Goal: Task Accomplishment & Management: Manage account settings

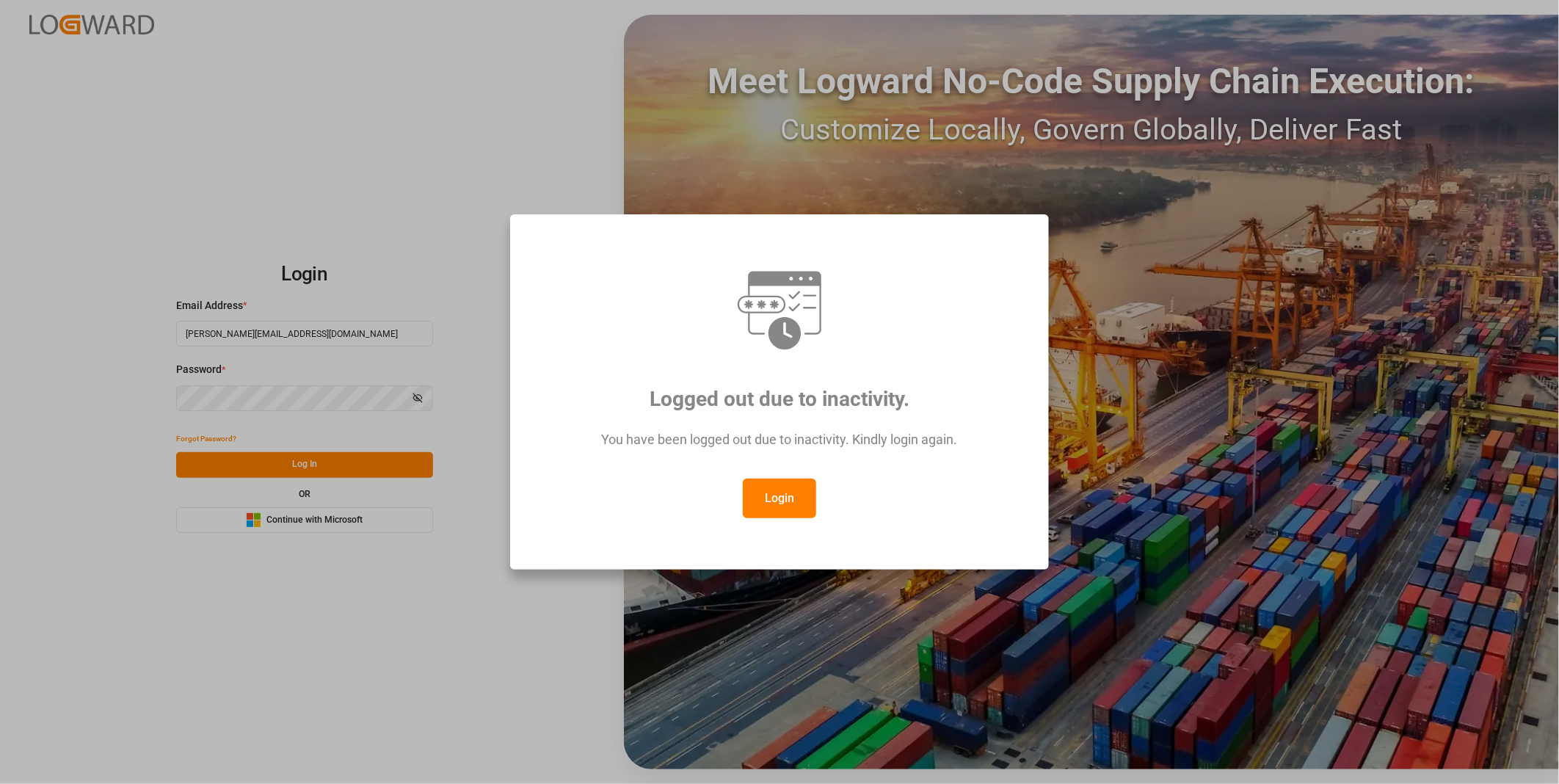
click at [776, 497] on button "Login" at bounding box center [779, 498] width 73 height 39
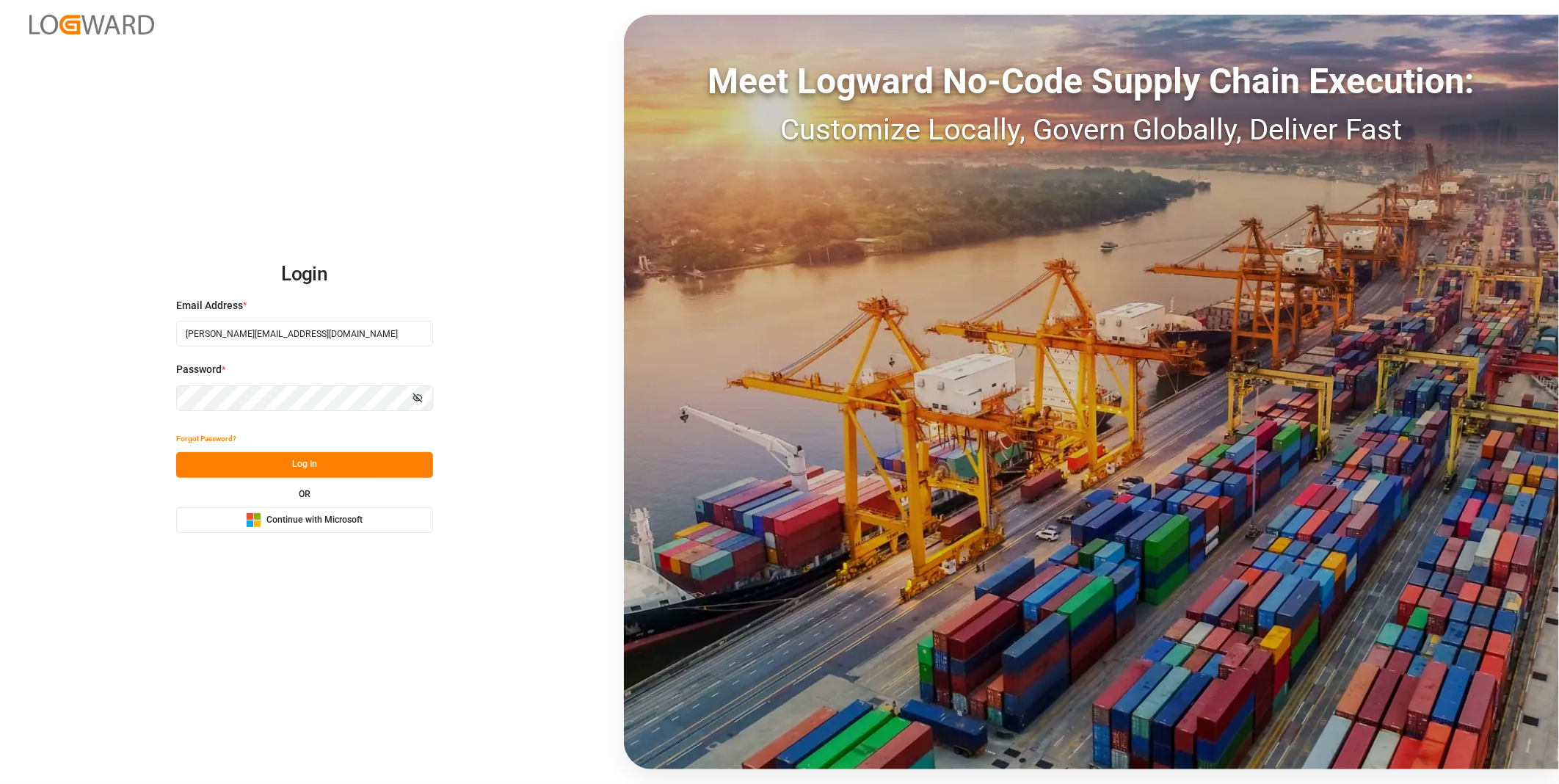
click at [320, 467] on button "Log In" at bounding box center [304, 465] width 257 height 26
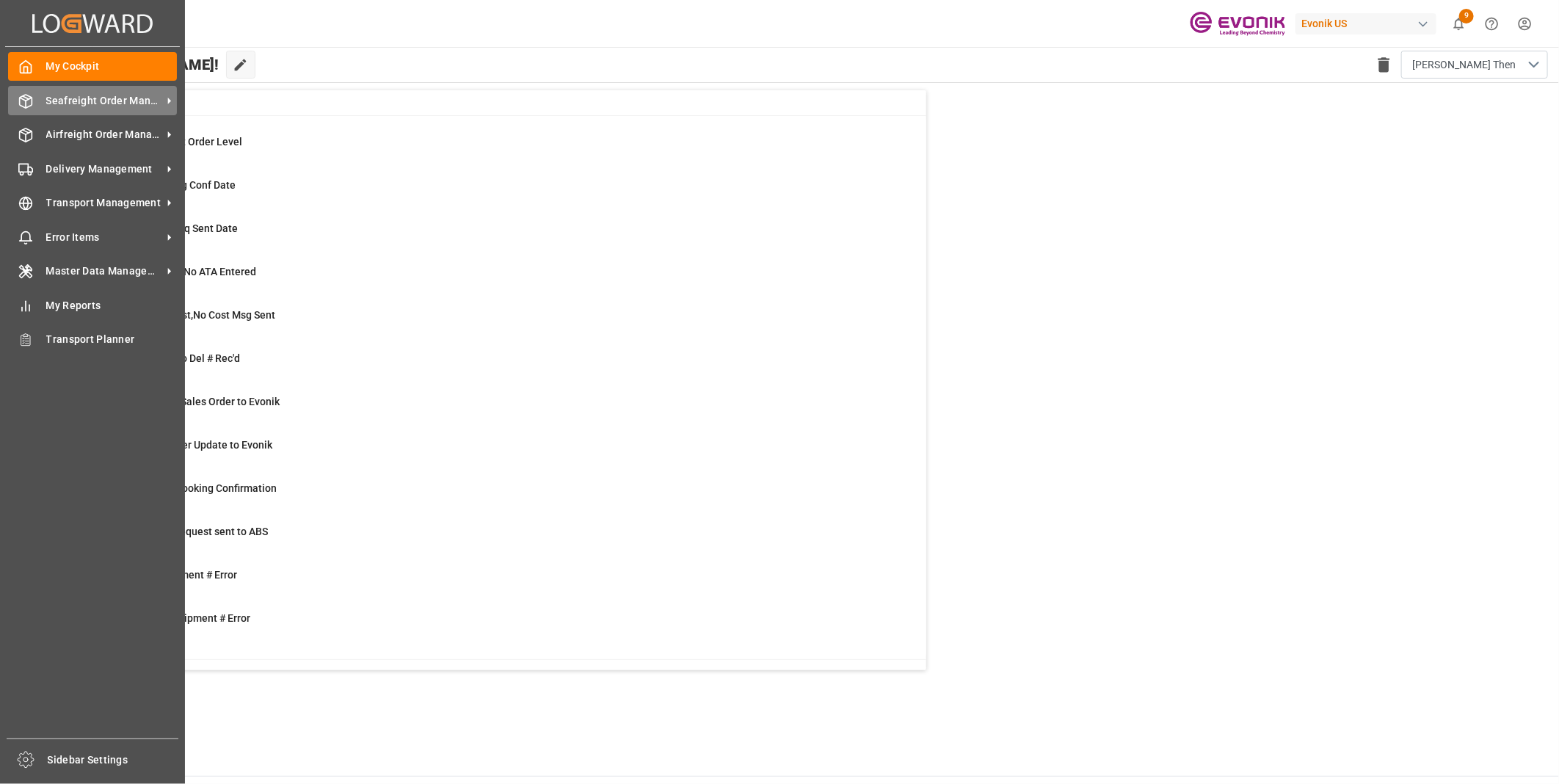
click at [88, 101] on span "Seafreight Order Management" at bounding box center [104, 101] width 116 height 15
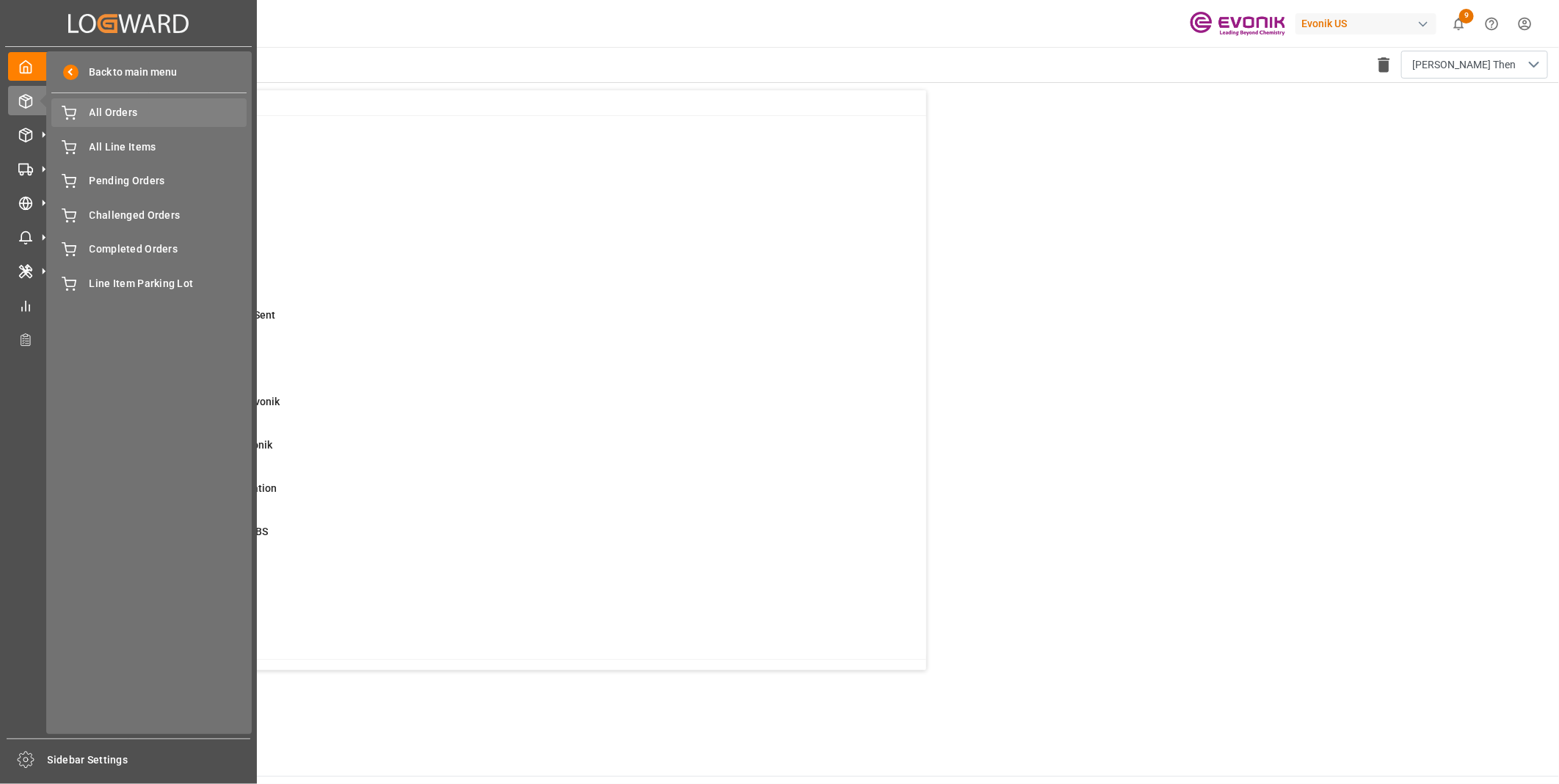
click at [108, 118] on span "All Orders" at bounding box center [168, 113] width 158 height 15
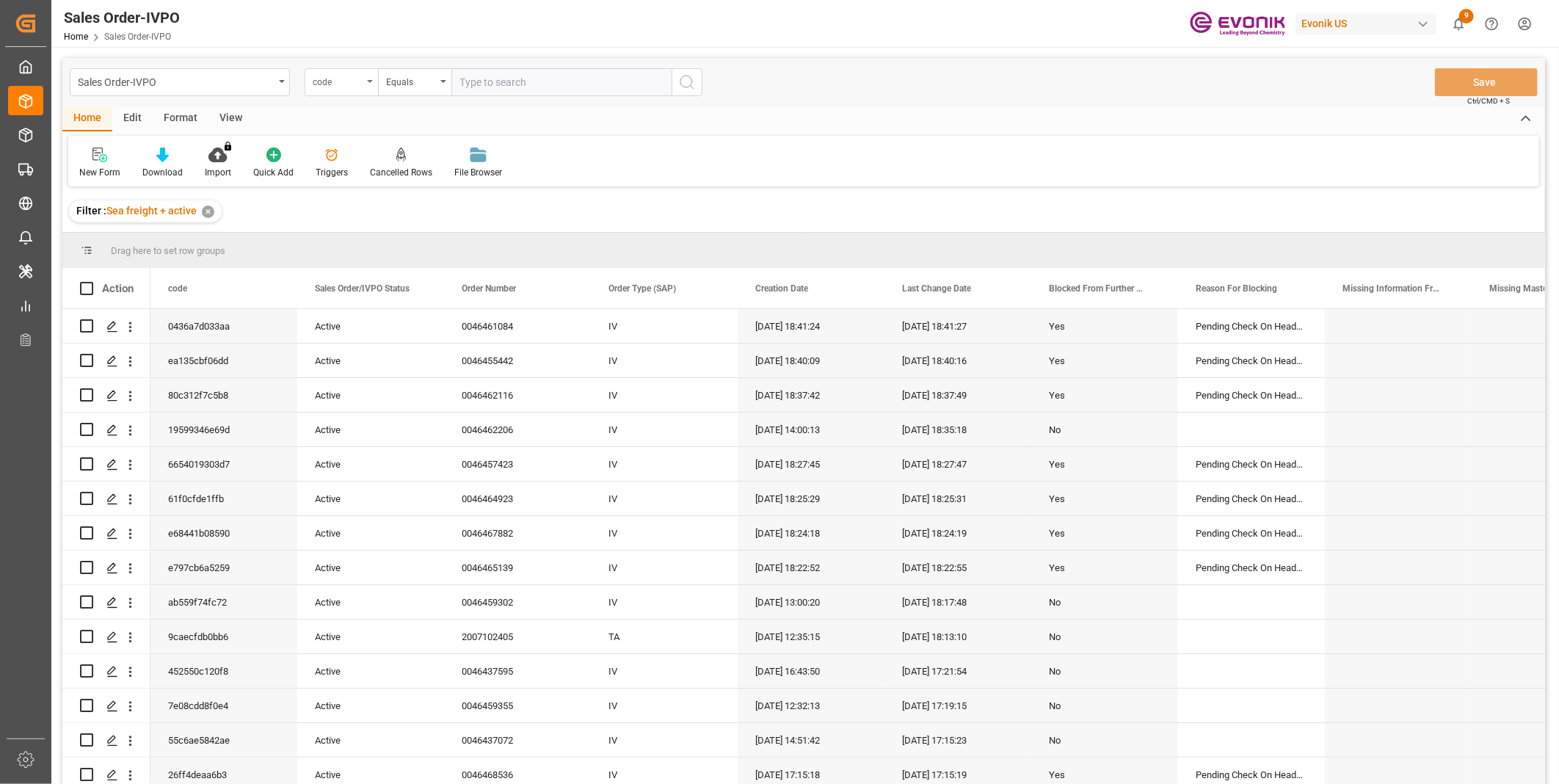
click at [363, 83] on div "code" at bounding box center [341, 82] width 73 height 28
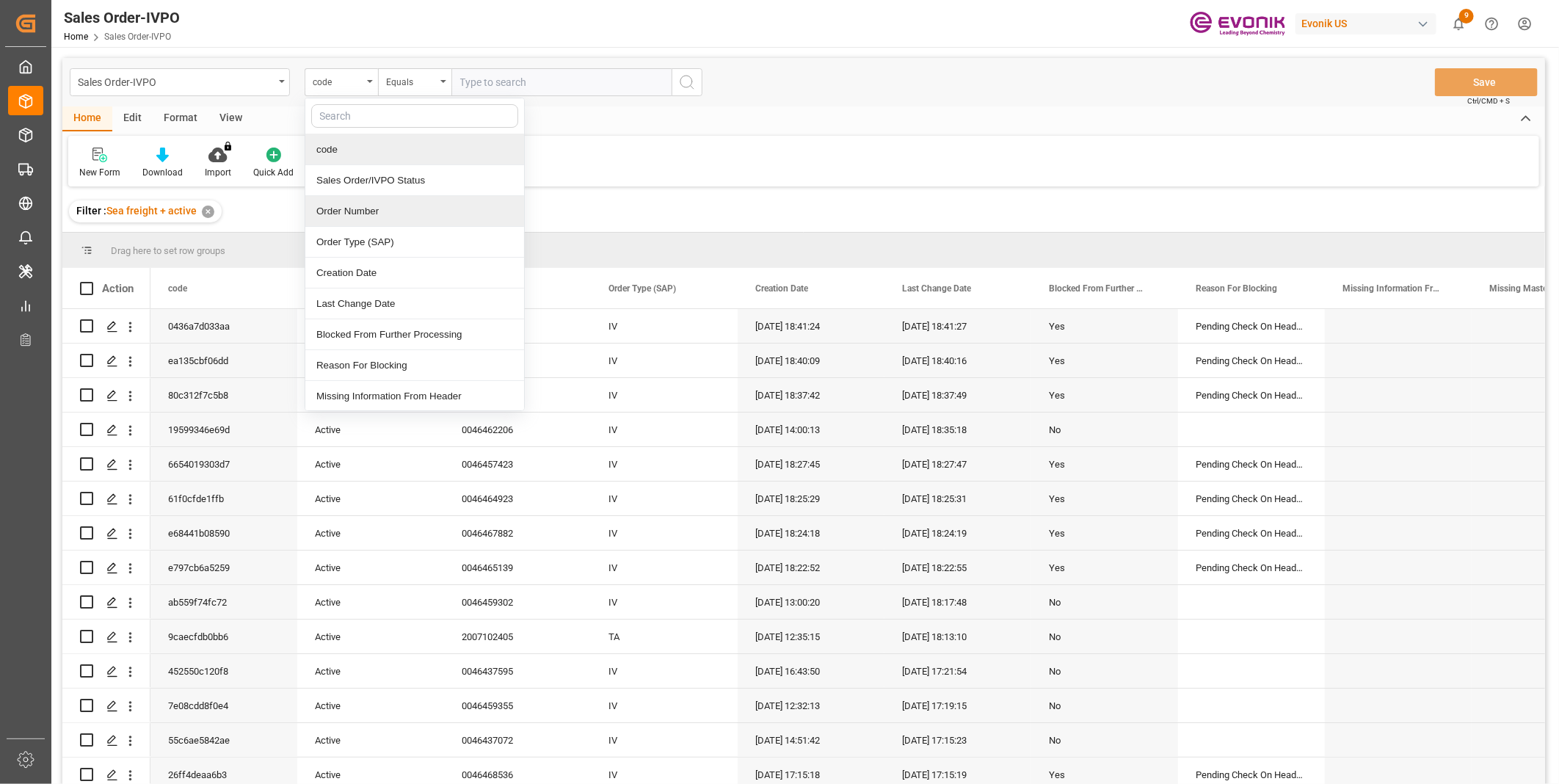
click at [363, 209] on div "Order Number" at bounding box center [414, 211] width 219 height 31
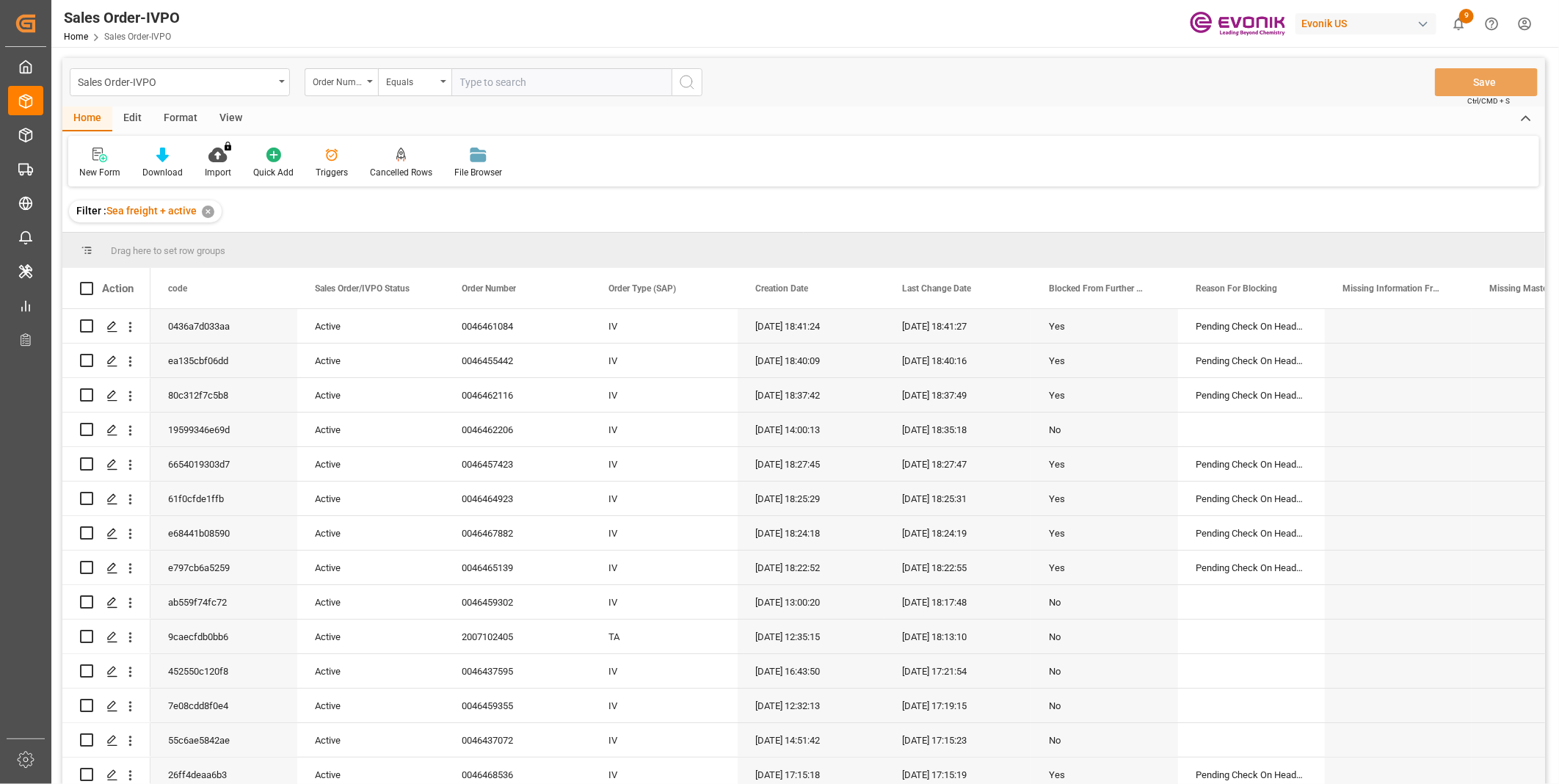
click at [512, 83] on input "text" at bounding box center [561, 82] width 220 height 28
paste input "Tazza, Nicholas <Nicholas.Tazza@leschaco.com>"
type input "T"
click at [487, 76] on input "text" at bounding box center [561, 82] width 220 height 28
type input "0046459302"
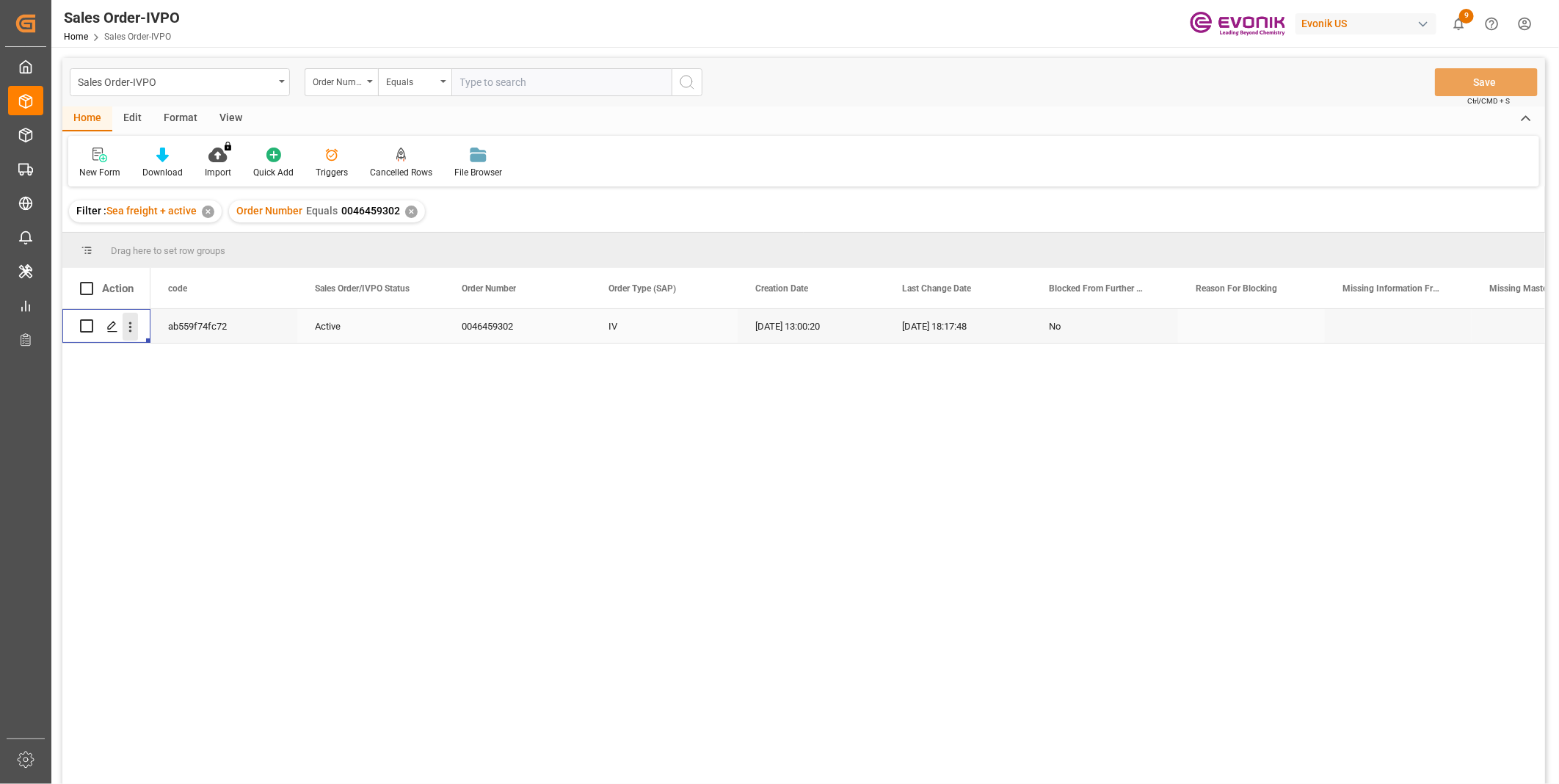
click at [128, 330] on icon "open menu" at bounding box center [130, 327] width 15 height 15
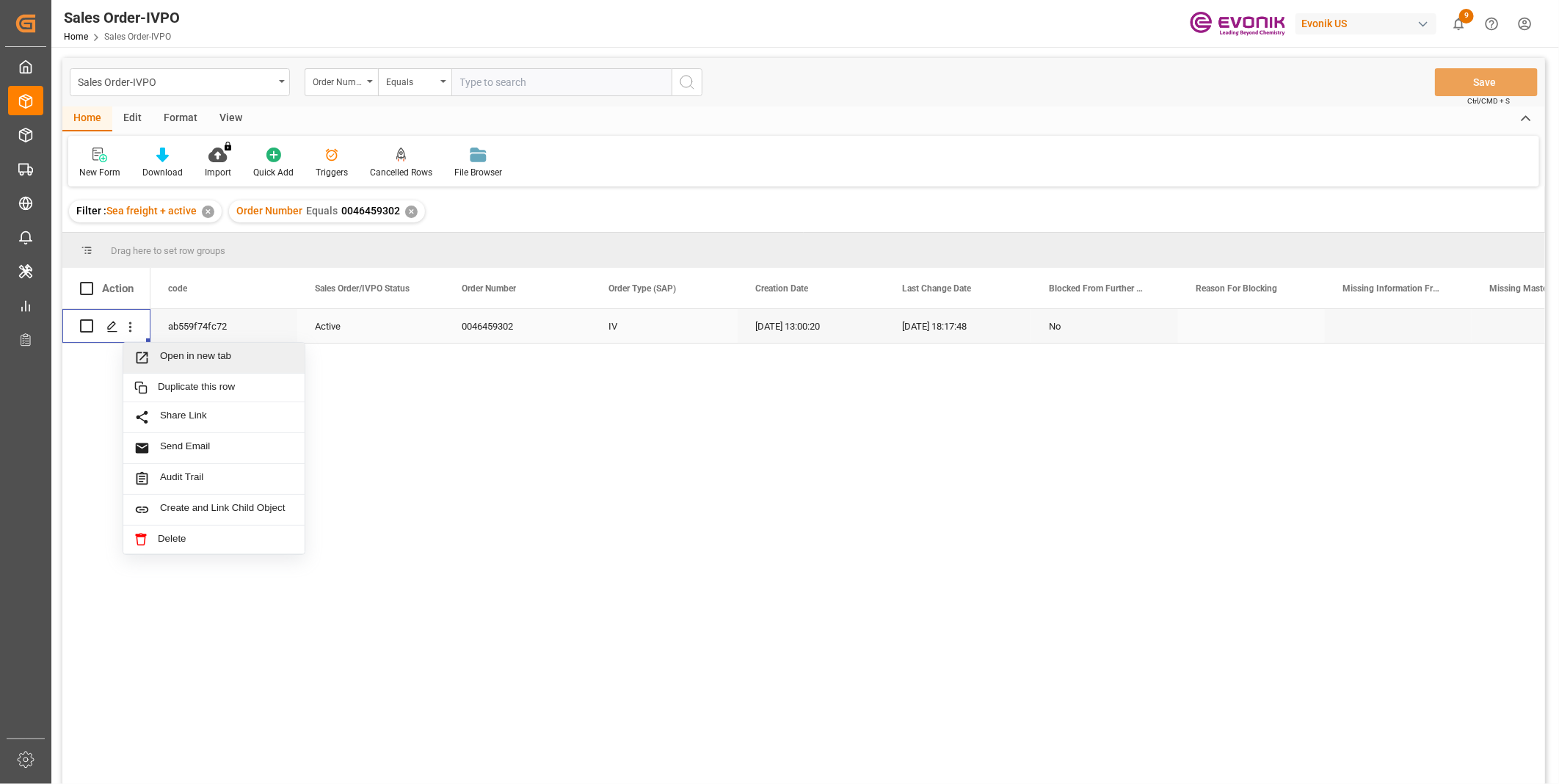
click at [179, 352] on span "Open in new tab" at bounding box center [226, 358] width 133 height 15
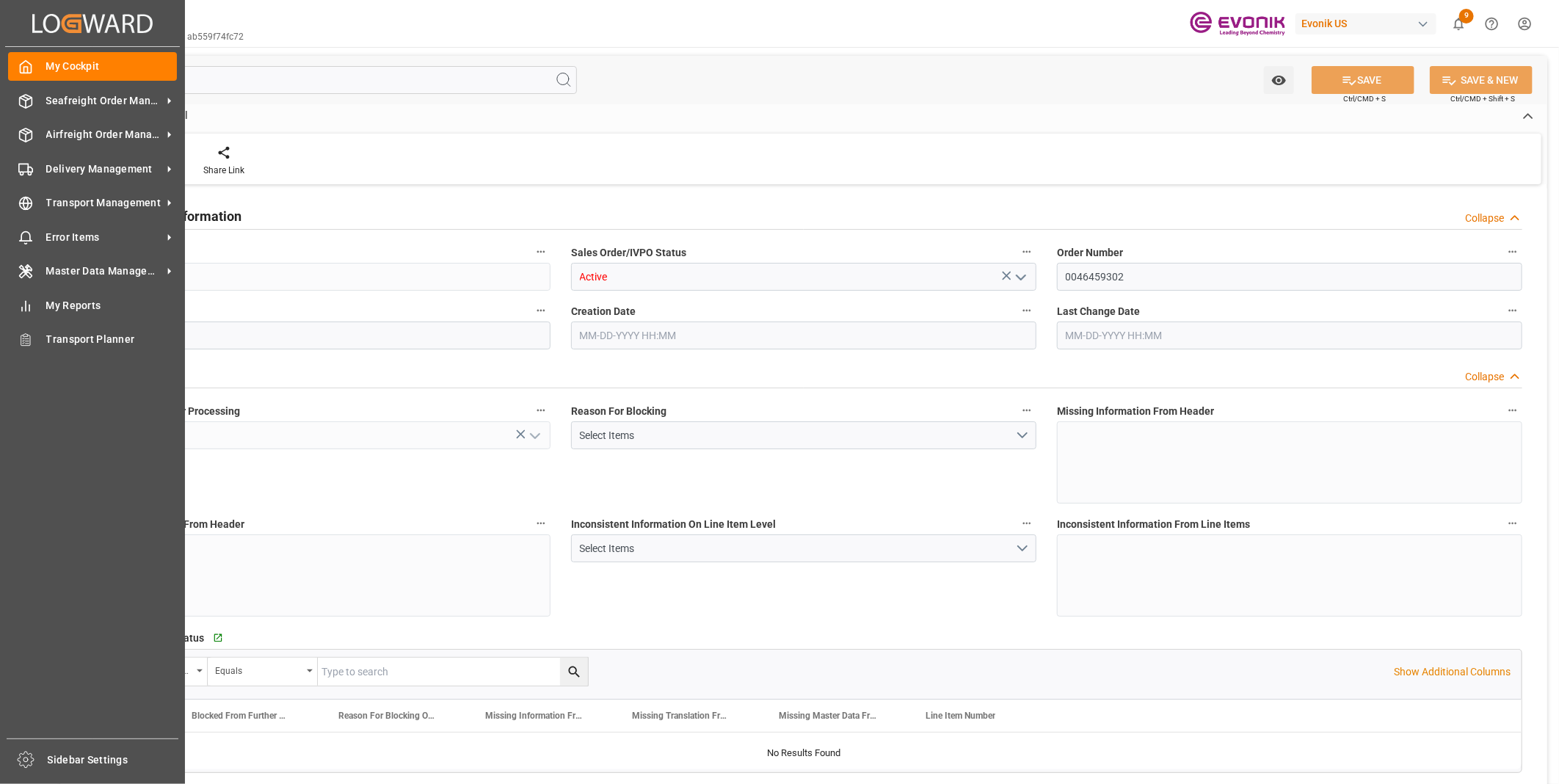
type input "COCTG"
type input "0"
type input "5"
type input "6"
type input "5"
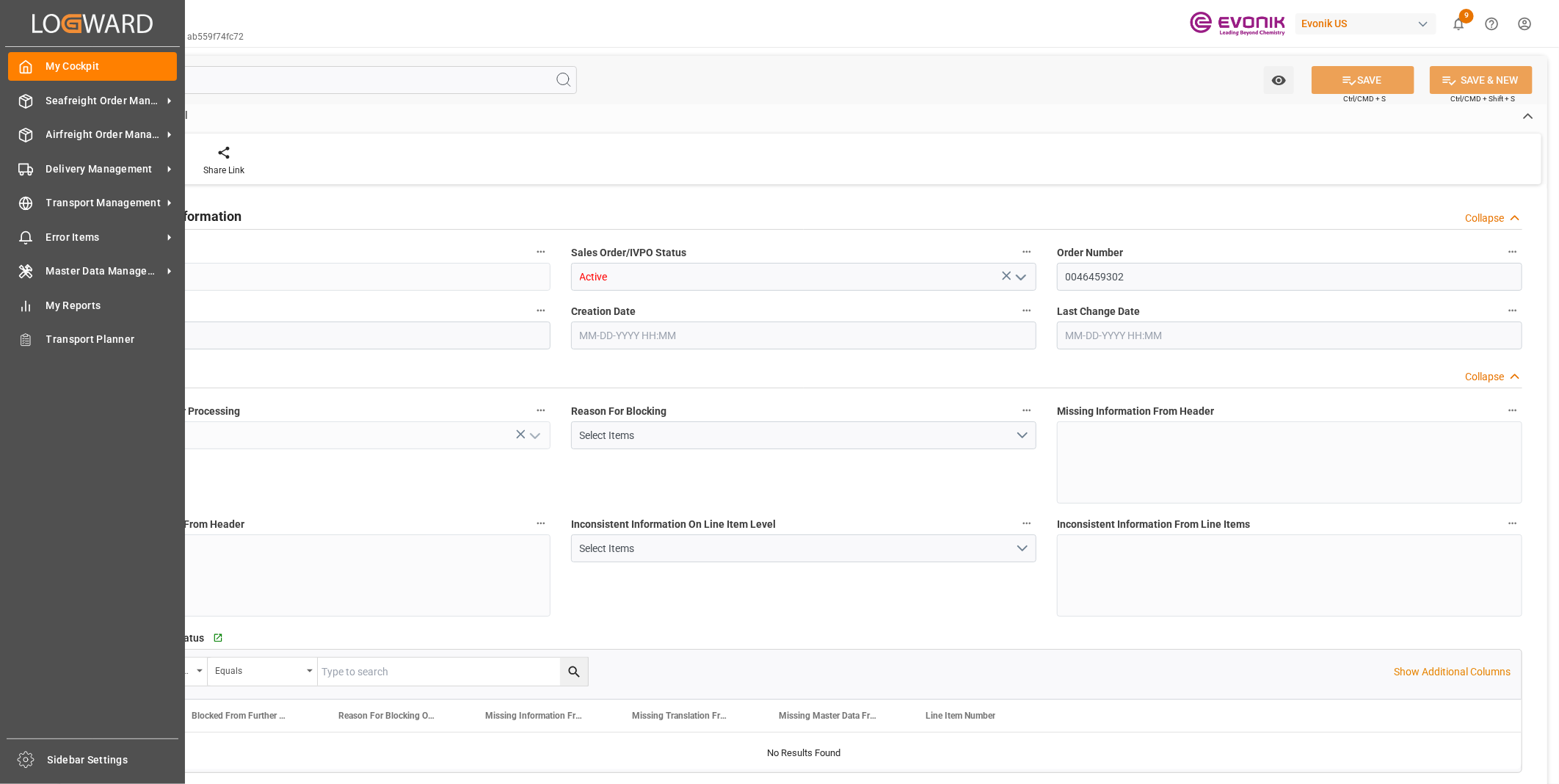
type input "102700"
type input "277.4"
type input "95000"
type input "300"
type input "06-23-2025 13:00"
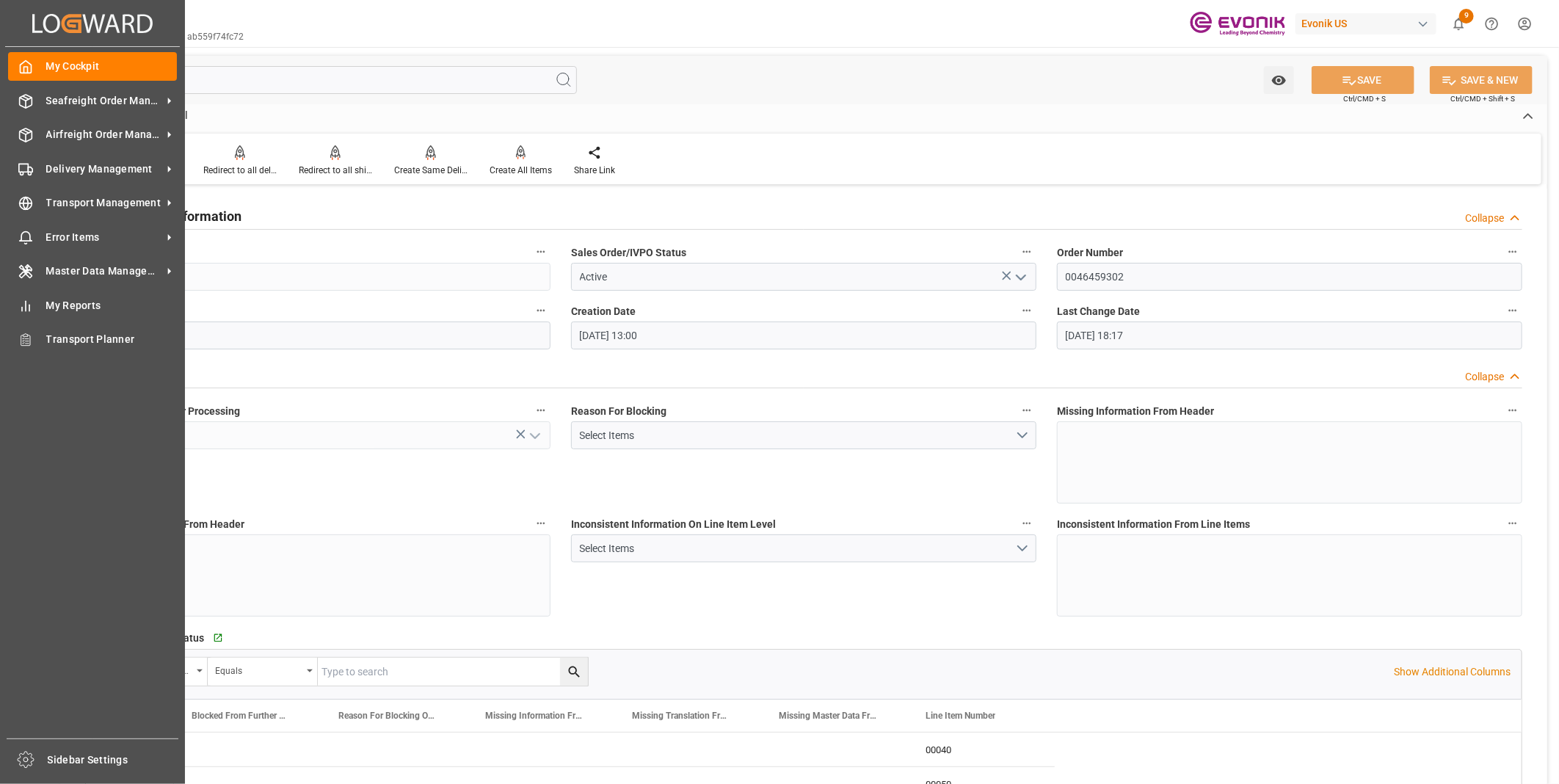
type input "08-25-2025 18:17"
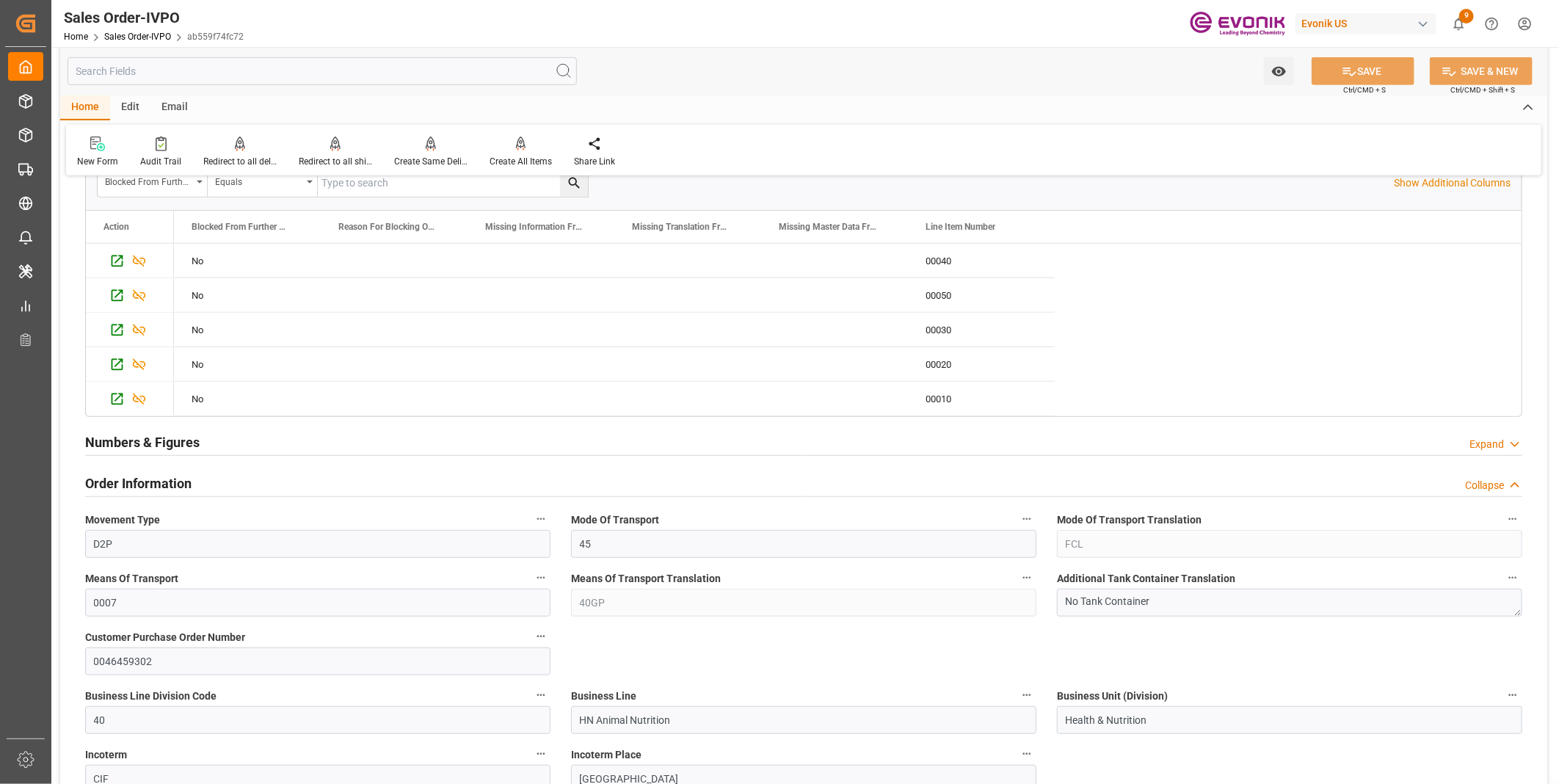
scroll to position [82, 0]
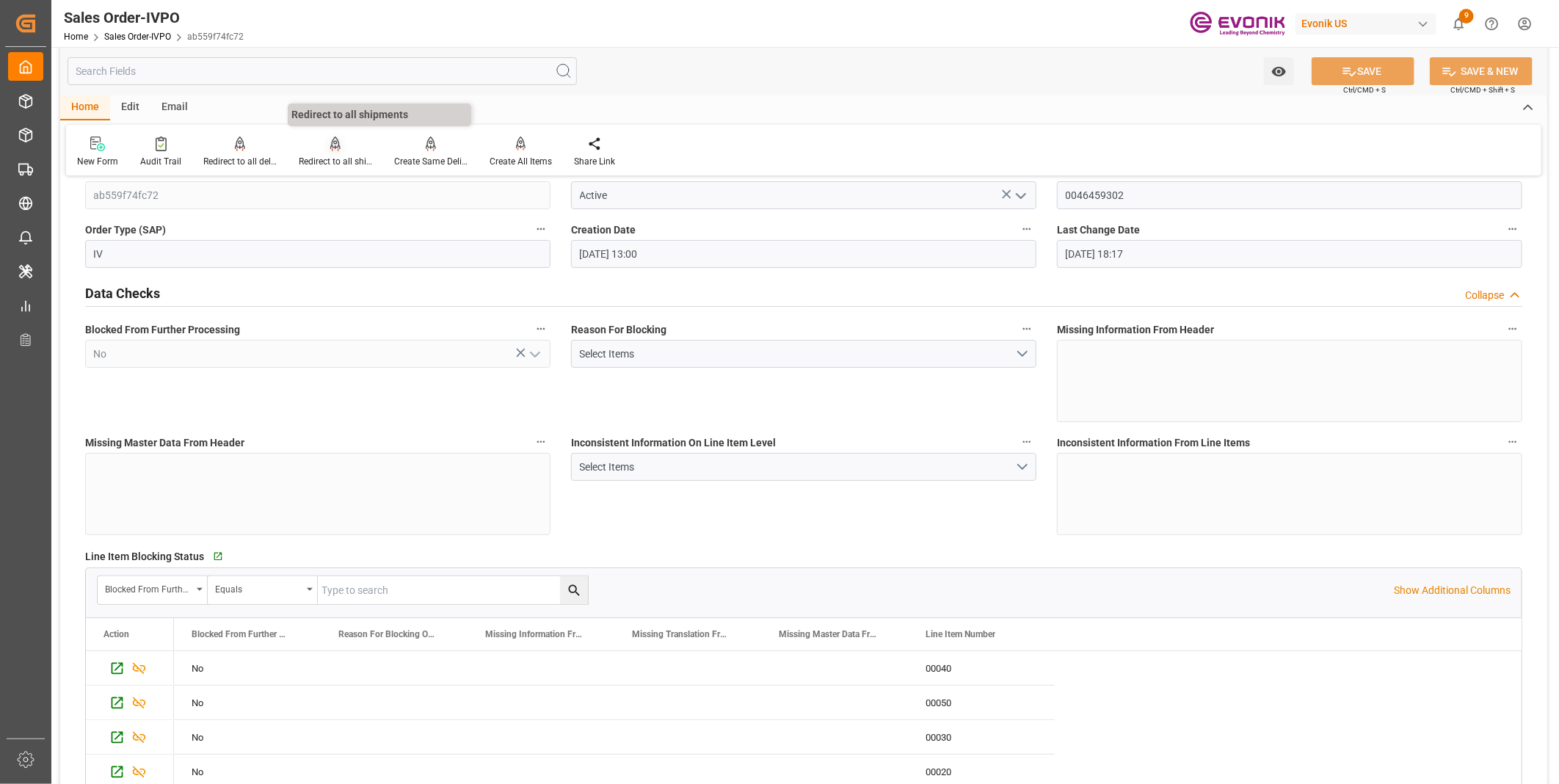
click at [324, 151] on div at bounding box center [335, 143] width 73 height 15
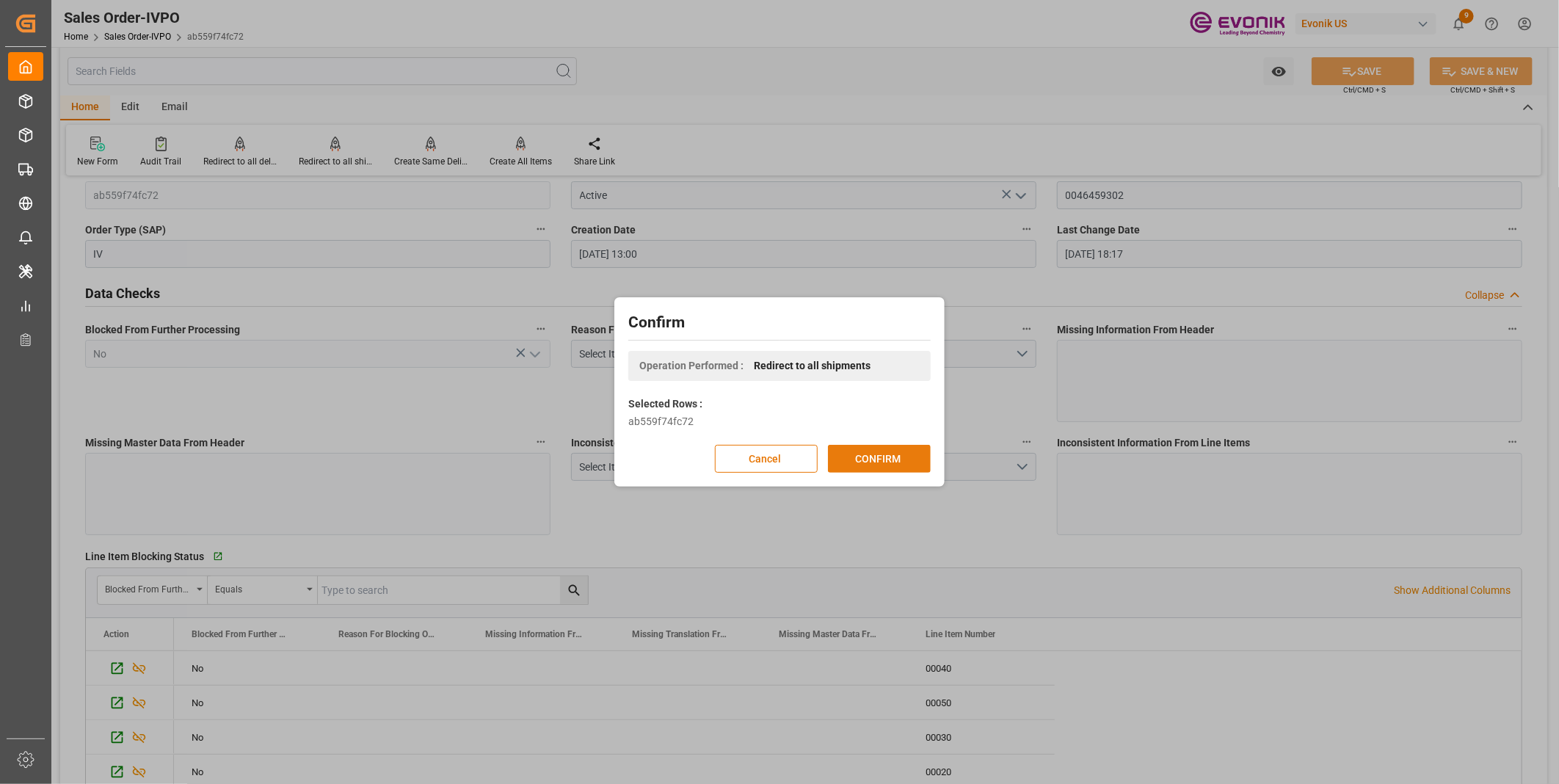
click at [876, 465] on button "CONFIRM" at bounding box center [879, 459] width 103 height 28
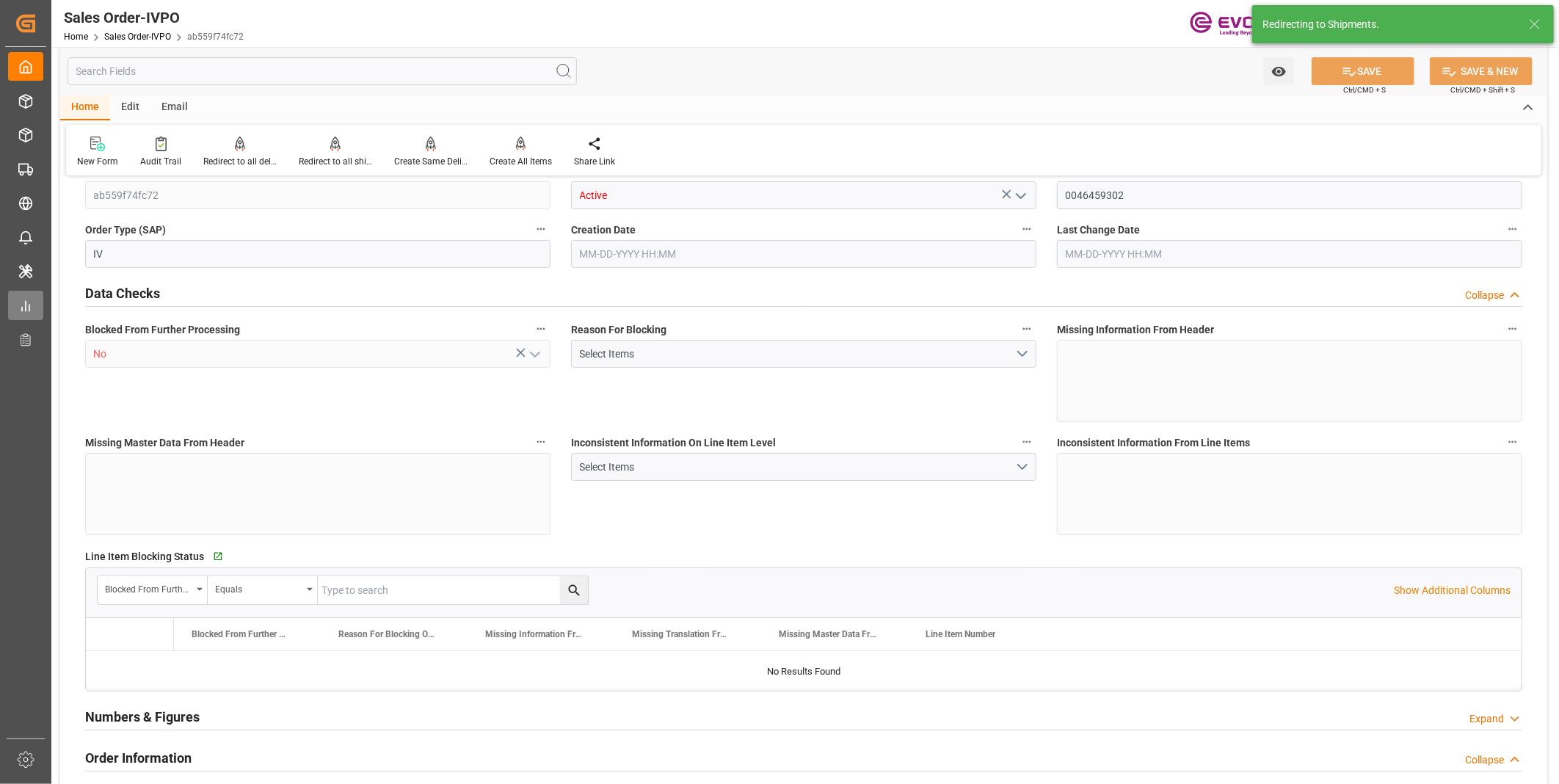
type input "COCTG"
type input "0"
type input "5"
type input "6"
type input "5"
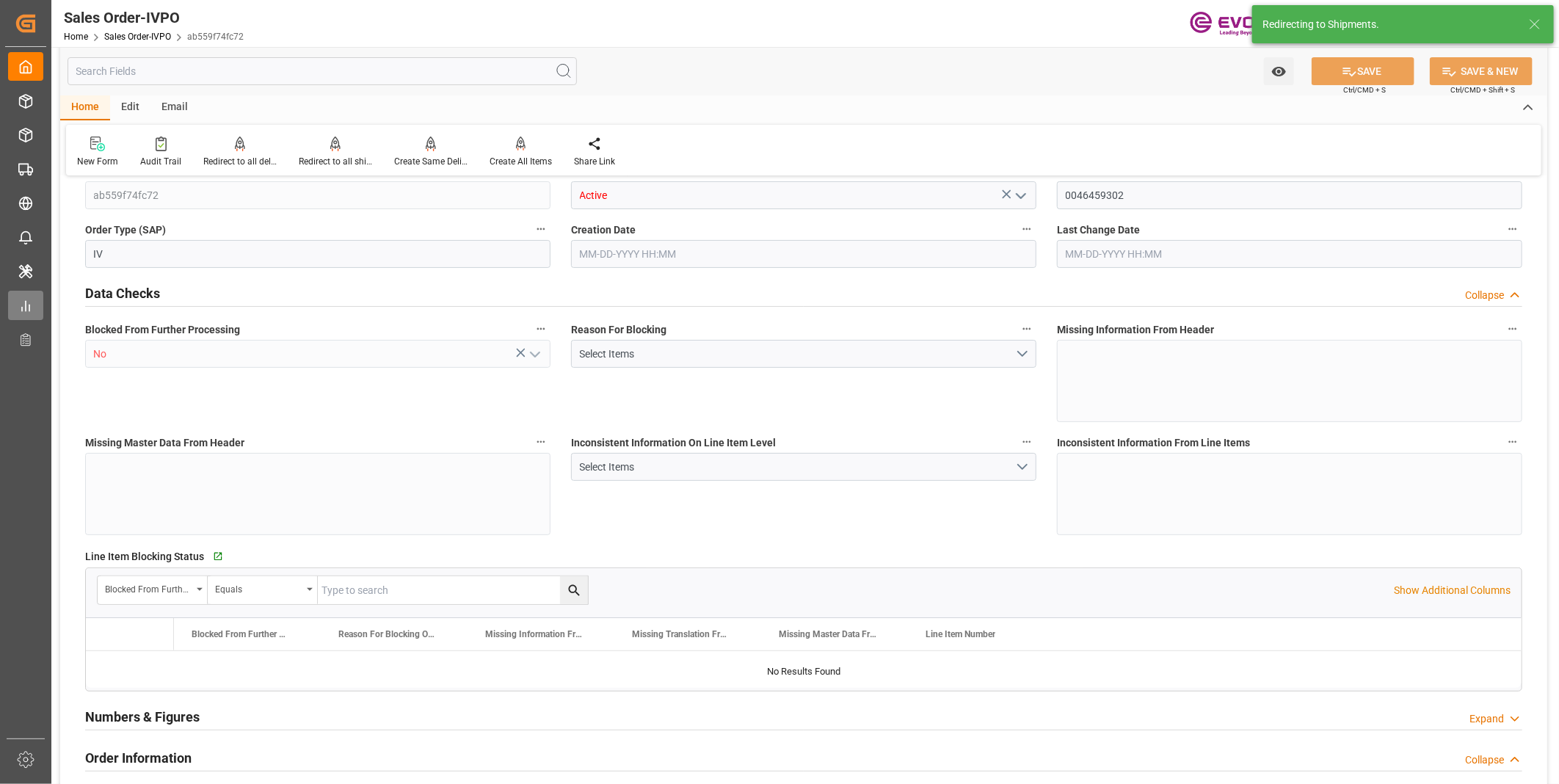
type input "102700"
type input "277.4"
type input "95000"
type input "300"
type input "06-23-2025 13:00"
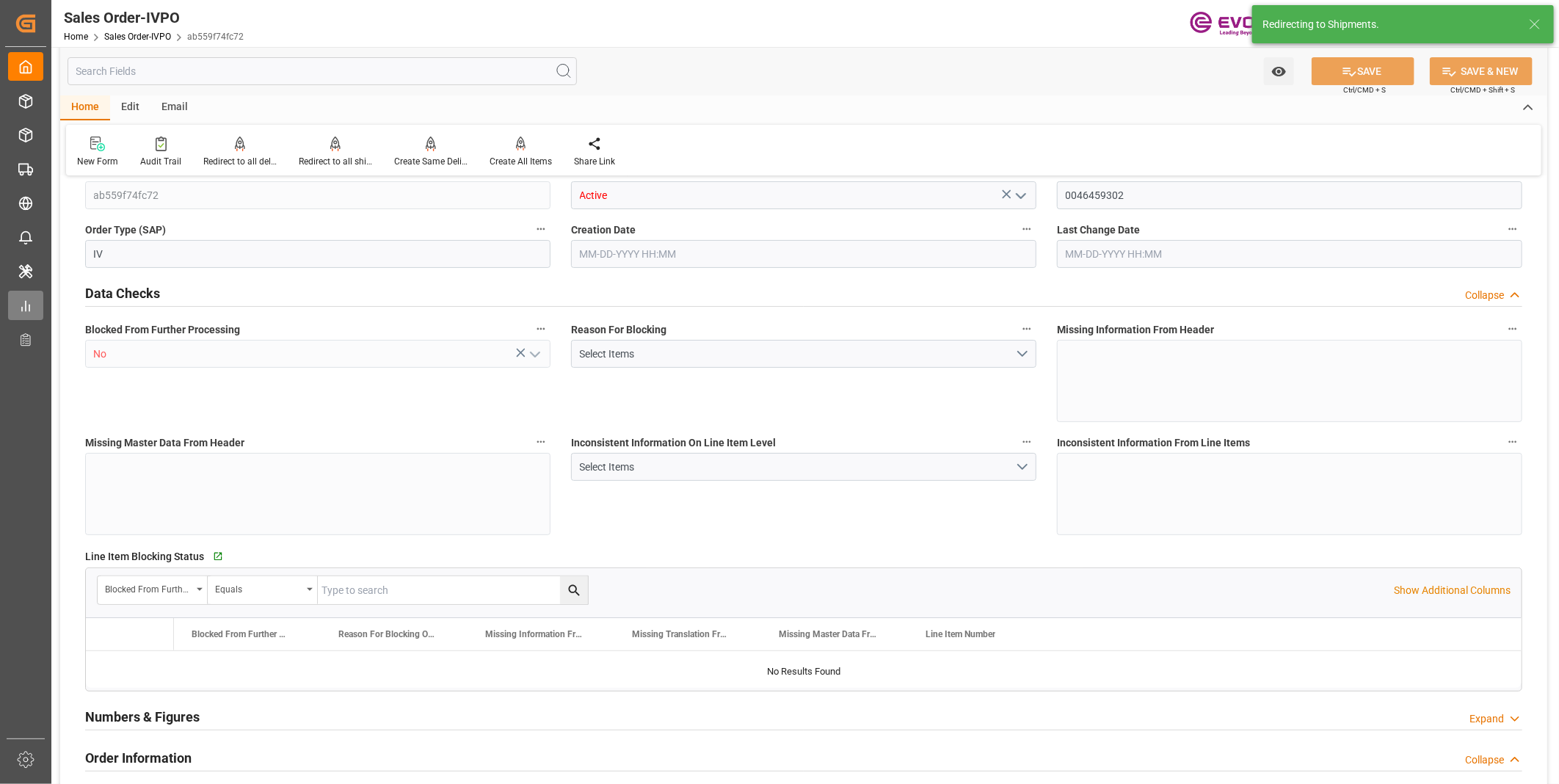
type input "08-25-2025 18:17"
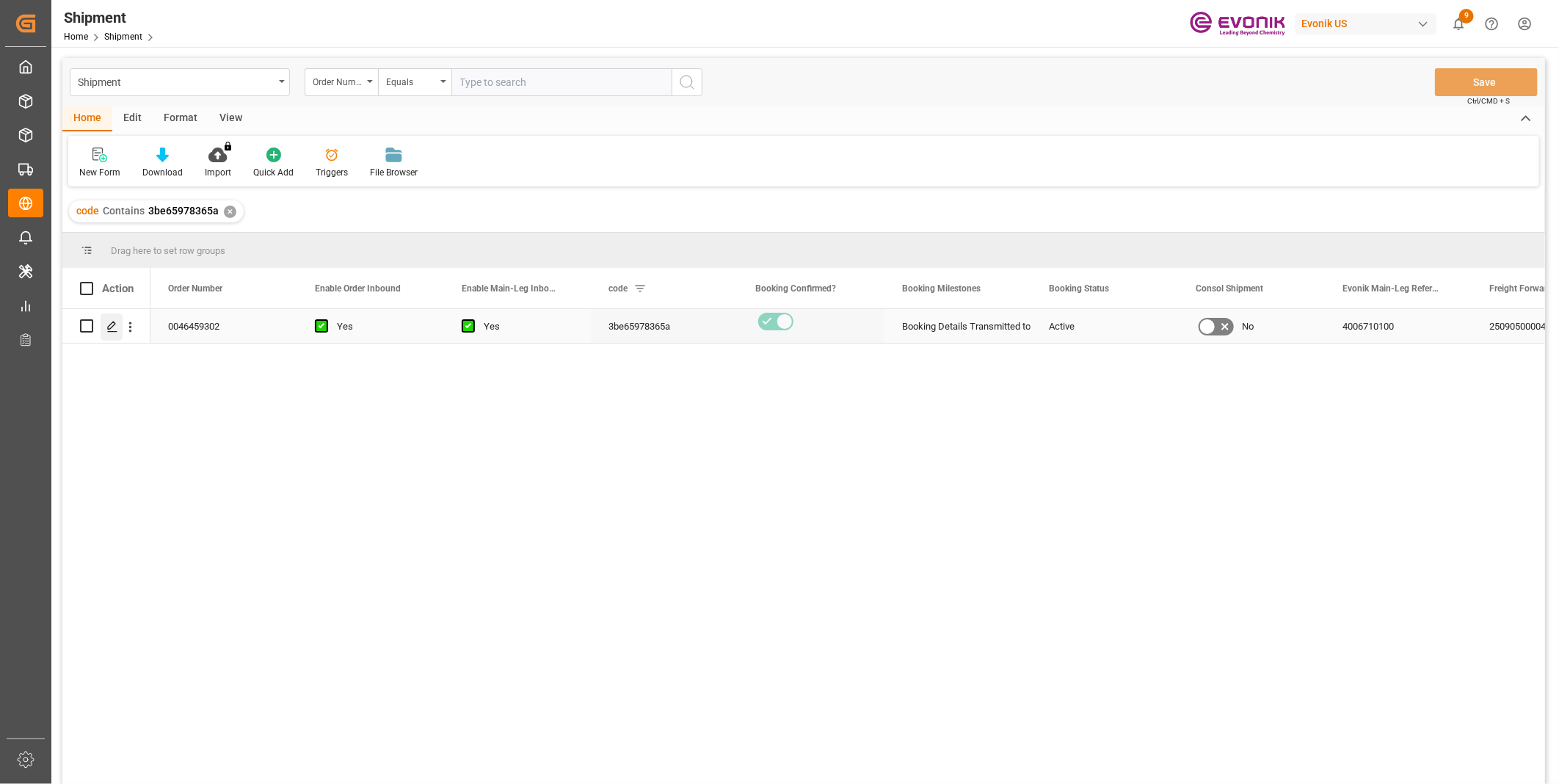
click at [114, 328] on icon "Press SPACE to select this row." at bounding box center [113, 327] width 12 height 12
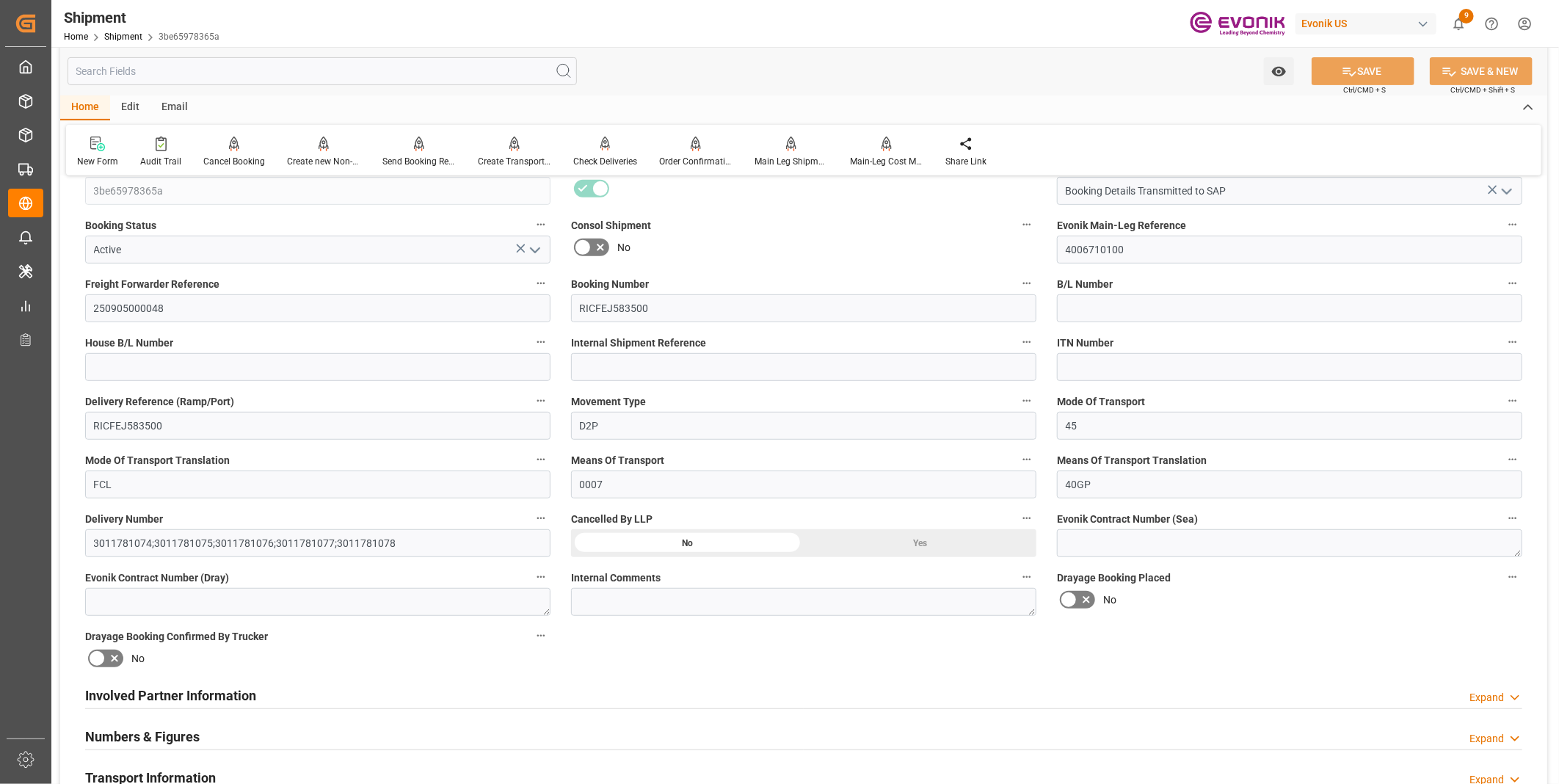
scroll to position [571, 0]
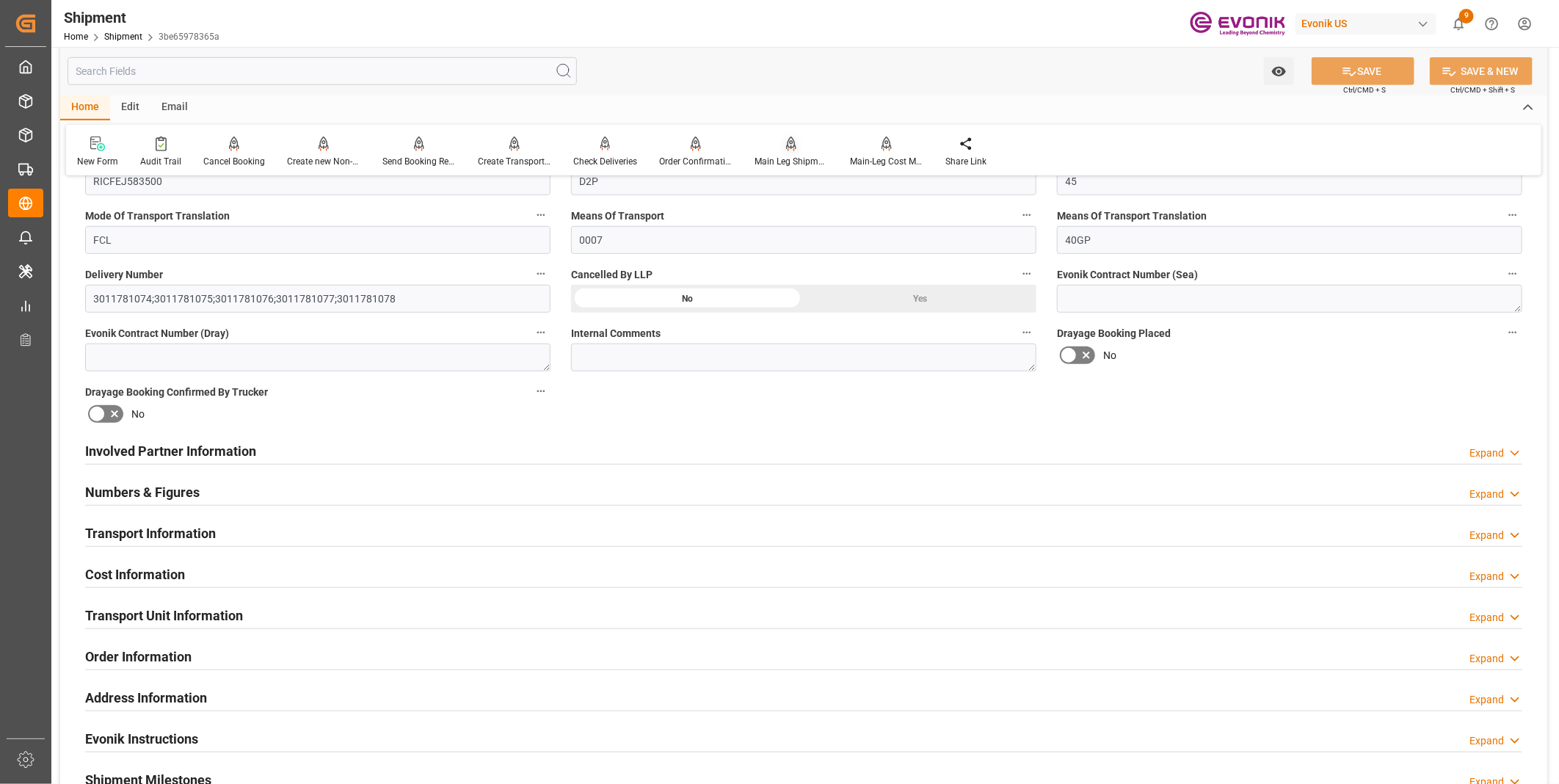
click at [775, 160] on div "Main Leg Shipment" at bounding box center [791, 161] width 73 height 13
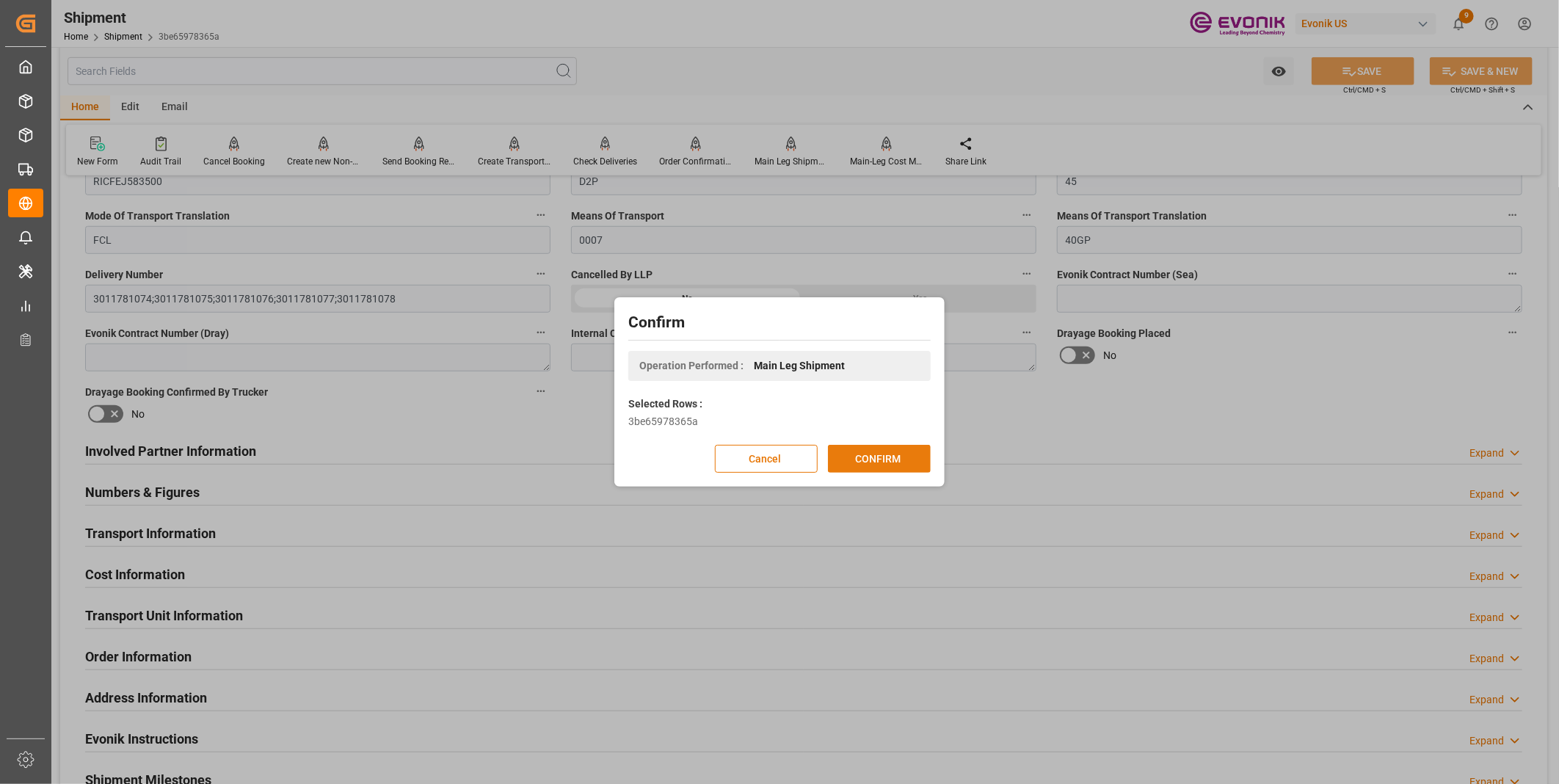
click at [862, 452] on button "CONFIRM" at bounding box center [879, 459] width 103 height 28
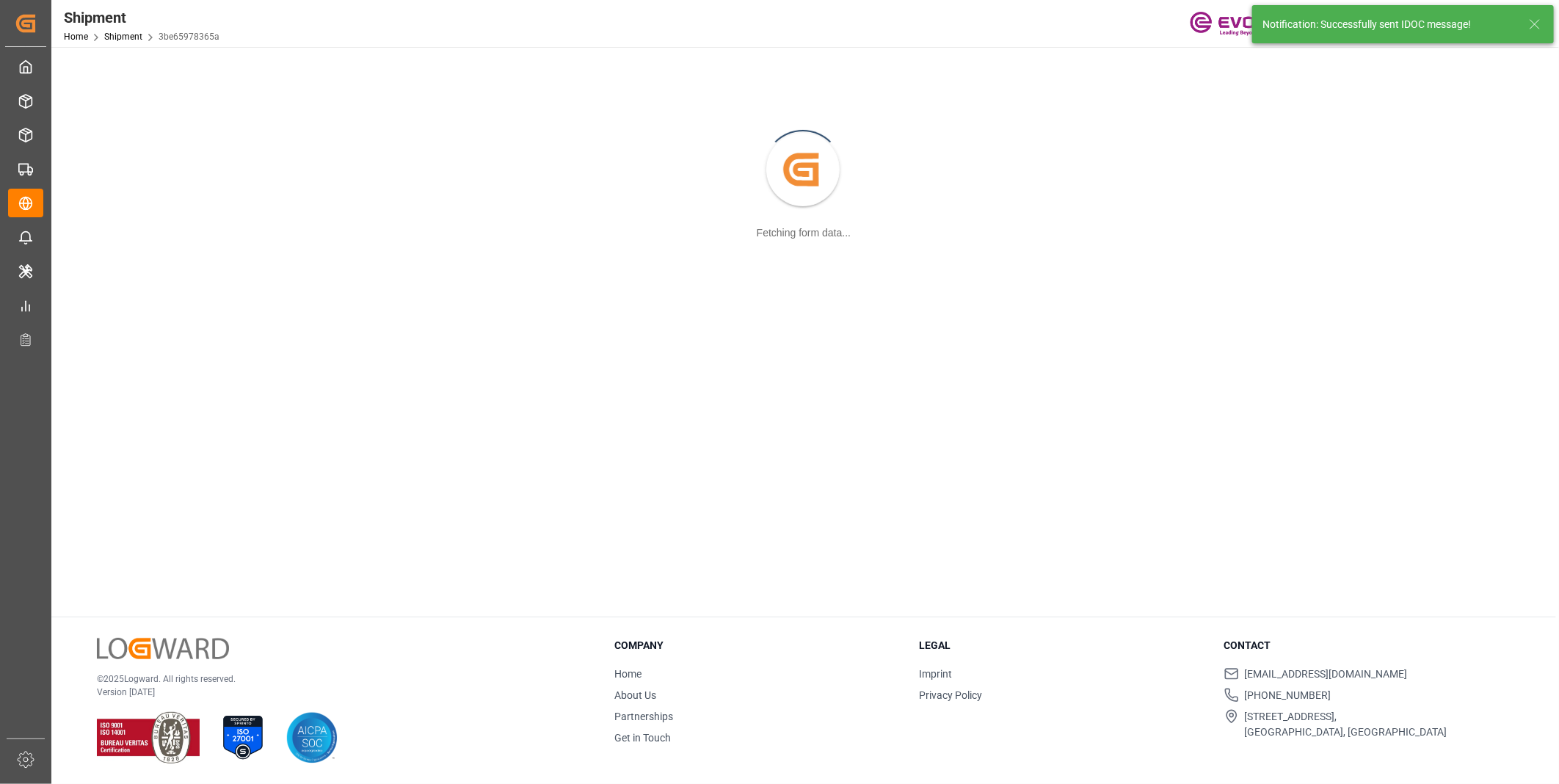
scroll to position [158, 0]
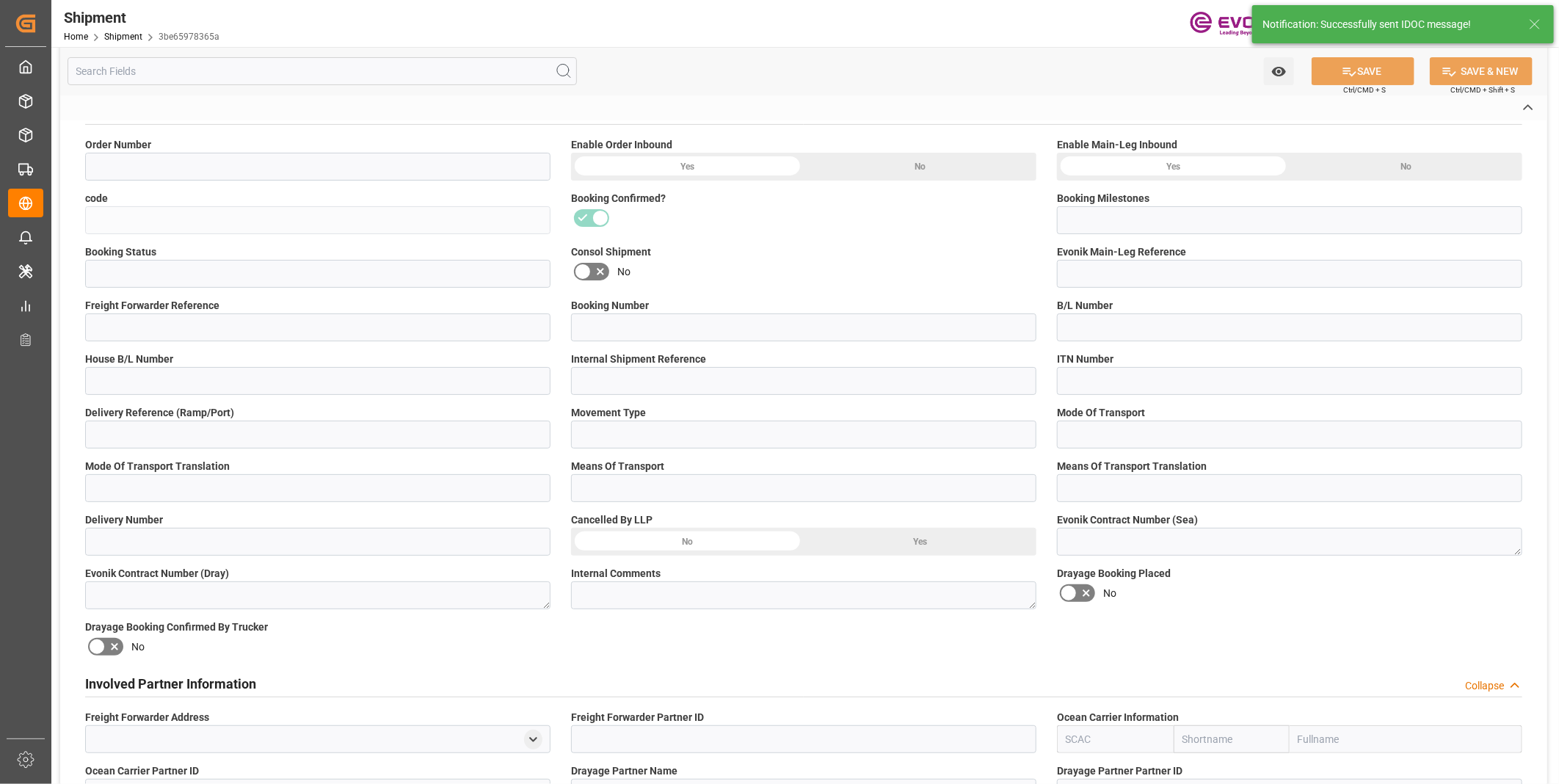
type input "0046459302"
type input "3be65978365a"
type input "Booking Details Transmitted to SAP"
type input "Active"
type input "4006710100"
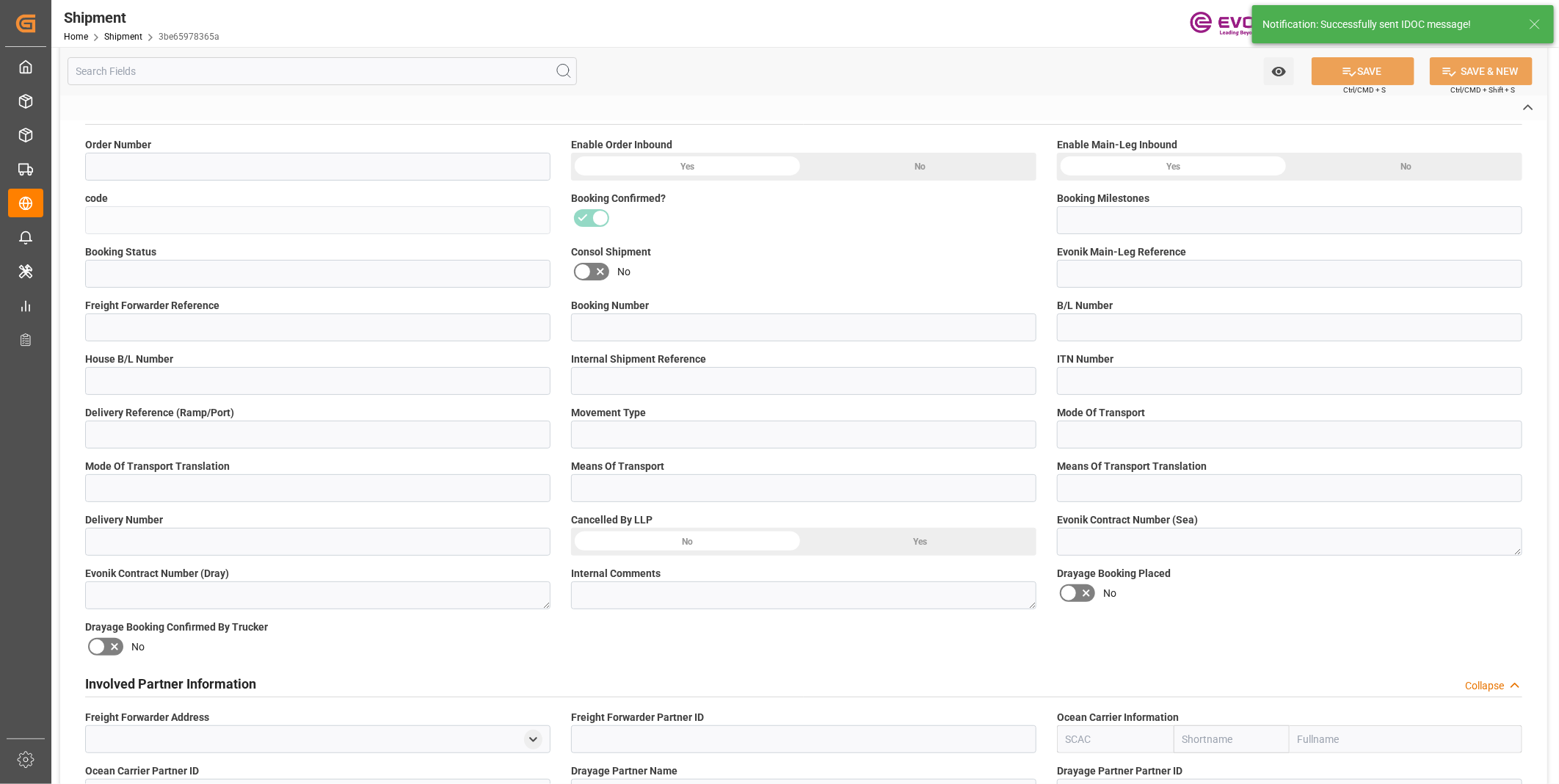
type input "250905000048"
type input "RICFEJ583500"
type input "D2P"
type input "45"
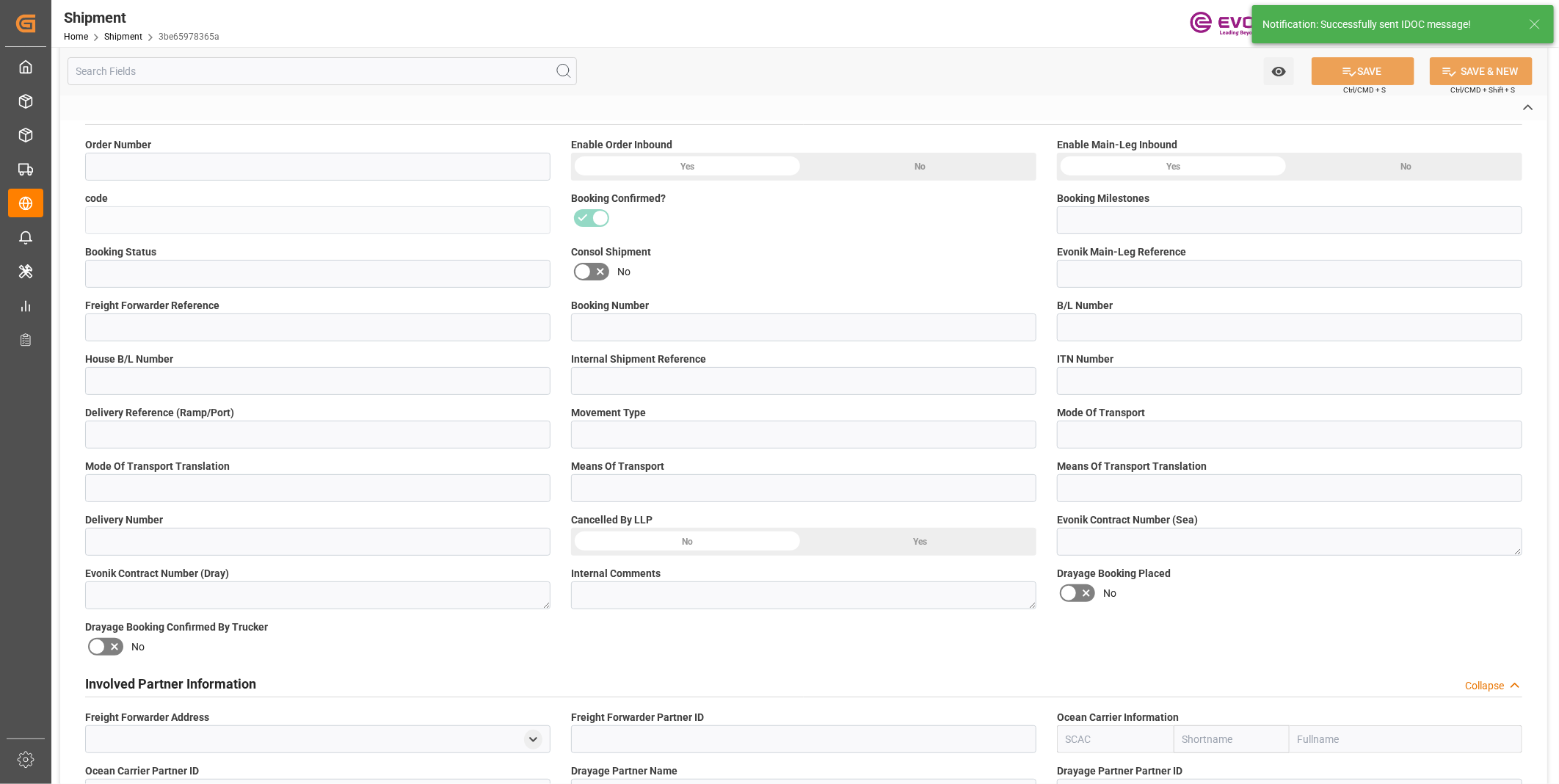
type input "FCL"
type input "0007"
type input "40GP"
type input "3011781074;3011781075;3011781076;3011781077;3011781078"
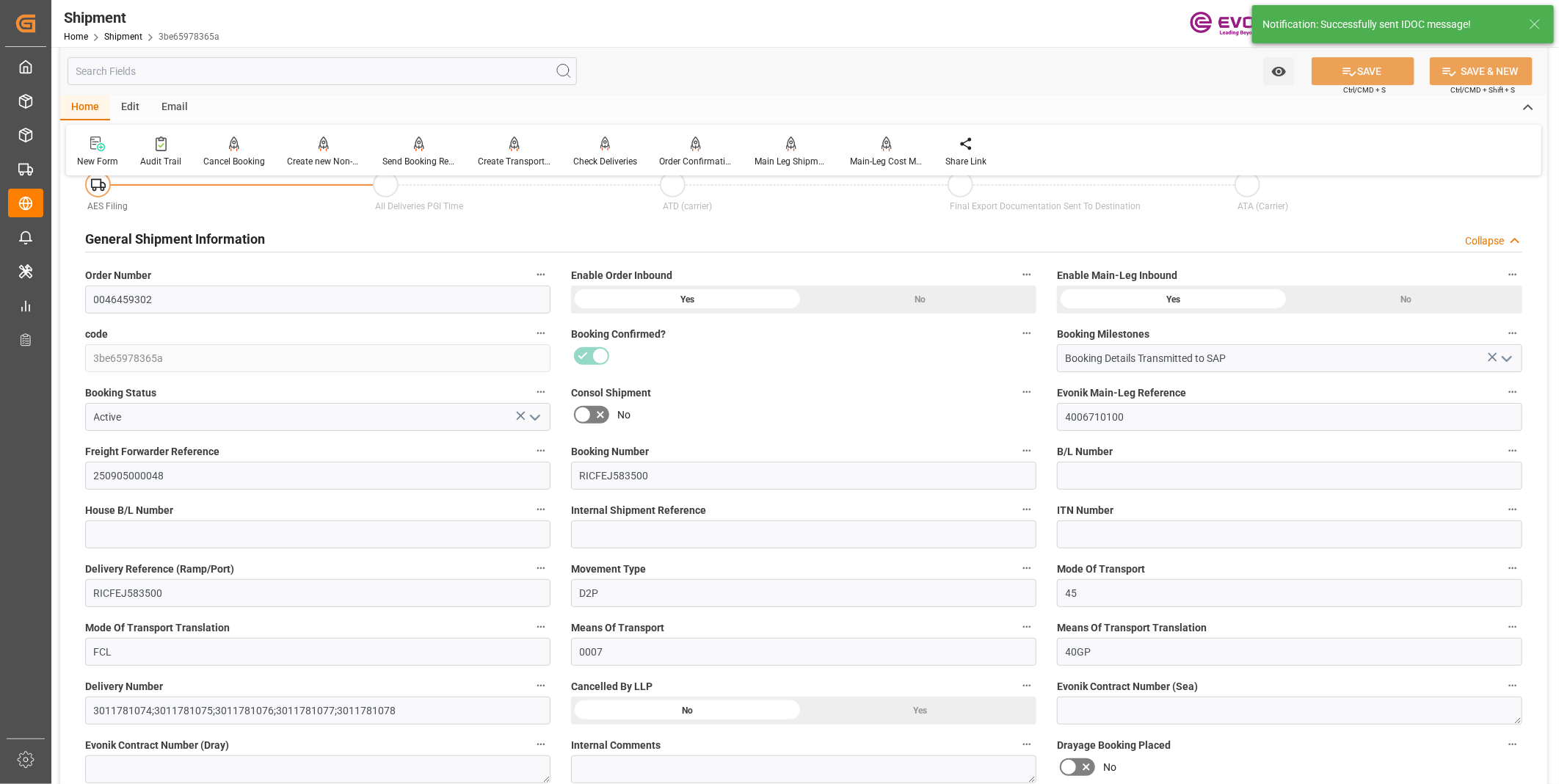
scroll to position [571, 0]
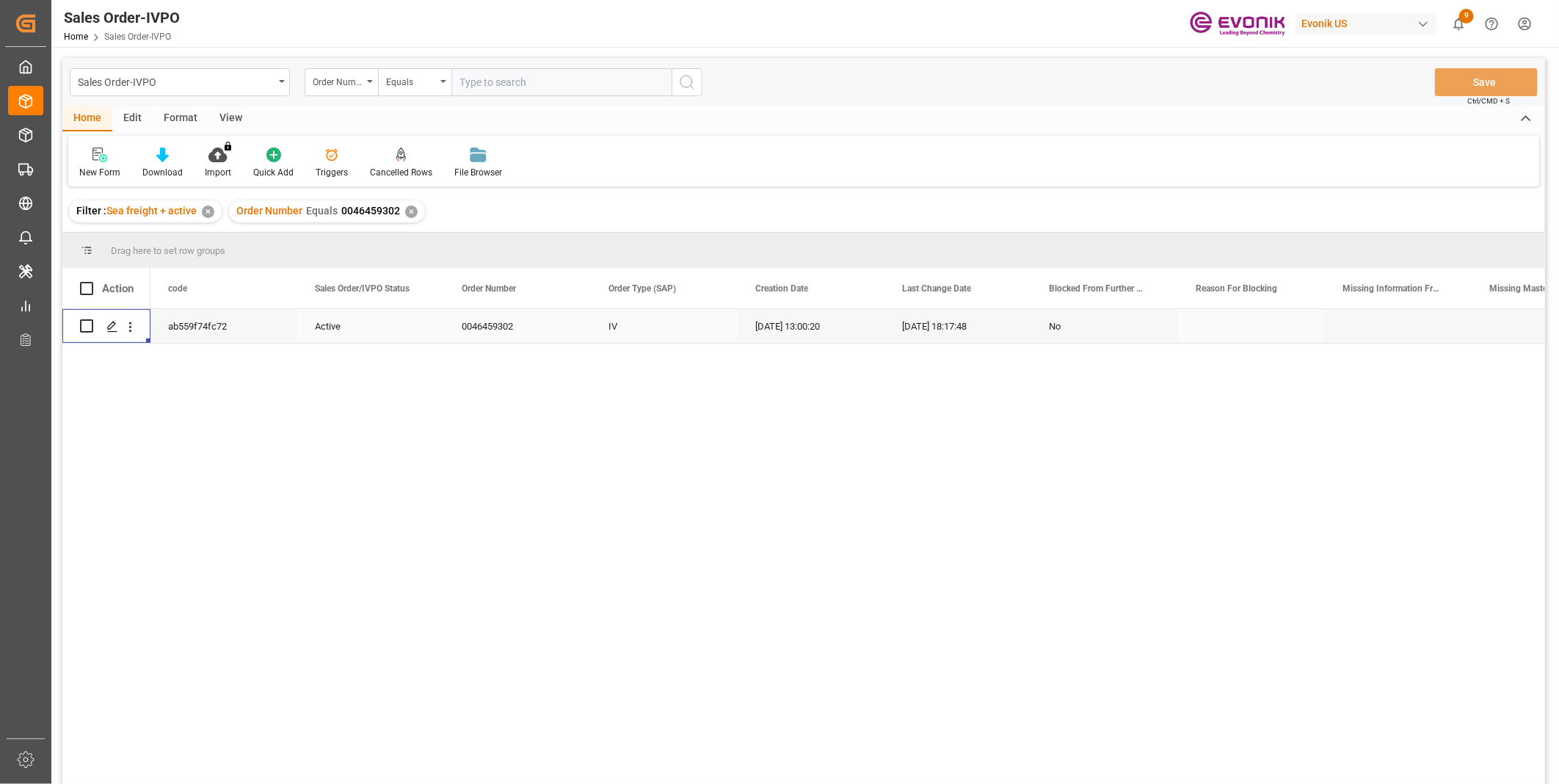
click at [550, 82] on input "text" at bounding box center [561, 82] width 220 height 28
paste input "0046465058"
type input "0046465058"
click at [683, 82] on icon "search button" at bounding box center [686, 82] width 17 height 17
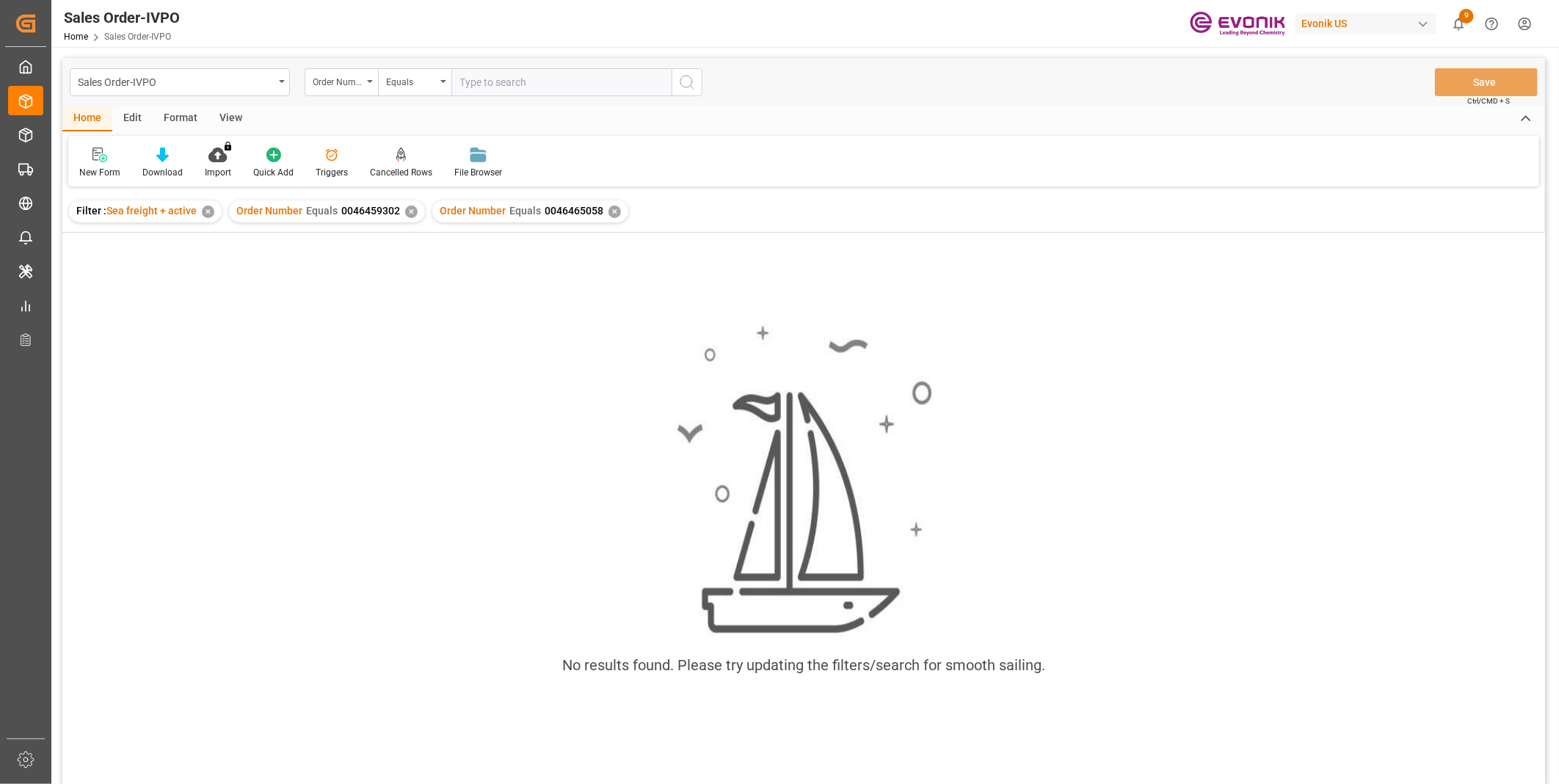
click at [405, 208] on div "✕" at bounding box center [411, 212] width 12 height 12
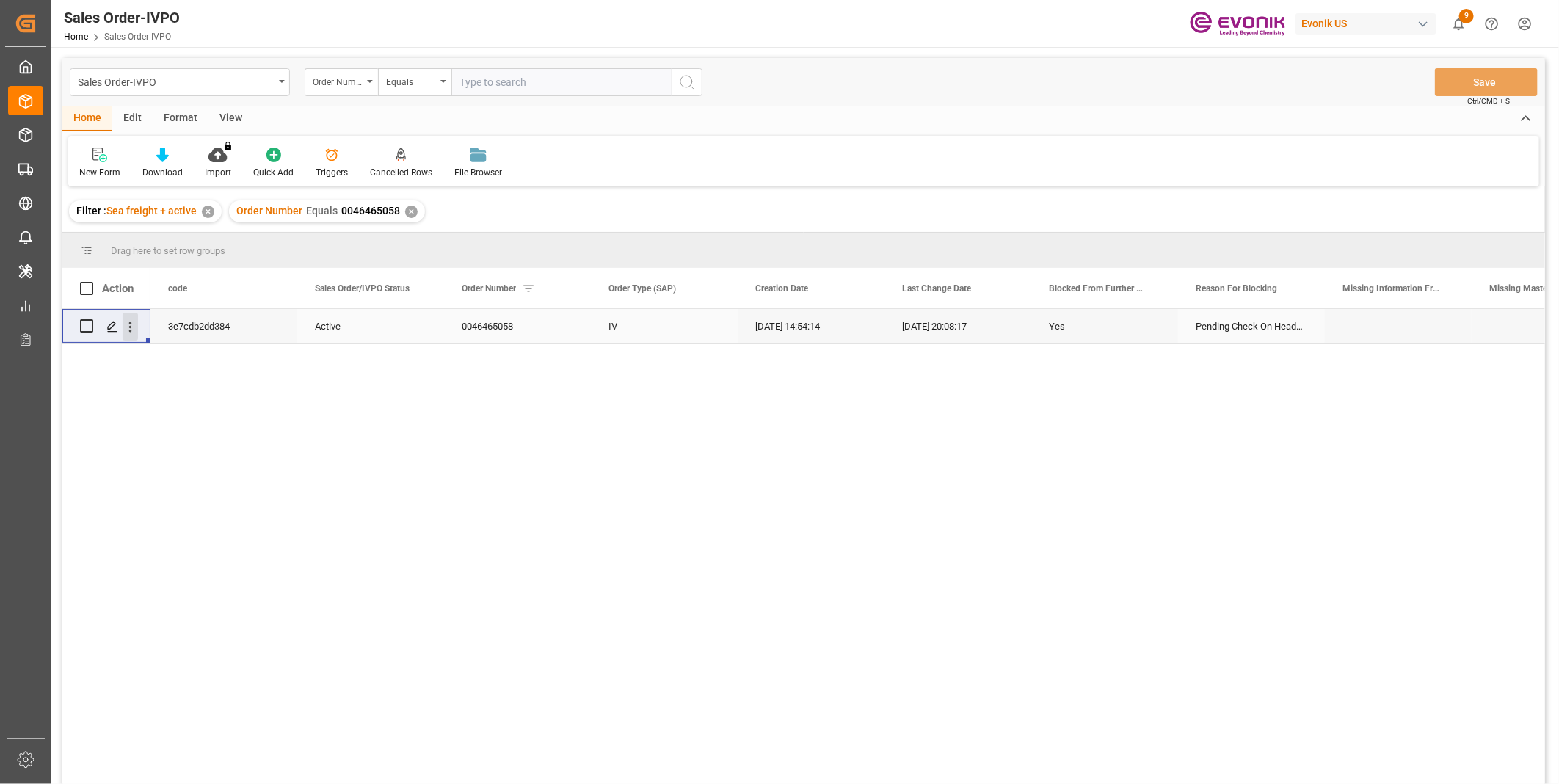
click at [135, 328] on icon "open menu" at bounding box center [130, 327] width 15 height 15
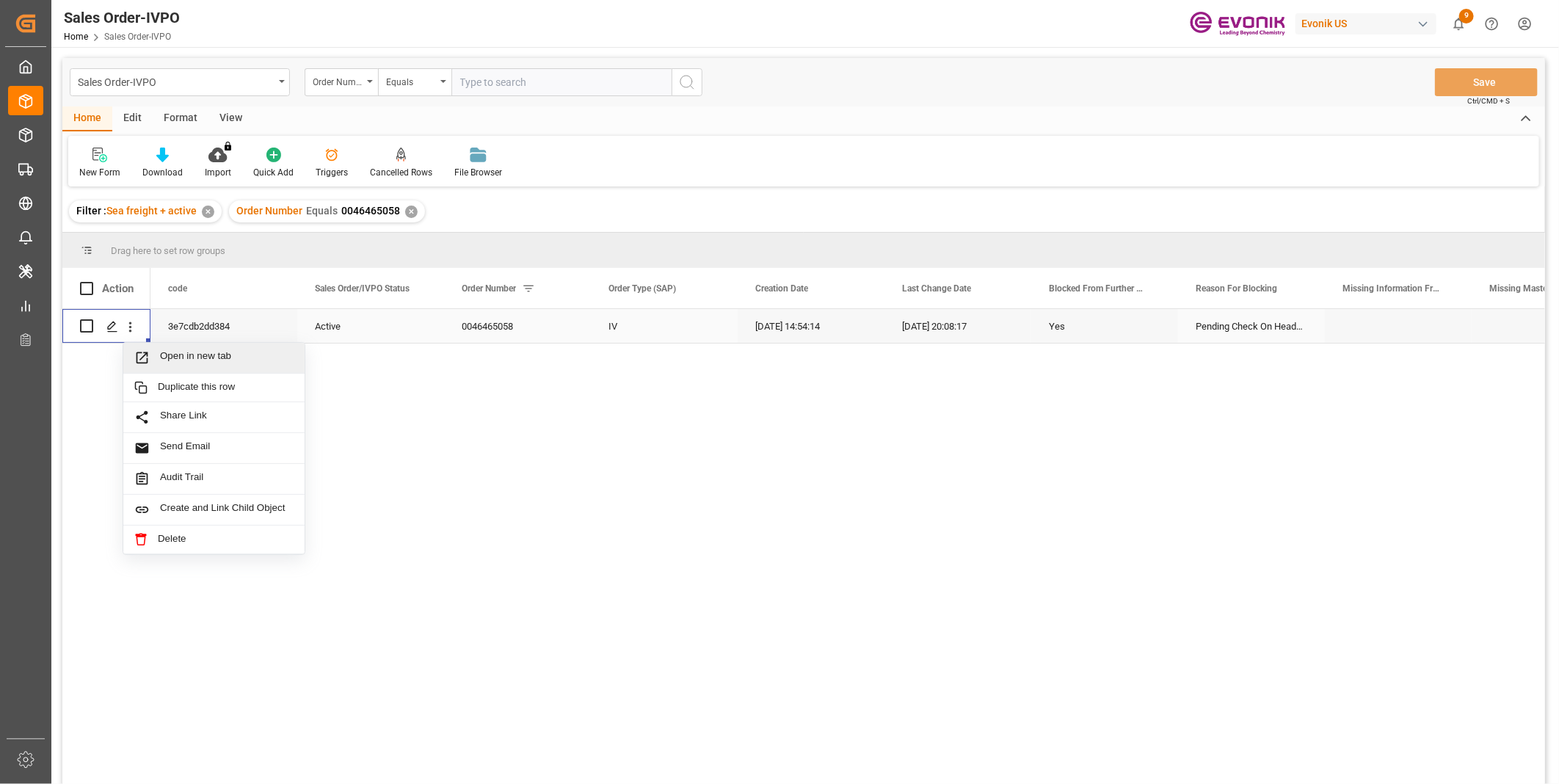
click at [197, 366] on div "Open in new tab" at bounding box center [214, 358] width 182 height 31
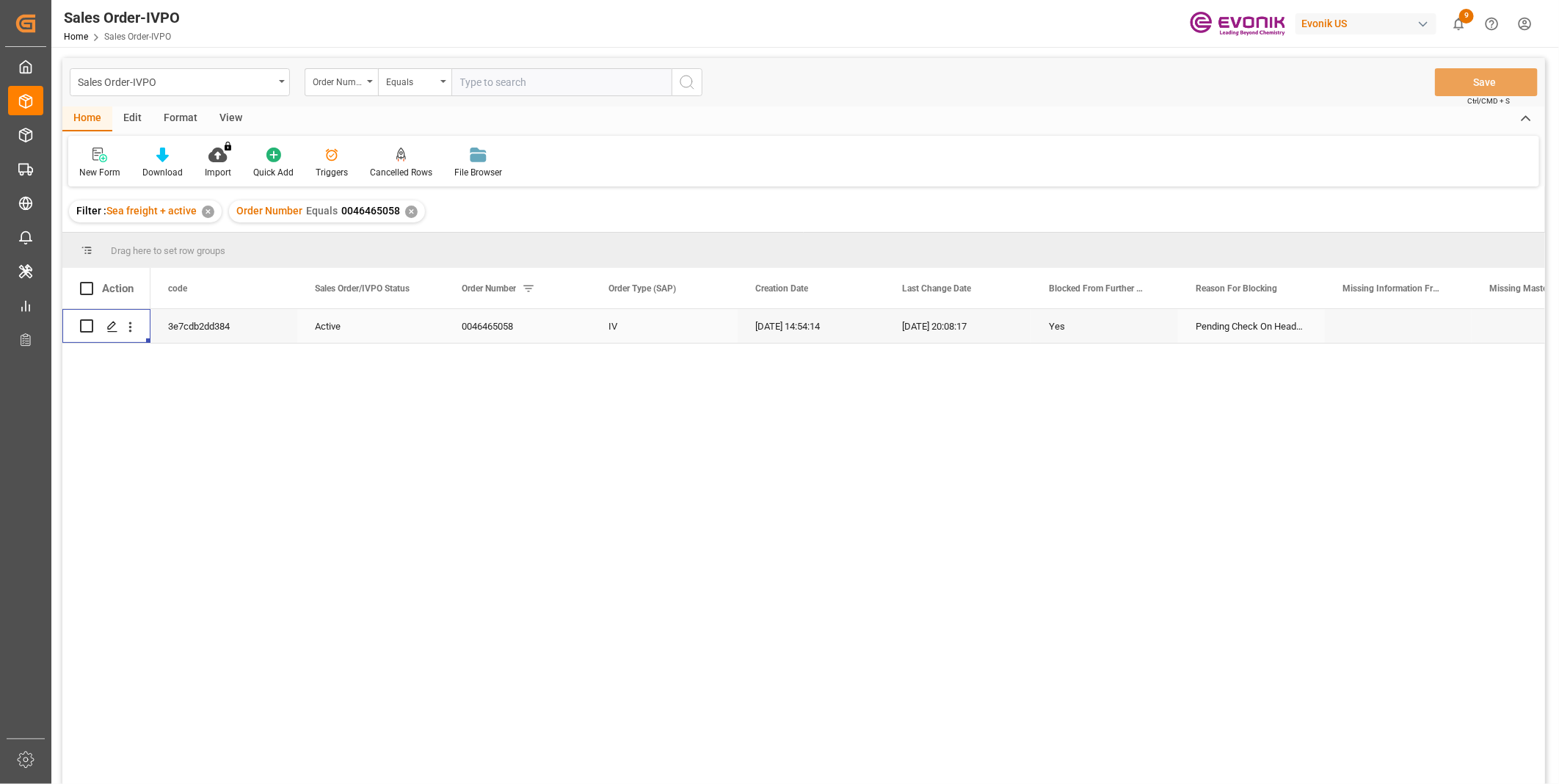
click at [138, 325] on div "Press SPACE to select this row." at bounding box center [129, 326] width 37 height 28
click at [133, 326] on icon "open menu" at bounding box center [130, 327] width 15 height 15
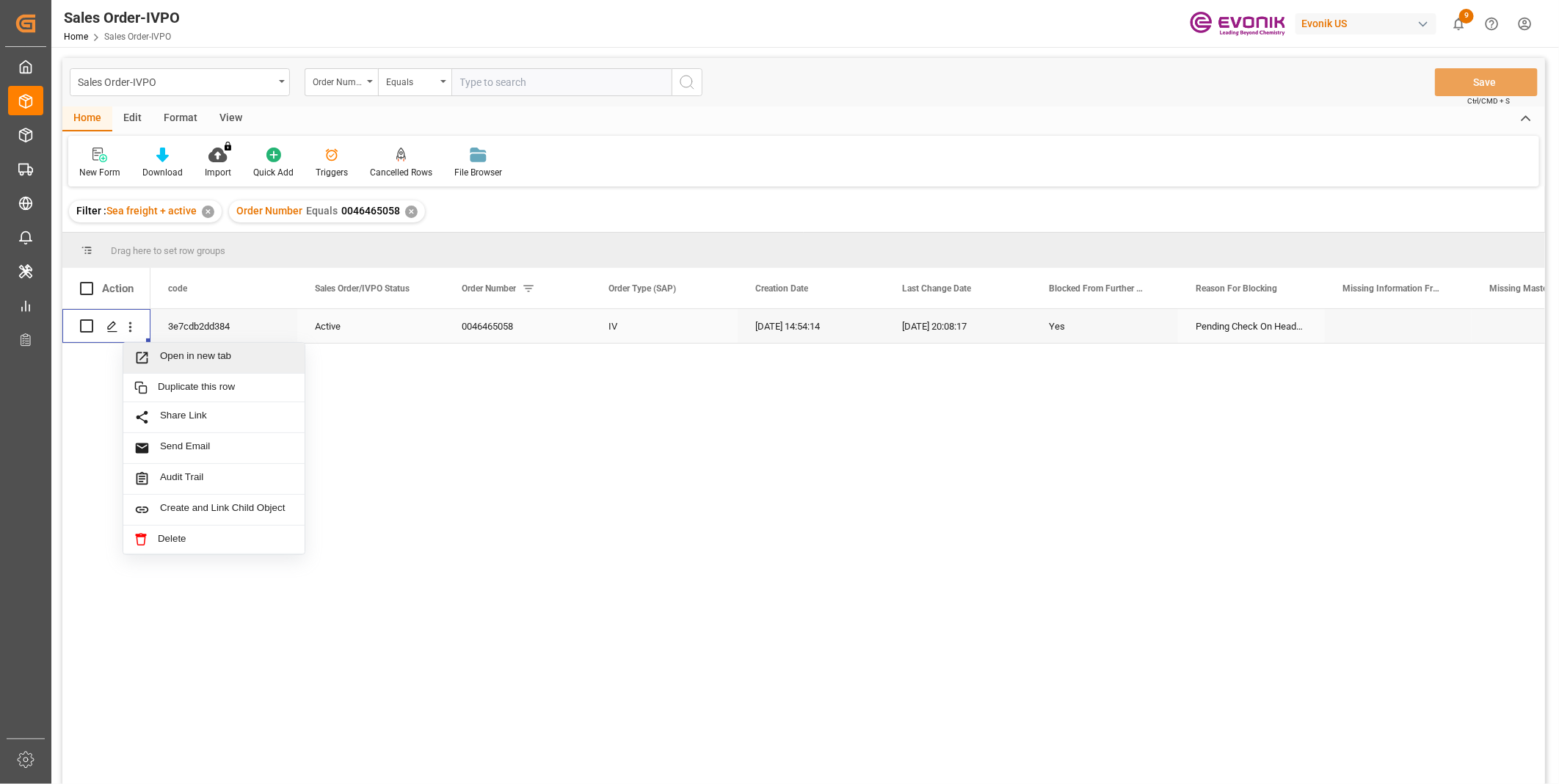
click at [202, 351] on span "Open in new tab" at bounding box center [226, 358] width 133 height 15
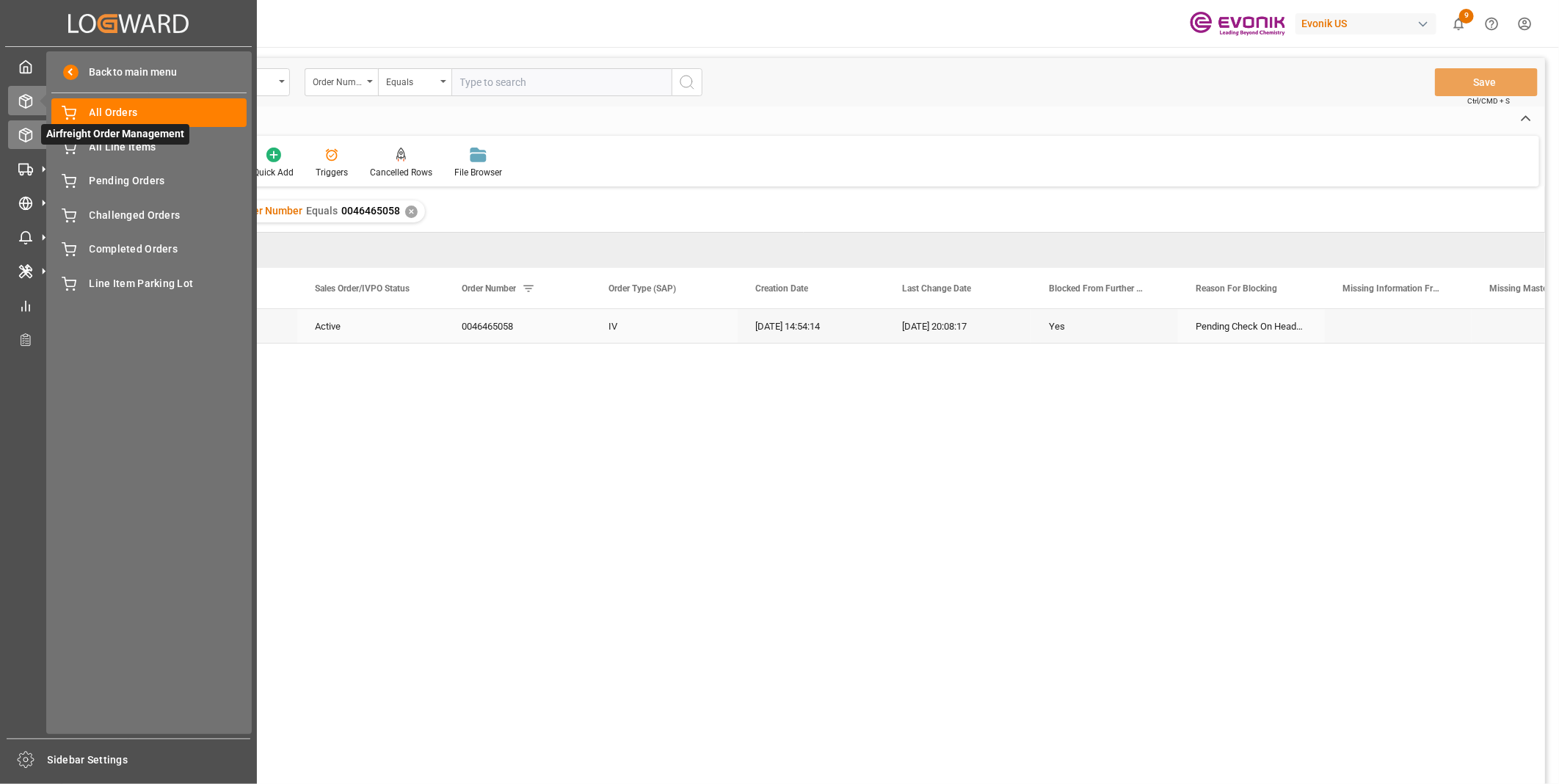
click at [20, 132] on polyline at bounding box center [26, 133] width 12 height 3
click at [20, 133] on icon at bounding box center [26, 135] width 12 height 13
click at [20, 139] on icon at bounding box center [25, 135] width 14 height 14
click at [33, 130] on icon at bounding box center [43, 135] width 31 height 31
click at [114, 109] on span "All Orders" at bounding box center [168, 113] width 158 height 15
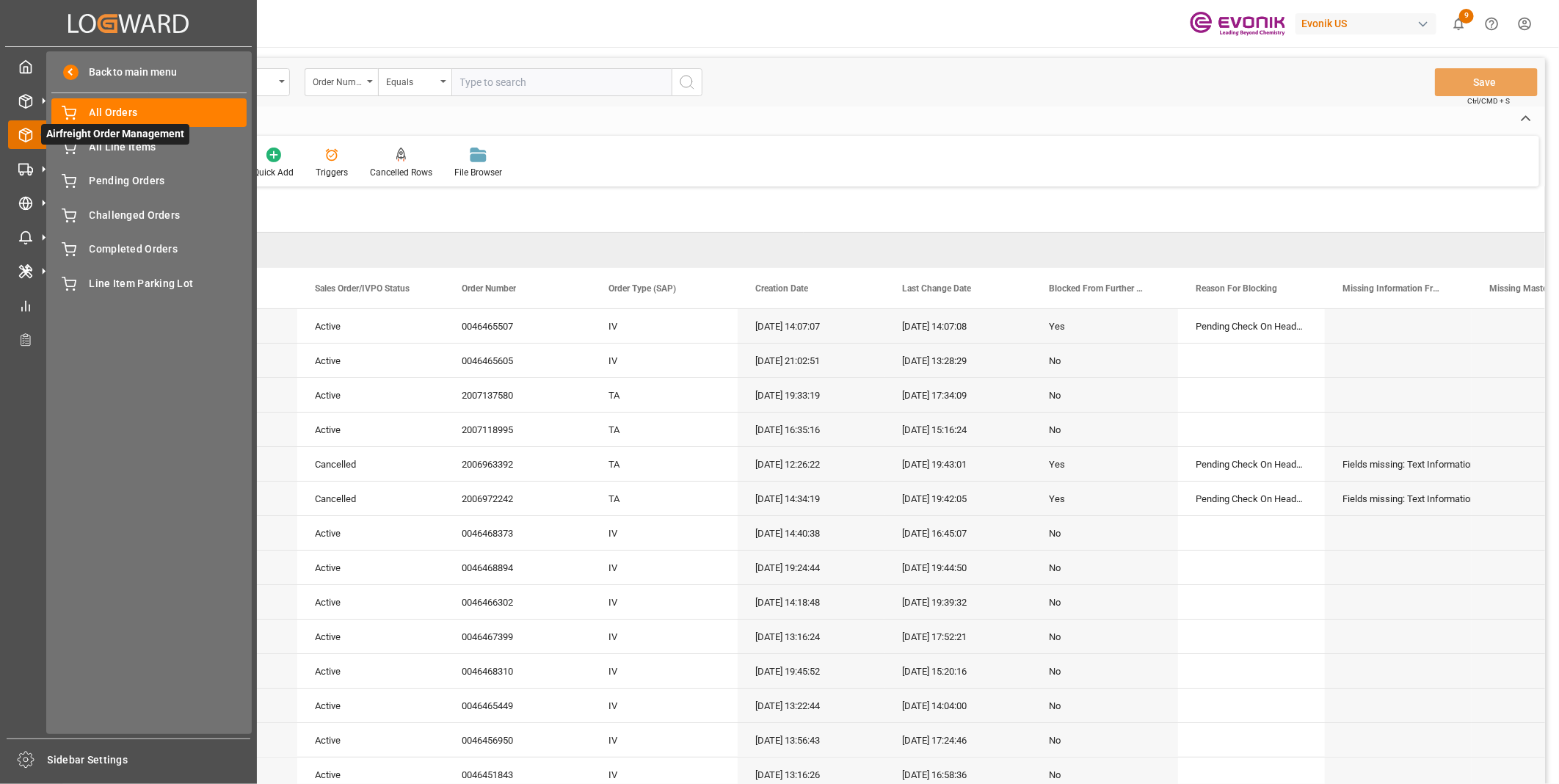
click at [23, 139] on icon at bounding box center [26, 135] width 12 height 13
click at [148, 170] on div "Pending Orders Pending Orders" at bounding box center [149, 181] width 195 height 29
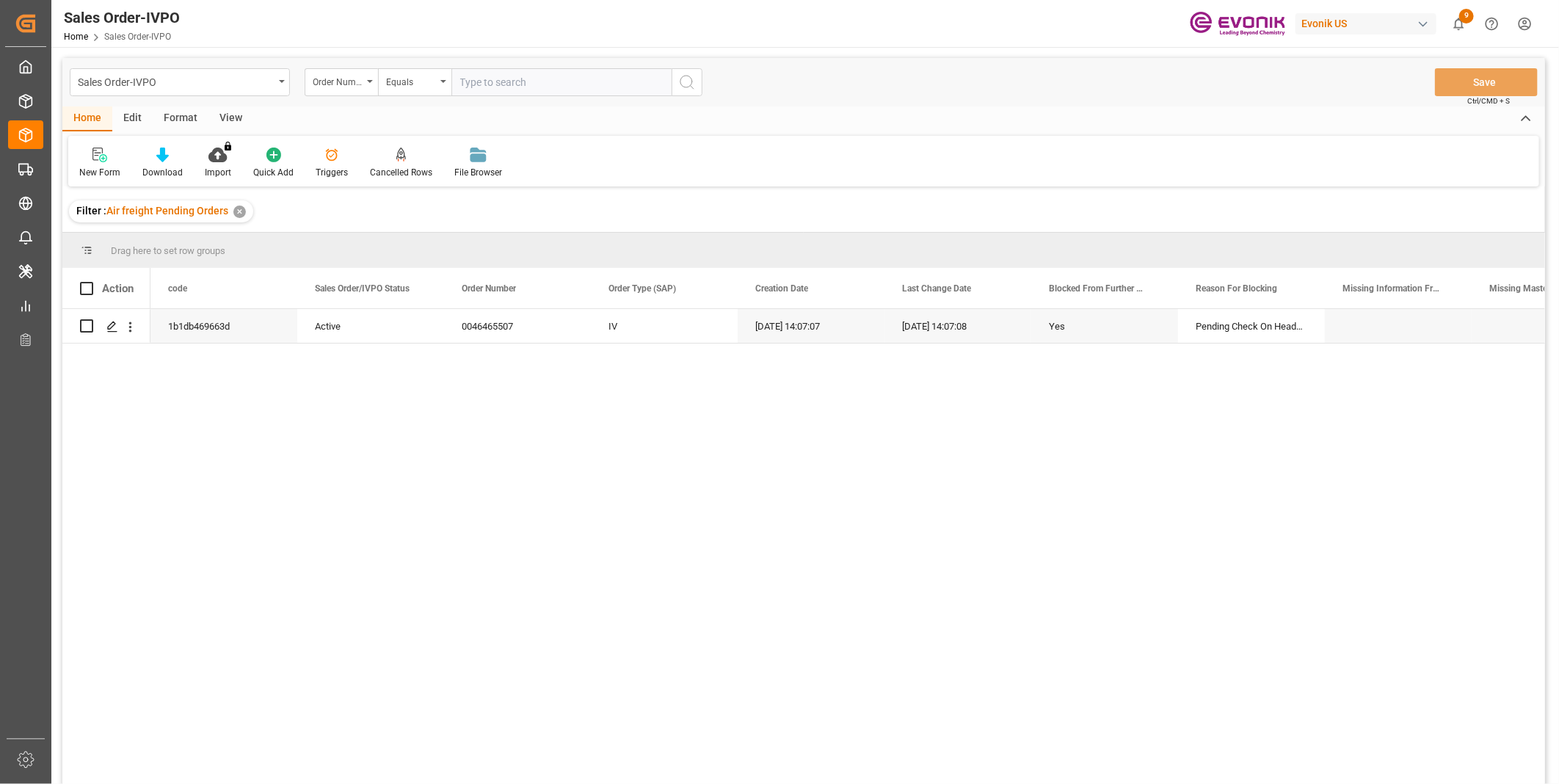
click at [322, 457] on div "1b1db469663d Active 0046465507 IV 08-25-2025 14:07:07 08-25-2025 14:07:08 Yes P…" at bounding box center [848, 551] width 1395 height 484
click at [138, 331] on div "Press SPACE to select this row." at bounding box center [129, 326] width 37 height 28
click at [128, 328] on icon "open menu" at bounding box center [130, 327] width 15 height 15
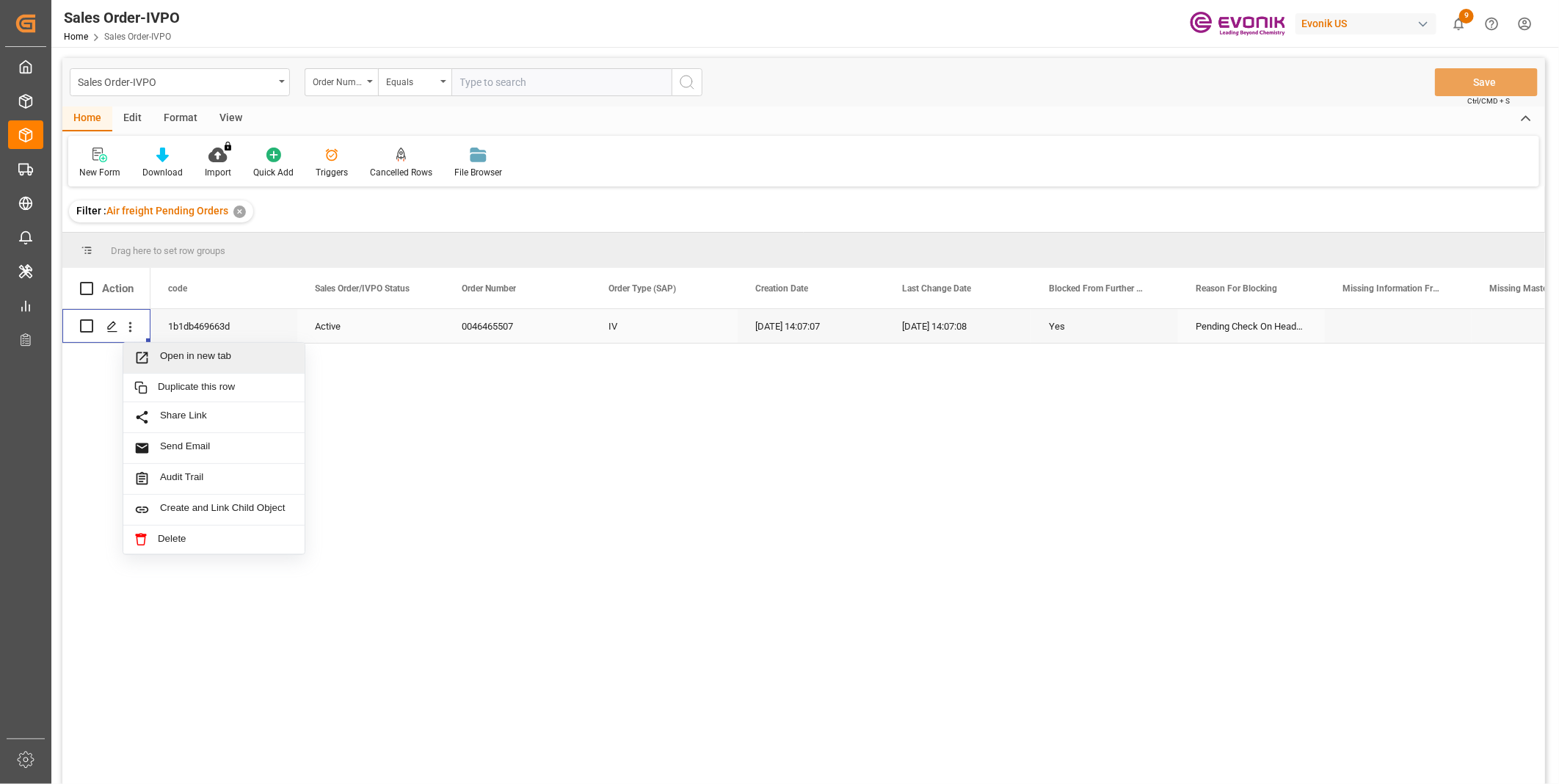
click at [254, 363] on span "Open in new tab" at bounding box center [226, 358] width 133 height 15
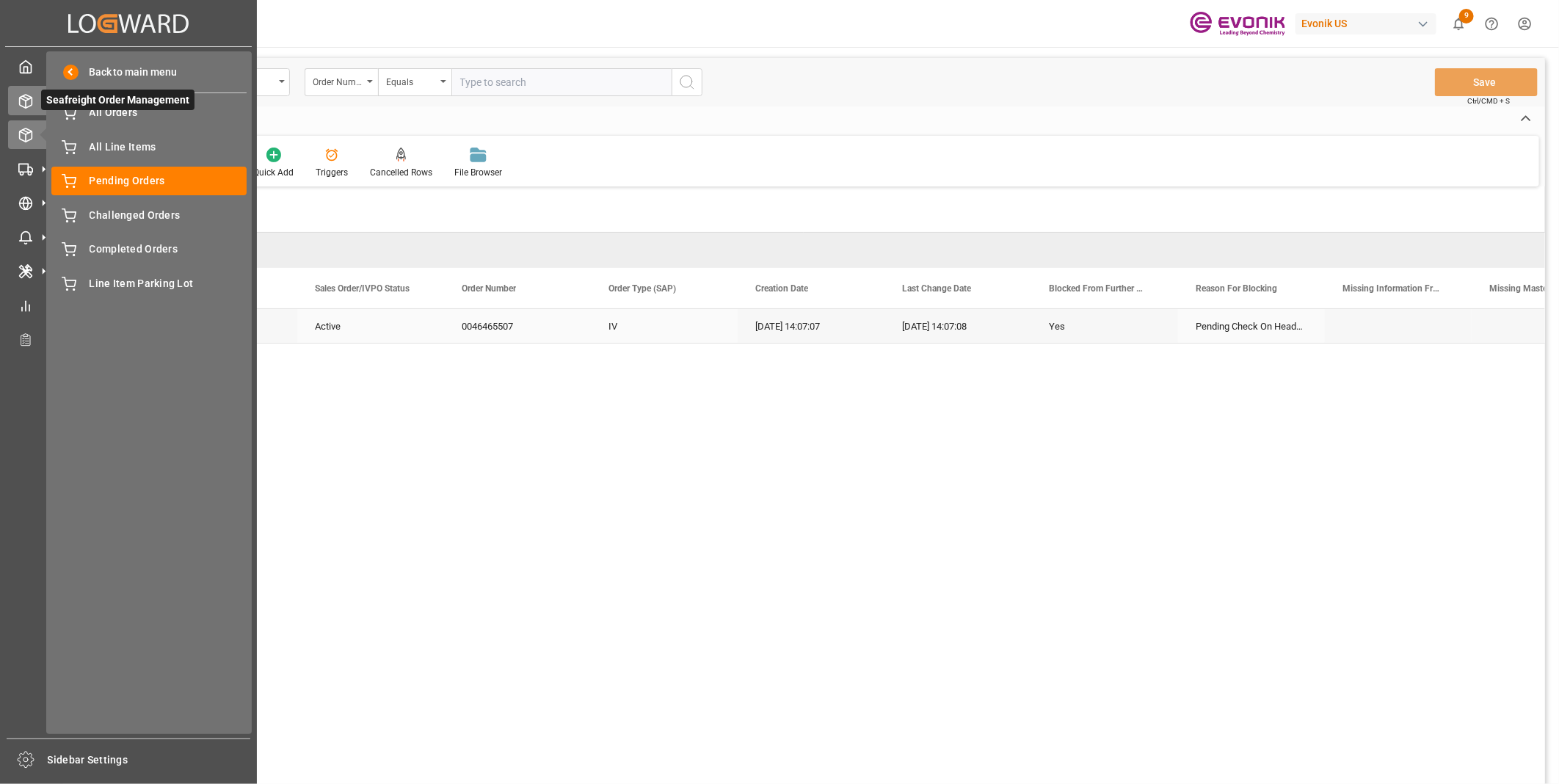
click at [23, 99] on polyline at bounding box center [26, 99] width 12 height 3
click at [13, 105] on div at bounding box center [20, 101] width 25 height 15
click at [114, 112] on span "All Orders" at bounding box center [168, 113] width 158 height 15
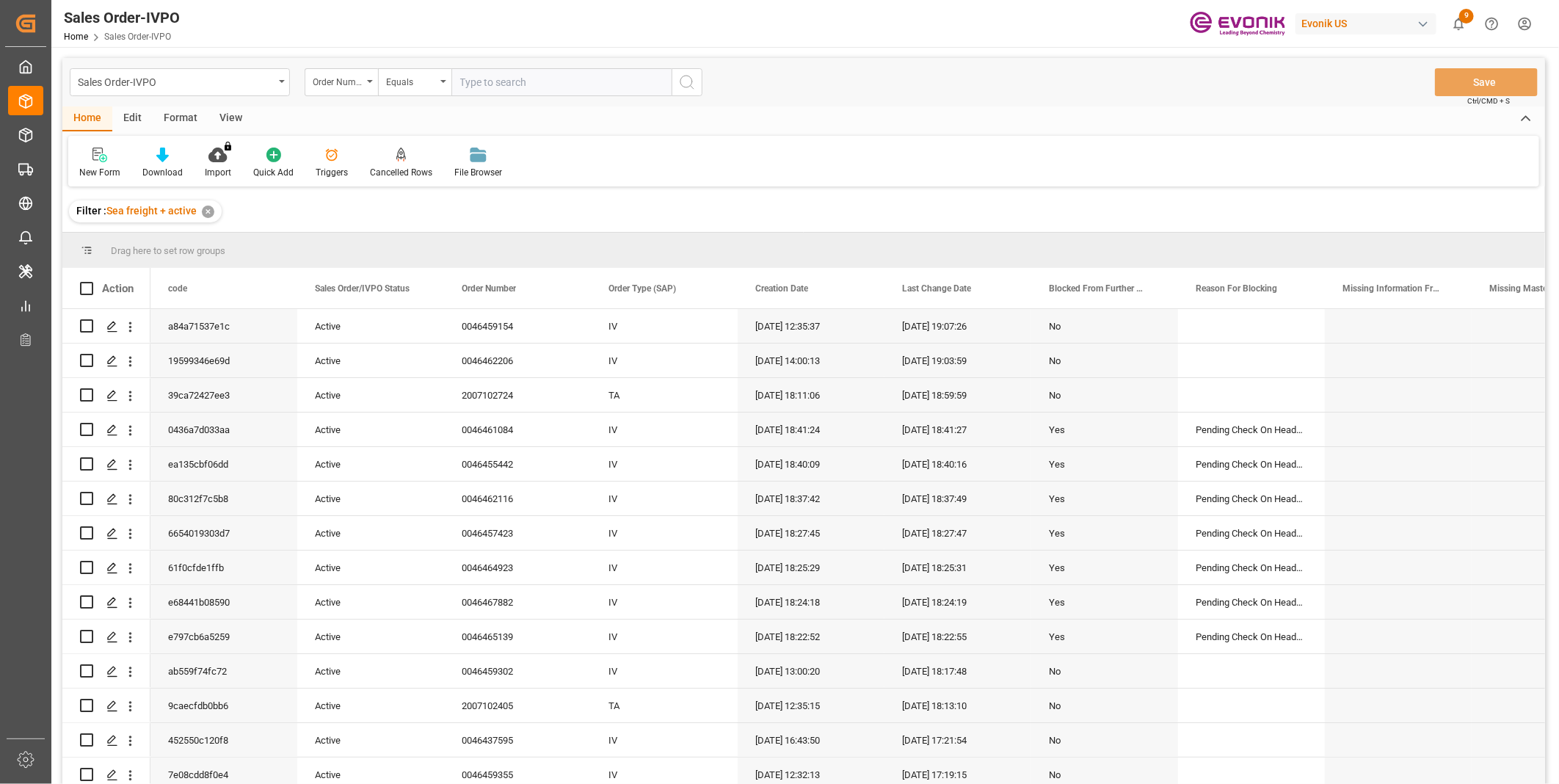
click at [500, 82] on input "text" at bounding box center [561, 82] width 220 height 28
paste input "0046464075"
type input "0046464075"
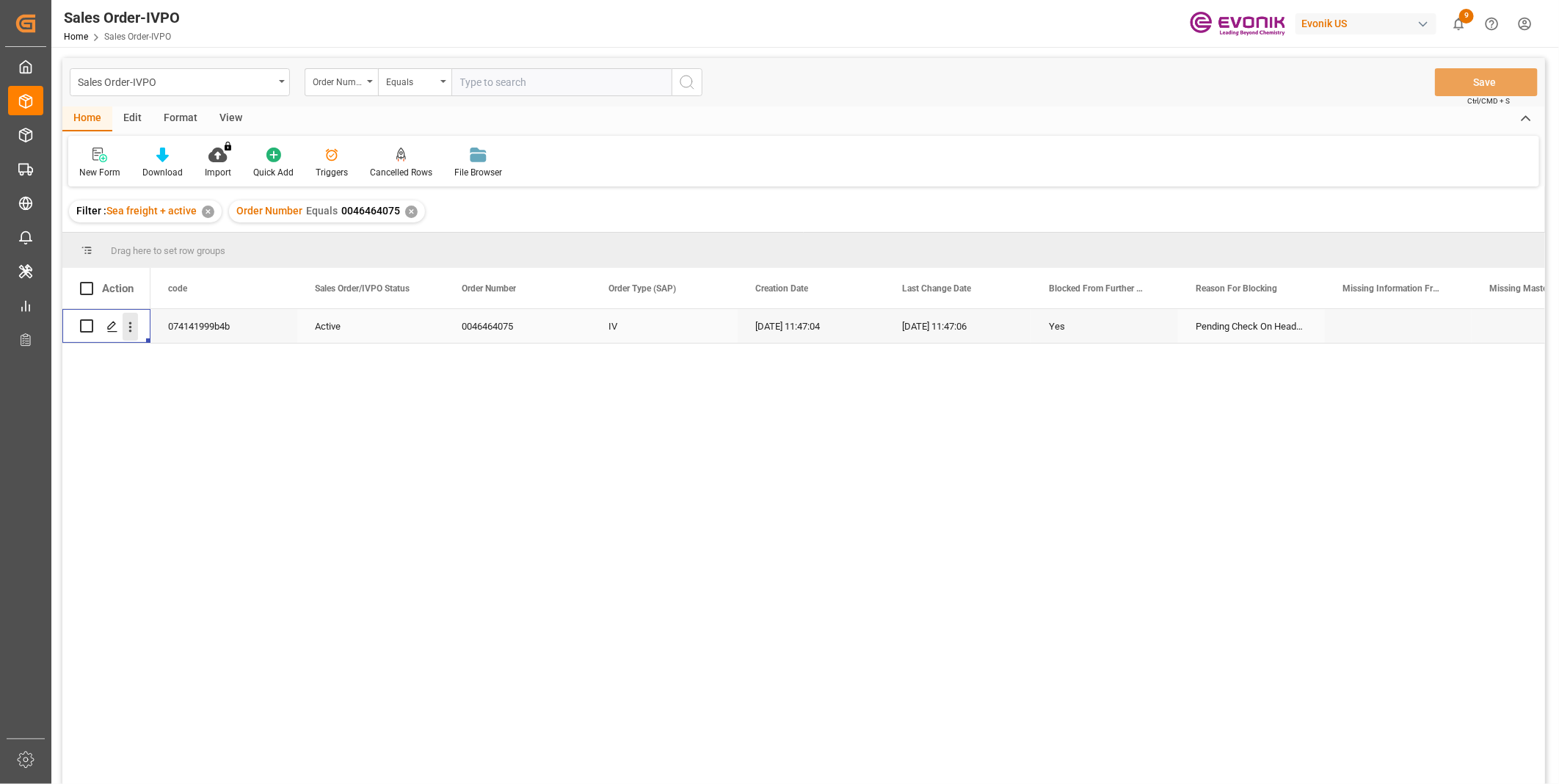
click at [126, 322] on icon "open menu" at bounding box center [130, 327] width 15 height 15
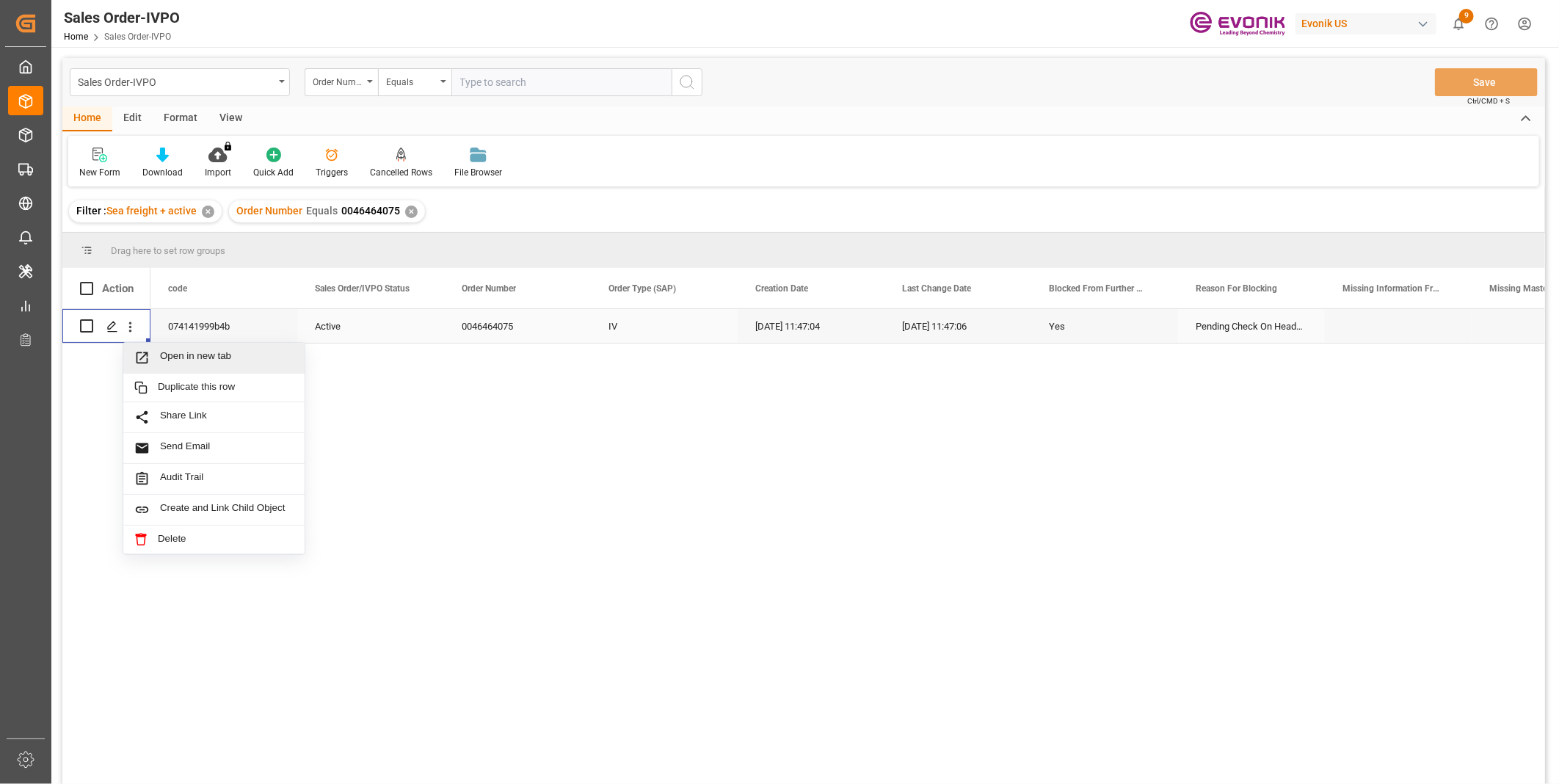
click at [178, 352] on span "Open in new tab" at bounding box center [226, 358] width 133 height 15
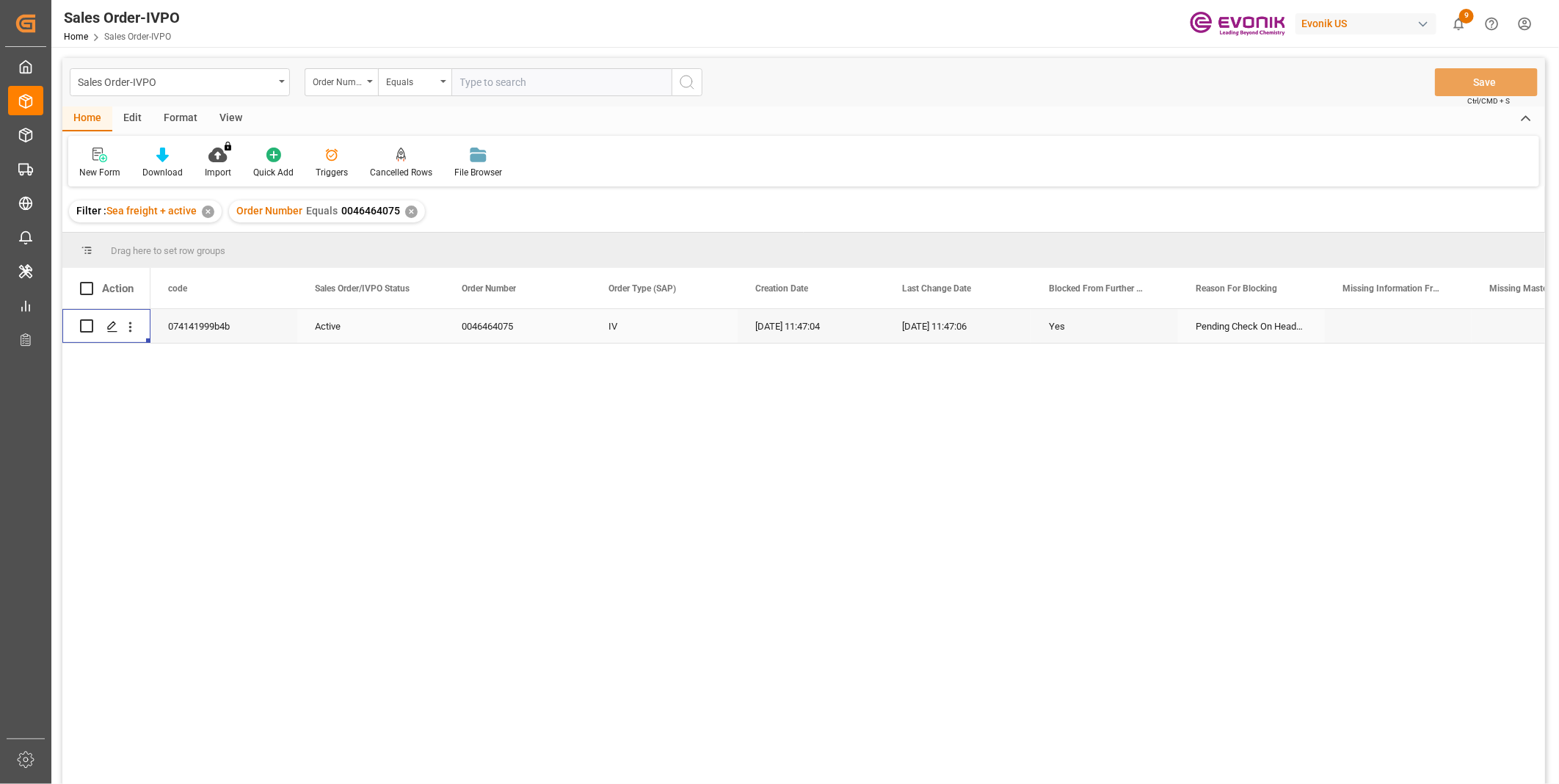
click at [474, 77] on input "text" at bounding box center [561, 82] width 220 height 28
paste input "0046464075"
type input "0"
click at [492, 82] on input "text" at bounding box center [561, 82] width 220 height 28
paste input "46464919"
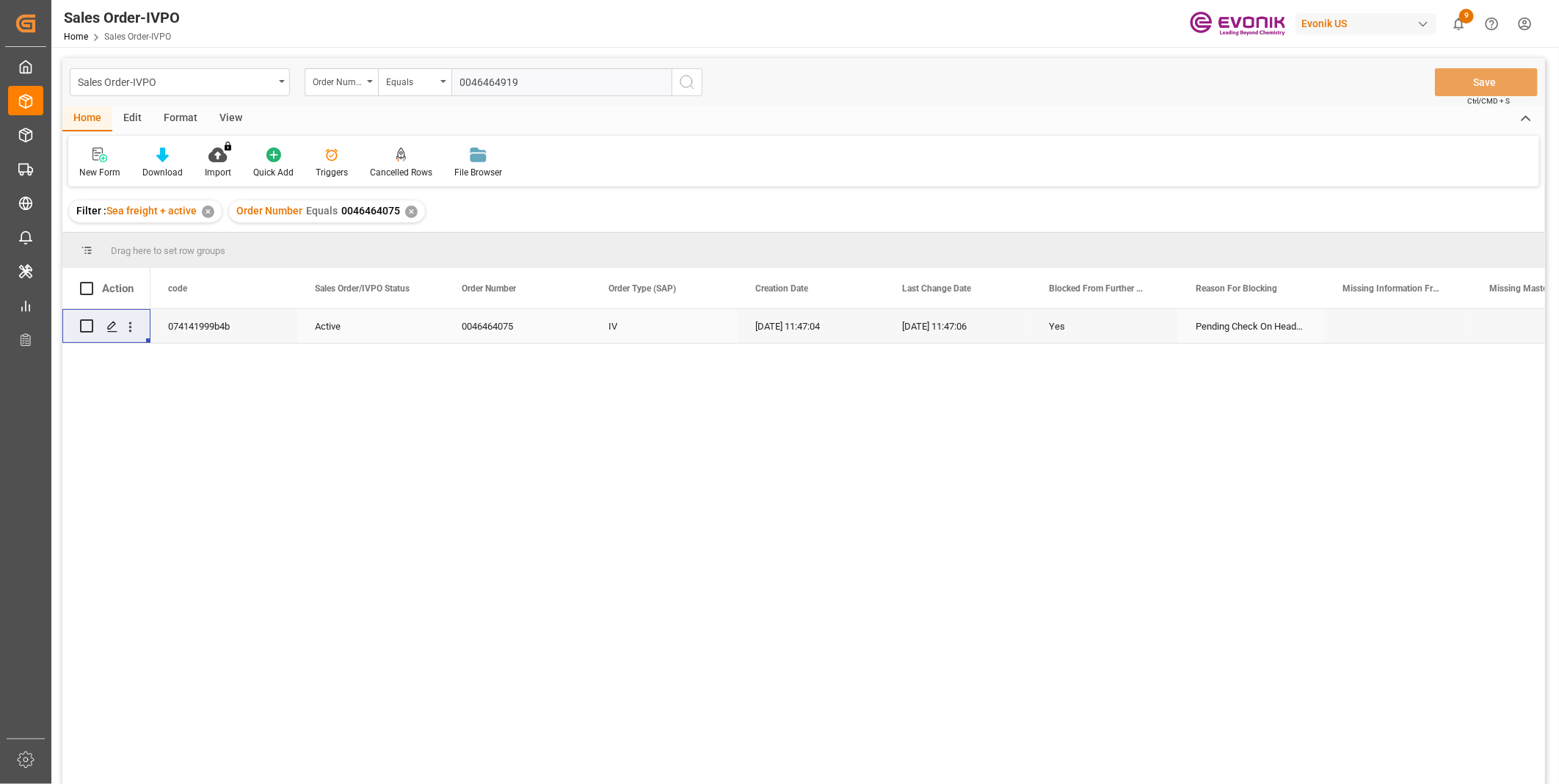
type input "0046464919"
click at [687, 84] on icon "search button" at bounding box center [686, 82] width 17 height 17
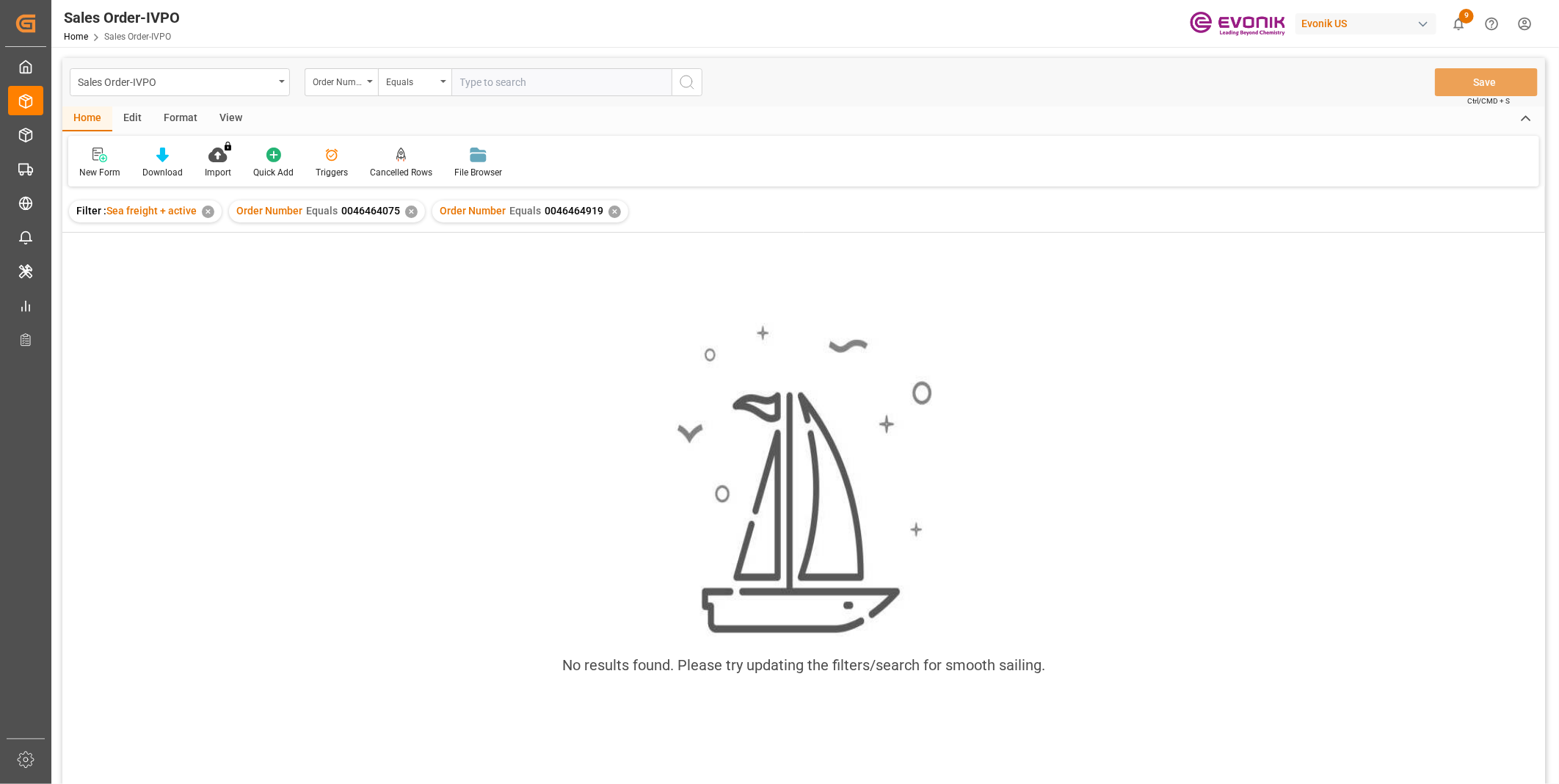
click at [409, 210] on div "✕" at bounding box center [411, 212] width 12 height 12
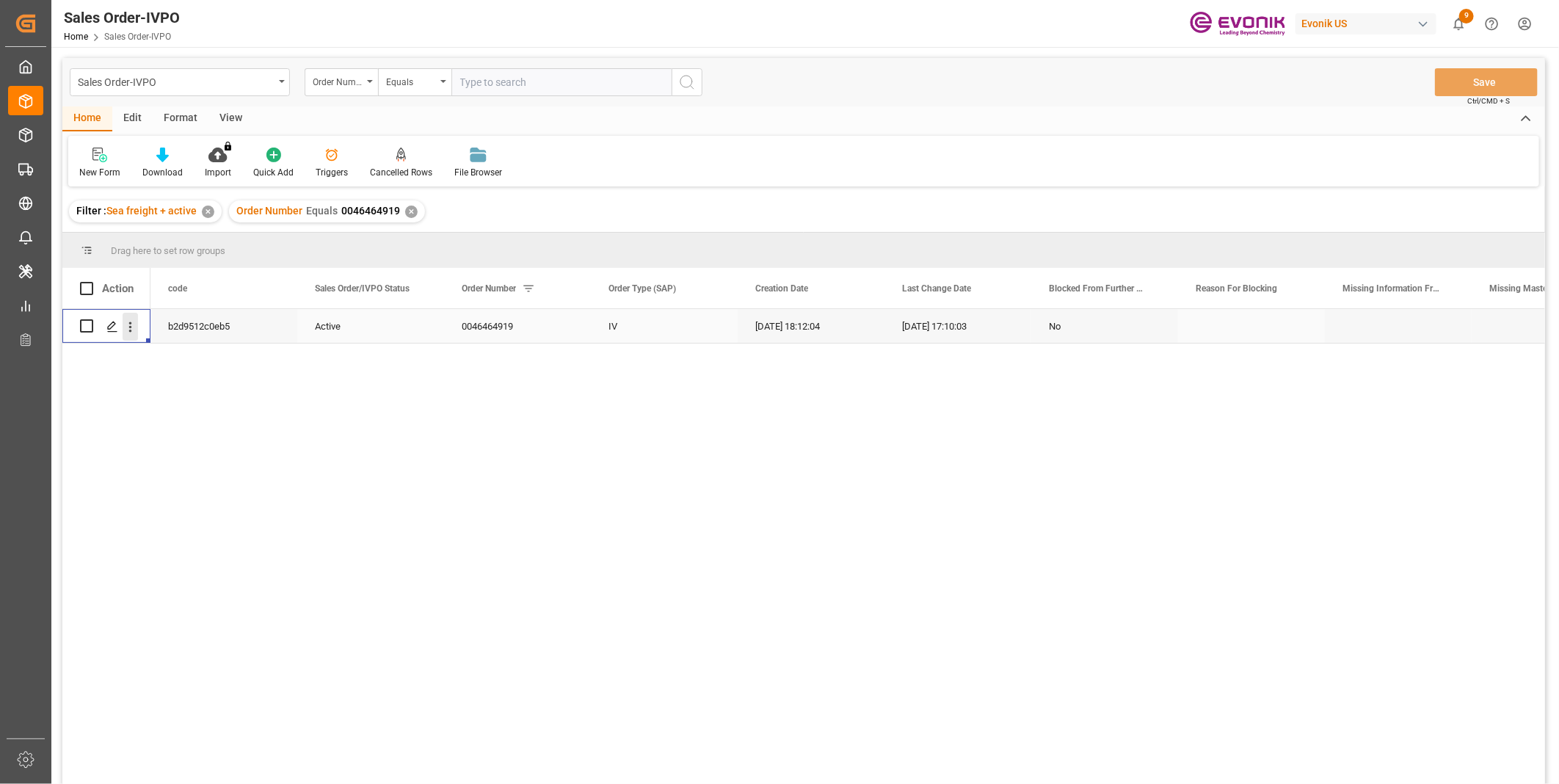
click at [127, 328] on icon "open menu" at bounding box center [130, 327] width 15 height 15
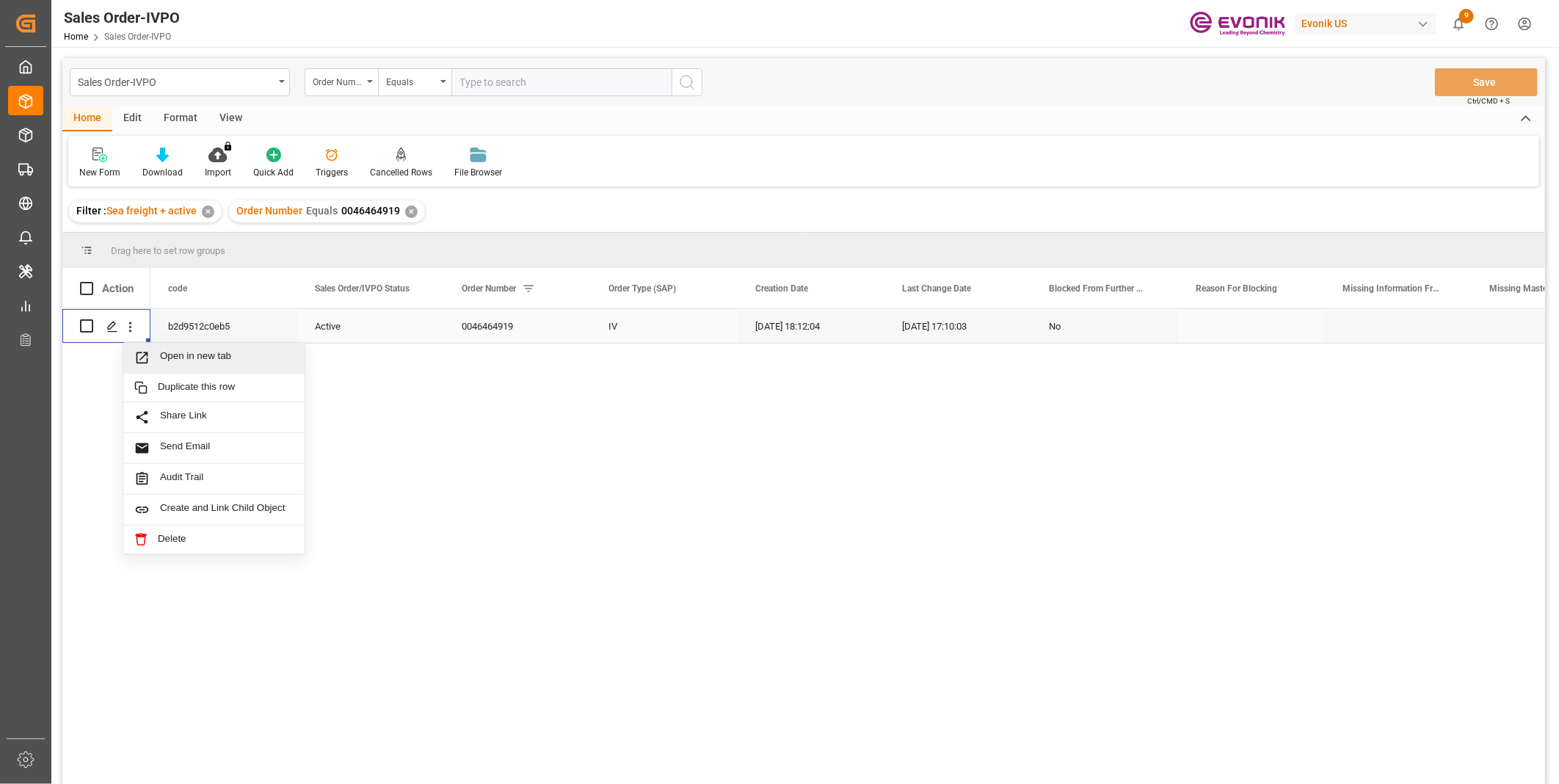
click at [240, 355] on span "Open in new tab" at bounding box center [226, 358] width 133 height 15
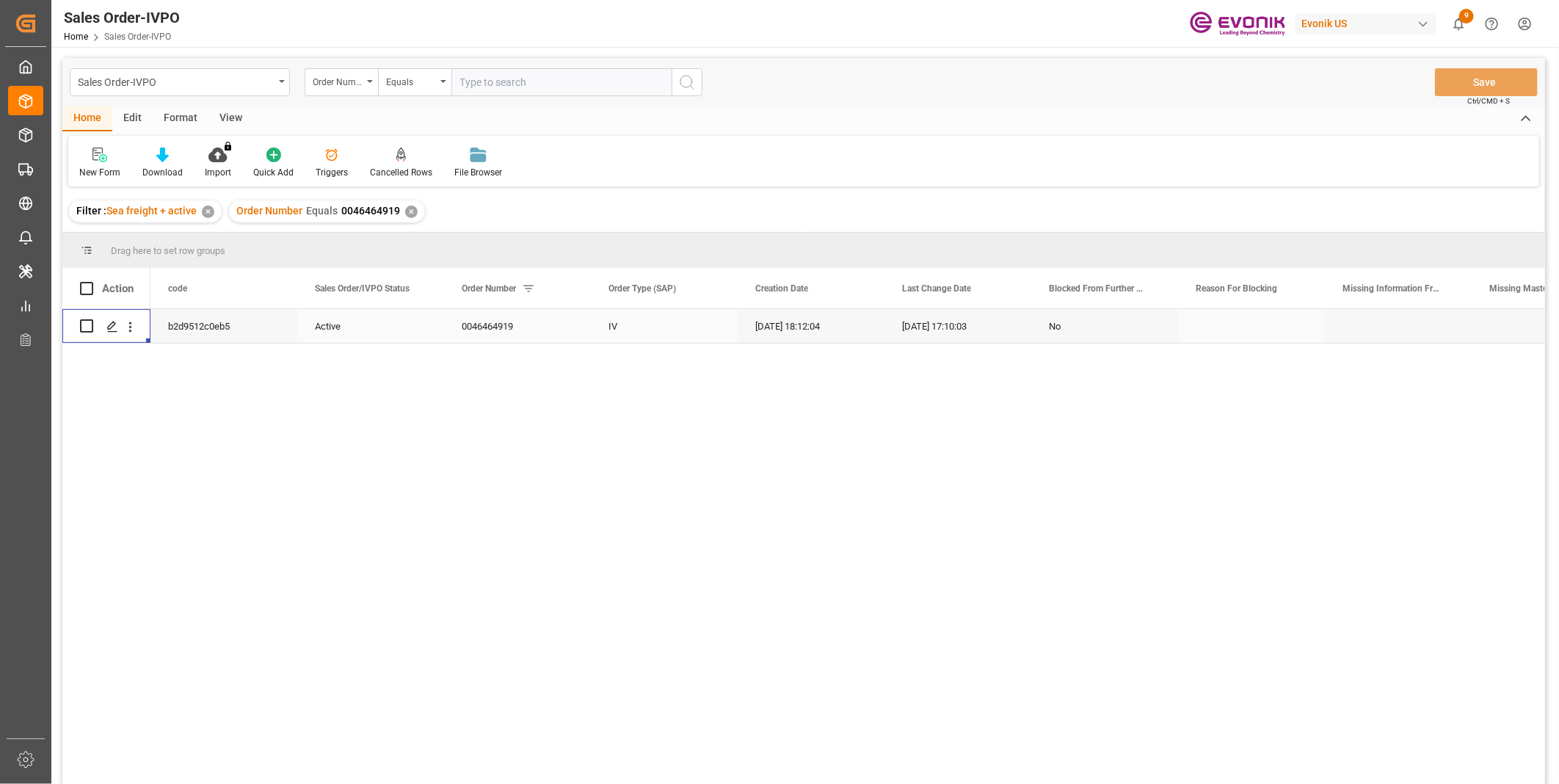
click at [503, 84] on input "text" at bounding box center [561, 82] width 220 height 28
paste input "0046464075"
type input "0046464075"
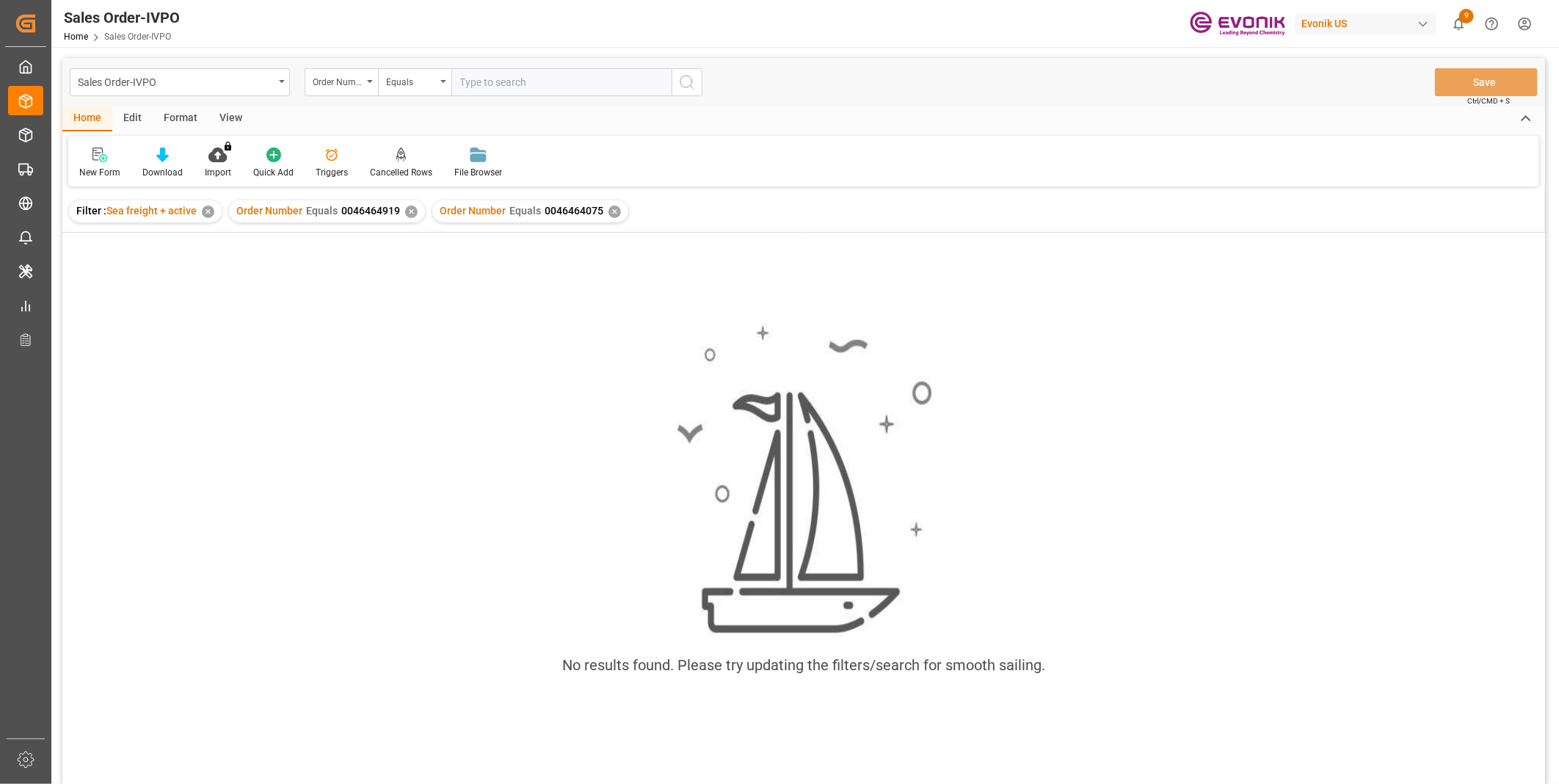
click at [405, 210] on div "✕" at bounding box center [411, 212] width 12 height 12
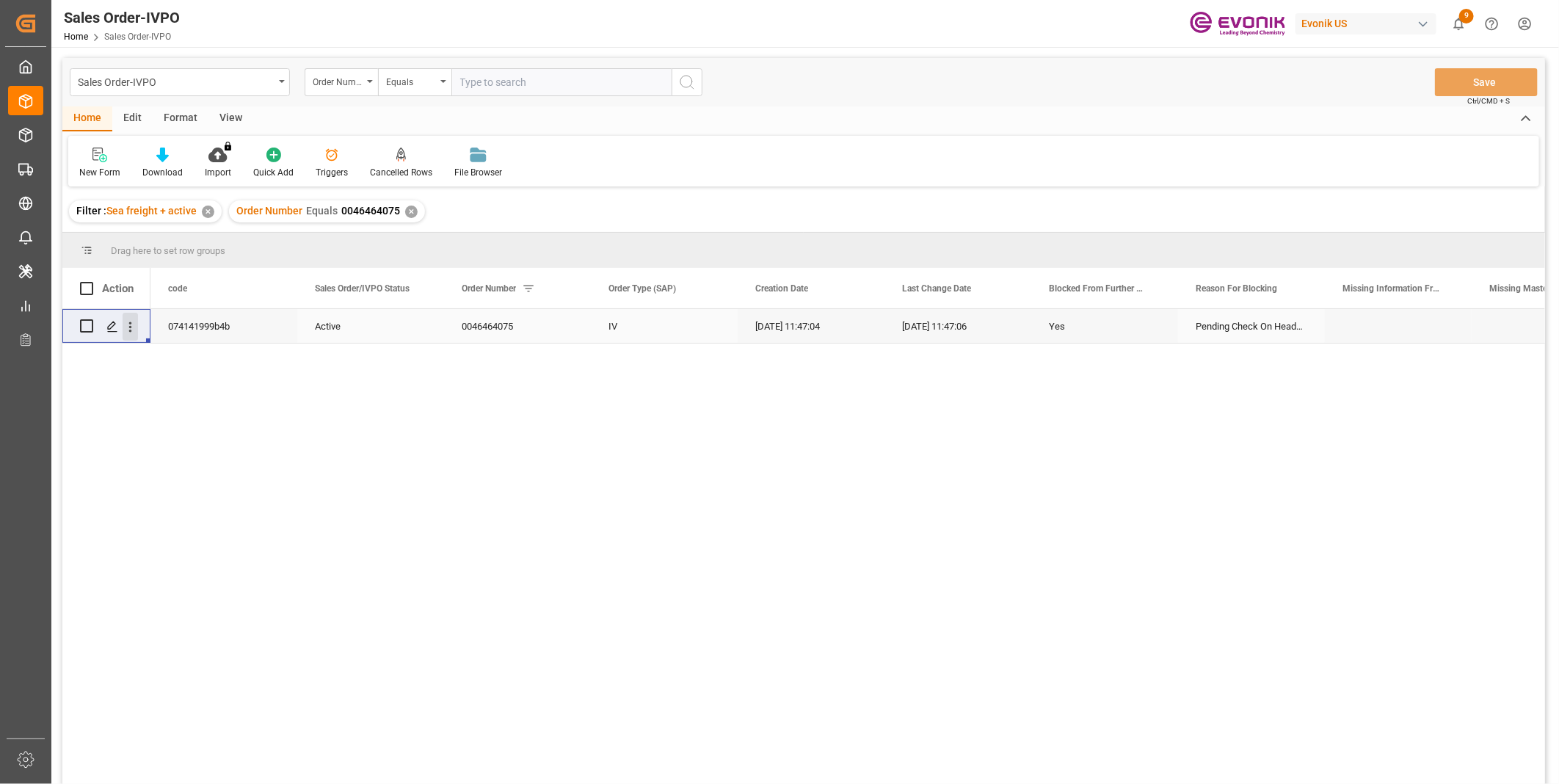
click at [128, 325] on icon "open menu" at bounding box center [130, 327] width 15 height 15
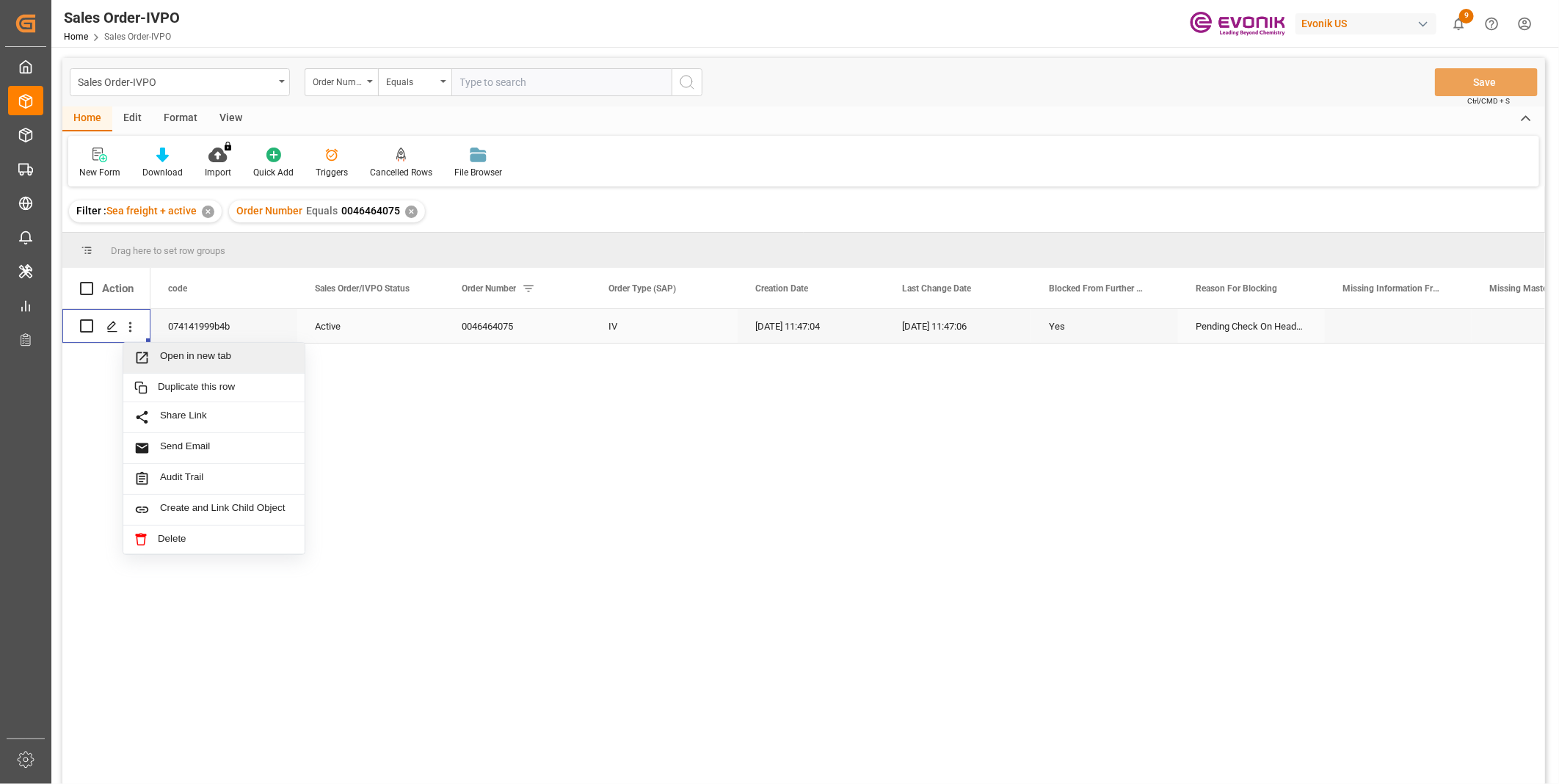
click at [225, 356] on span "Open in new tab" at bounding box center [226, 358] width 133 height 15
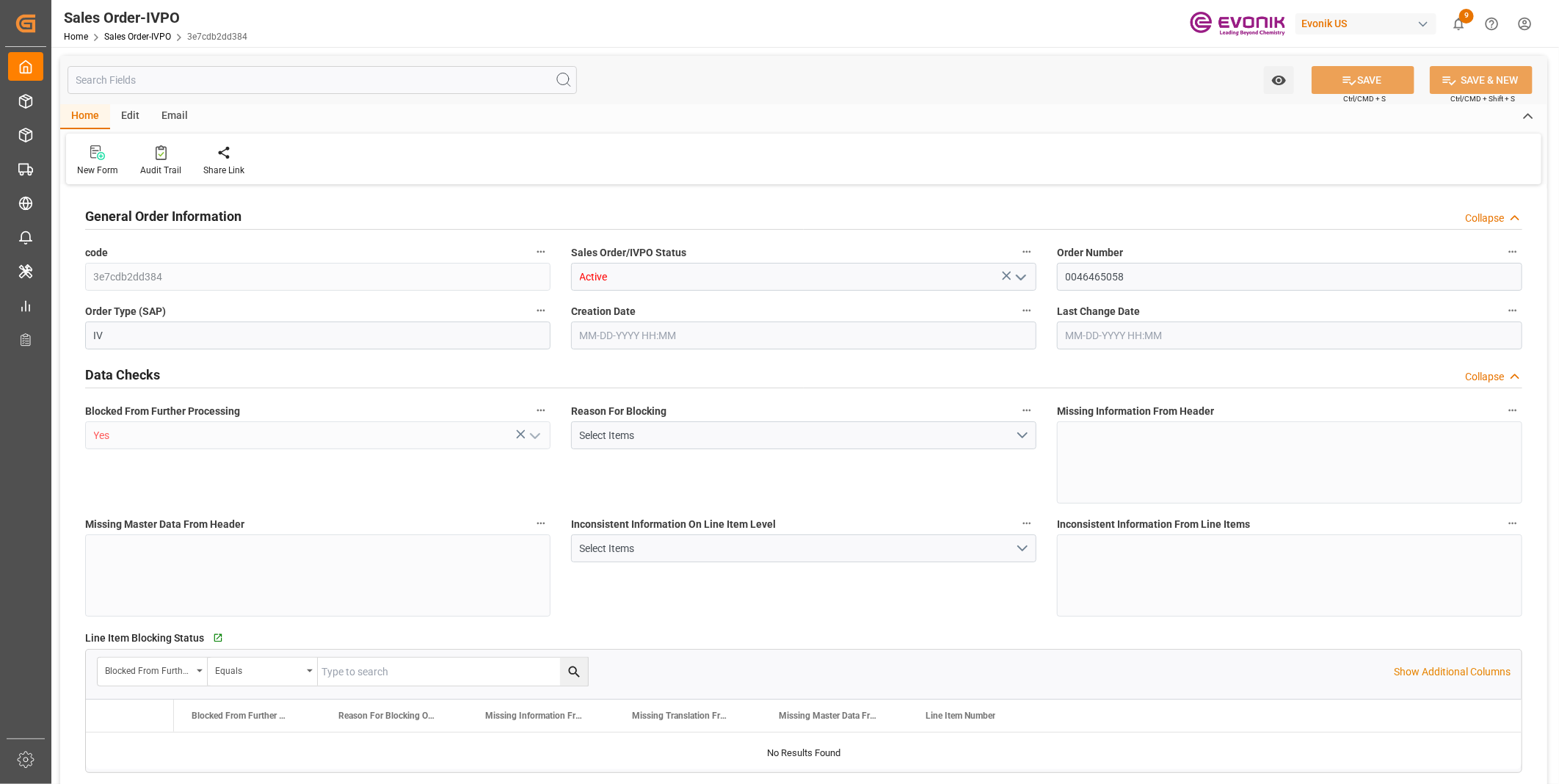
type input "COCTG"
type input "0"
type input "1"
type input "2137.86"
type input "[DATE] 14:54"
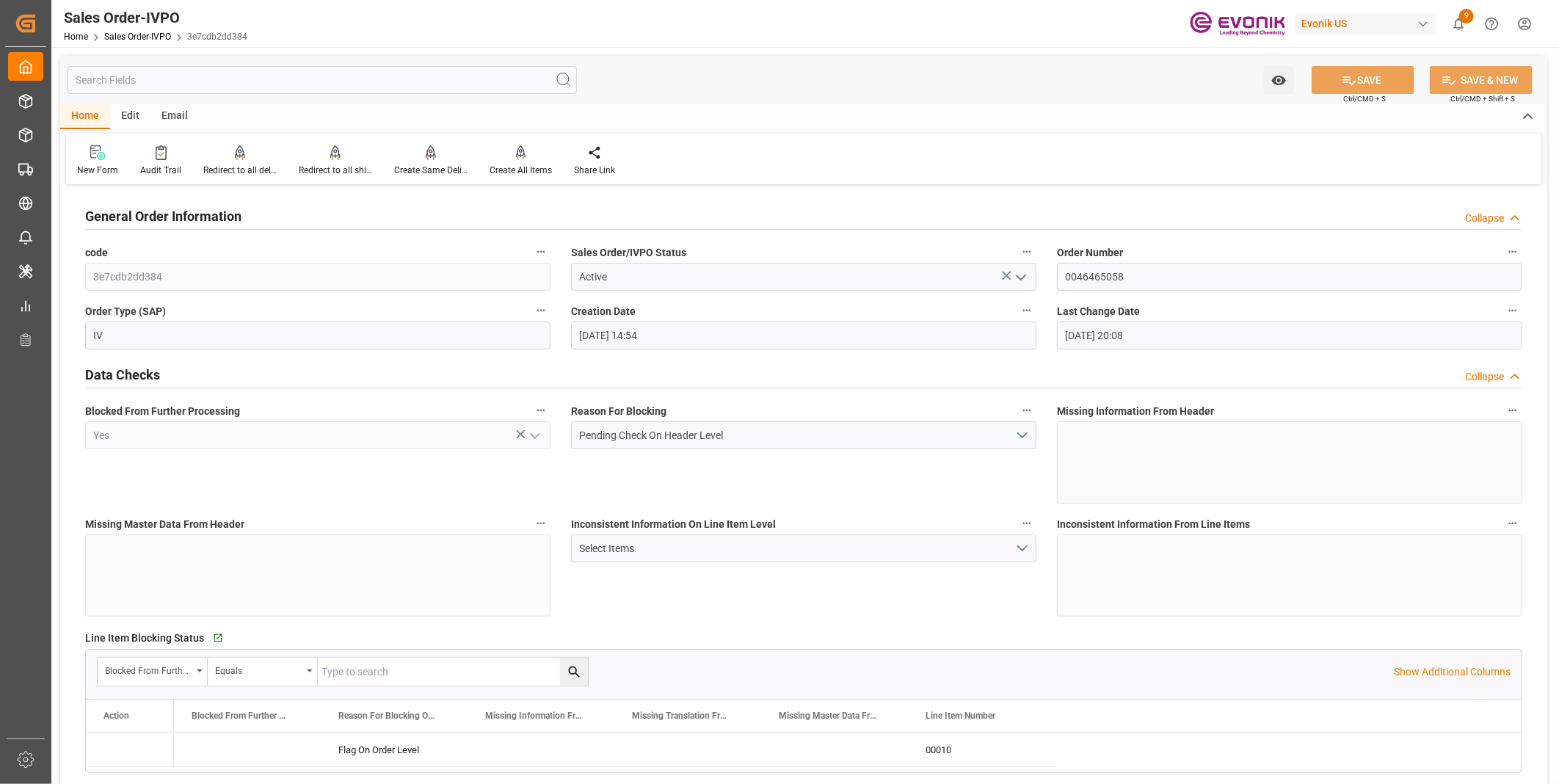
type input "[DATE] 20:08"
type input "COCTG"
type input "0"
type input "1"
type input "2137.86"
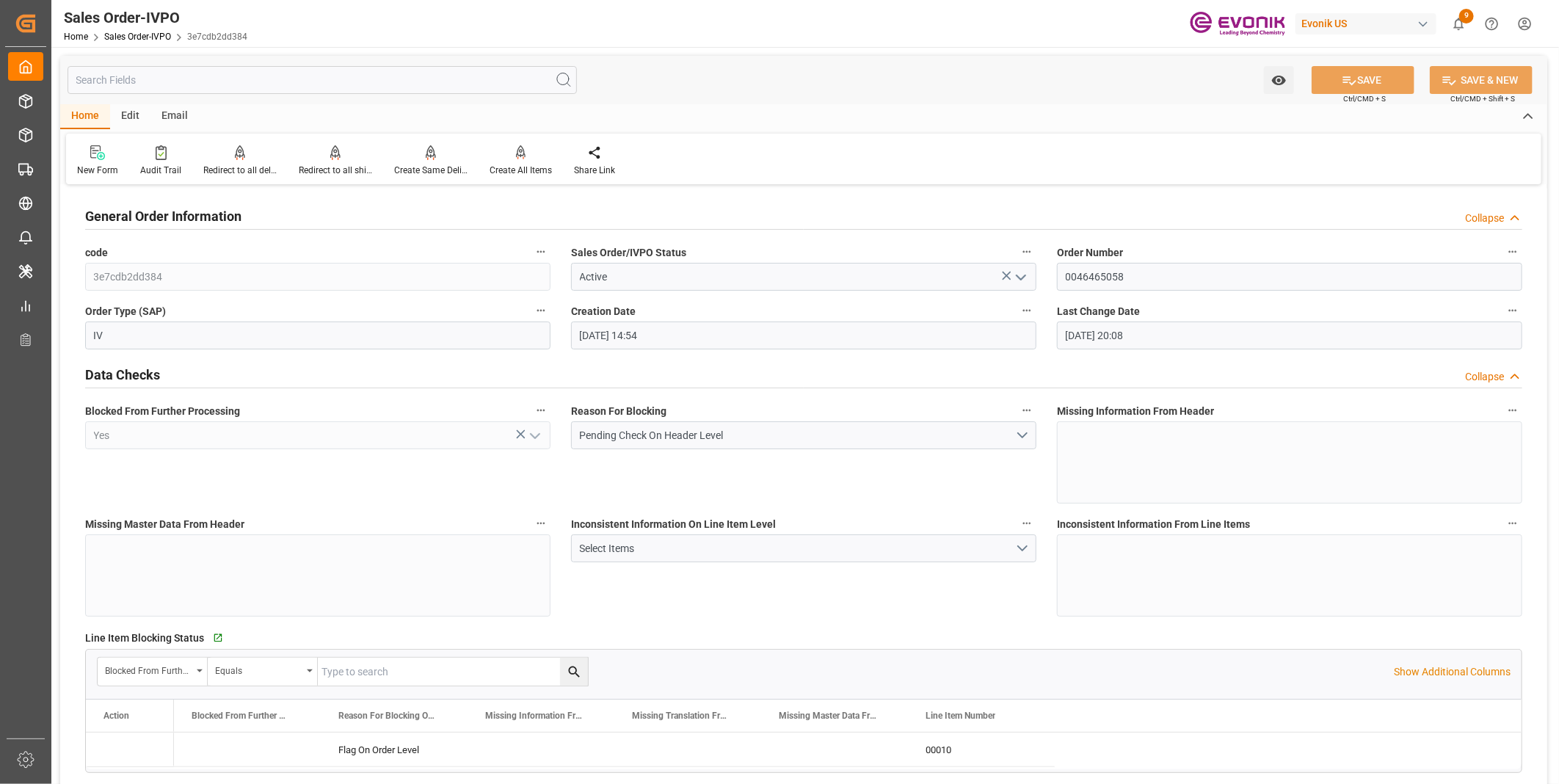
type input "[DATE] 14:54"
type input "[DATE] 20:08"
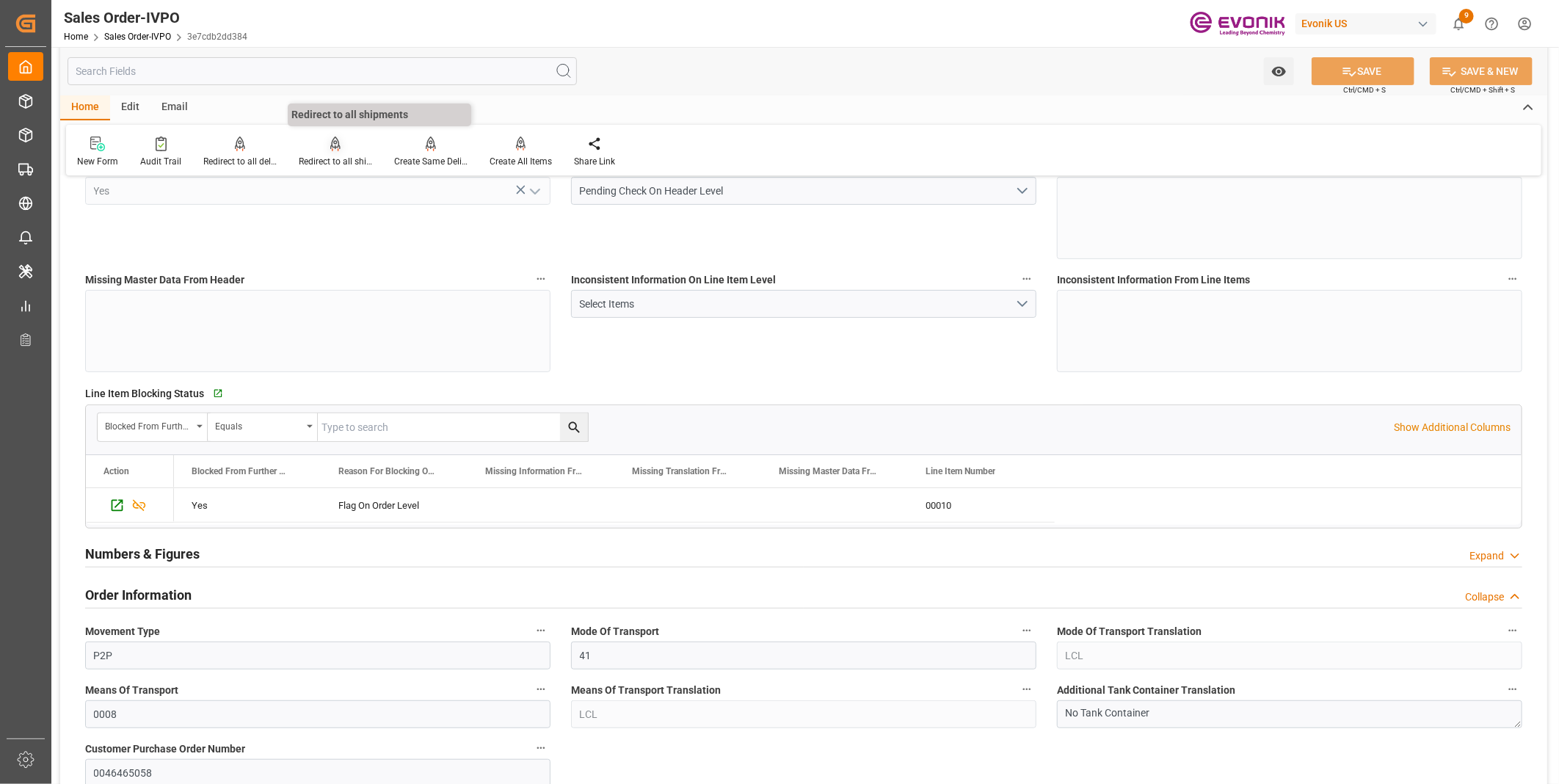
click at [324, 150] on div at bounding box center [335, 143] width 73 height 15
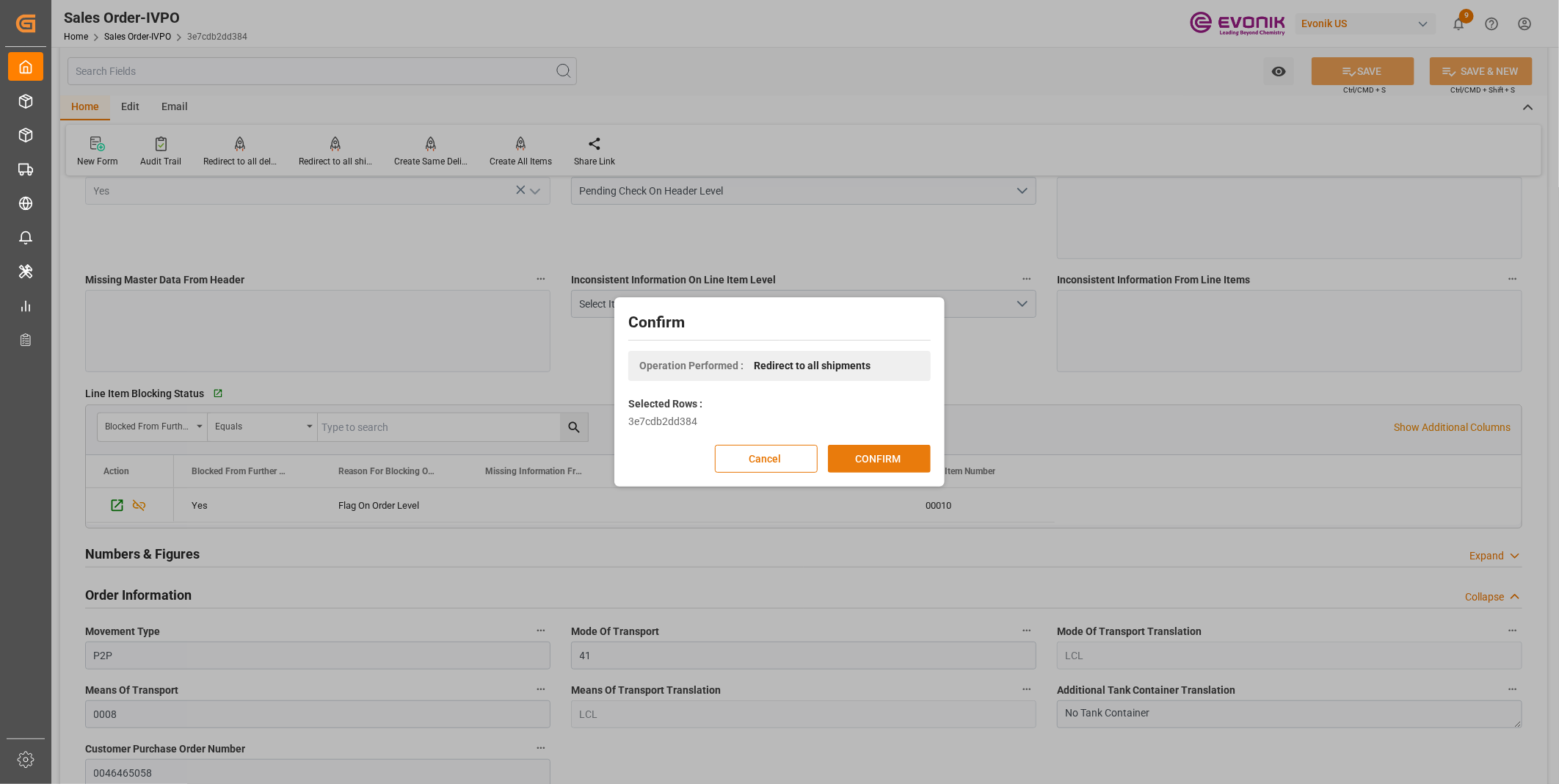
click at [904, 456] on button "CONFIRM" at bounding box center [879, 459] width 103 height 28
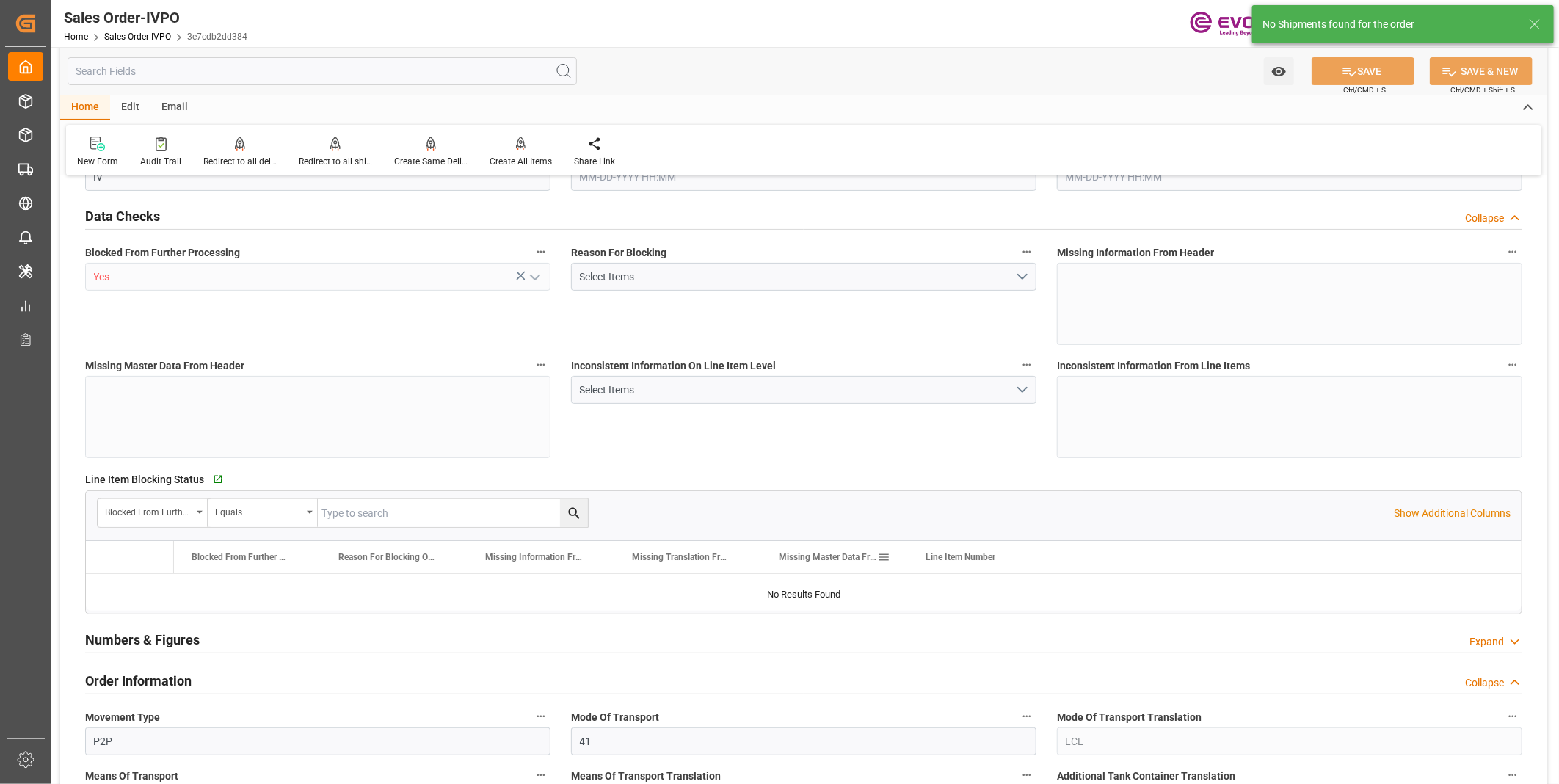
type input "COCTG"
type input "0"
type input "1"
type input "2137.86"
type input "08-14-2025 14:54"
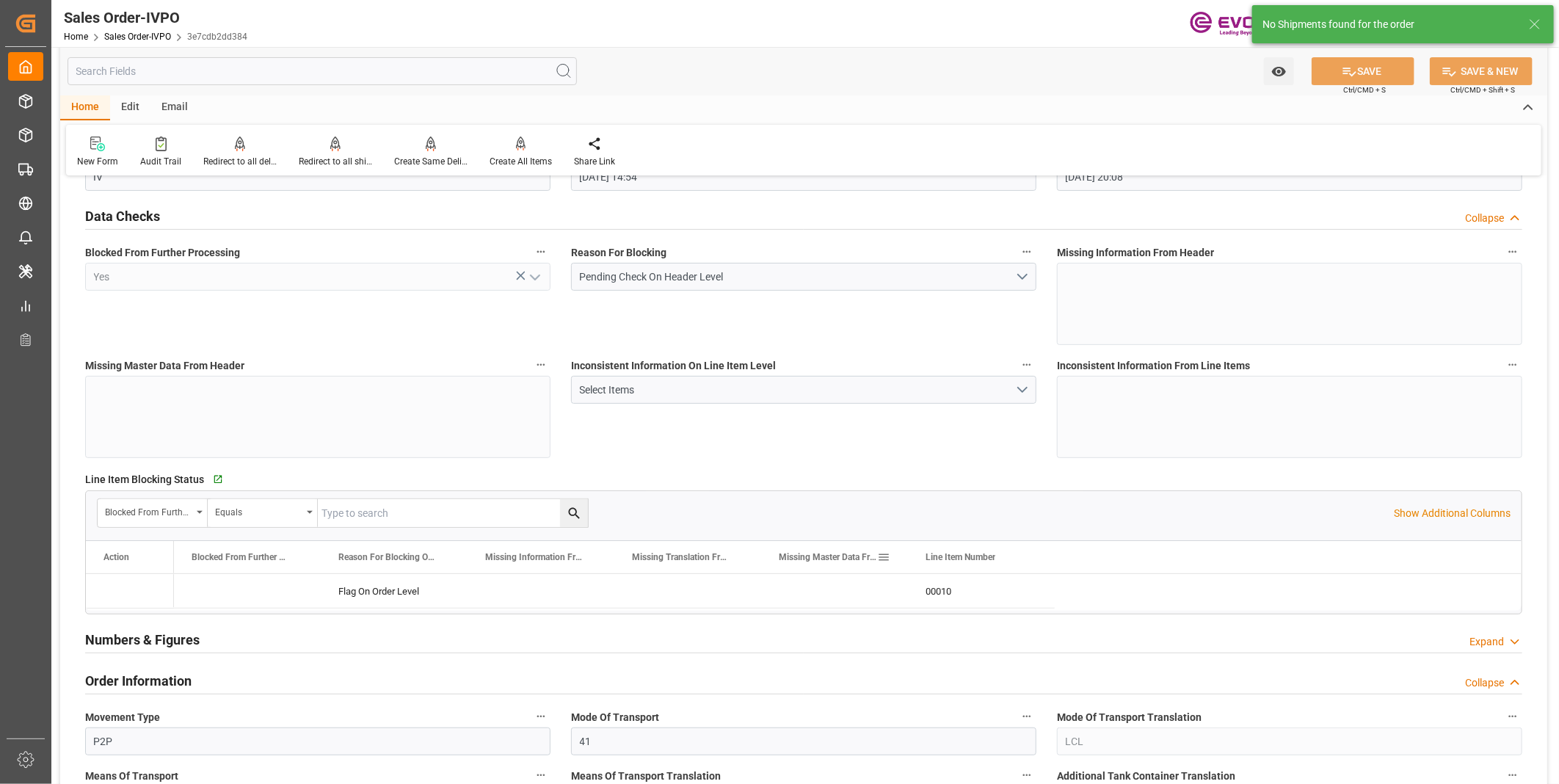
type input "08-22-2025 20:08"
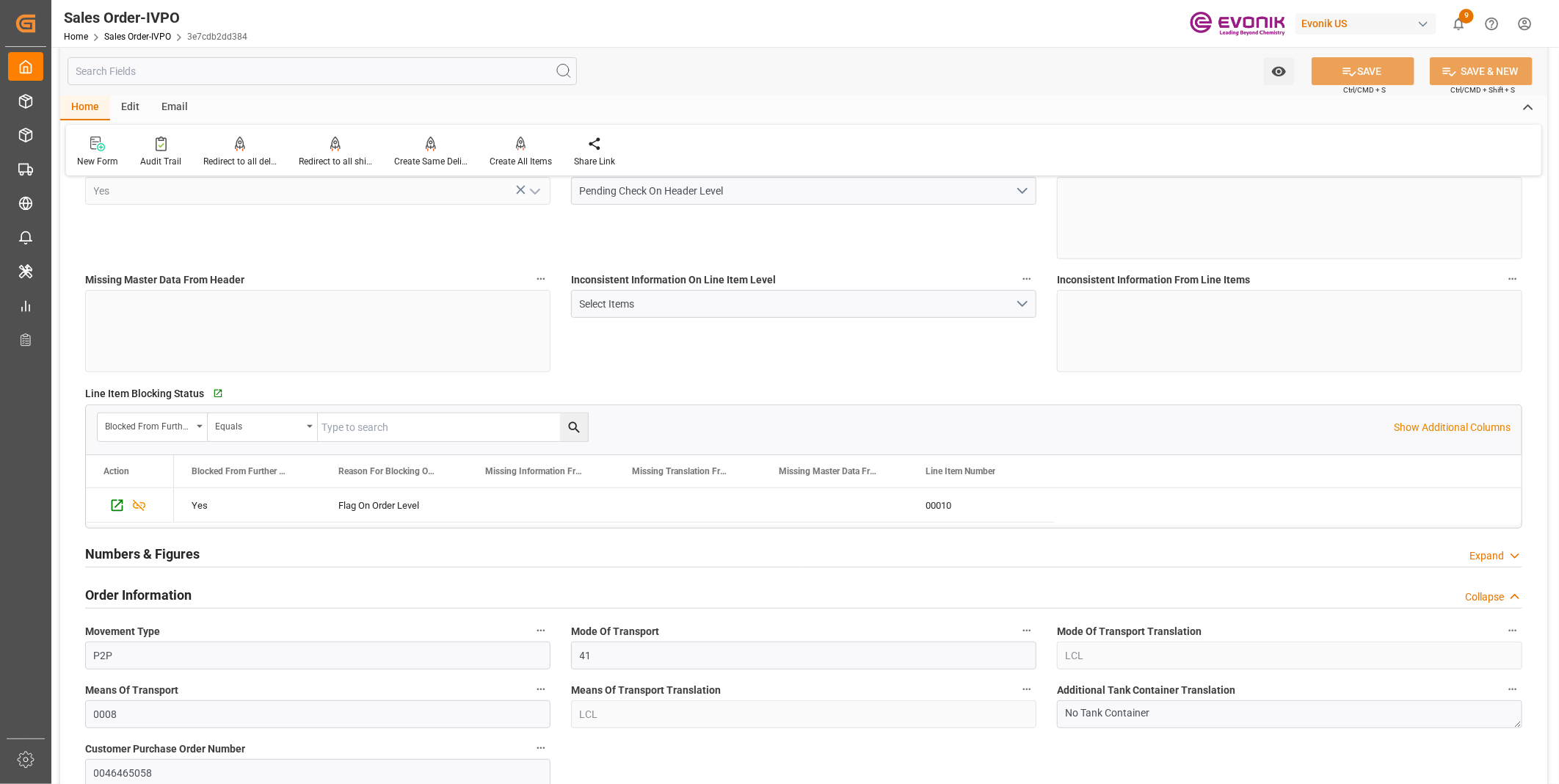
click at [655, 362] on div "Inconsistent Information On Line Item Level Select Items" at bounding box center [804, 320] width 486 height 113
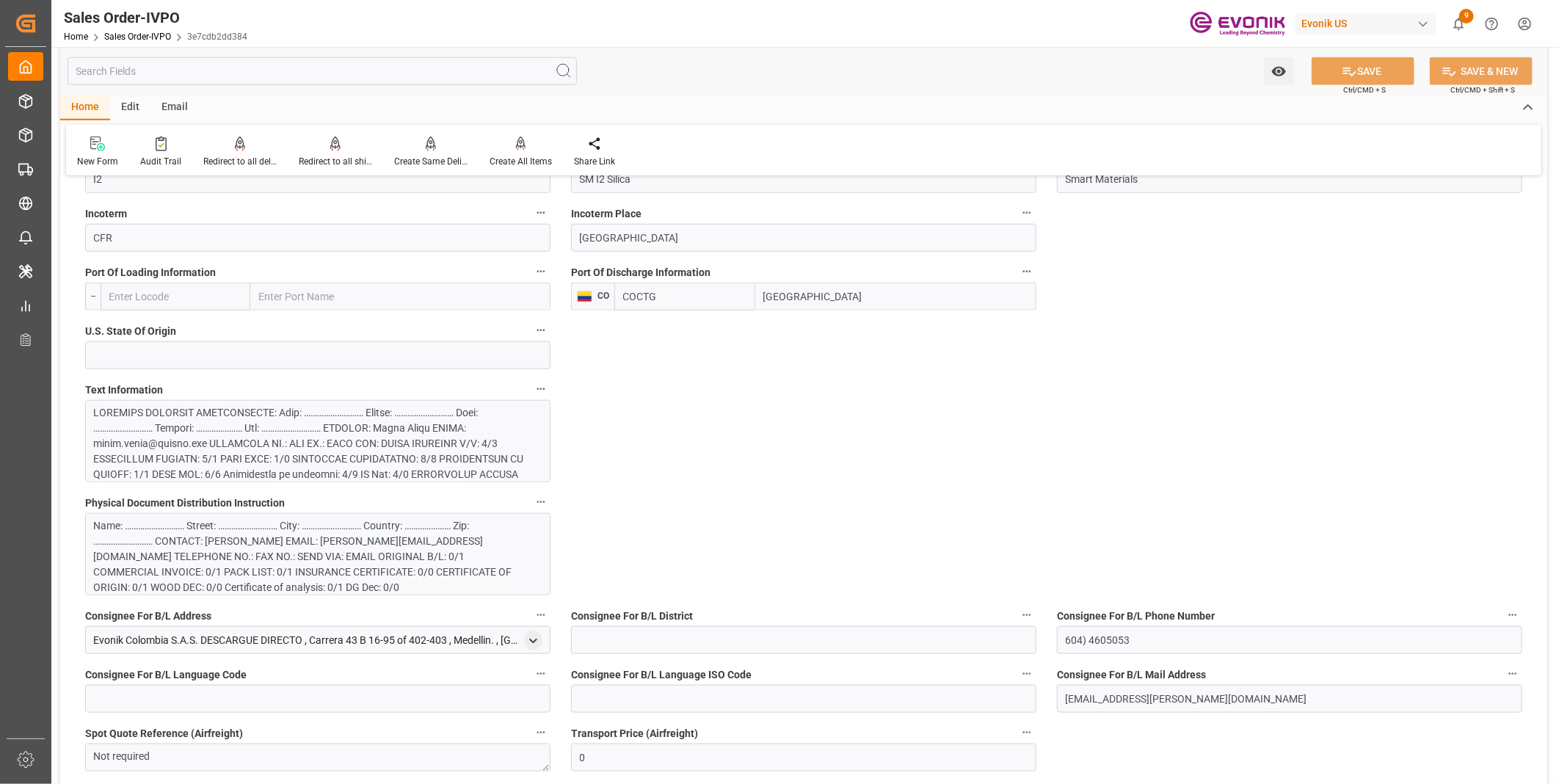
scroll to position [978, 0]
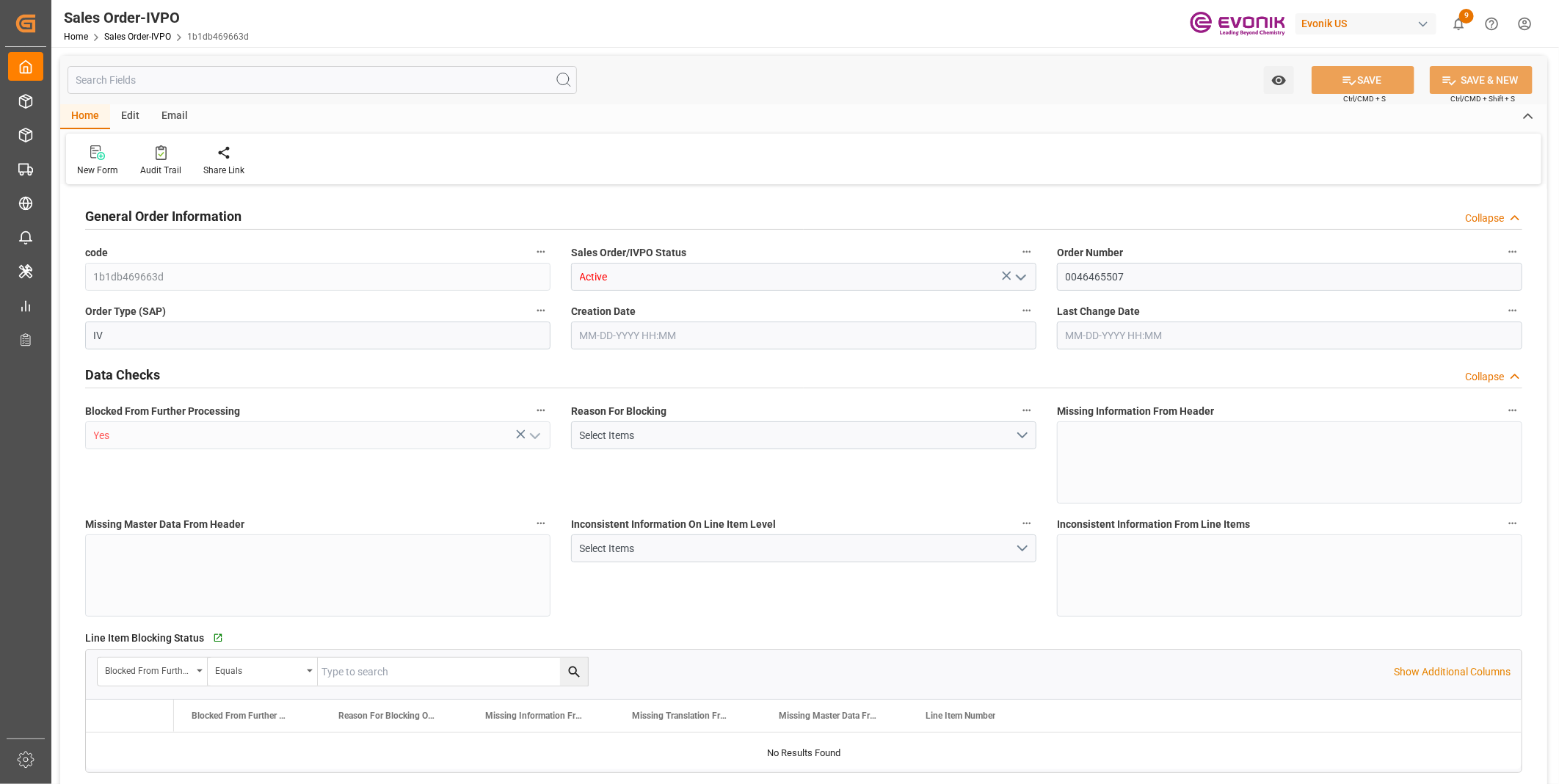
type input "THBKK"
type input "4763.35"
type input "1"
type input "1779.376"
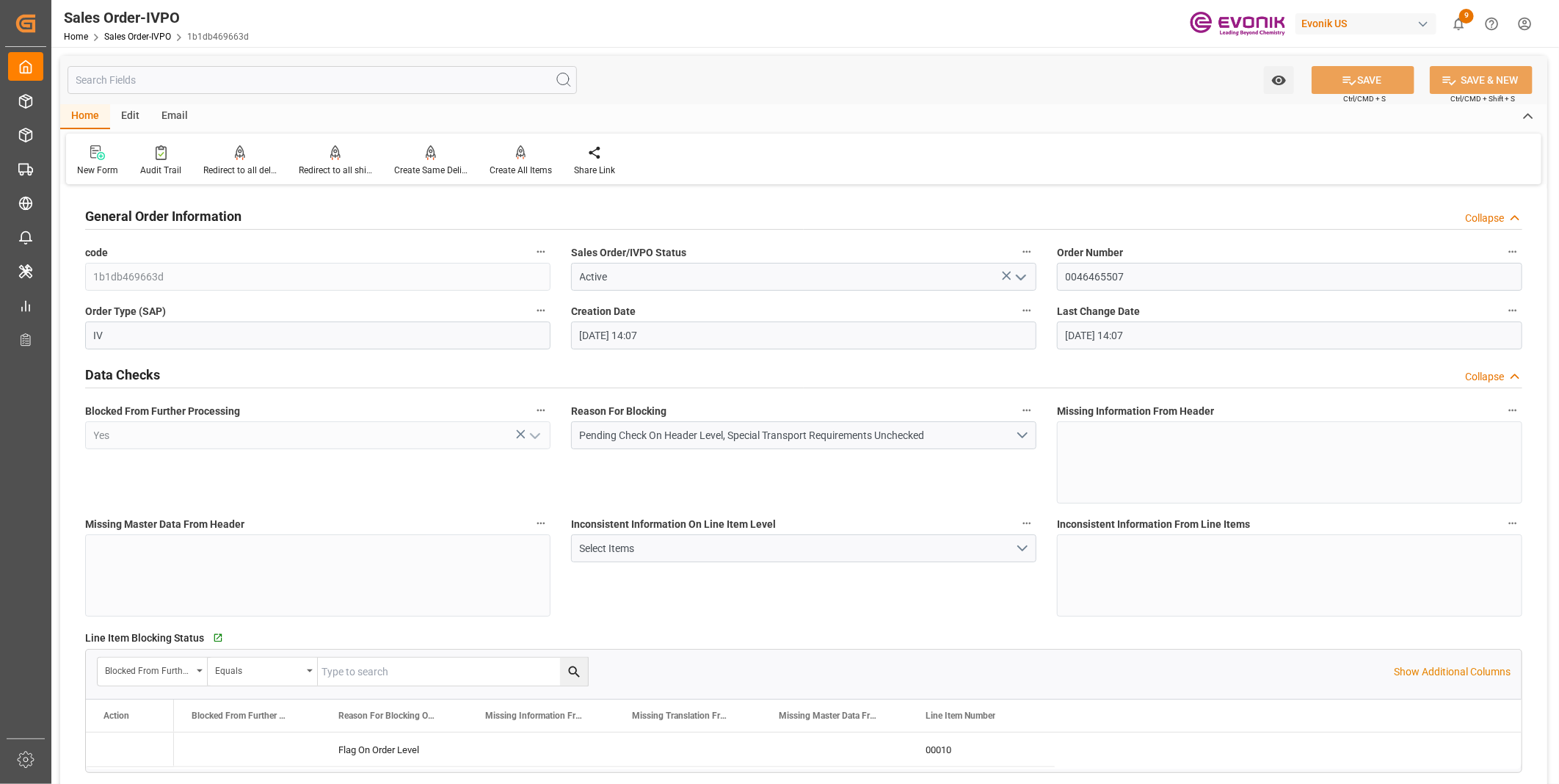
type input "[DATE] 14:07"
type input "08-25-2025 14:07"
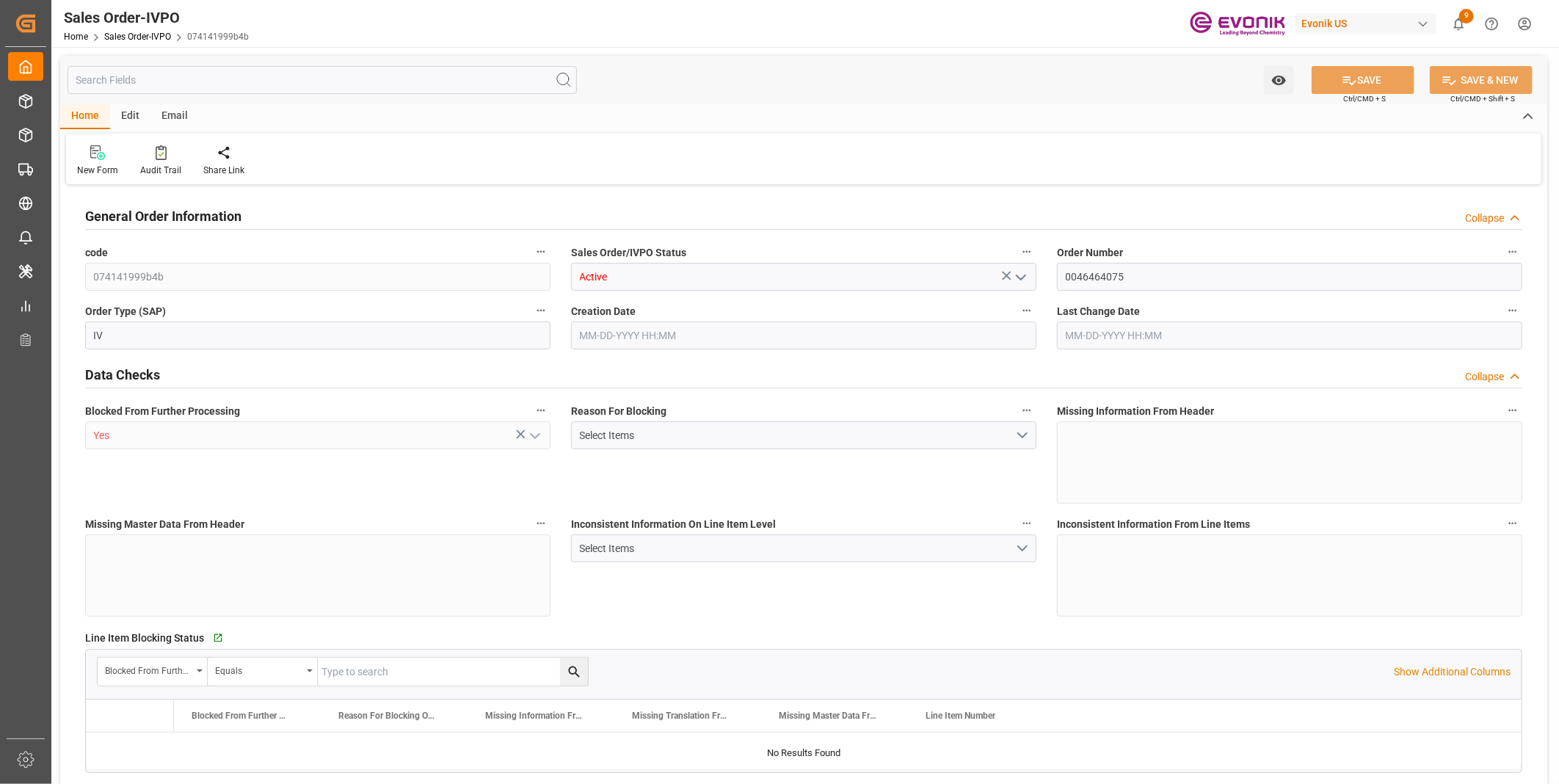
type input "CNSHA"
type input "0"
type input "1"
type input "2631.156"
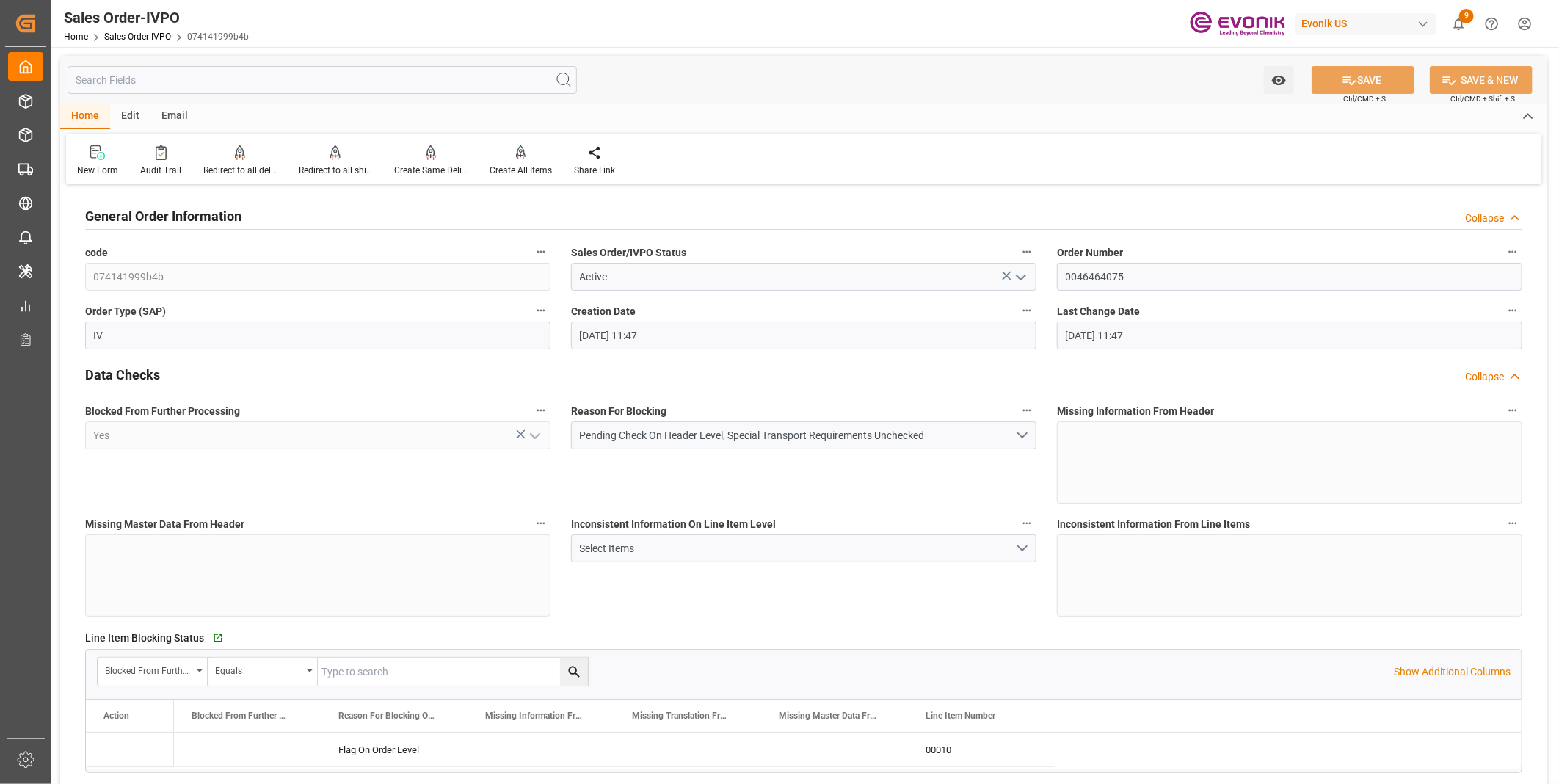
type input "08-25-2025 11:47"
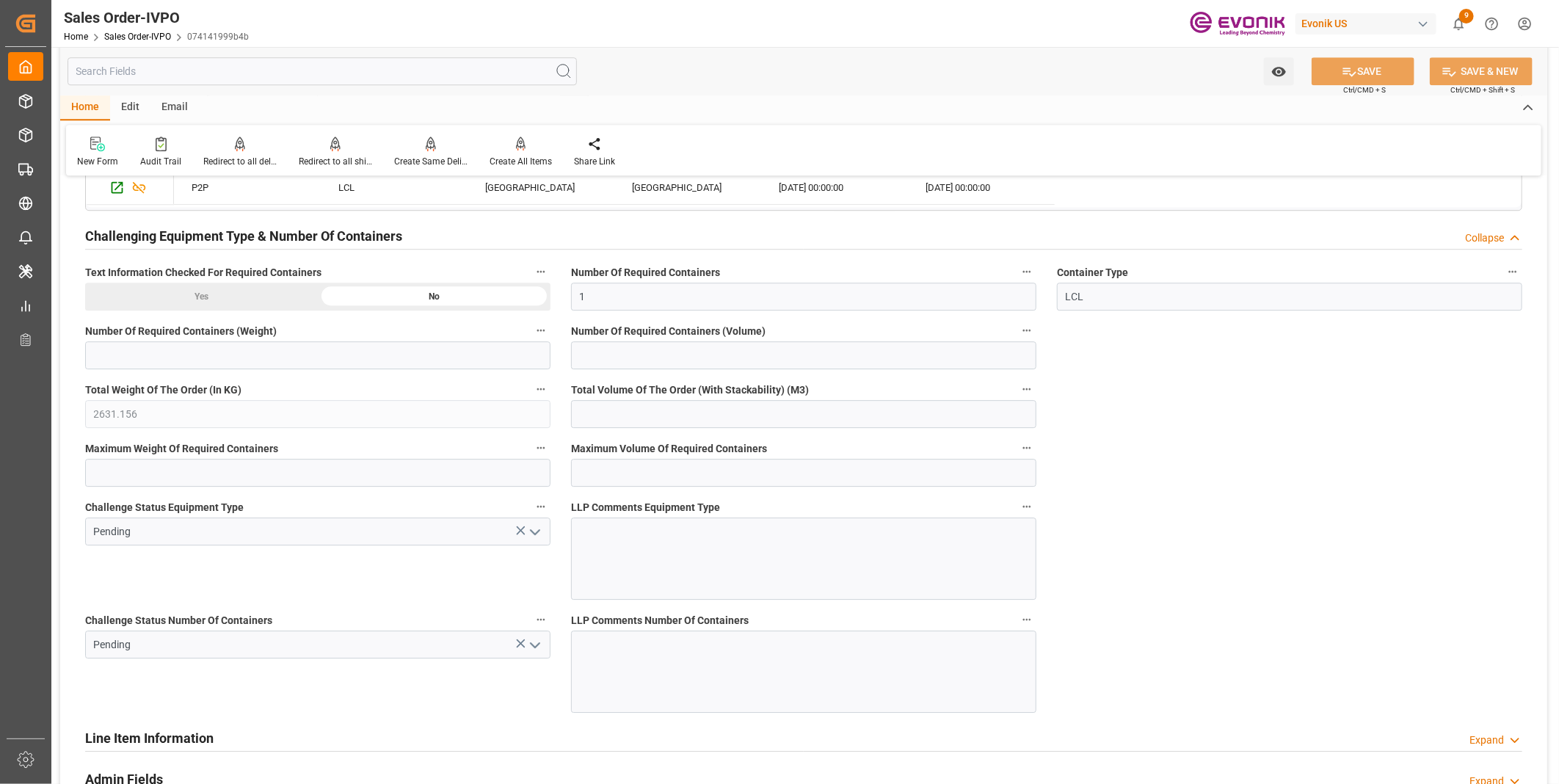
scroll to position [2442, 0]
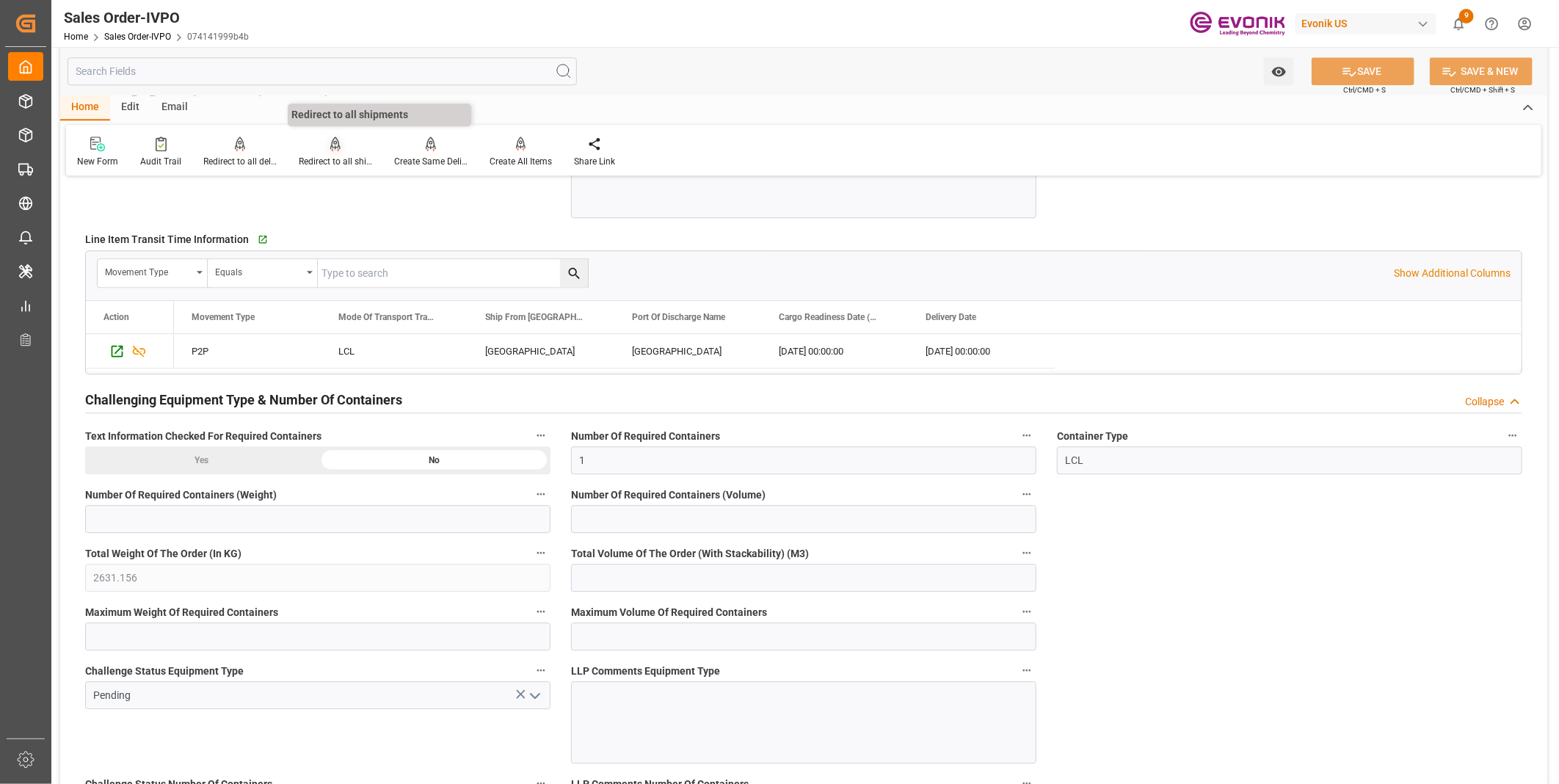
click at [325, 155] on div "Redirect to all shipments" at bounding box center [335, 161] width 73 height 13
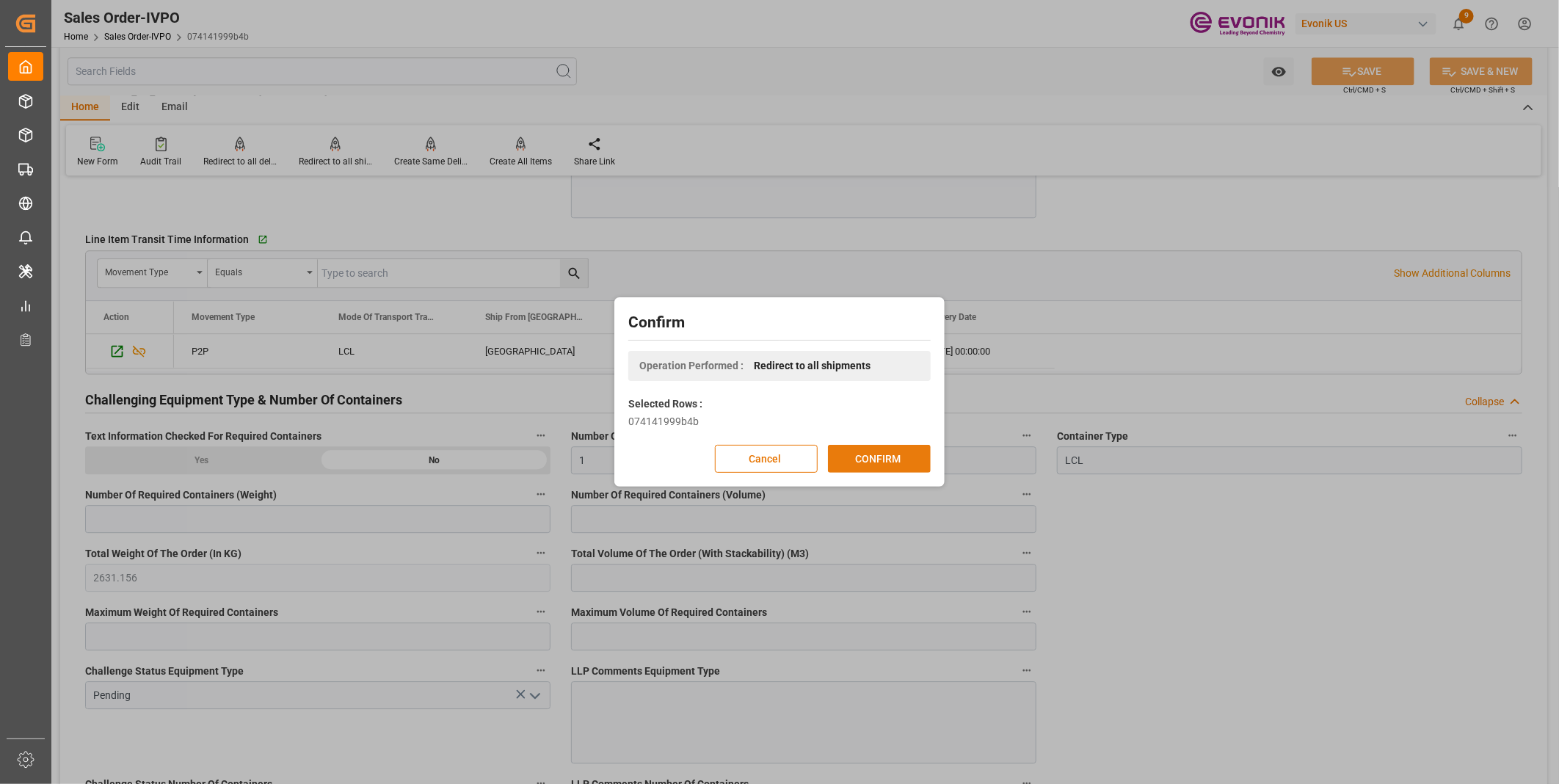
click at [860, 452] on button "CONFIRM" at bounding box center [879, 459] width 103 height 28
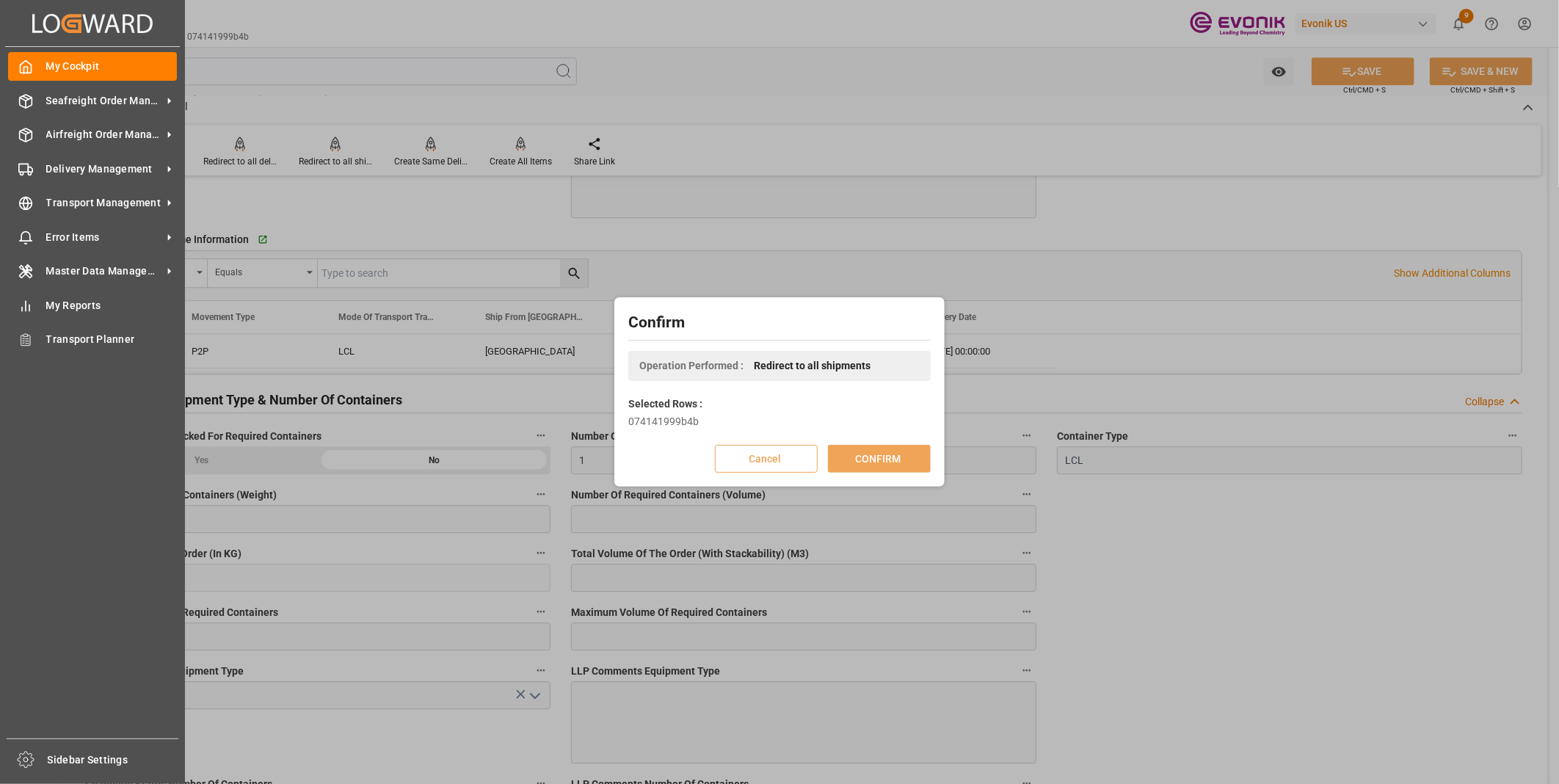
scroll to position [158, 0]
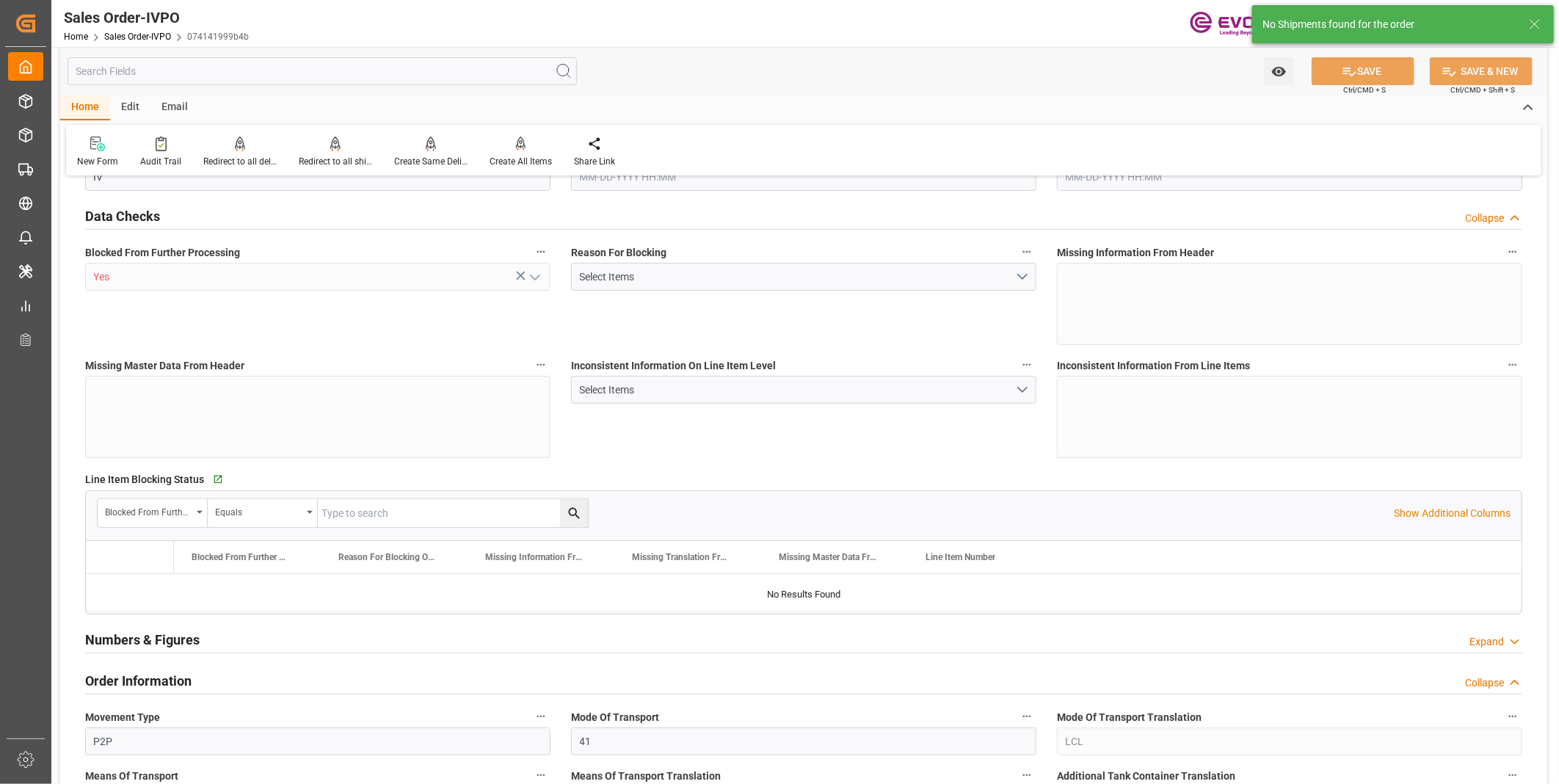
type input "CNSHA"
type input "0"
type input "1"
type input "2631.156"
type input "08-25-2025 11:47"
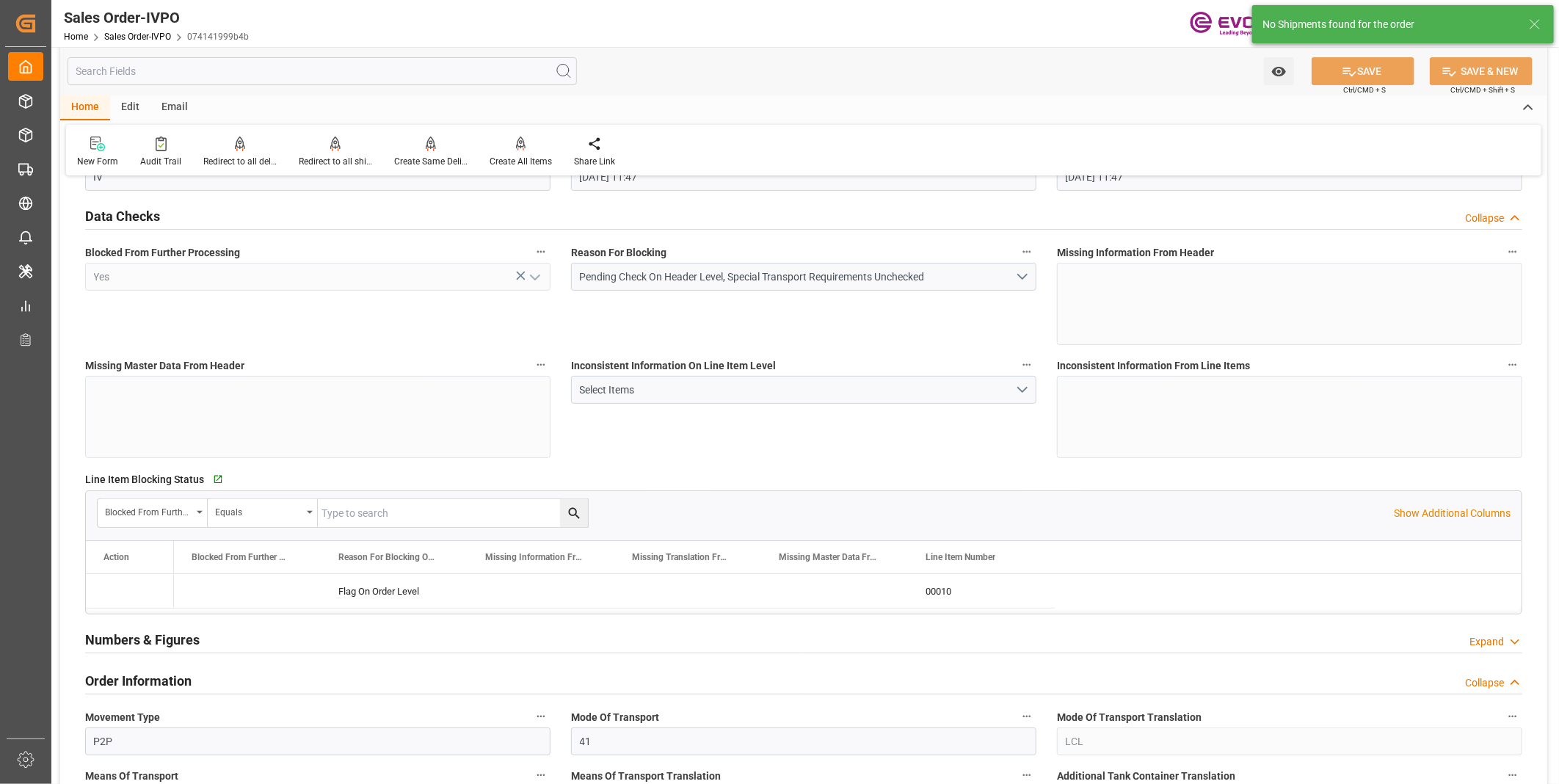
type input "08-25-2025 11:47"
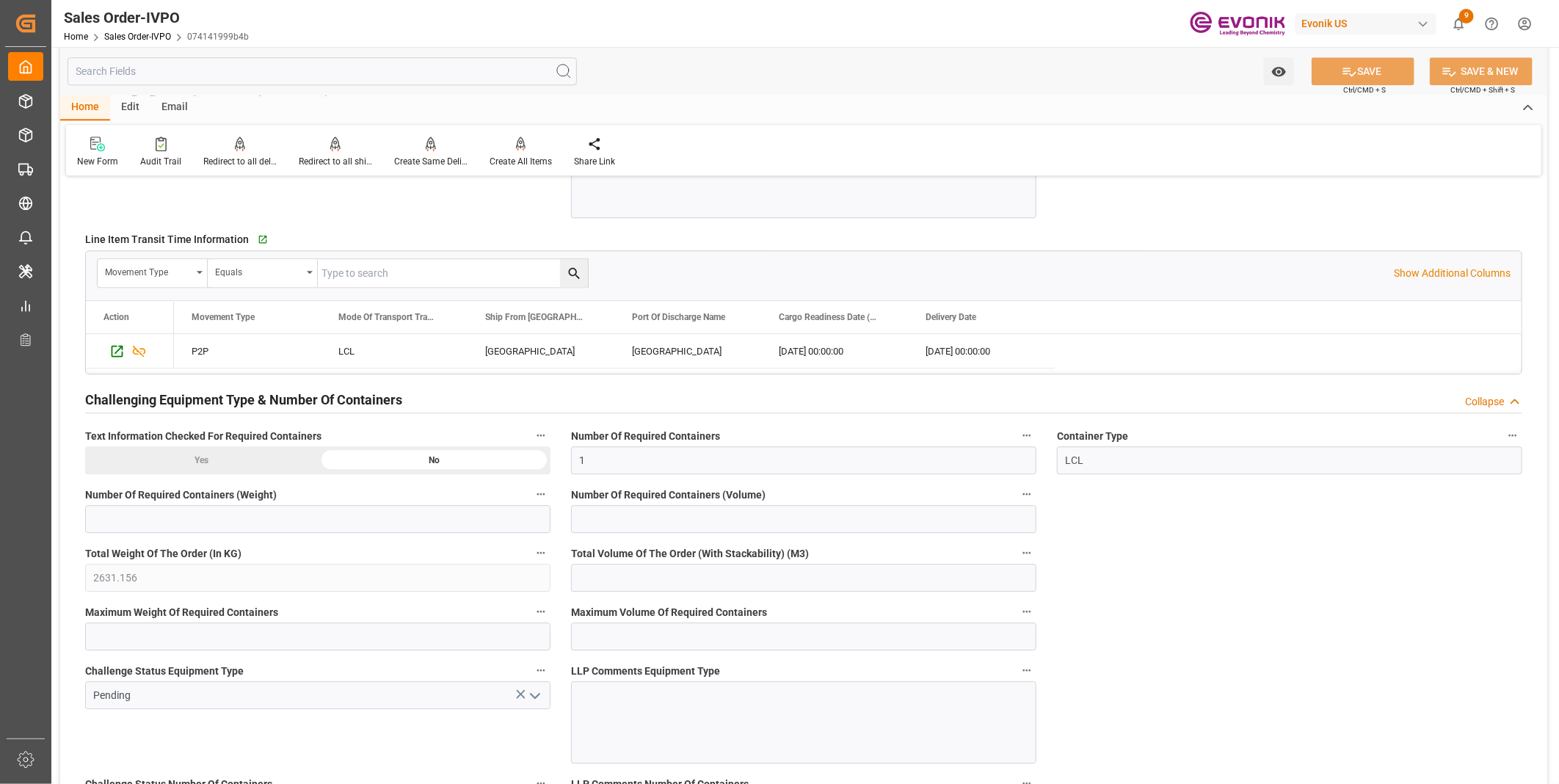
scroll to position [2361, 0]
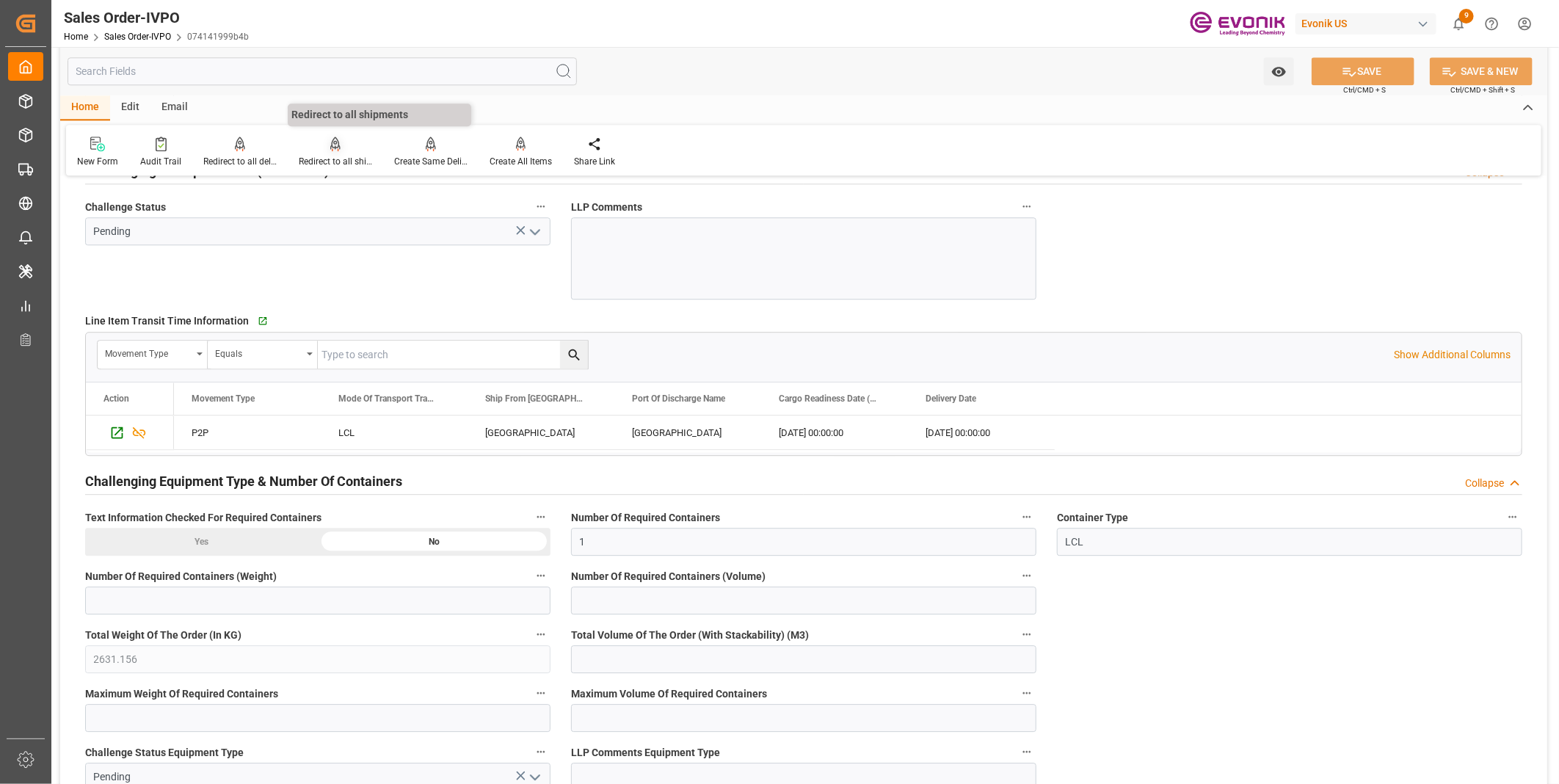
click at [363, 158] on div "Redirect to all shipments" at bounding box center [335, 161] width 73 height 13
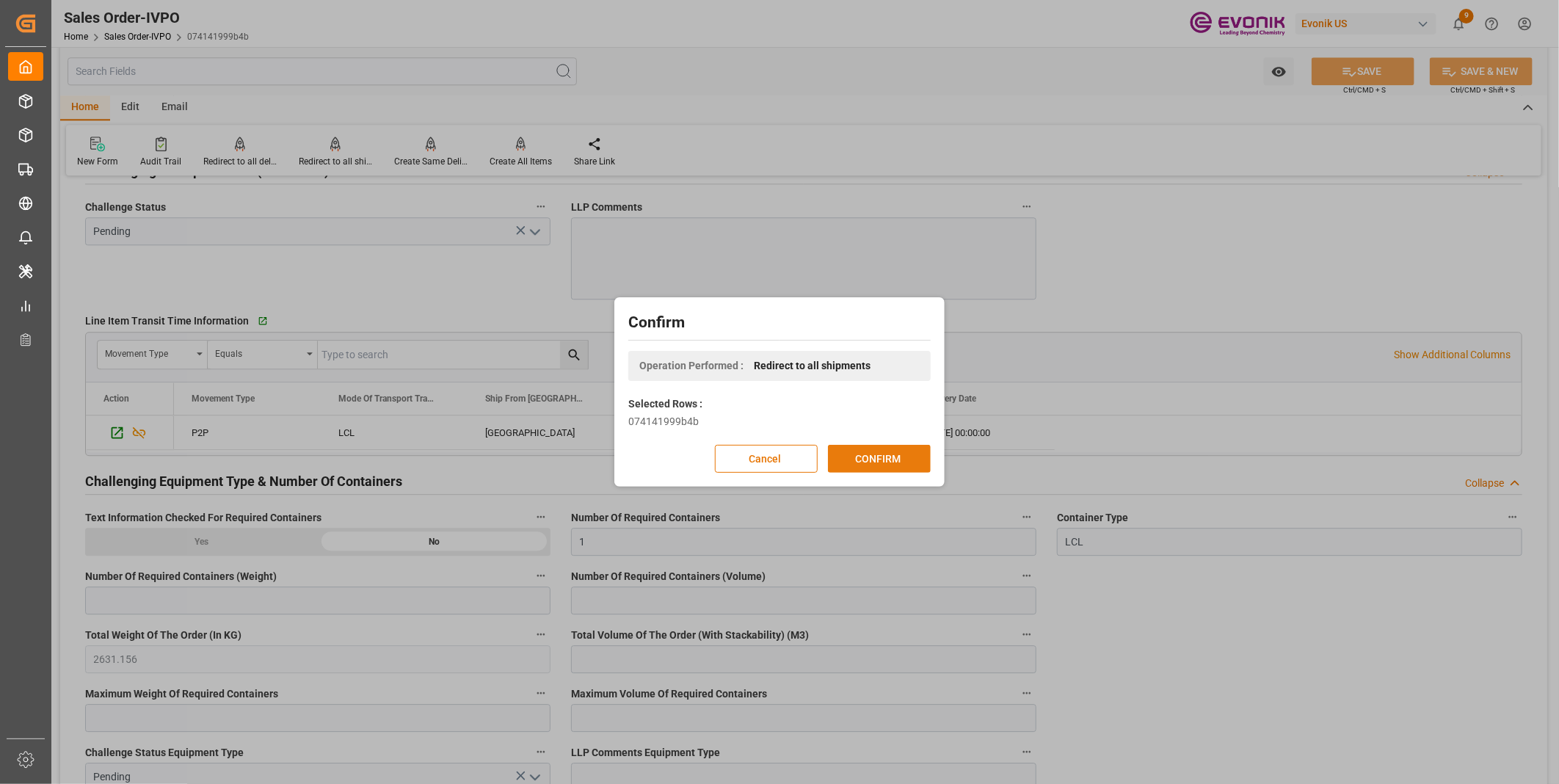
click at [870, 468] on button "CONFIRM" at bounding box center [879, 459] width 103 height 28
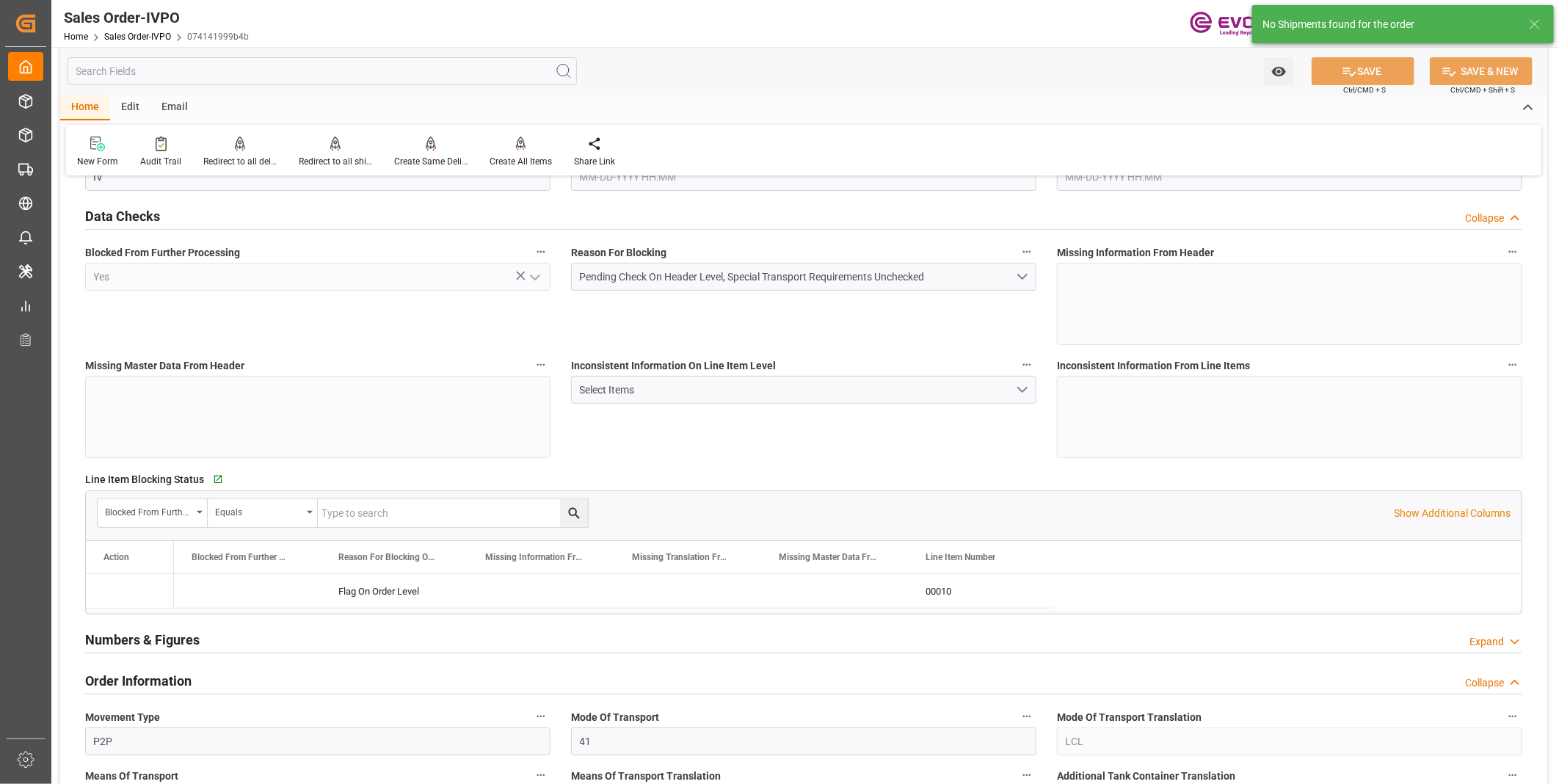
type input "CNSHA"
type input "0"
type input "1"
type input "2631.156"
type input "08-25-2025 11:47"
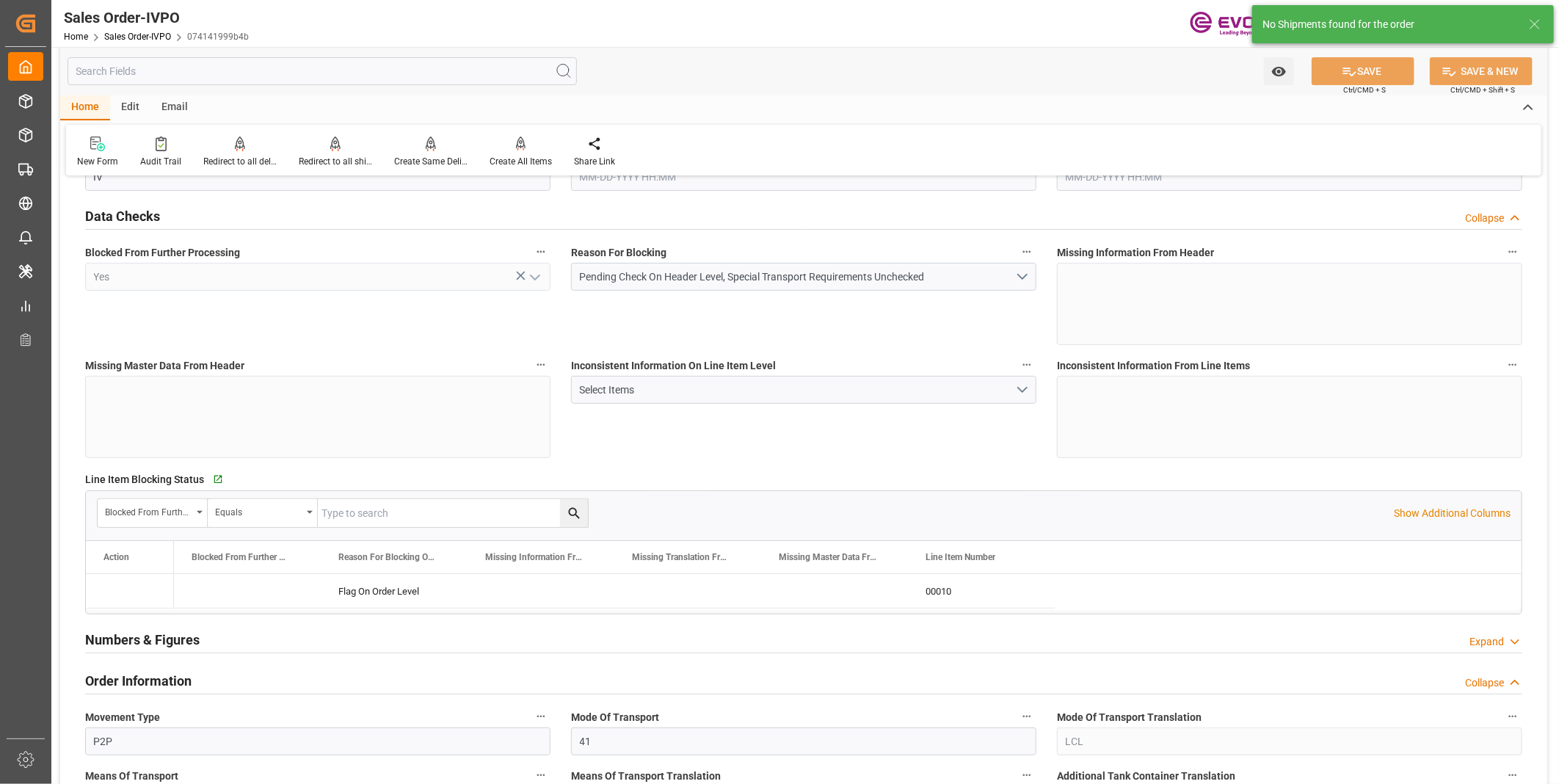
type input "08-25-2025 11:47"
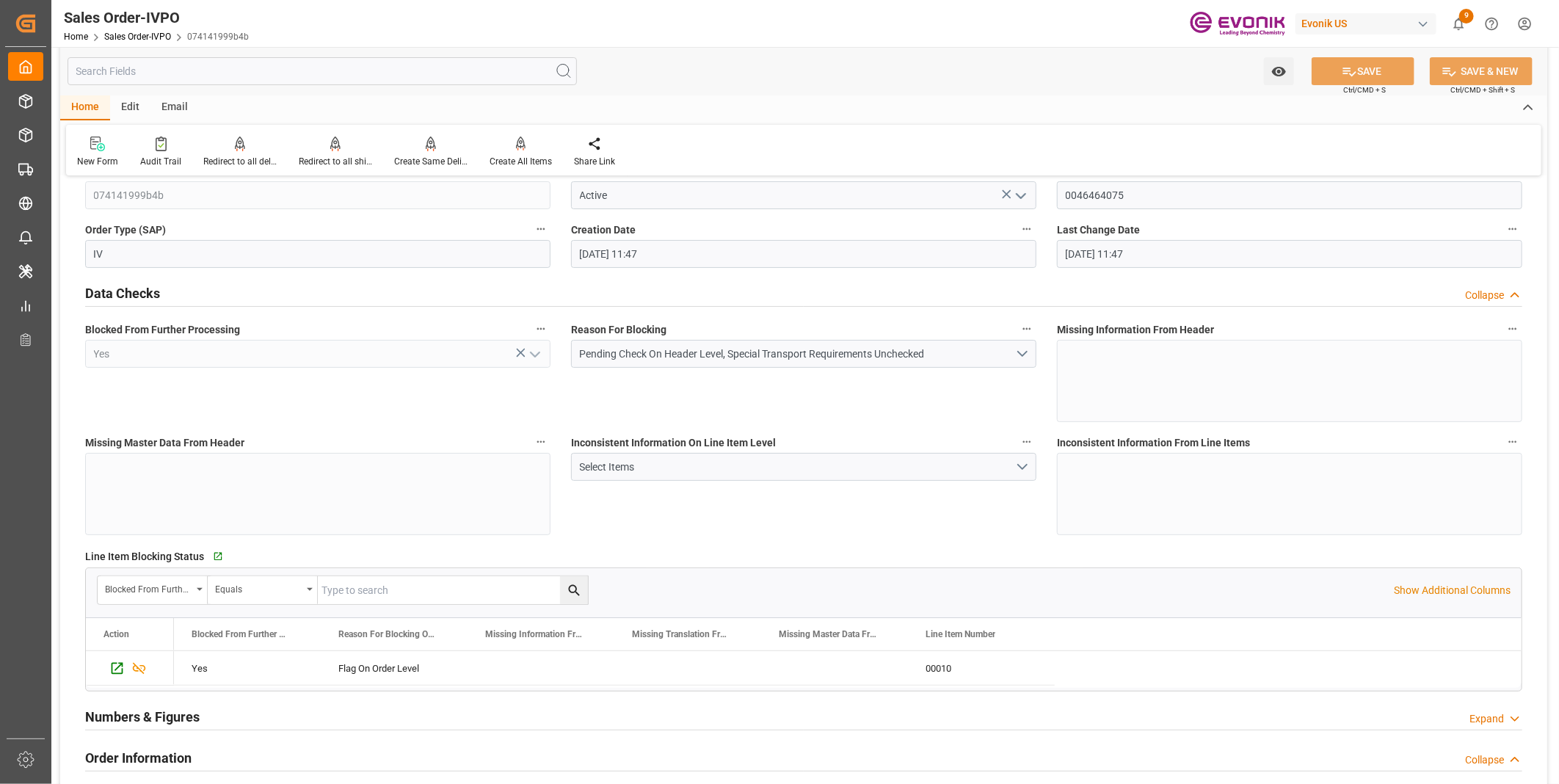
scroll to position [0, 0]
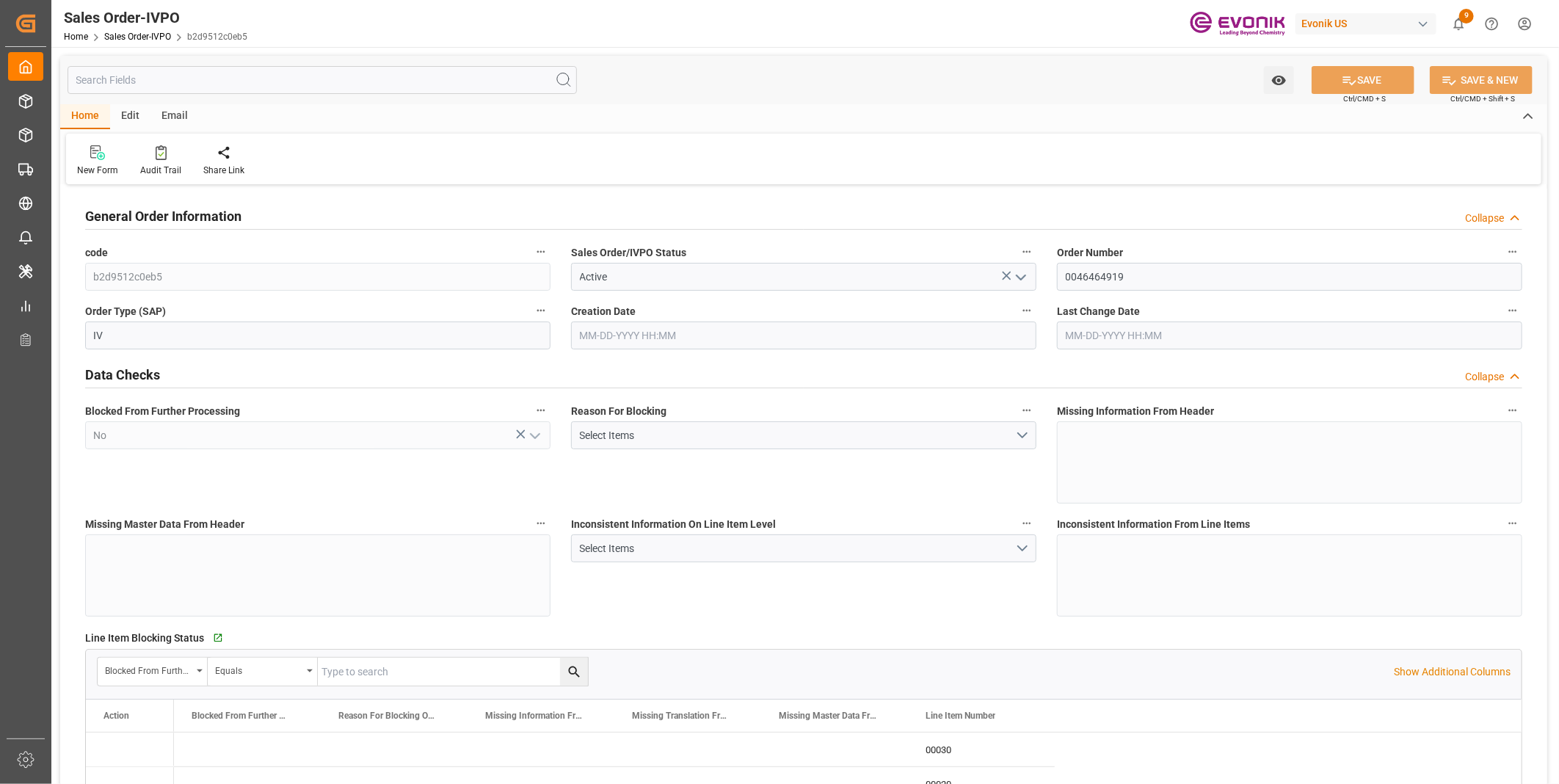
type input "KRPUS"
type input "0"
type input "1"
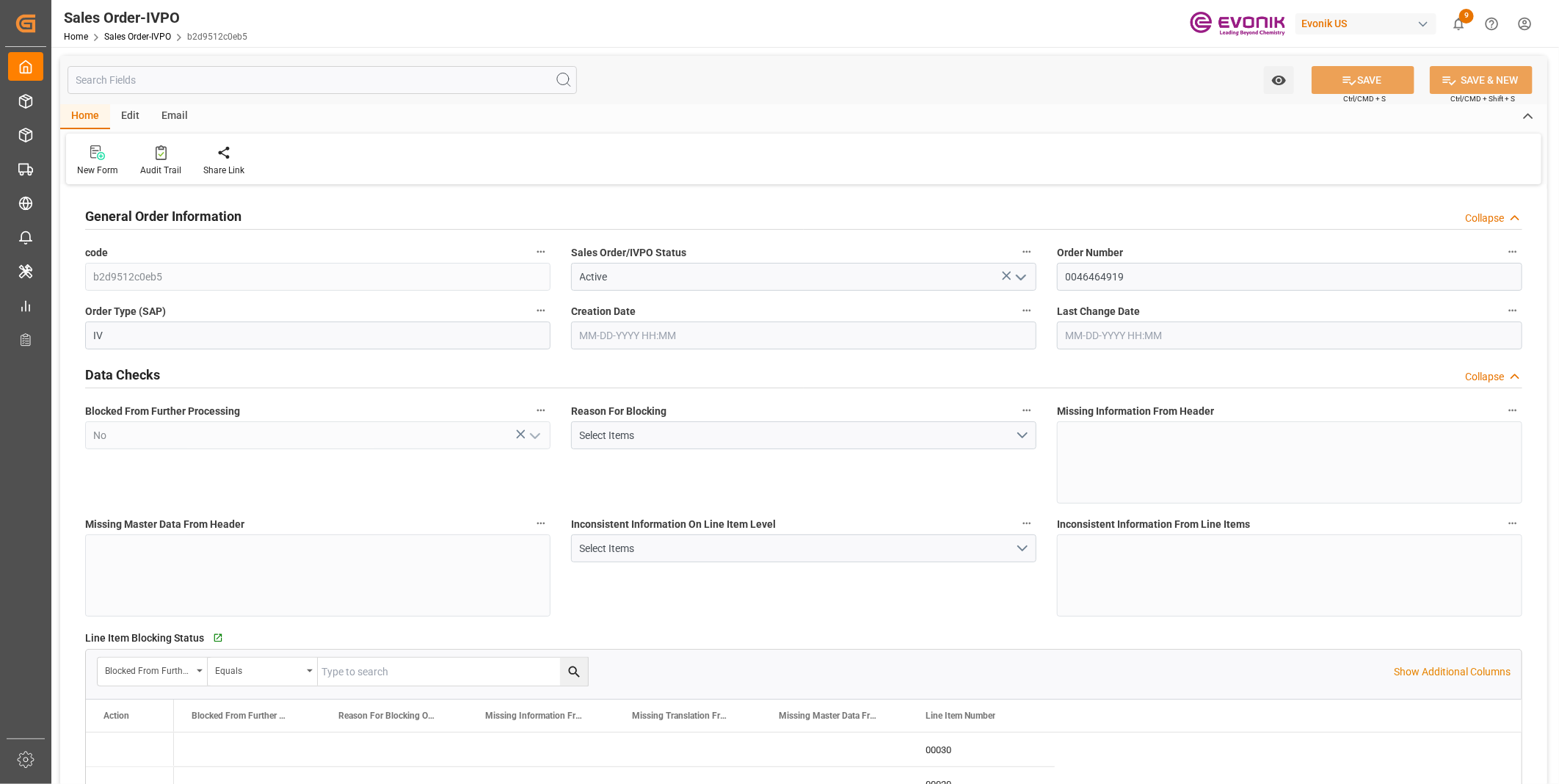
type input "6801.496"
type input "16.0939"
type input "17000"
type input "30"
type input "08-08-2025 18:12"
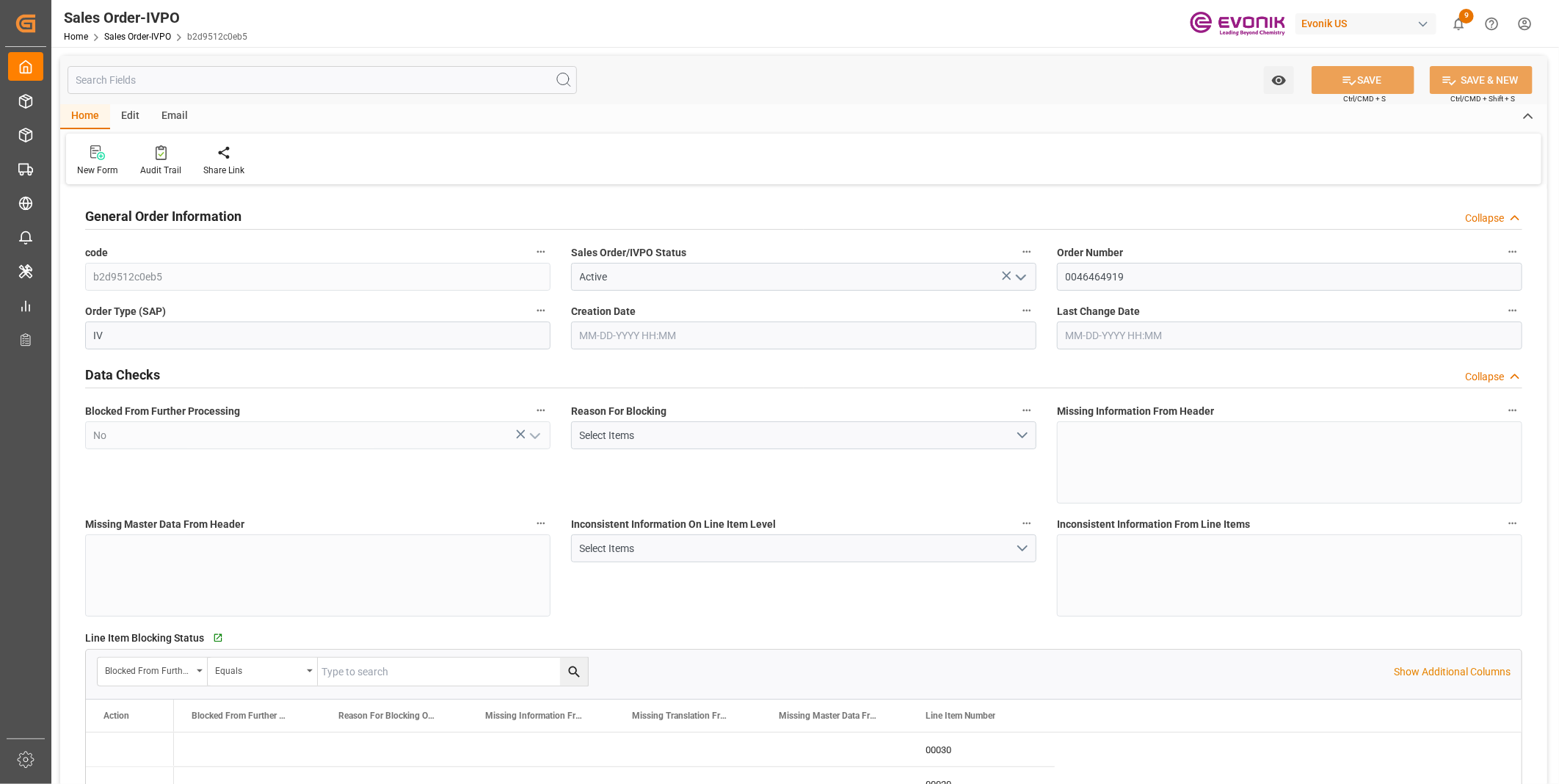
type input "08-21-2025 17:10"
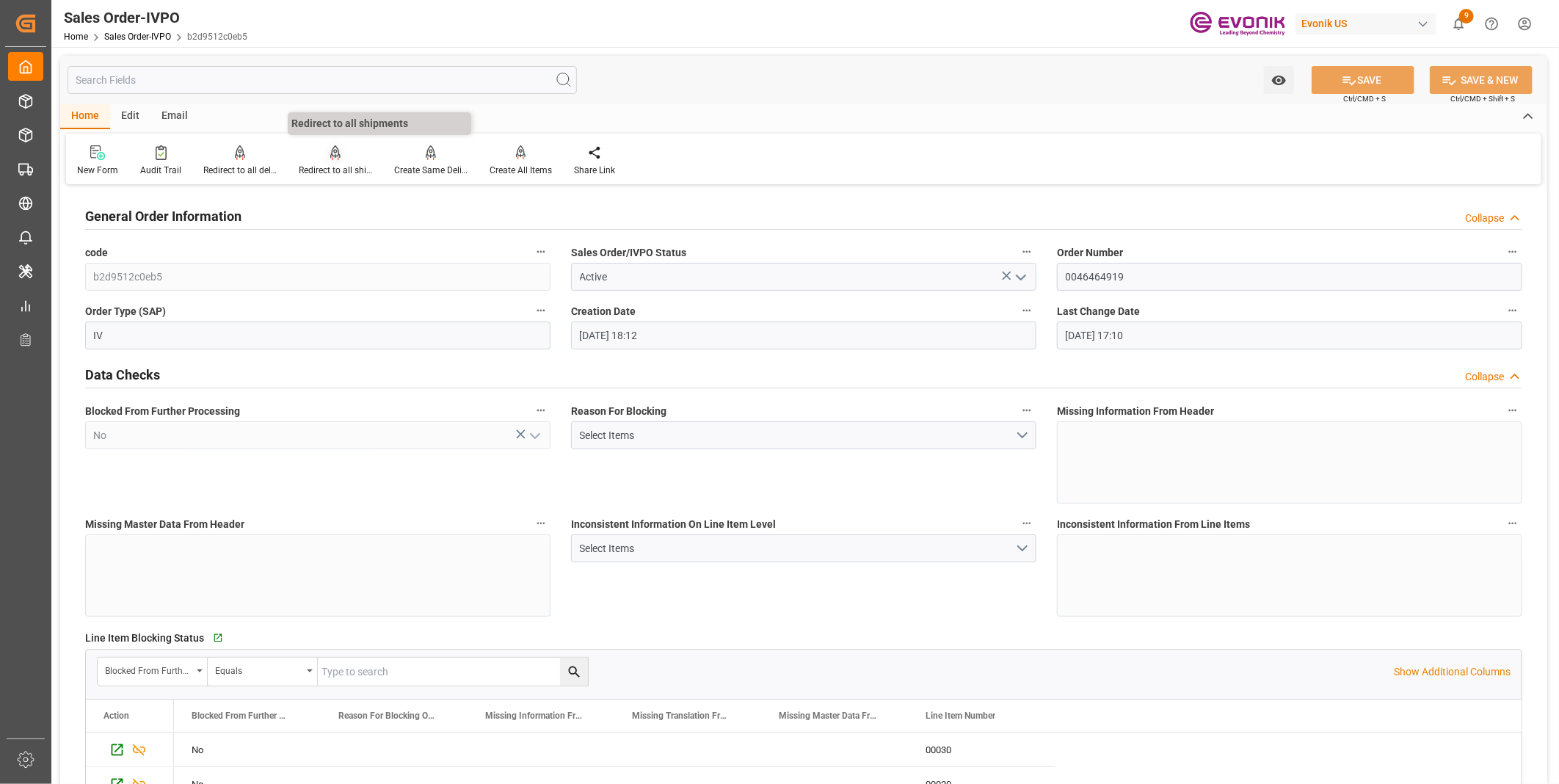
click at [328, 161] on div "Redirect to all shipments" at bounding box center [335, 160] width 95 height 33
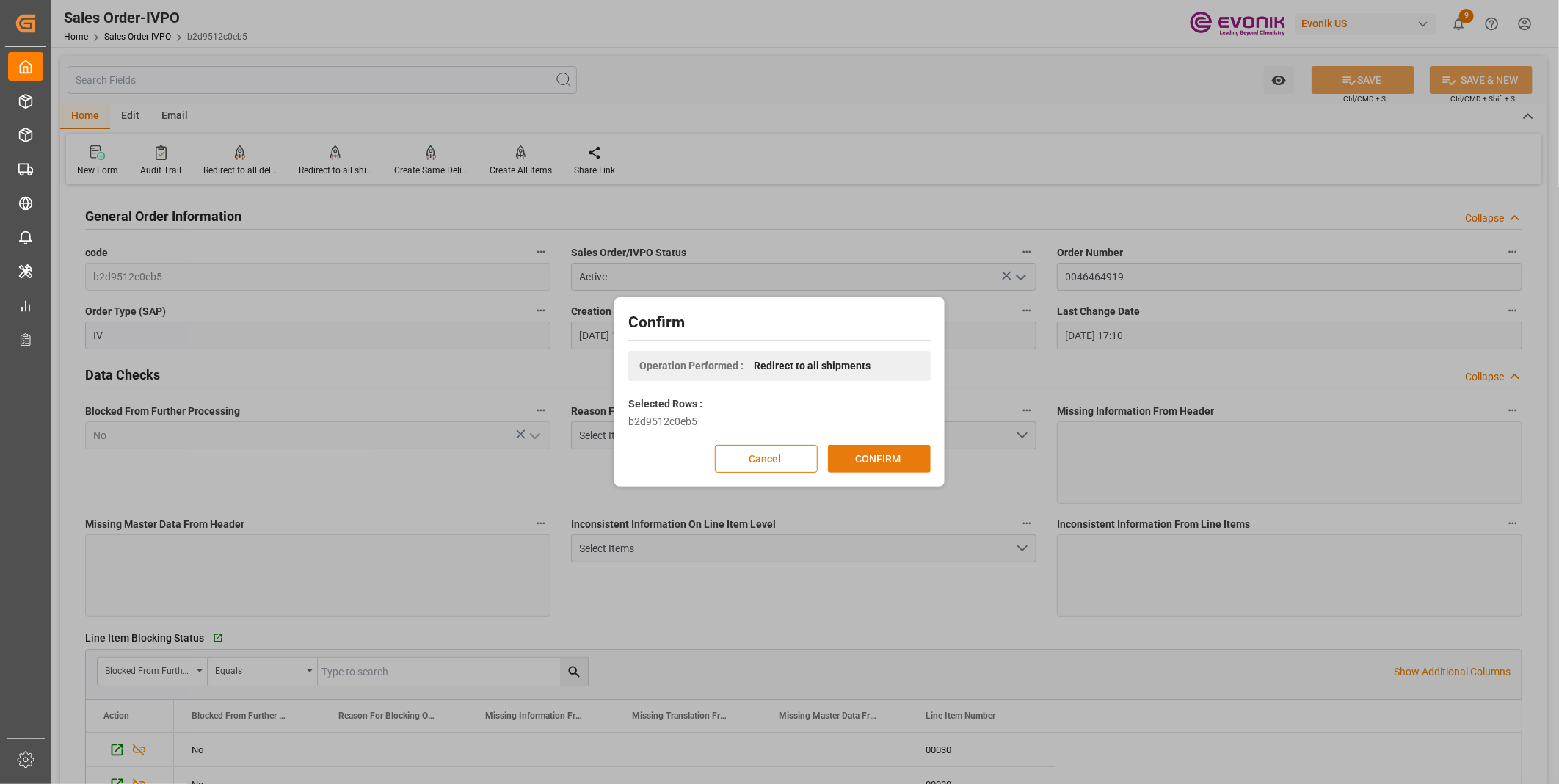
click at [844, 460] on button "CONFIRM" at bounding box center [879, 459] width 103 height 28
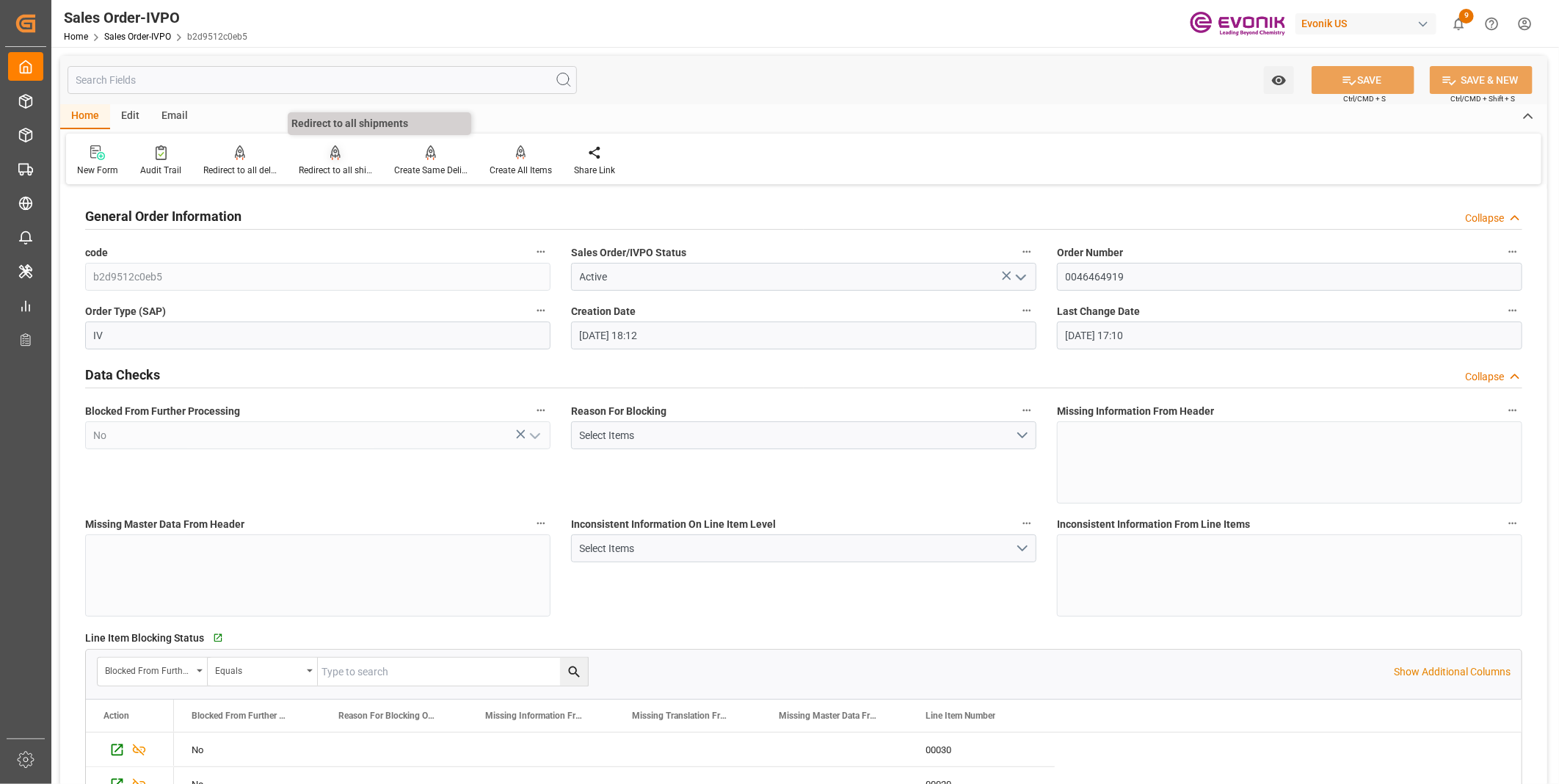
click at [339, 150] on div at bounding box center [335, 152] width 73 height 15
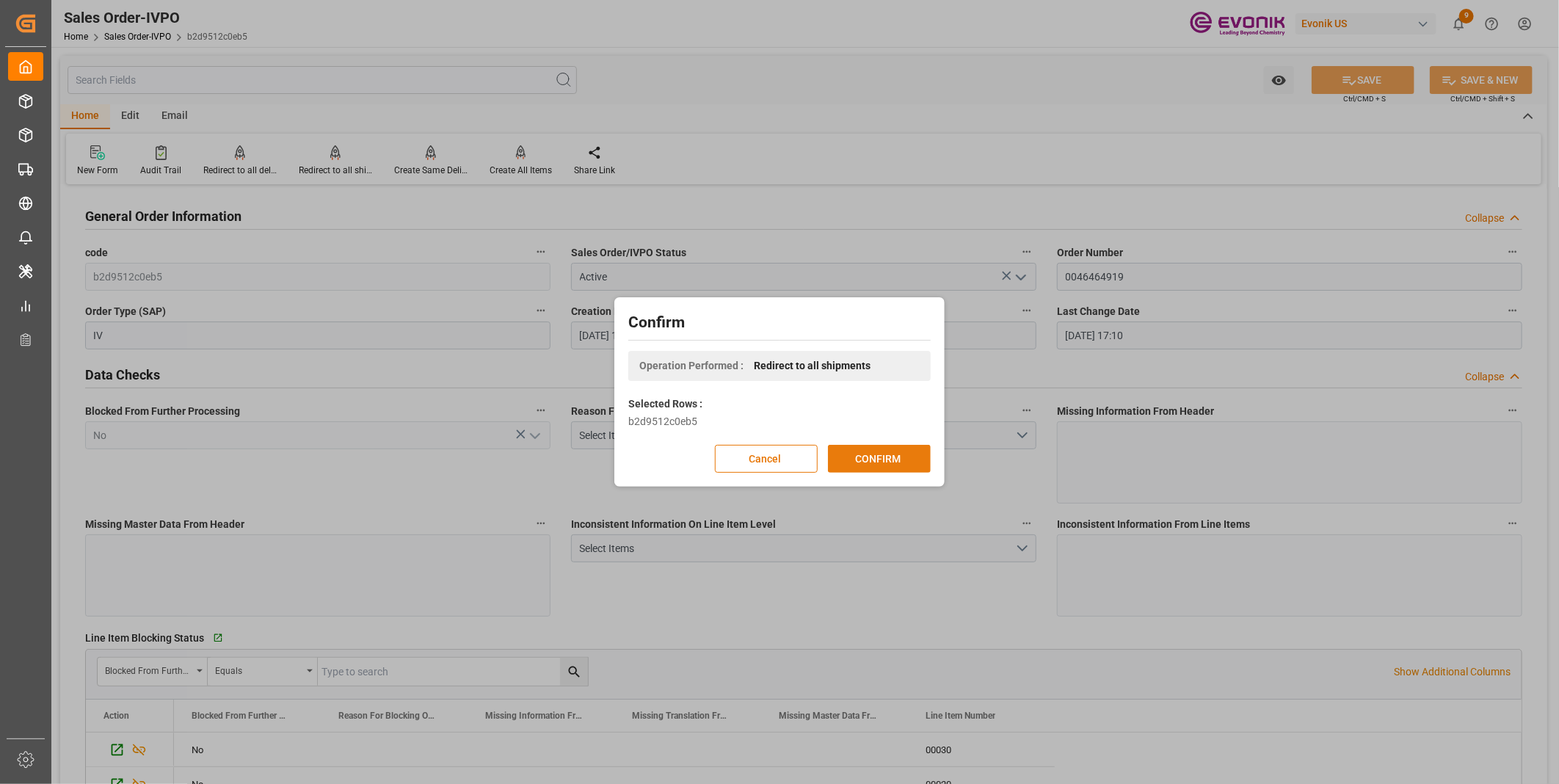
click at [875, 461] on button "CONFIRM" at bounding box center [879, 459] width 103 height 28
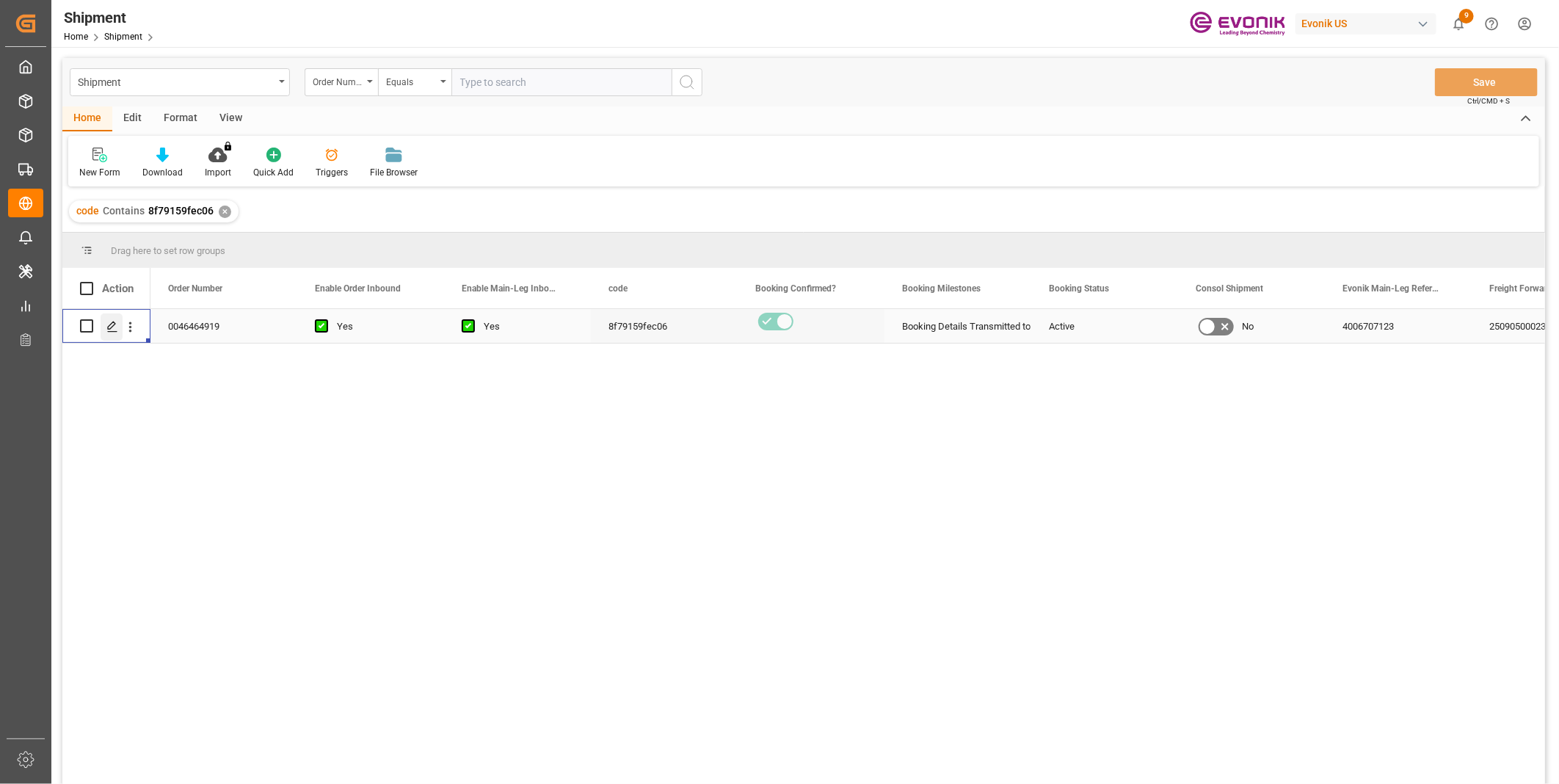
click at [101, 335] on div "Press SPACE to select this row." at bounding box center [111, 327] width 22 height 27
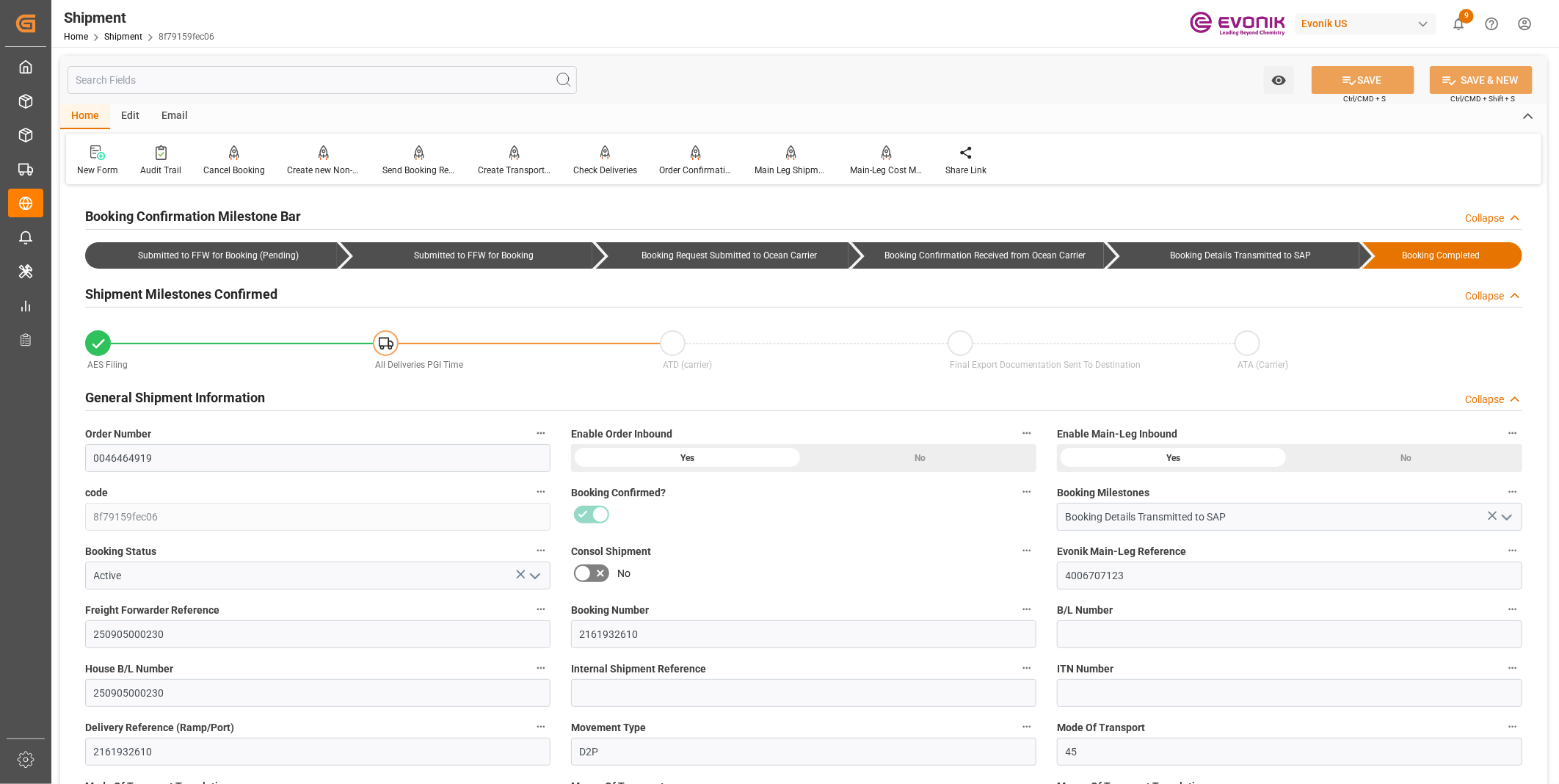
type input "09-04-2025 00:00"
type input "10-18-2025 00:00"
type input "08-29-2025 16:00"
type input "08-27-2025 16:00"
type input "08-15-2025 00:00"
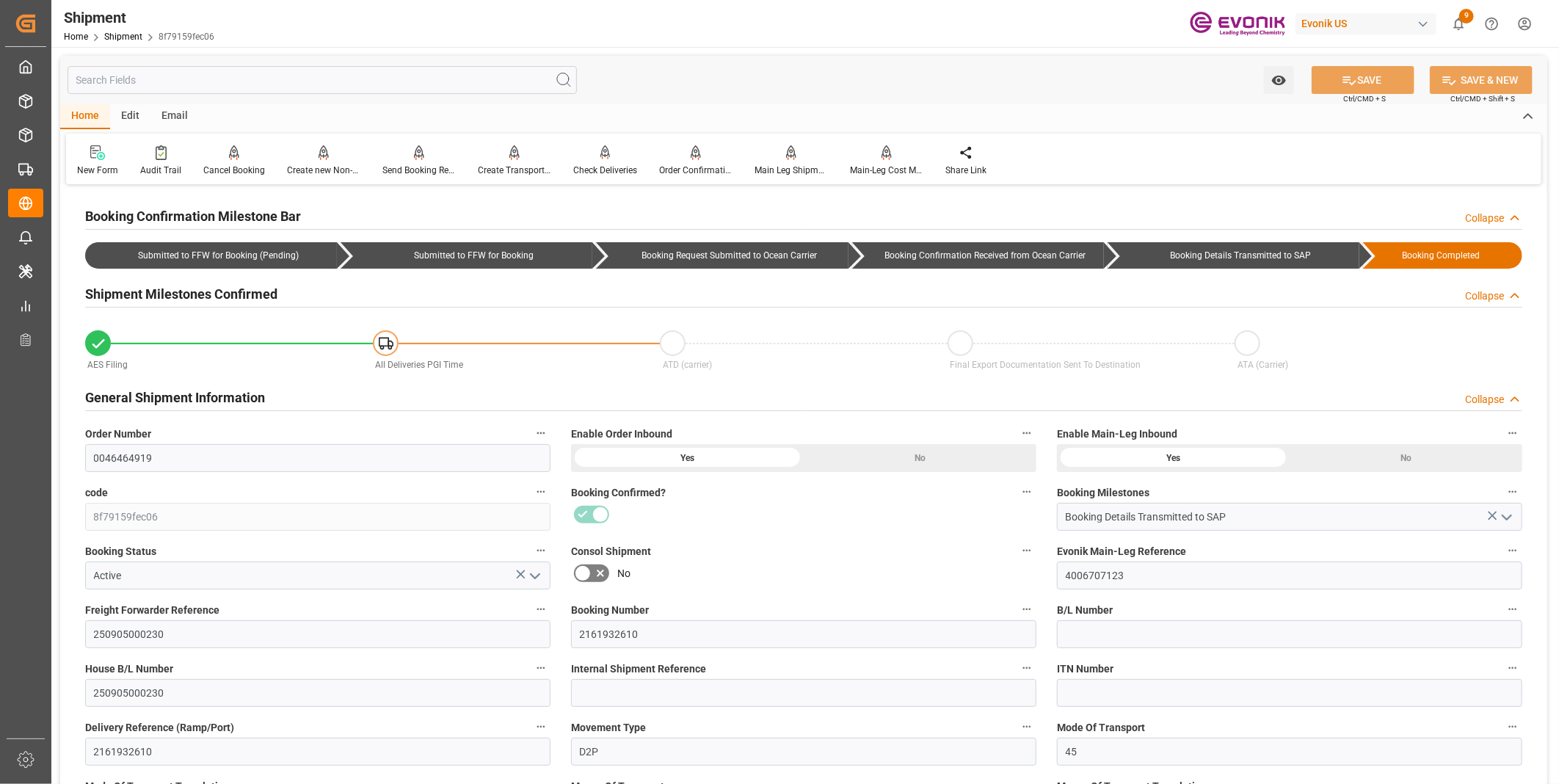
type input "08-29-2025 16:00"
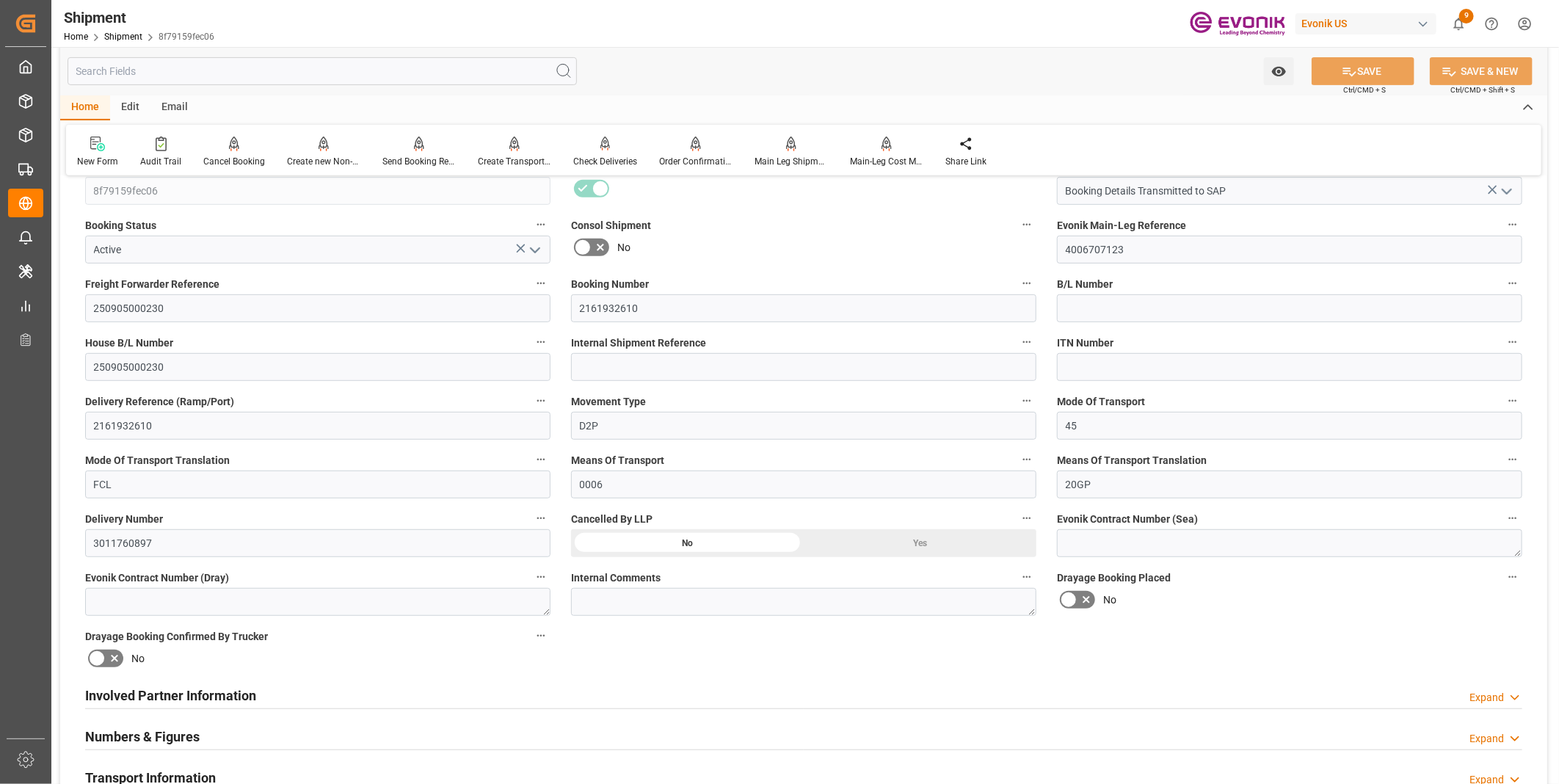
scroll to position [489, 0]
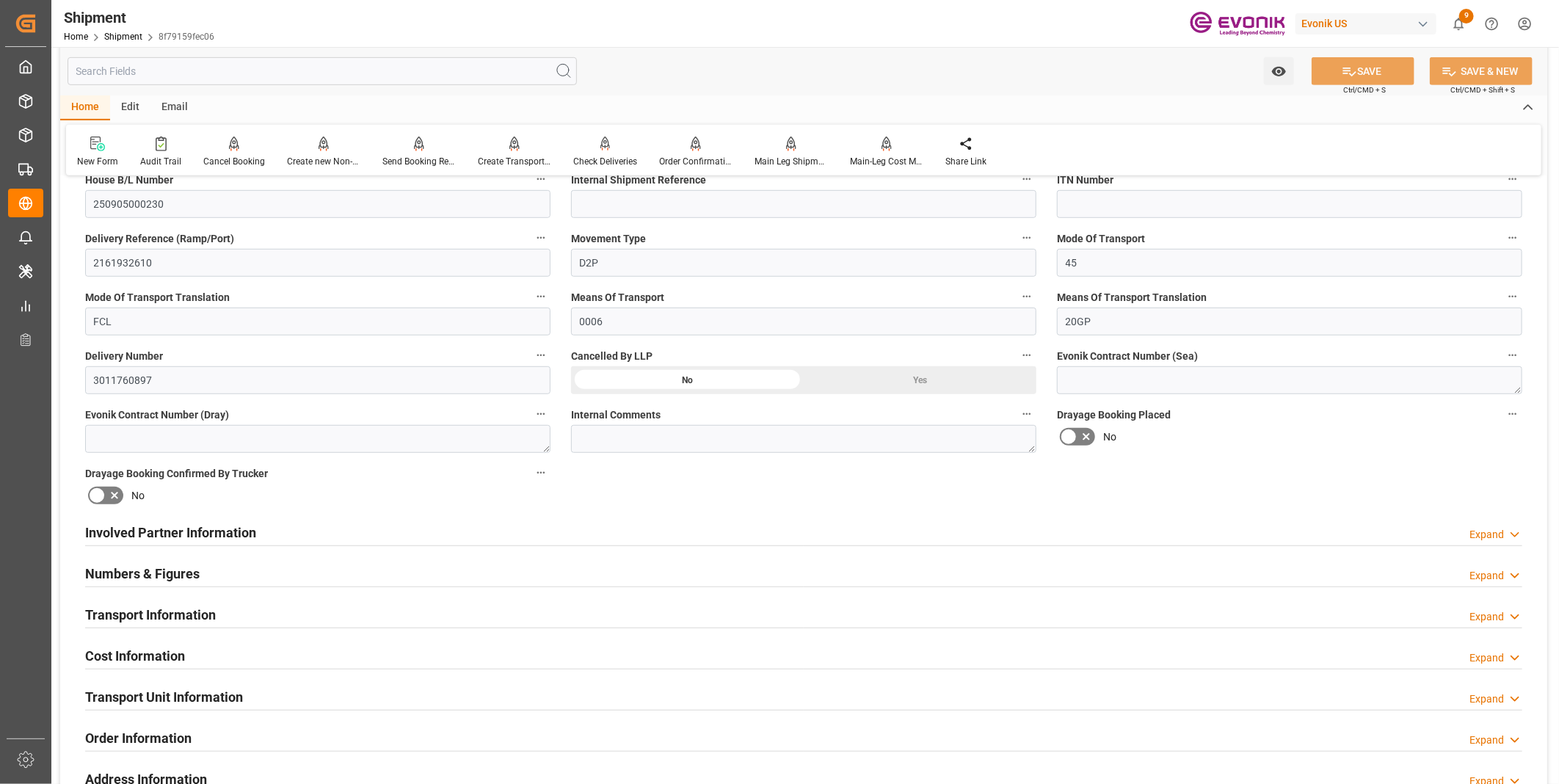
click at [389, 621] on div "Transport Information Expand" at bounding box center [803, 613] width 1437 height 28
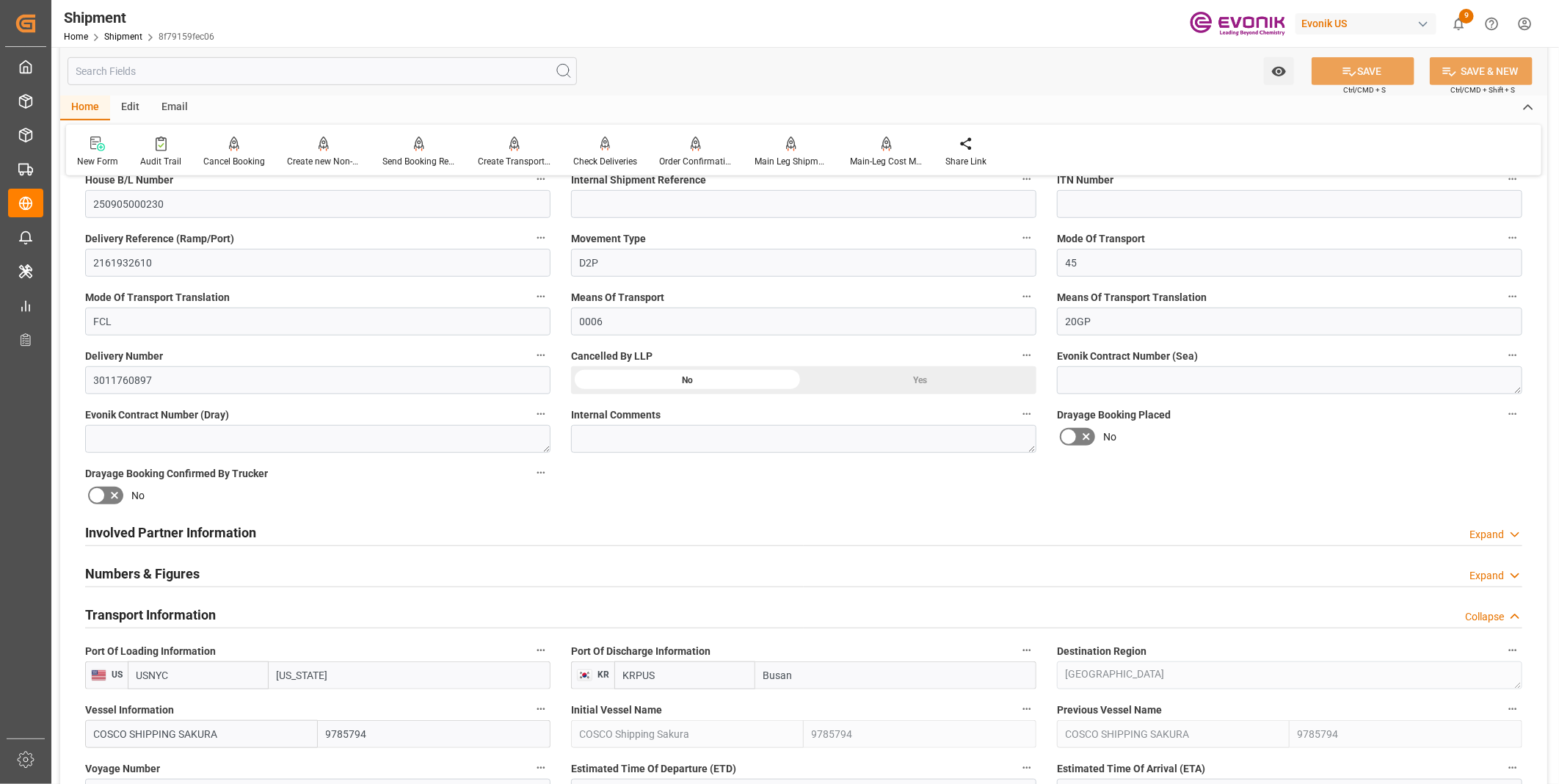
click at [365, 533] on div "Involved Partner Information Expand" at bounding box center [803, 531] width 1437 height 28
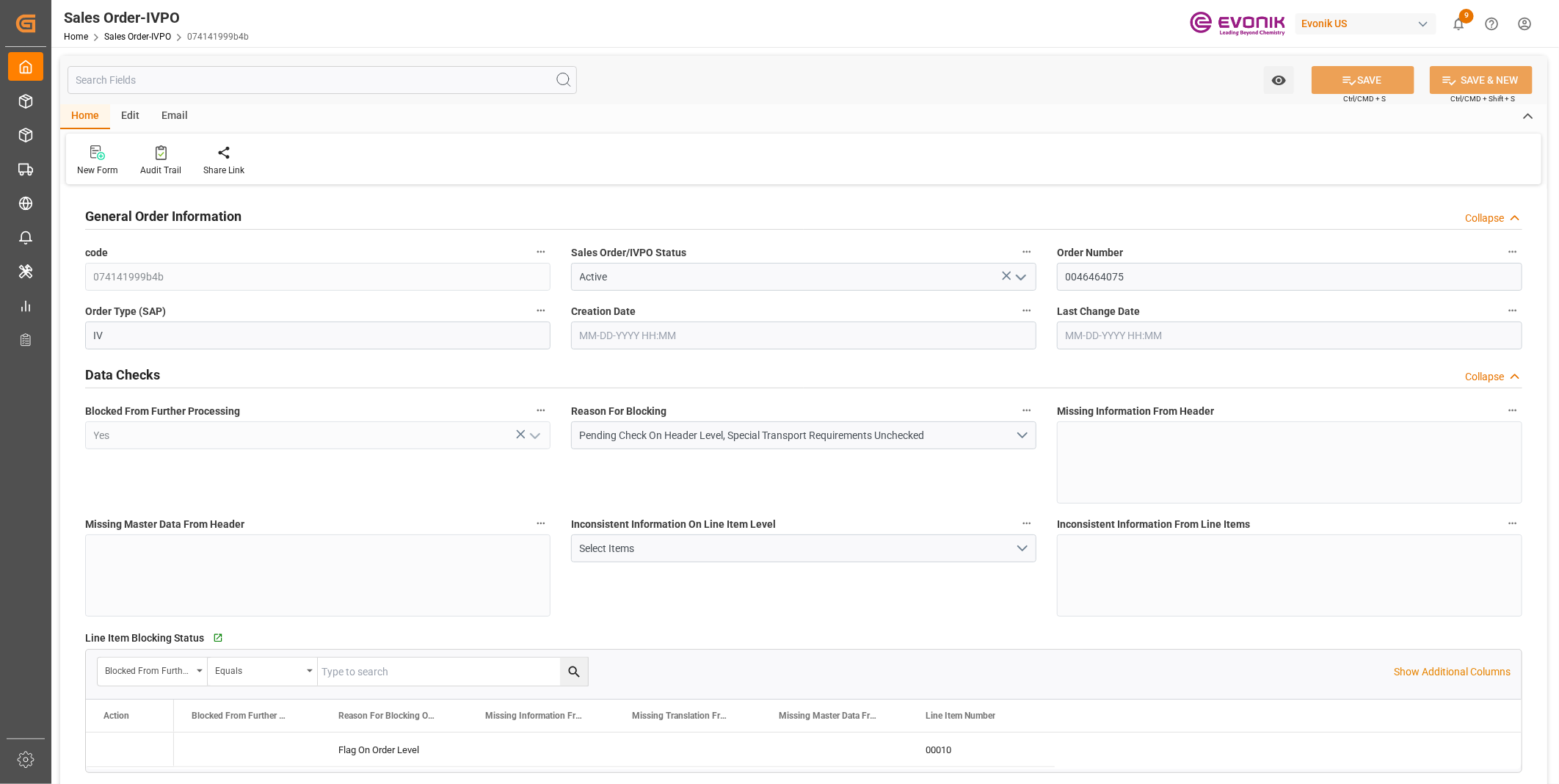
type input "CNSHA"
type input "0"
type input "1"
type input "2631.156"
type input "08-25-2025 11:47"
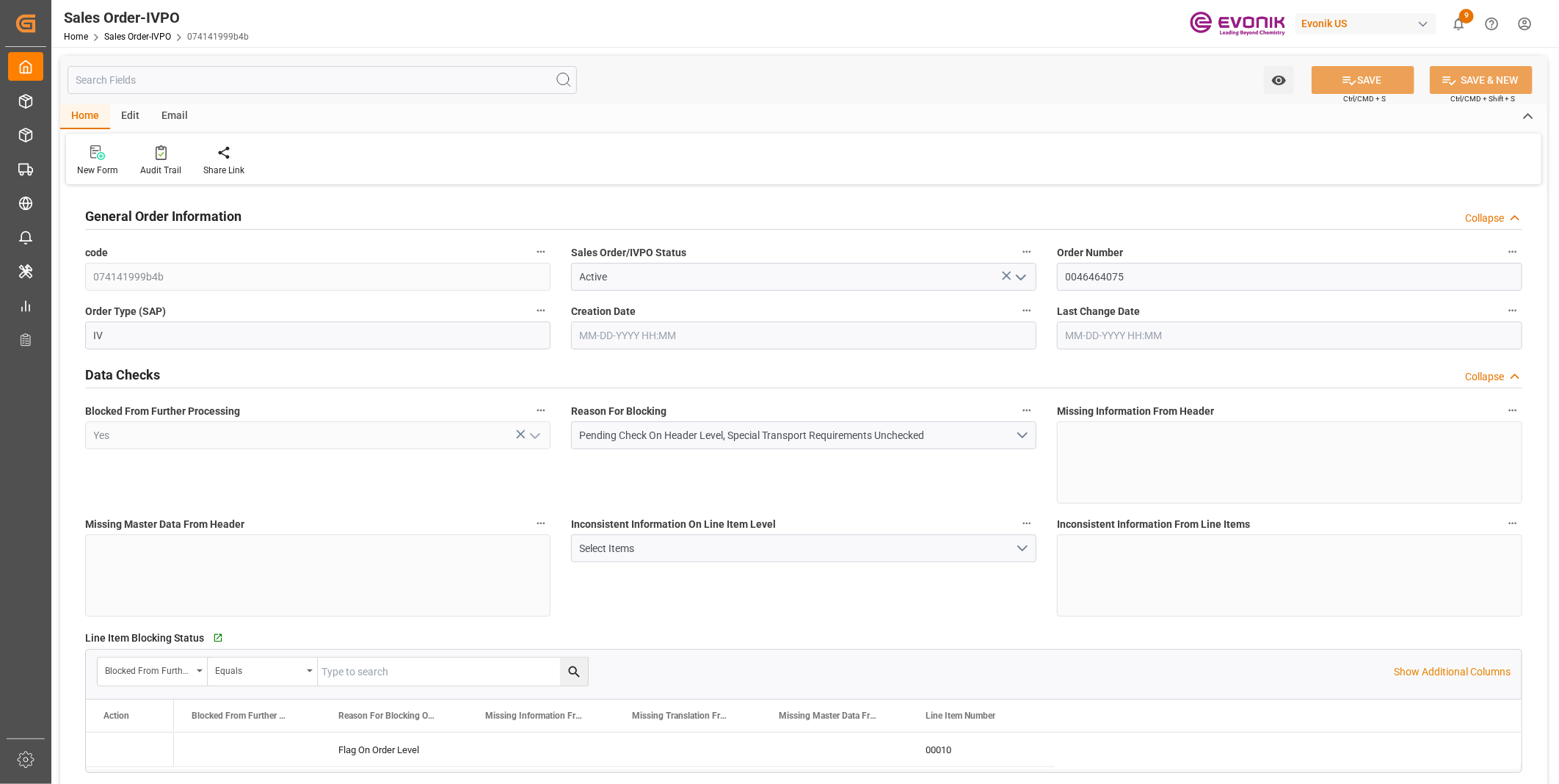
type input "08-25-2025 11:47"
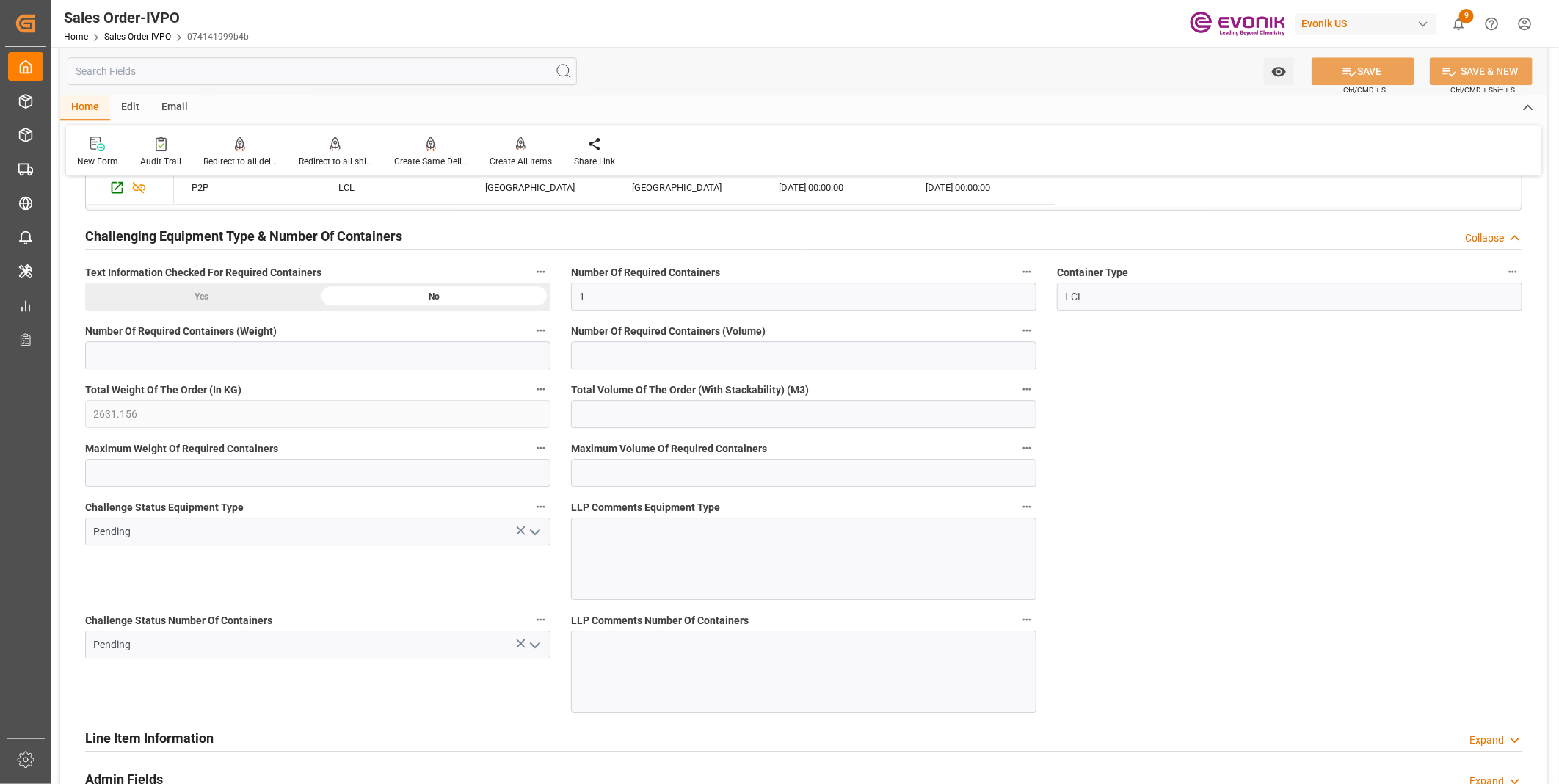
scroll to position [2687, 0]
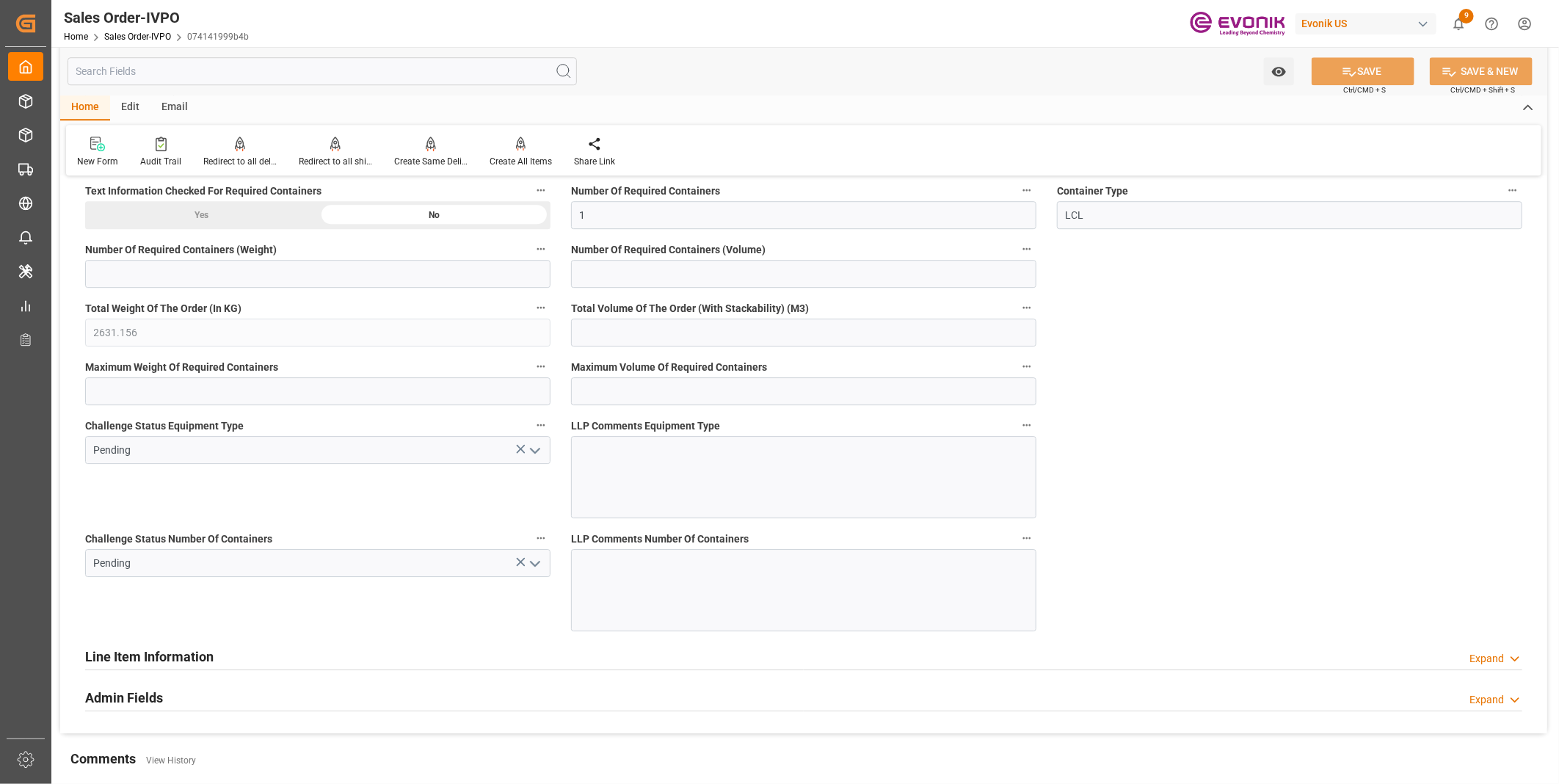
click at [540, 563] on icon "open menu" at bounding box center [534, 563] width 17 height 17
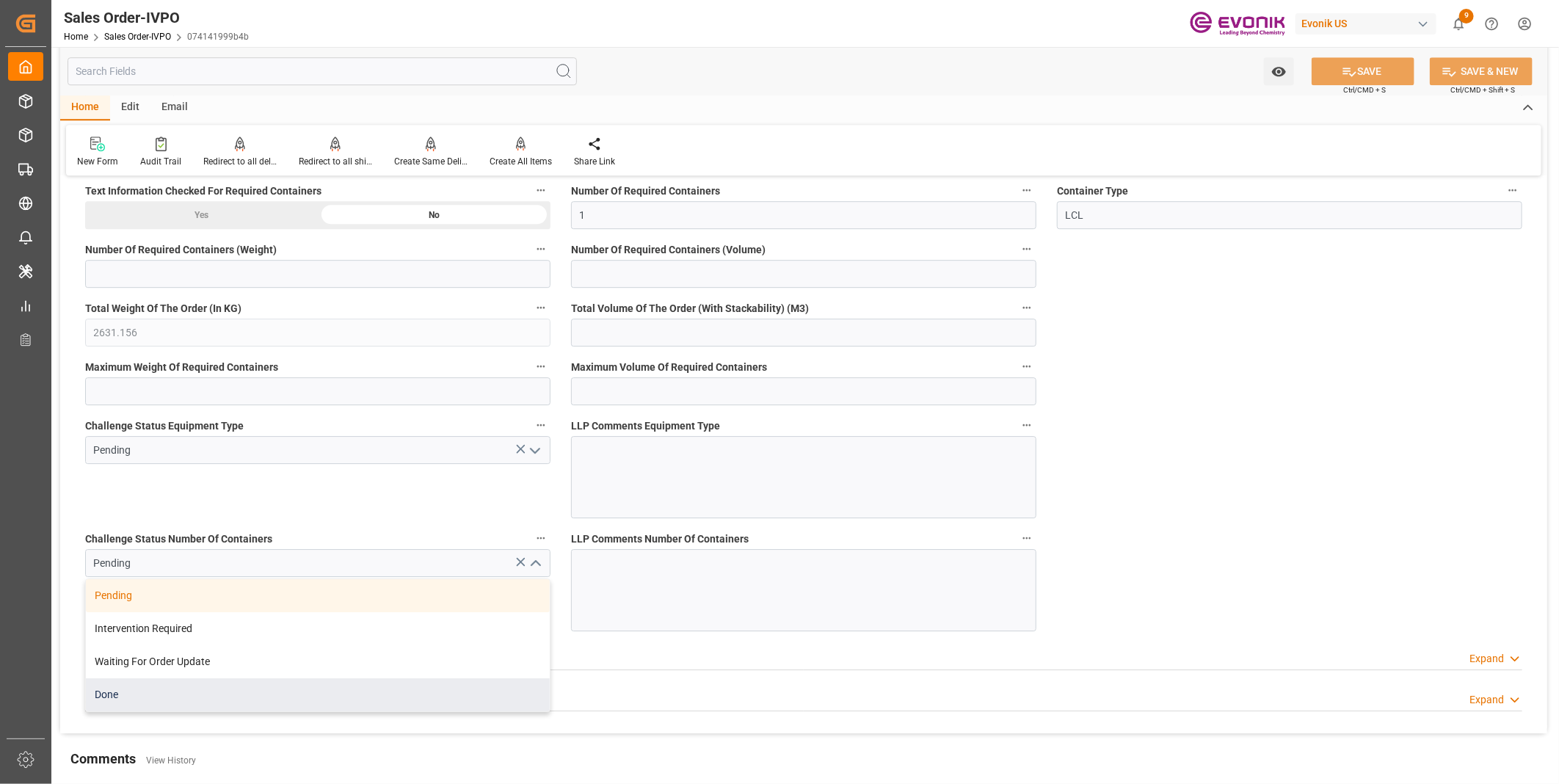
click at [151, 690] on div "Done" at bounding box center [317, 695] width 464 height 33
type input "Done"
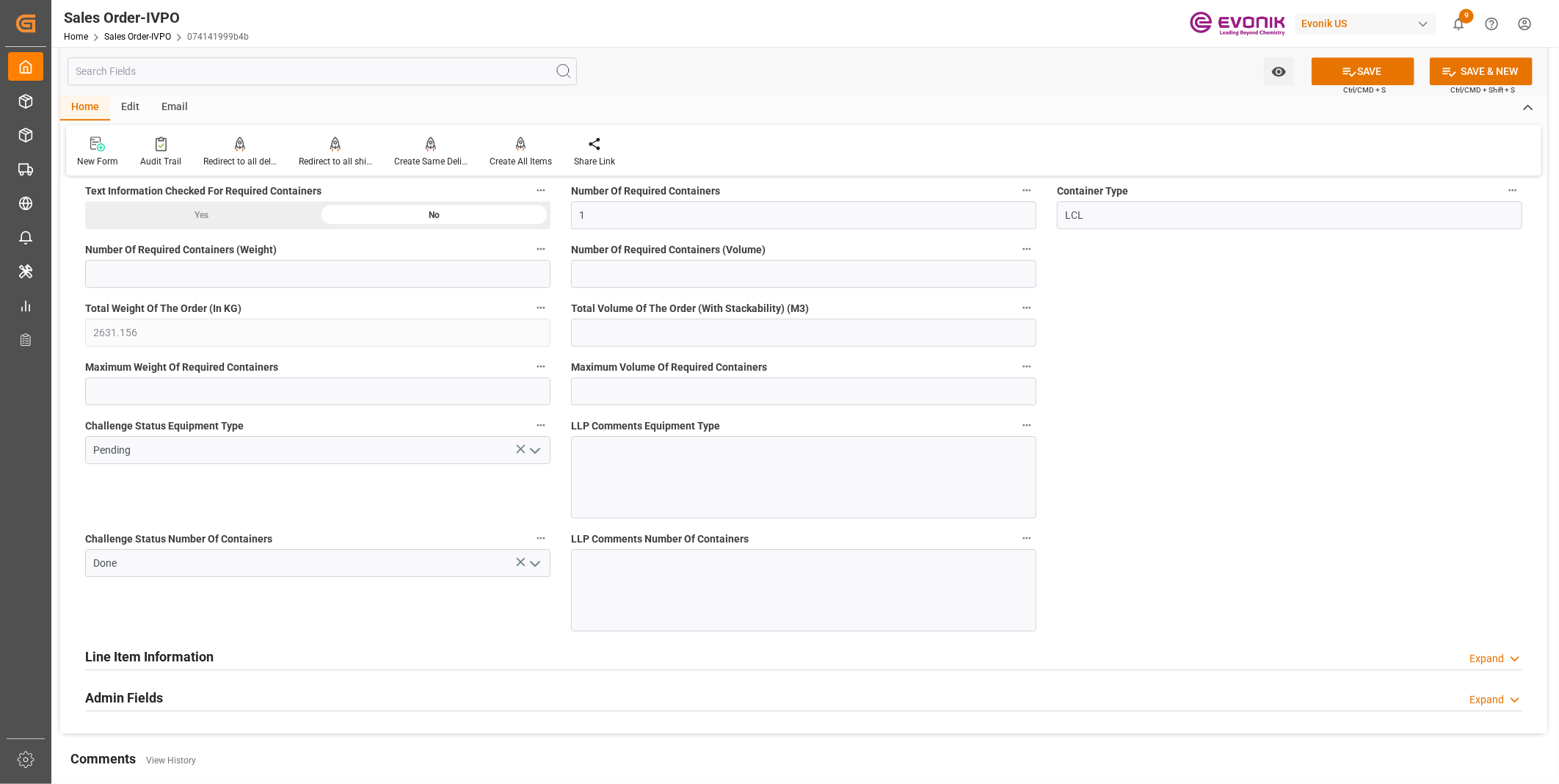
click at [530, 446] on icon "open menu" at bounding box center [534, 450] width 17 height 17
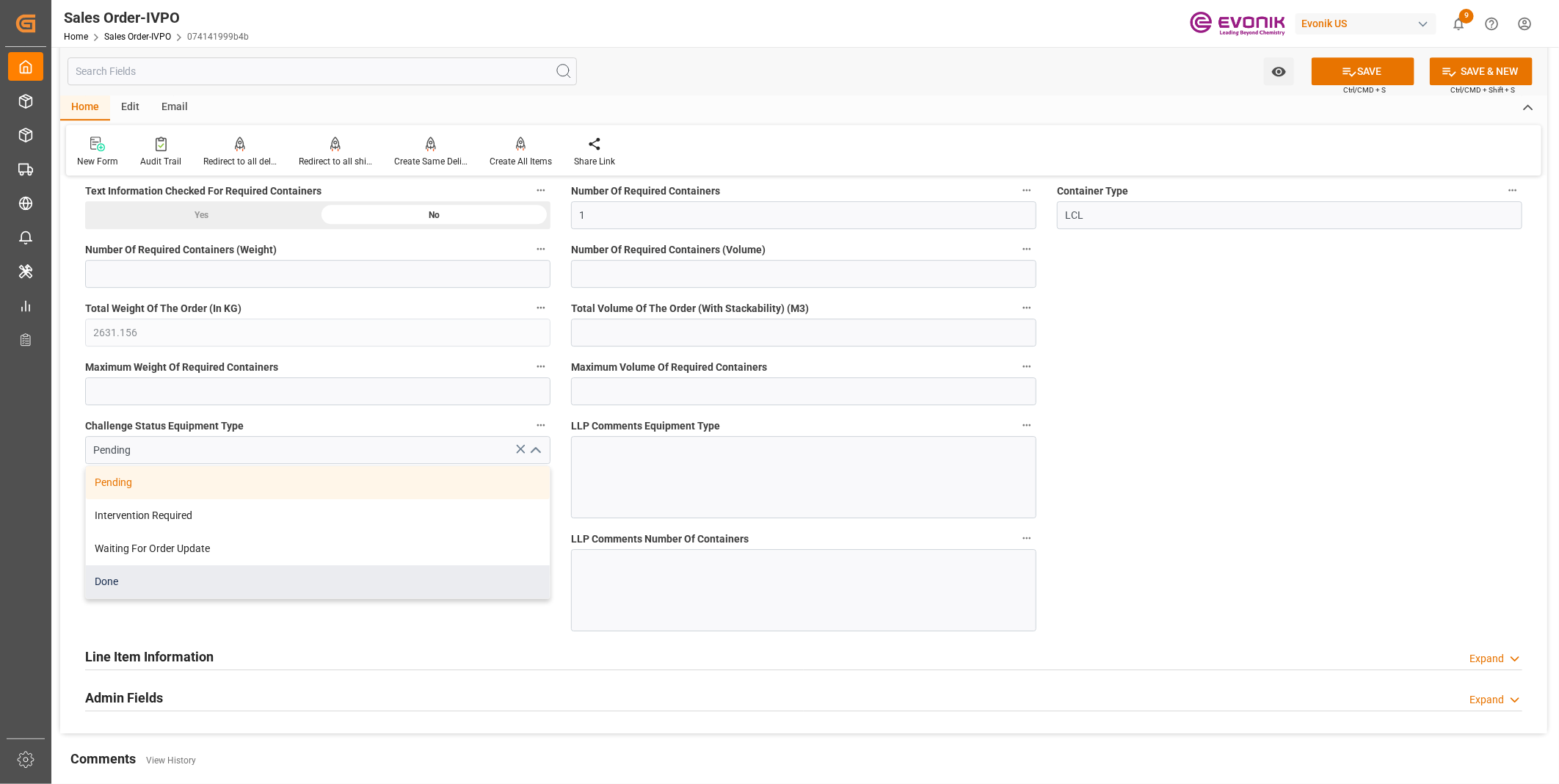
click at [150, 580] on div "Done" at bounding box center [317, 582] width 464 height 33
type input "Done"
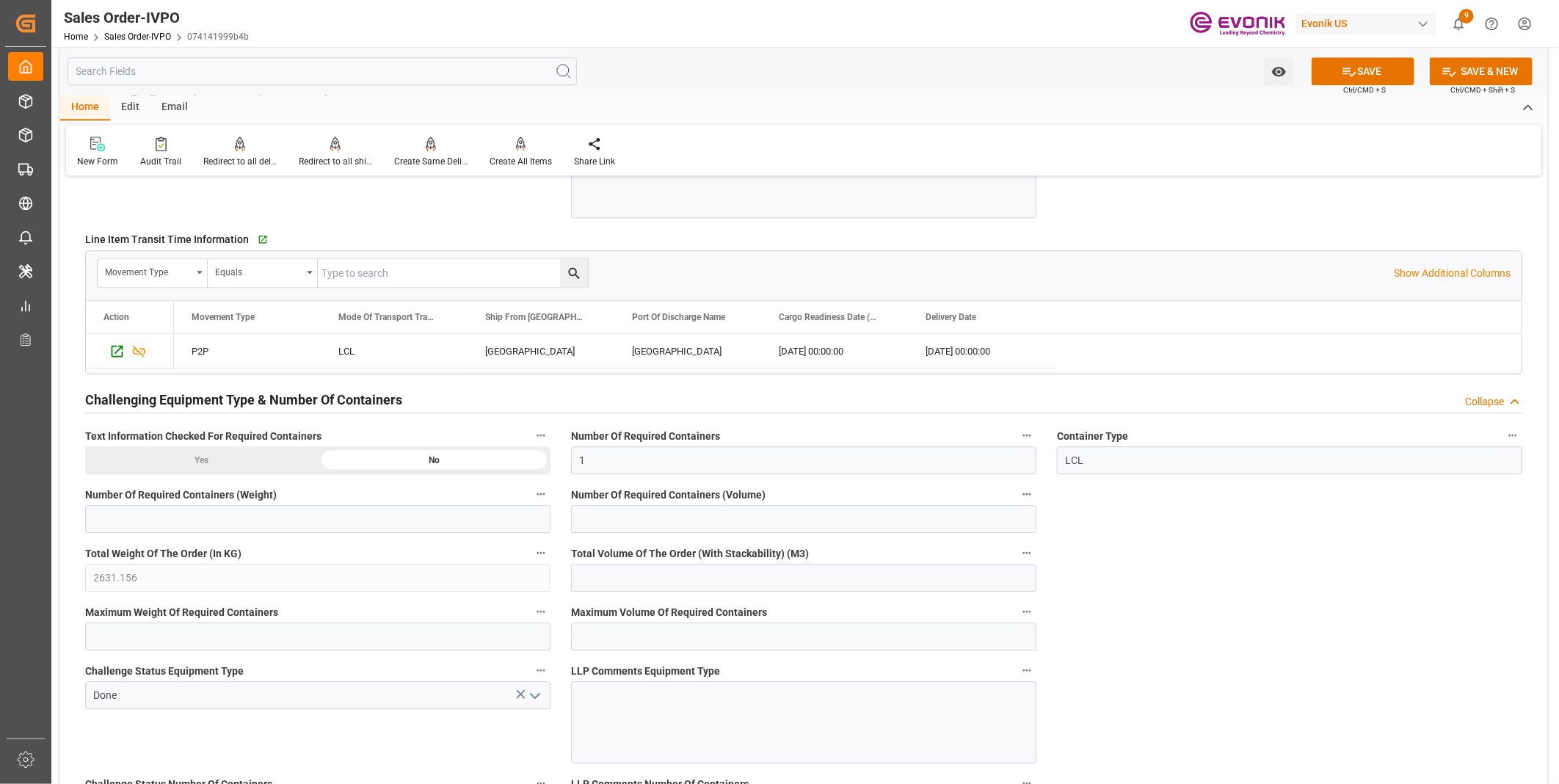
scroll to position [2361, 0]
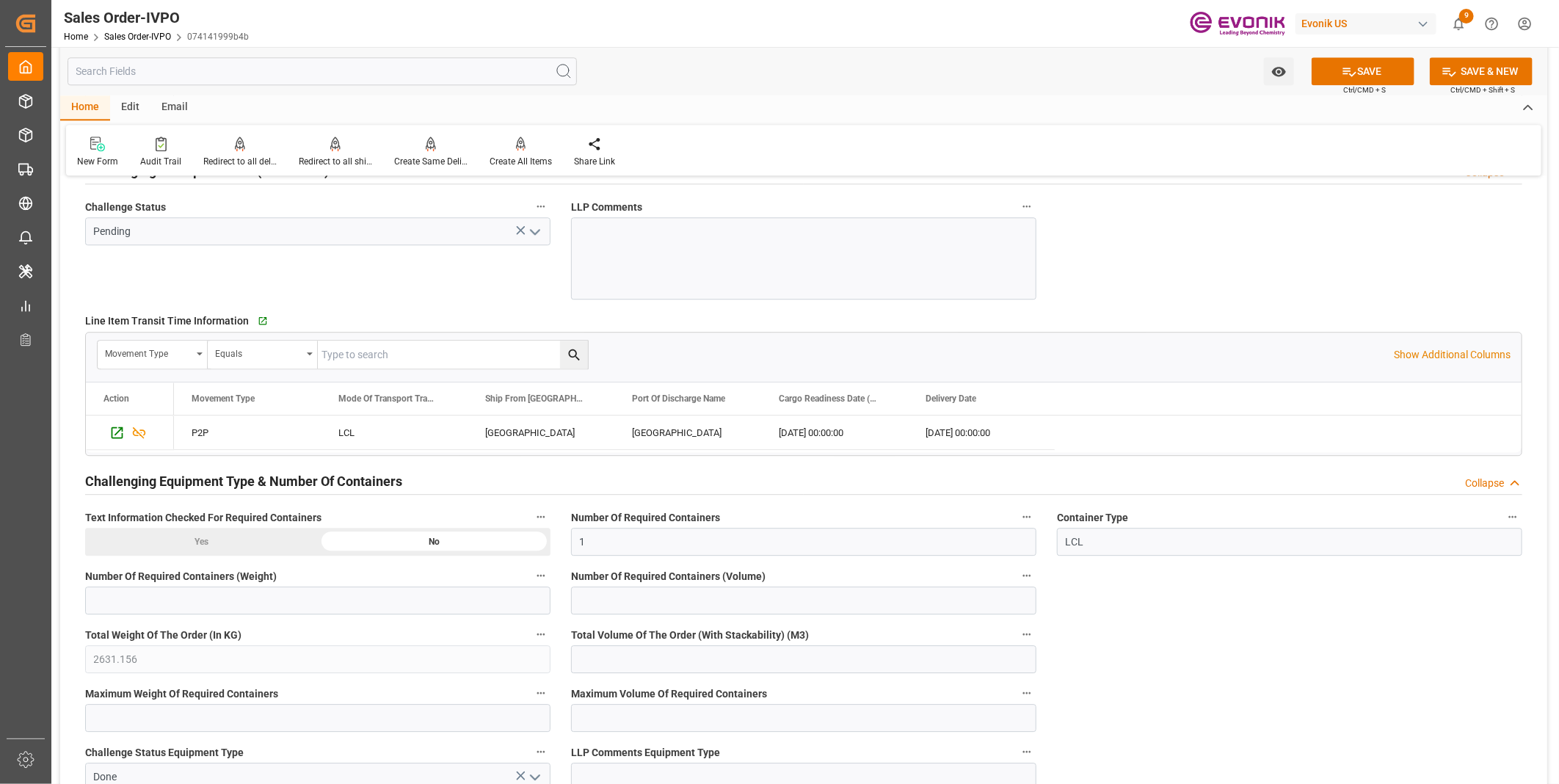
click at [531, 226] on icon "open menu" at bounding box center [534, 232] width 17 height 17
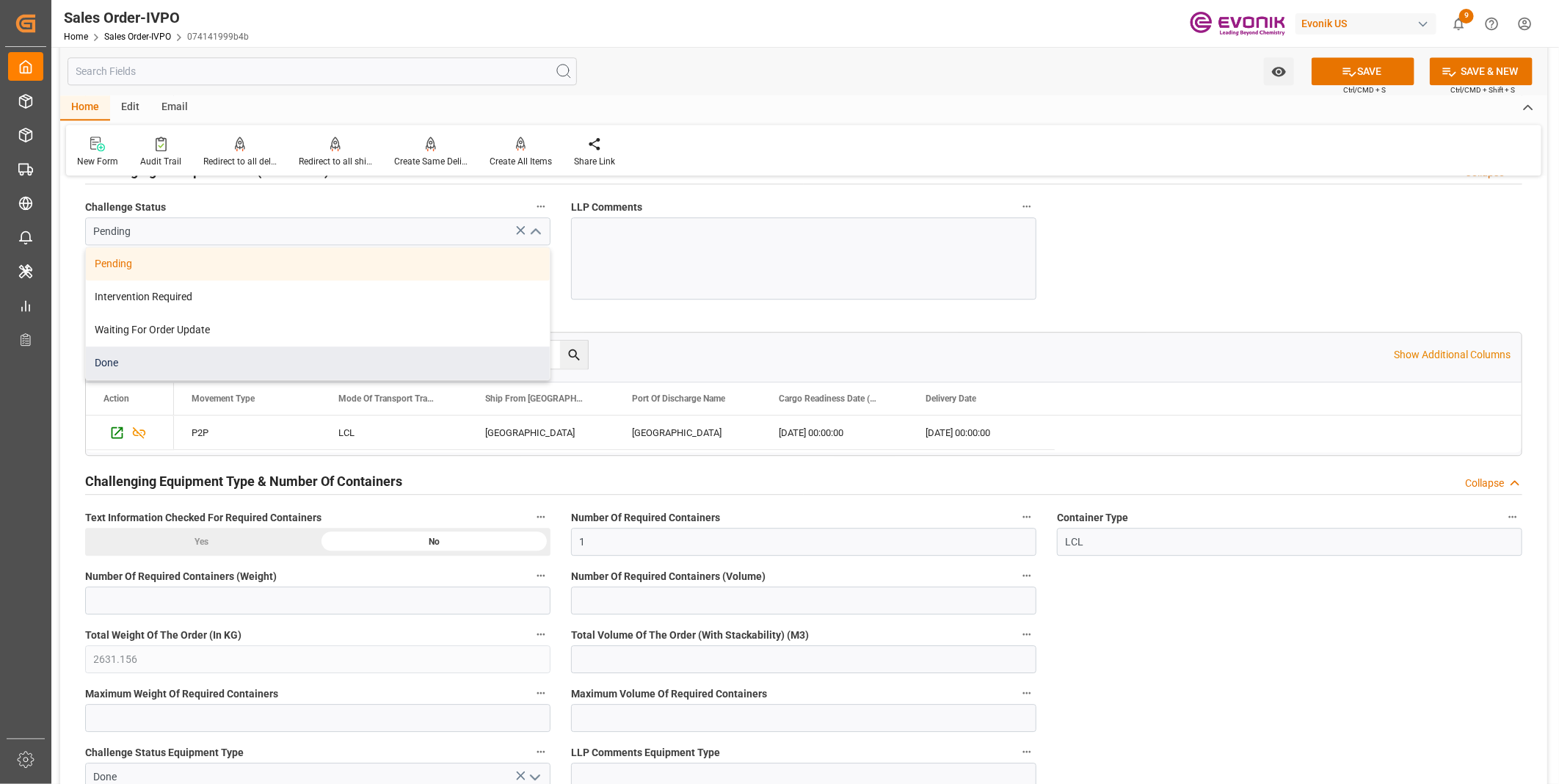
click at [191, 369] on div "Done" at bounding box center [317, 363] width 464 height 33
type input "Done"
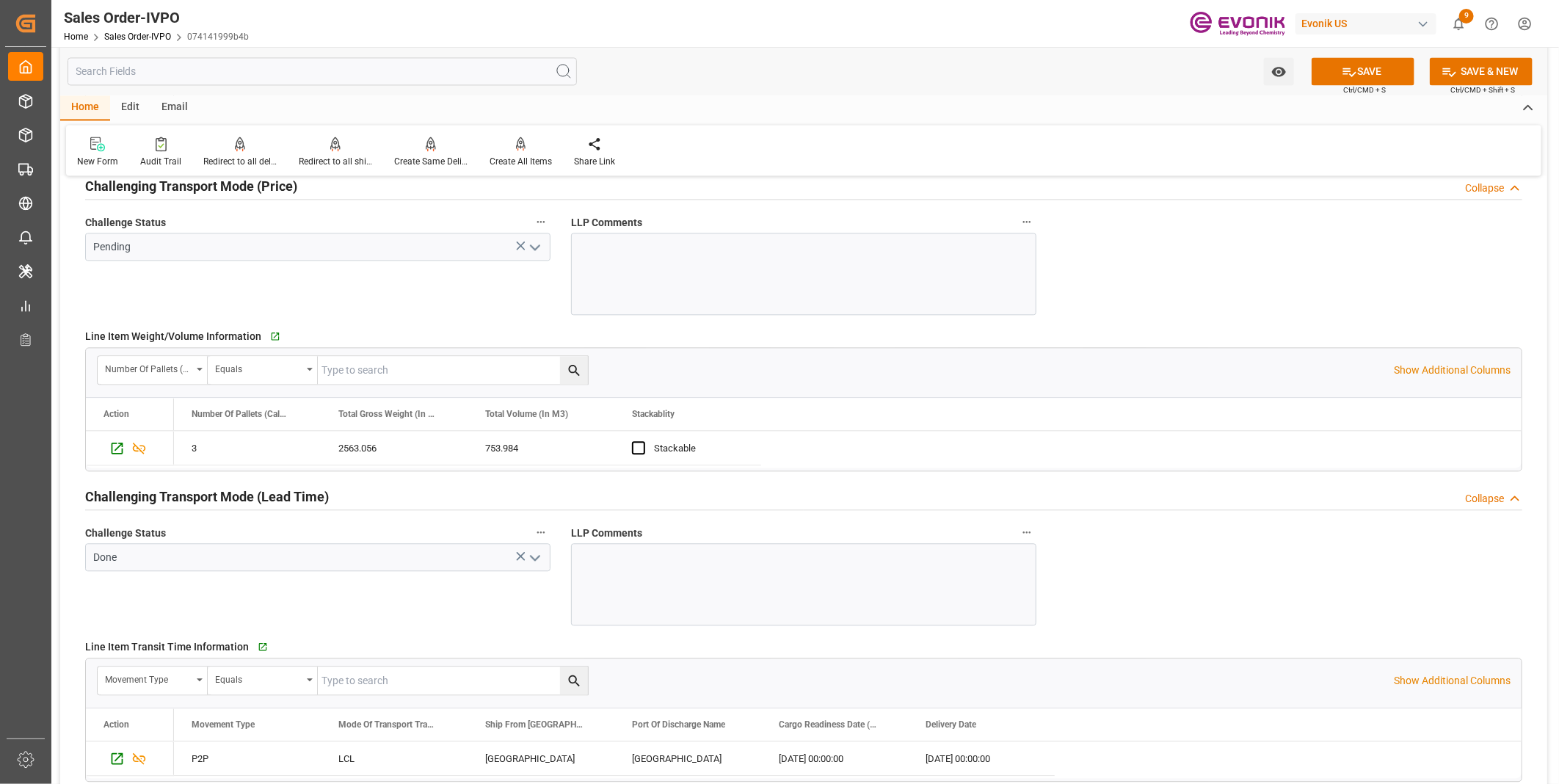
scroll to position [1954, 0]
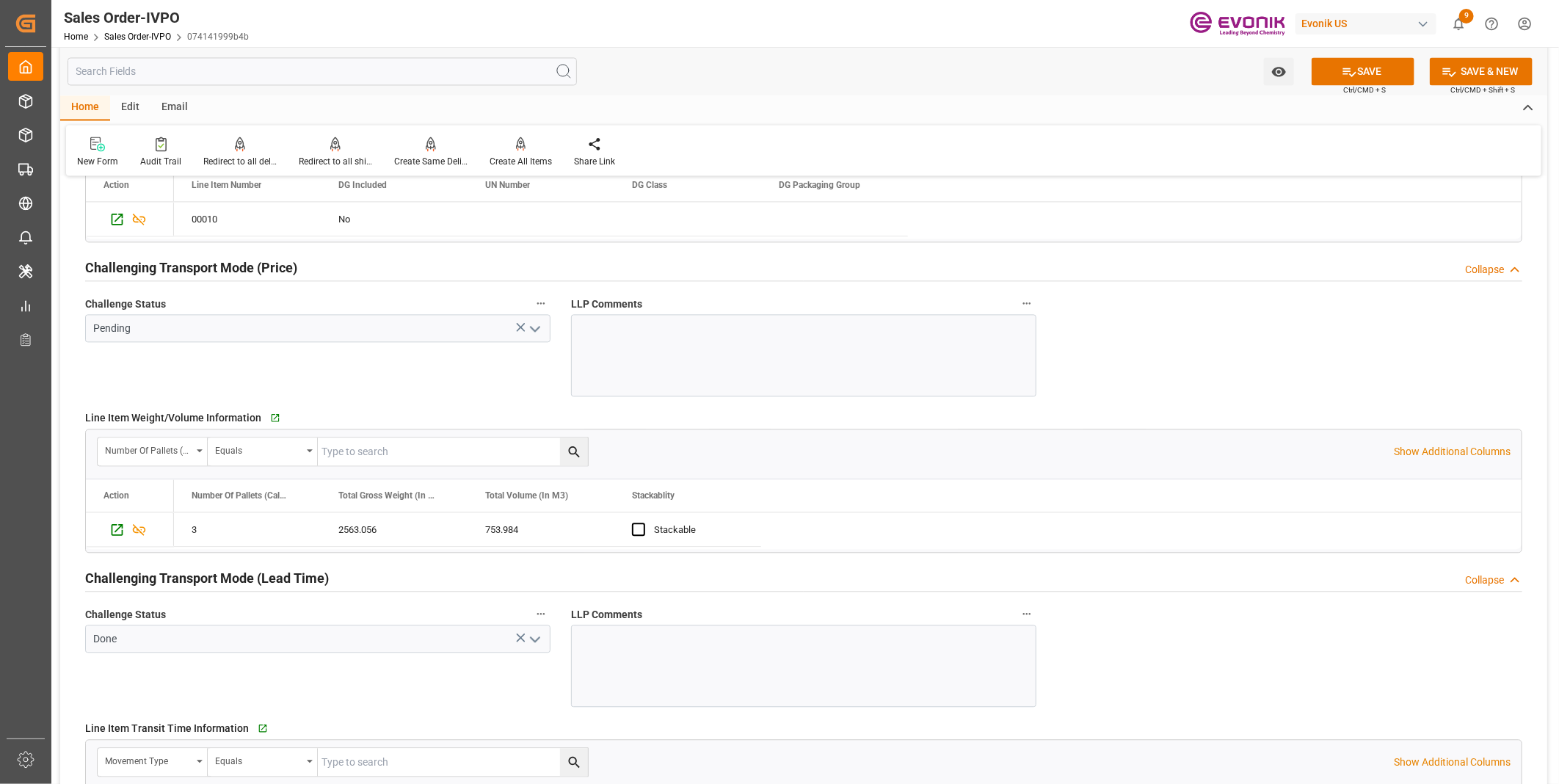
click at [532, 321] on icon "open menu" at bounding box center [534, 328] width 17 height 17
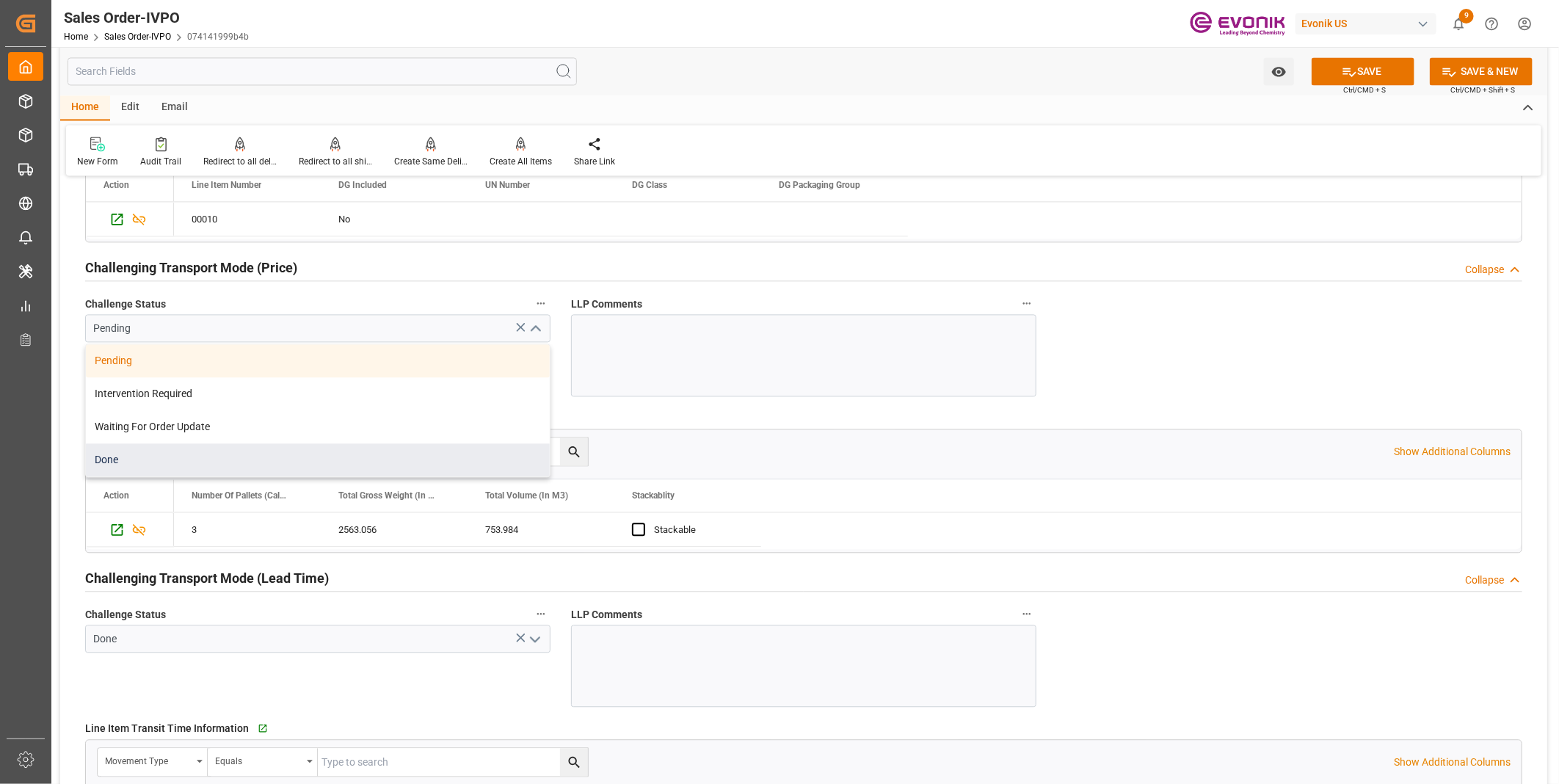
click at [148, 455] on div "Done" at bounding box center [317, 460] width 464 height 33
type input "Done"
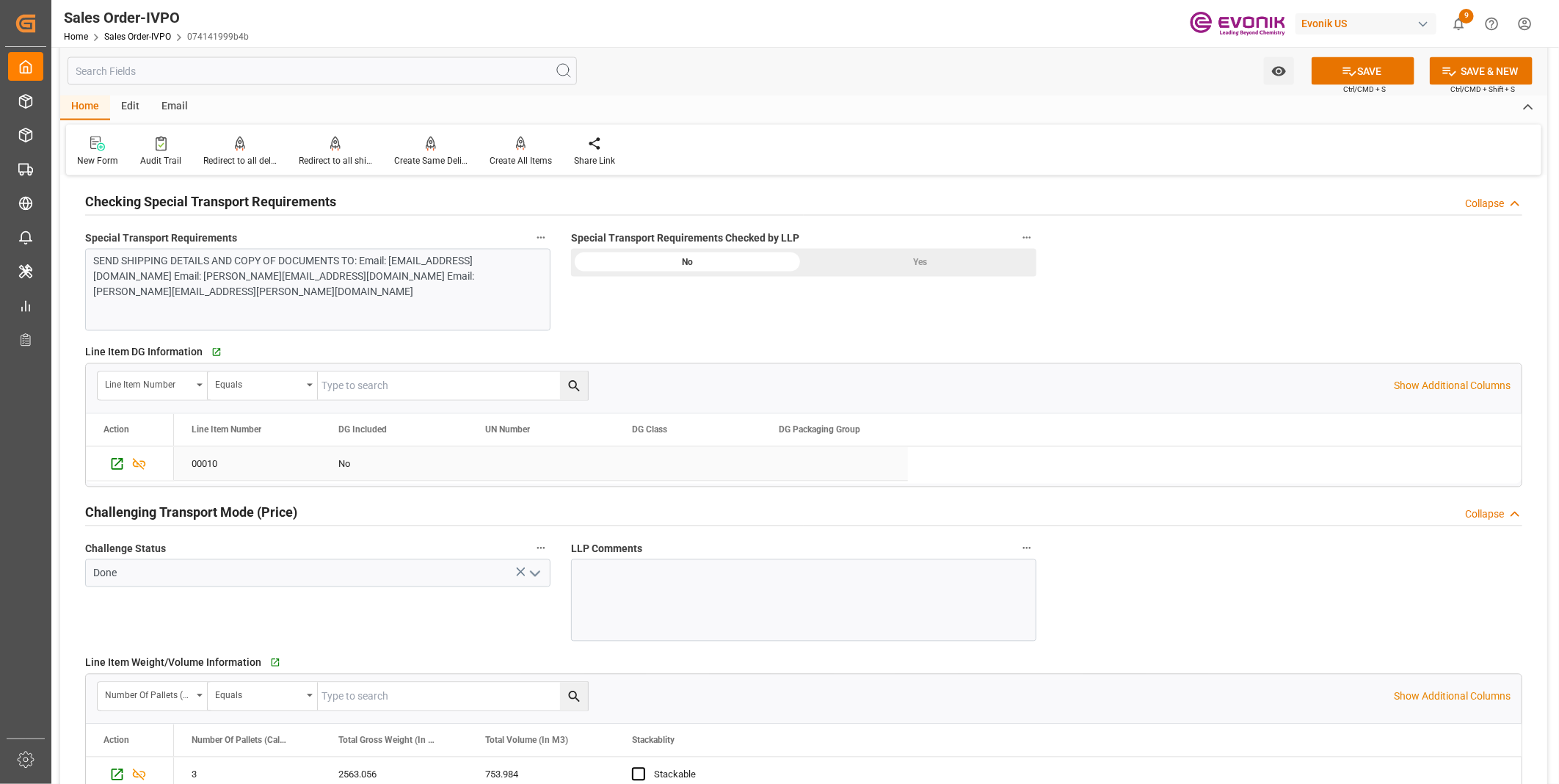
scroll to position [1545, 0]
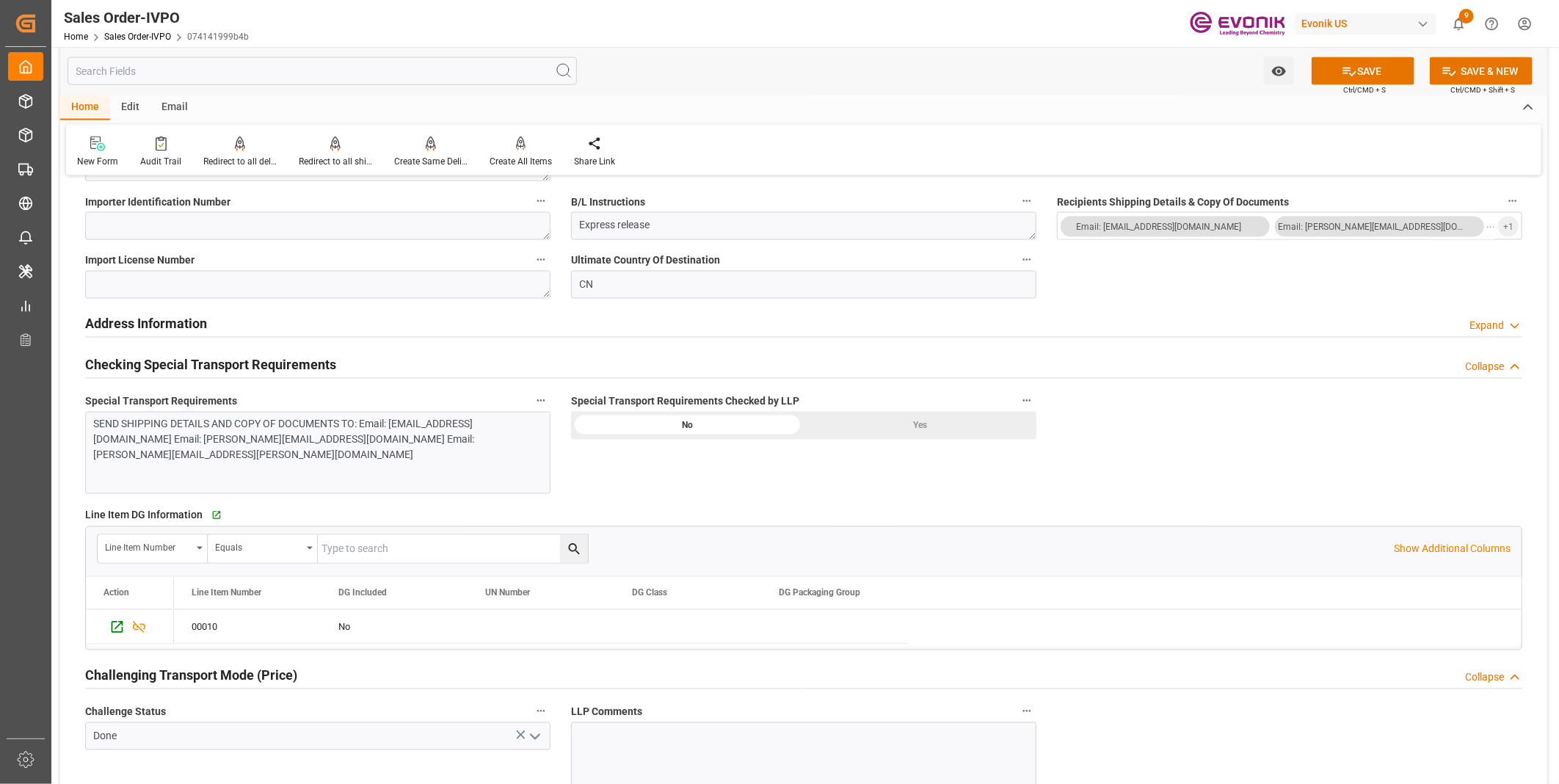
click at [920, 417] on div "Yes" at bounding box center [920, 425] width 232 height 28
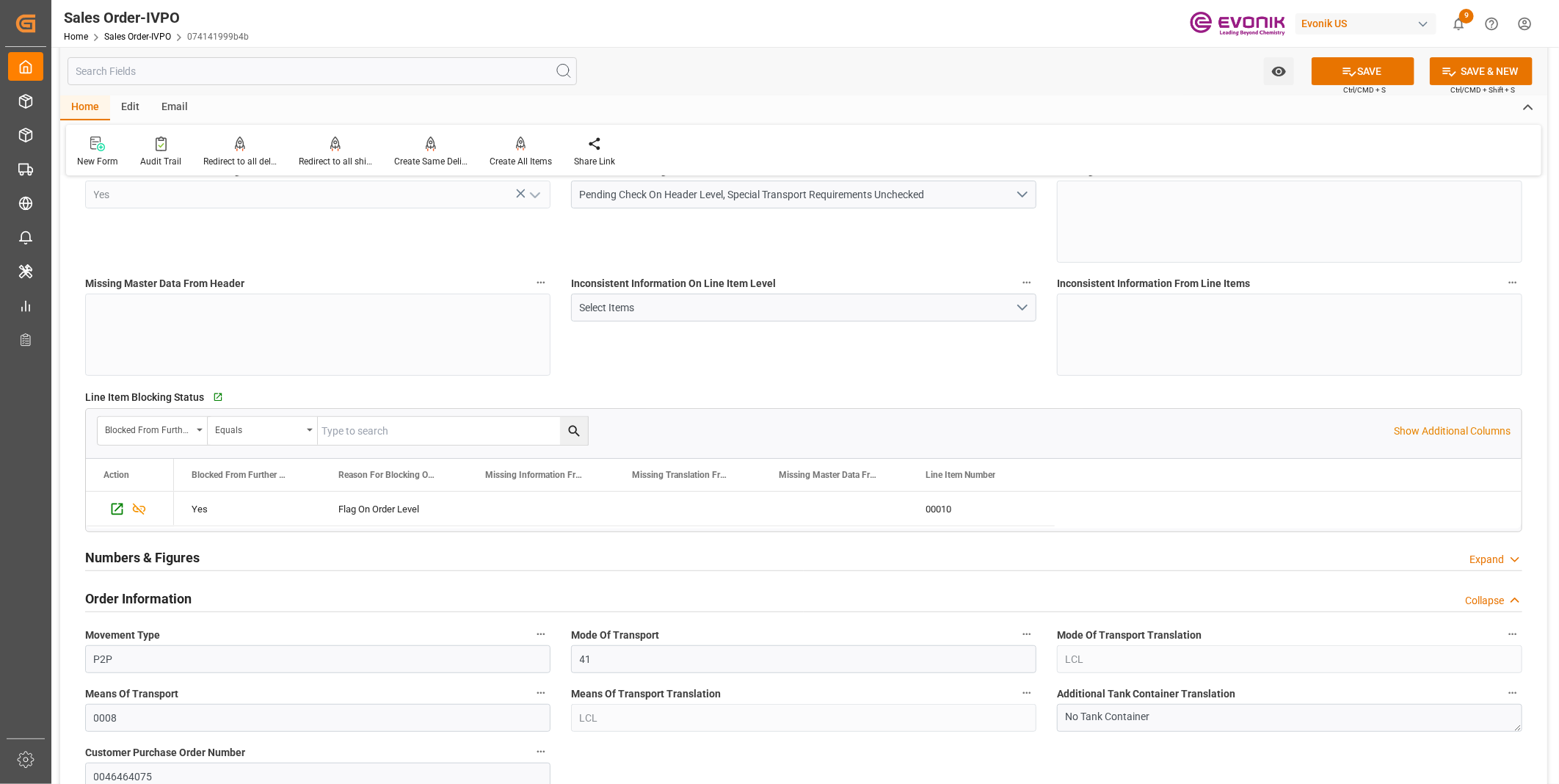
scroll to position [0, 0]
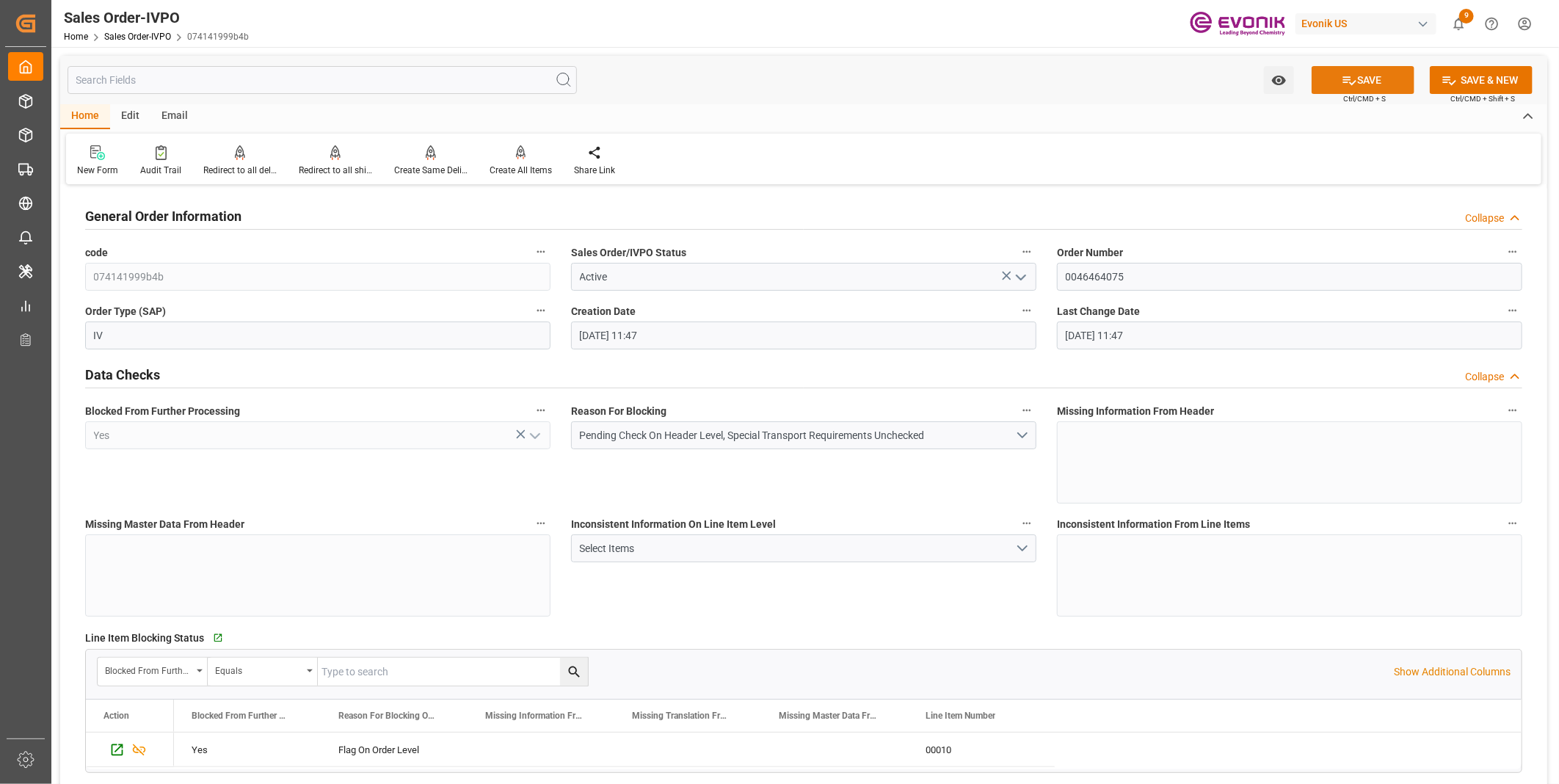
click at [1361, 79] on button "SAVE" at bounding box center [1363, 79] width 103 height 28
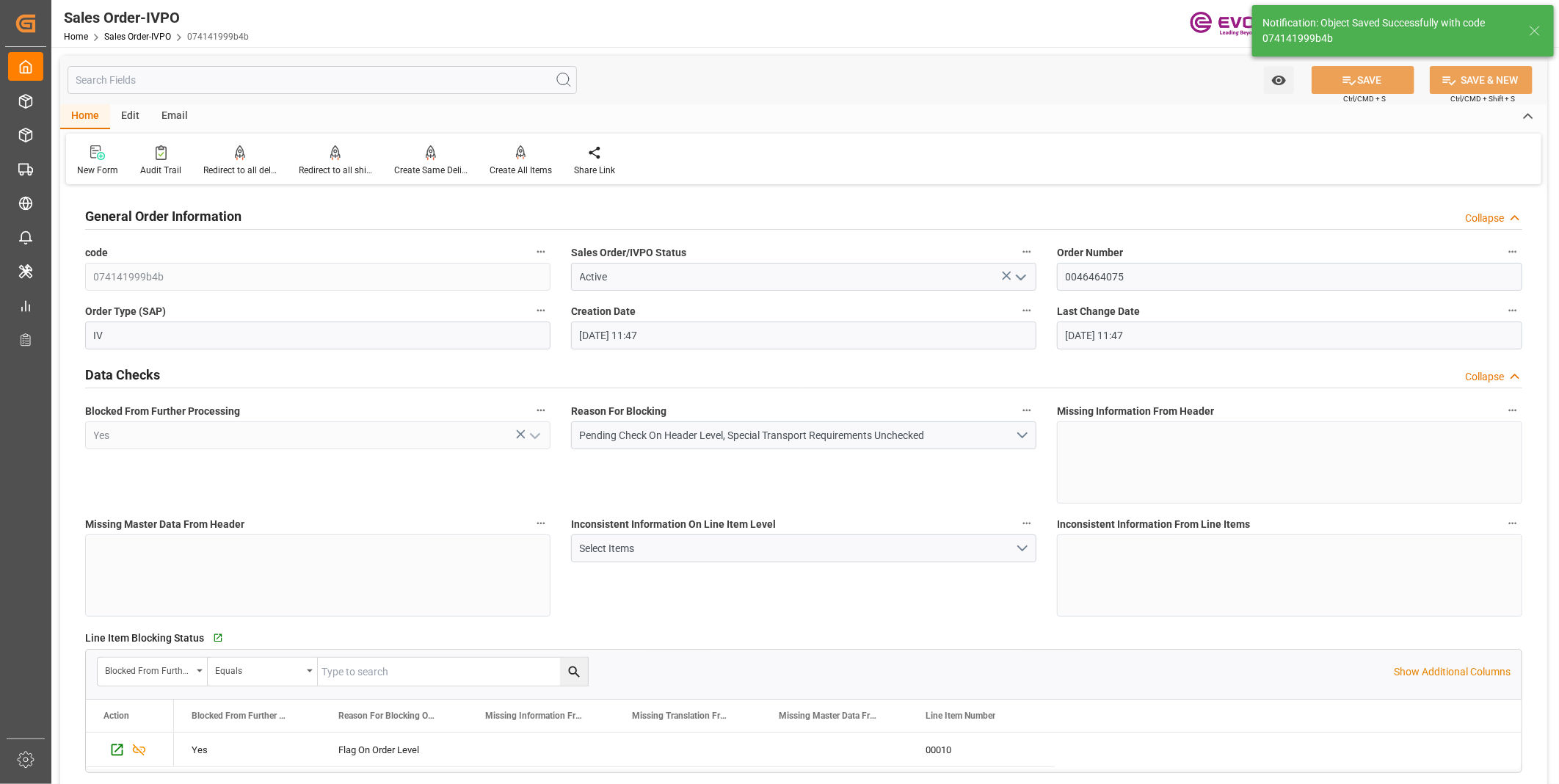
type input "08-25-2025 20:27"
type input "No"
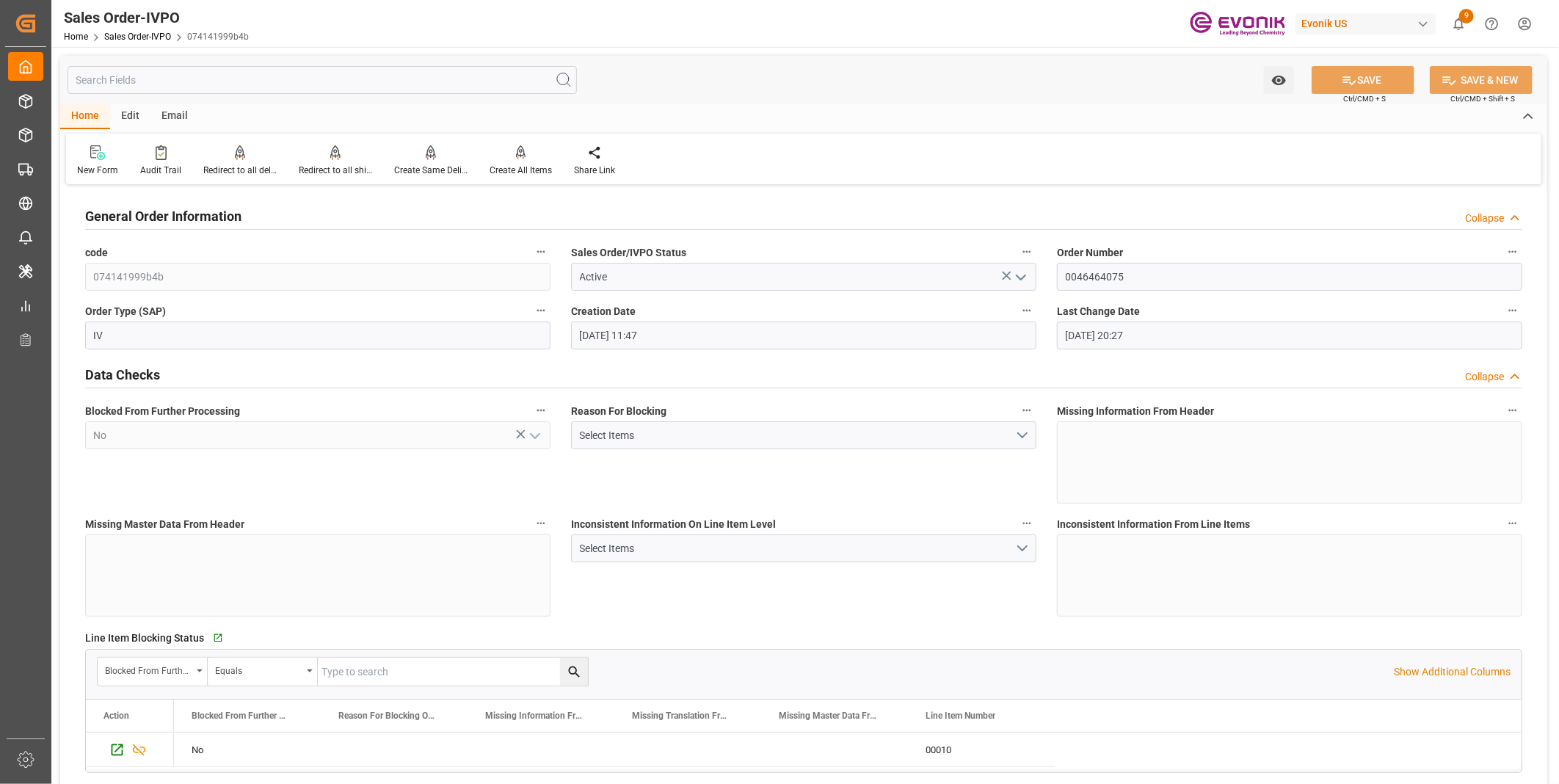
click at [231, 479] on div "Blocked From Further Processing No" at bounding box center [318, 452] width 486 height 113
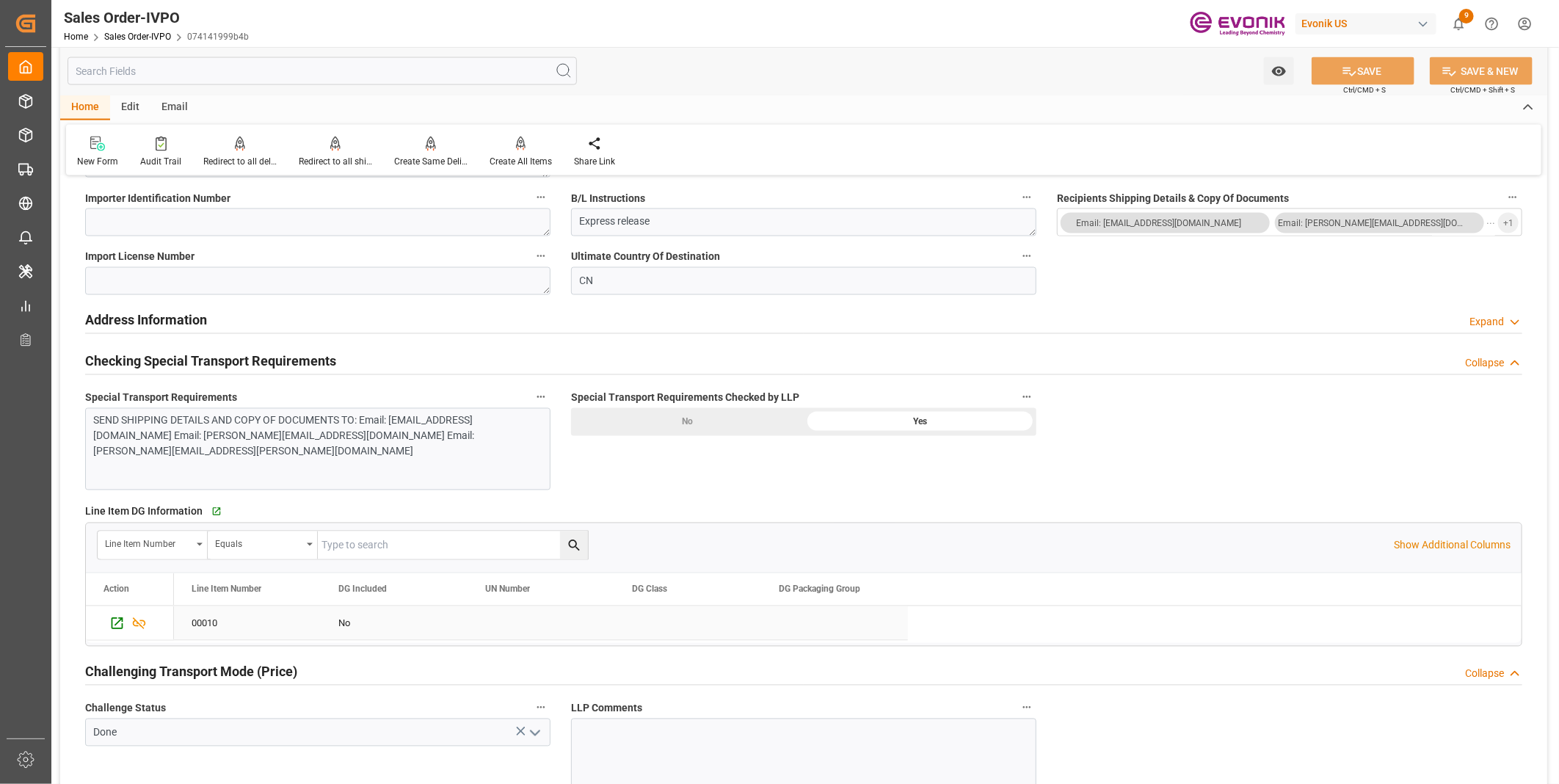
scroll to position [1712, 0]
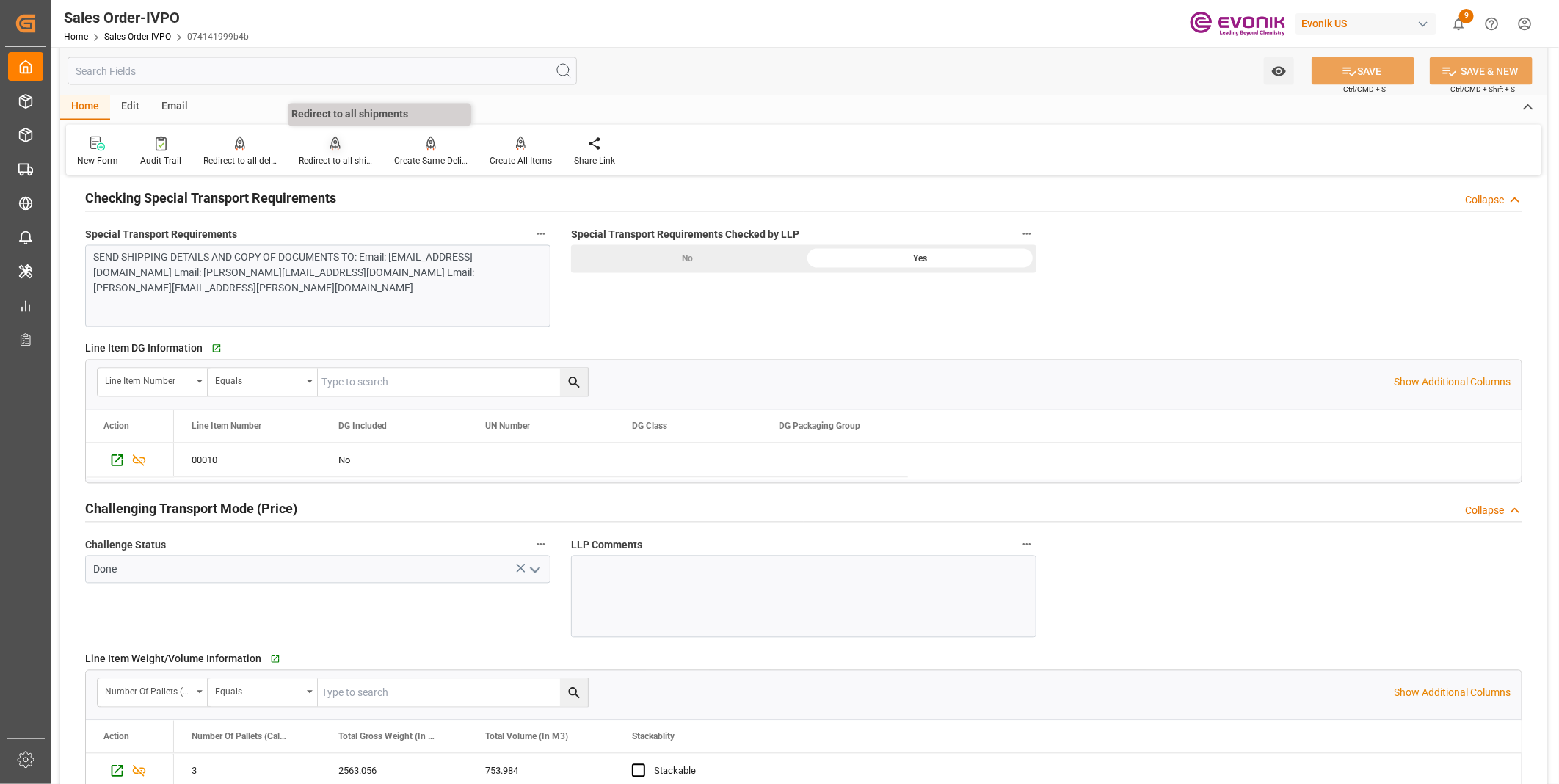
click at [345, 160] on div "Redirect to all shipments" at bounding box center [335, 161] width 73 height 13
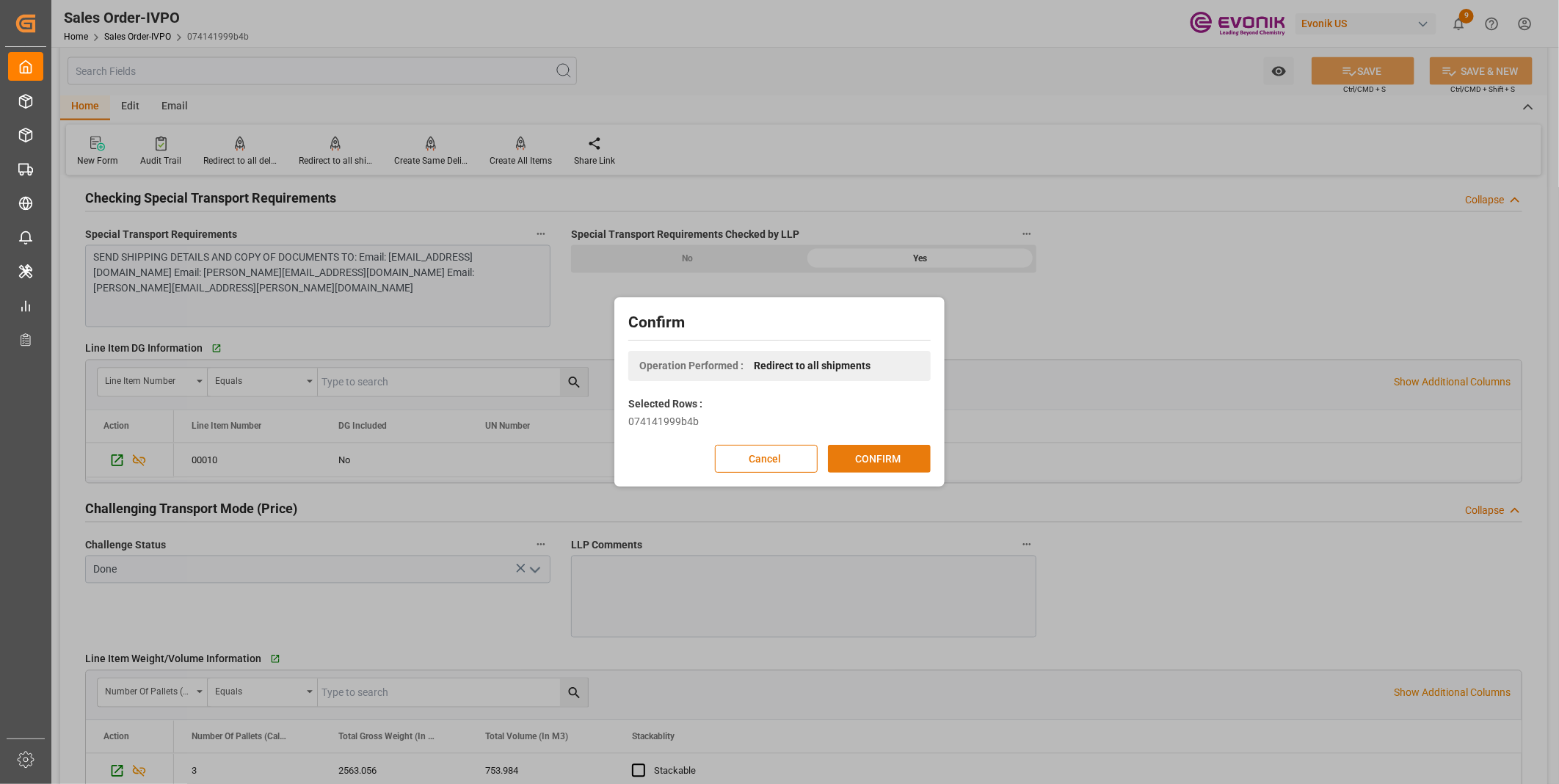
click at [842, 472] on button "CONFIRM" at bounding box center [879, 459] width 103 height 28
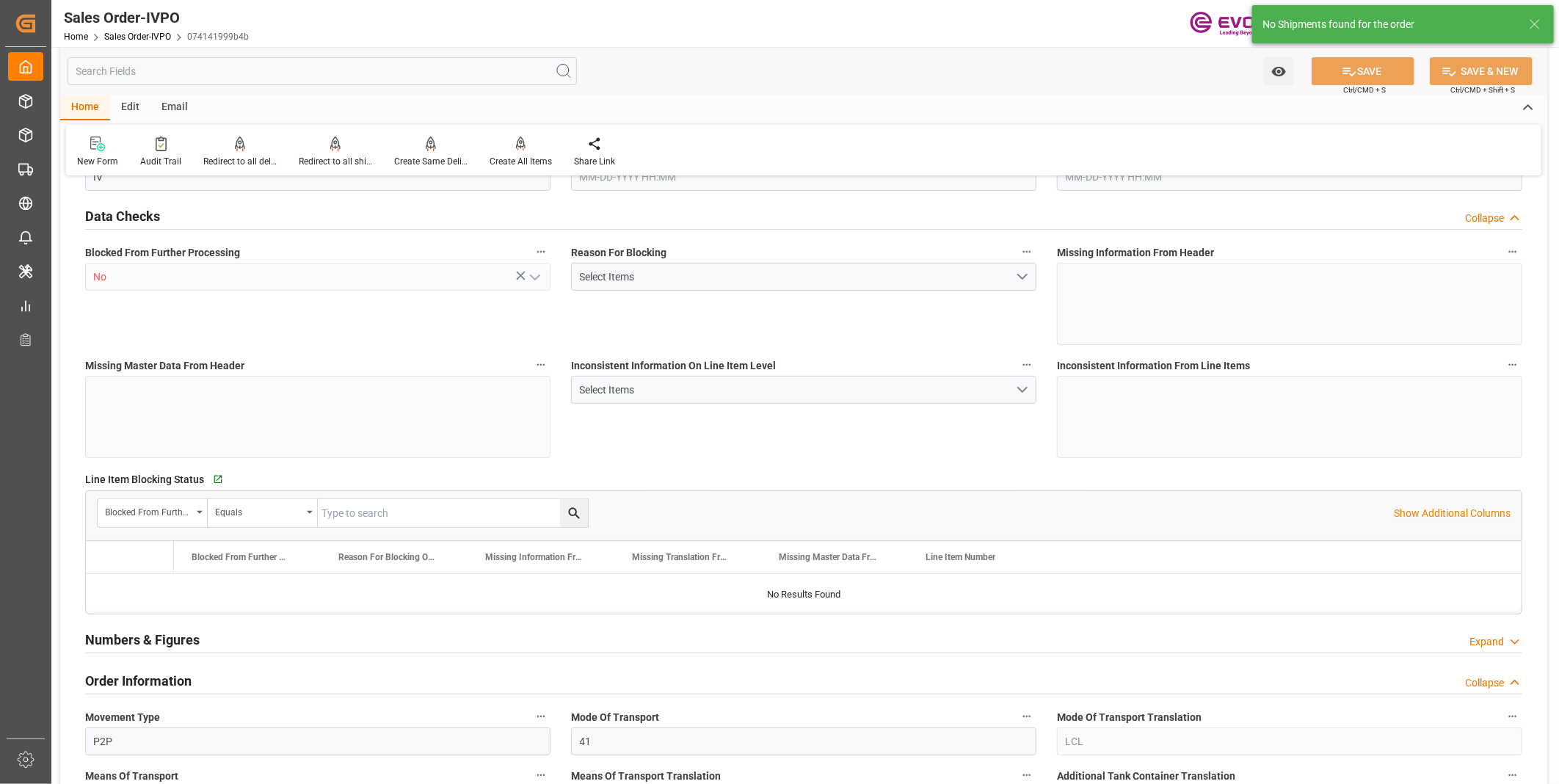
type input "CNSHA"
type input "0"
type input "1"
type input "2631.156"
type input "08-25-2025 11:47"
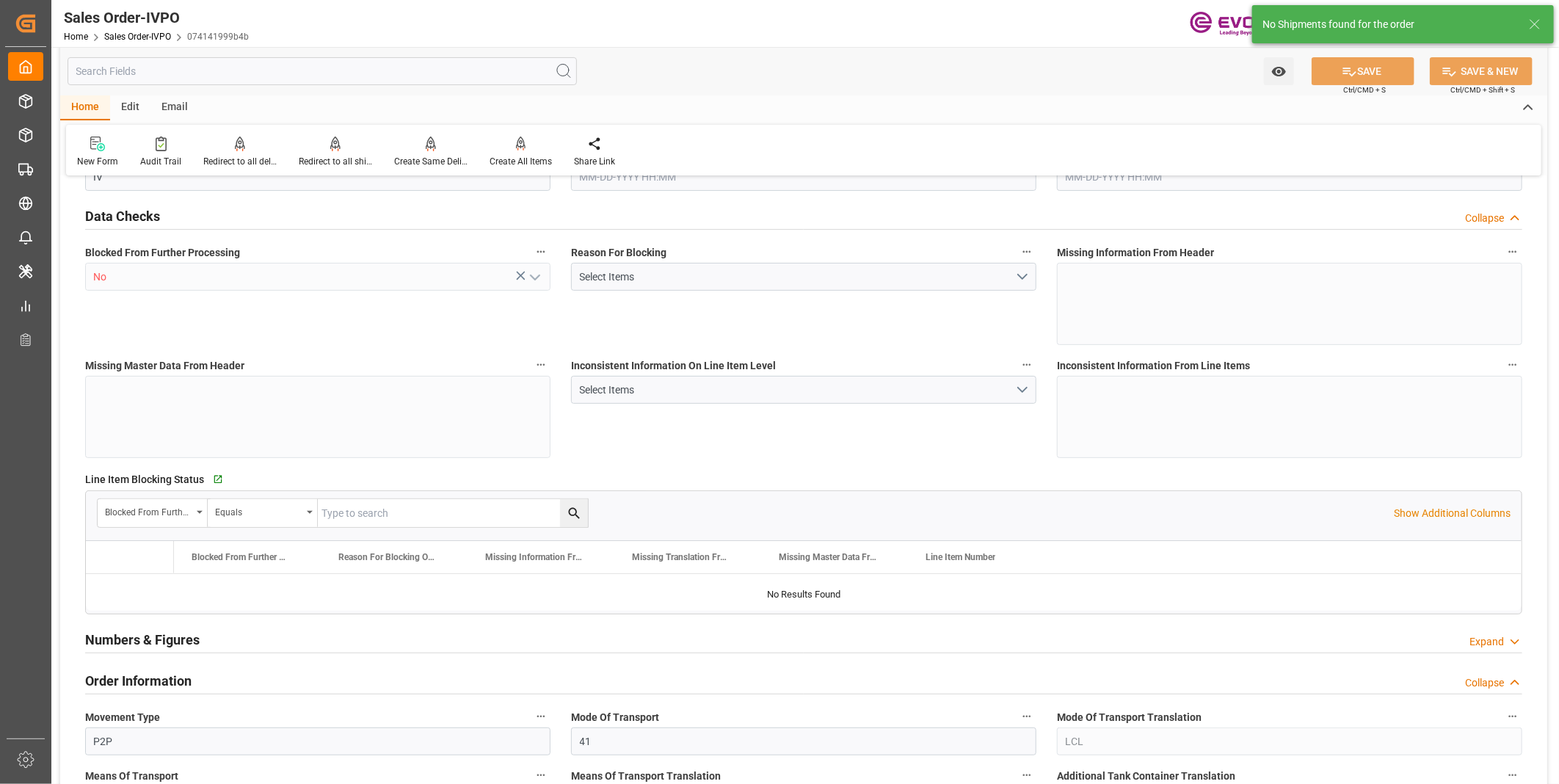
type input "08-25-2025 20:27"
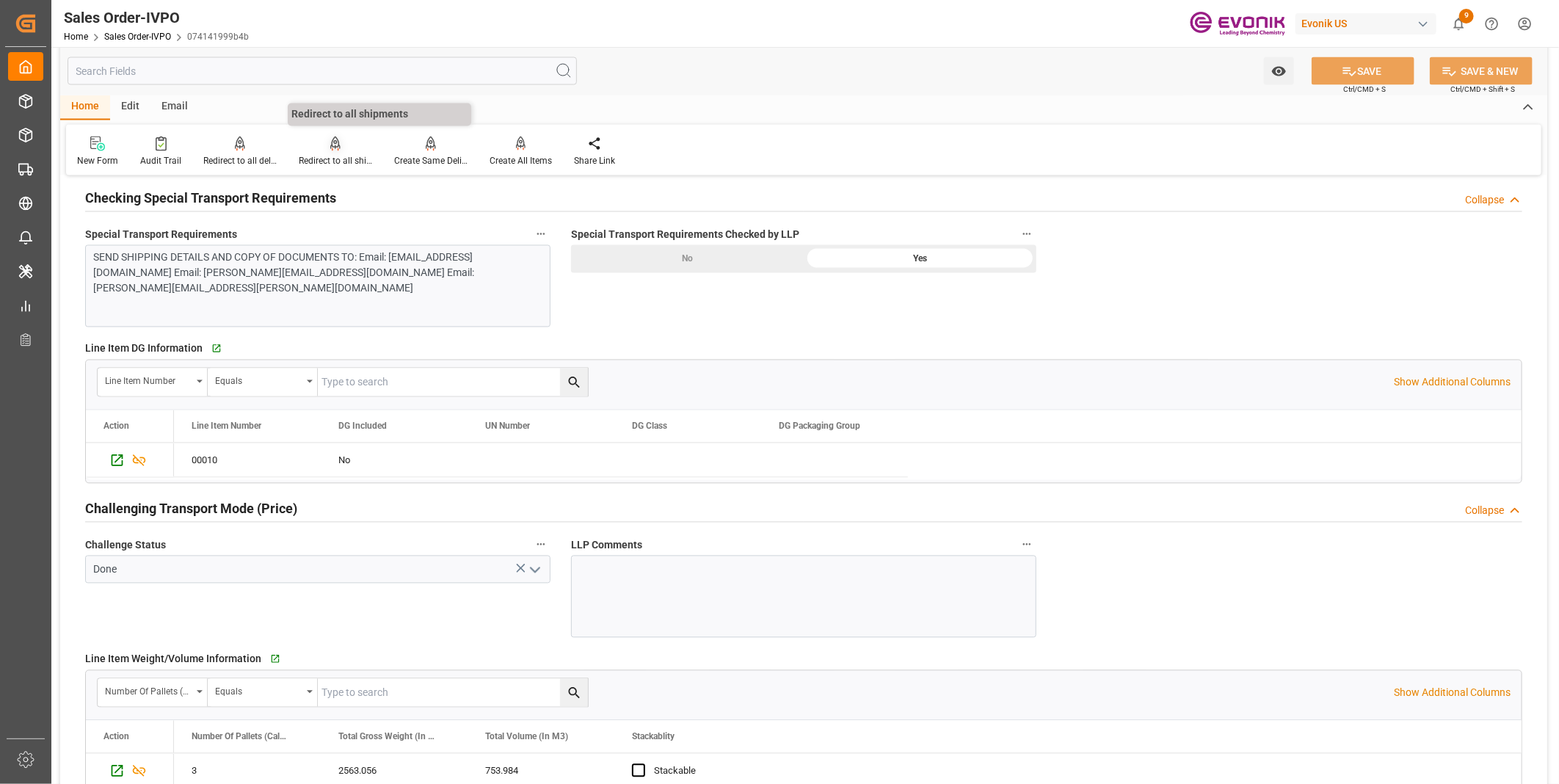
click at [342, 158] on div "Redirect to all shipments" at bounding box center [335, 161] width 73 height 13
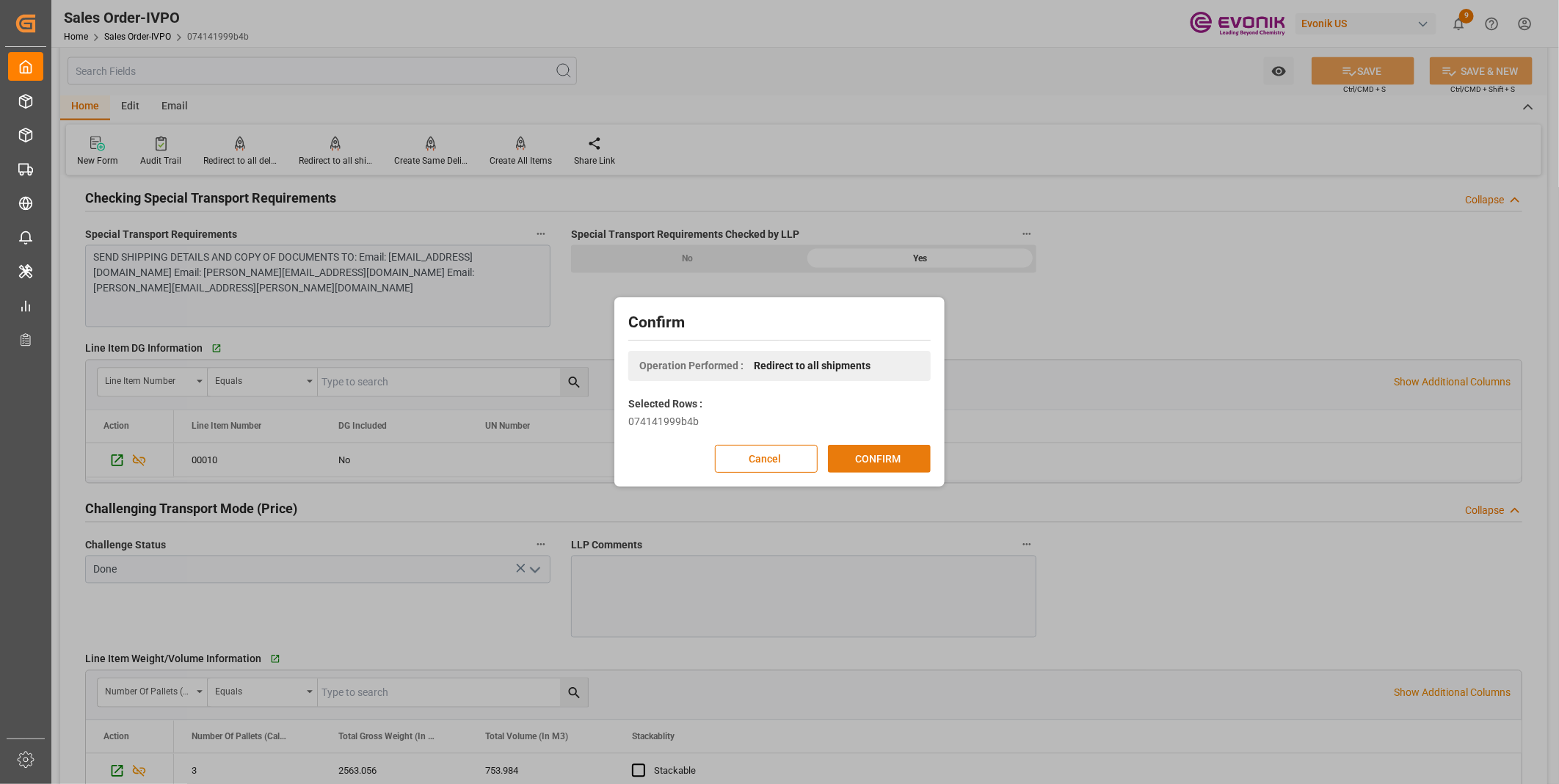
click at [860, 459] on button "CONFIRM" at bounding box center [879, 459] width 103 height 28
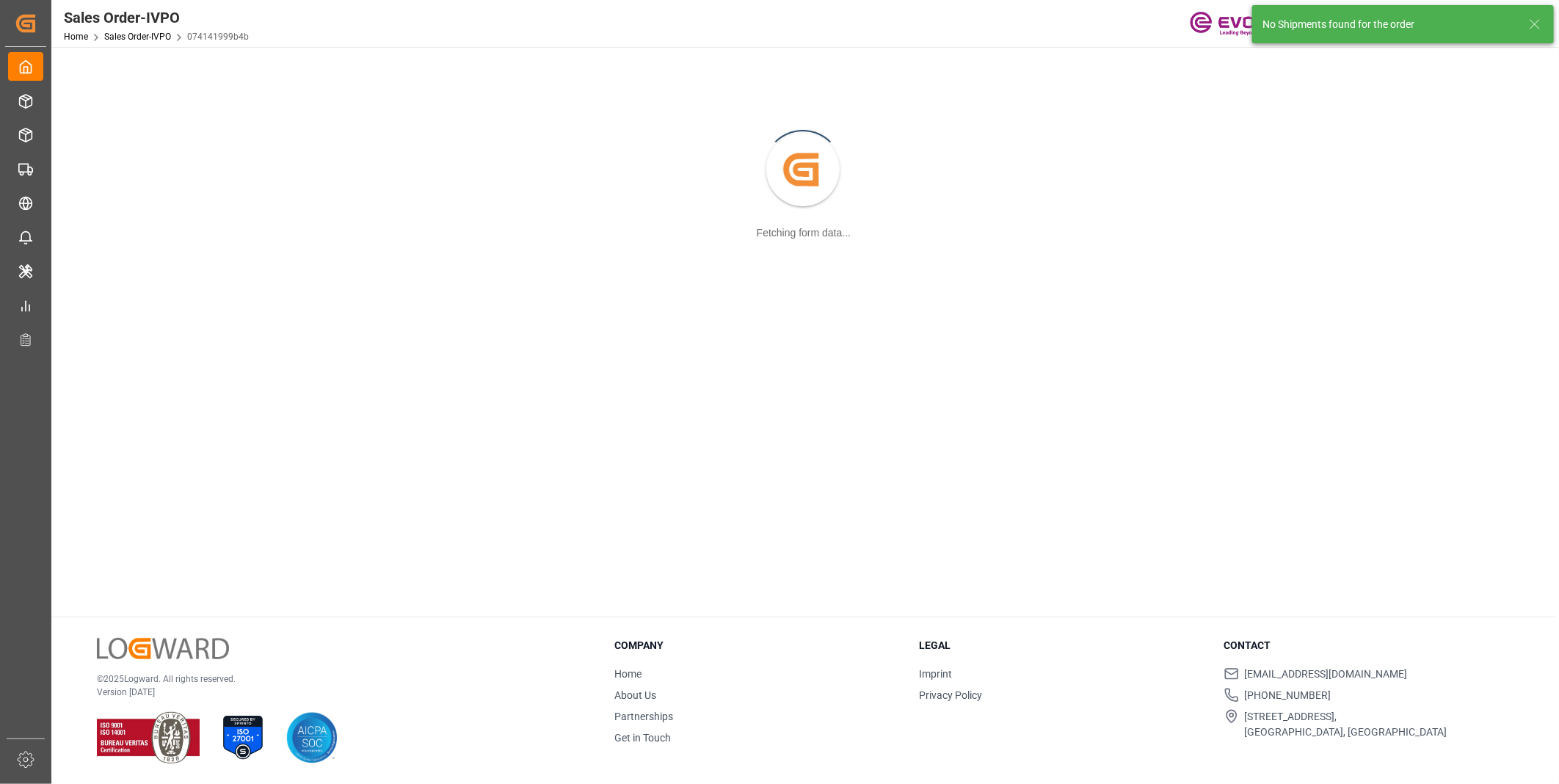
scroll to position [158, 0]
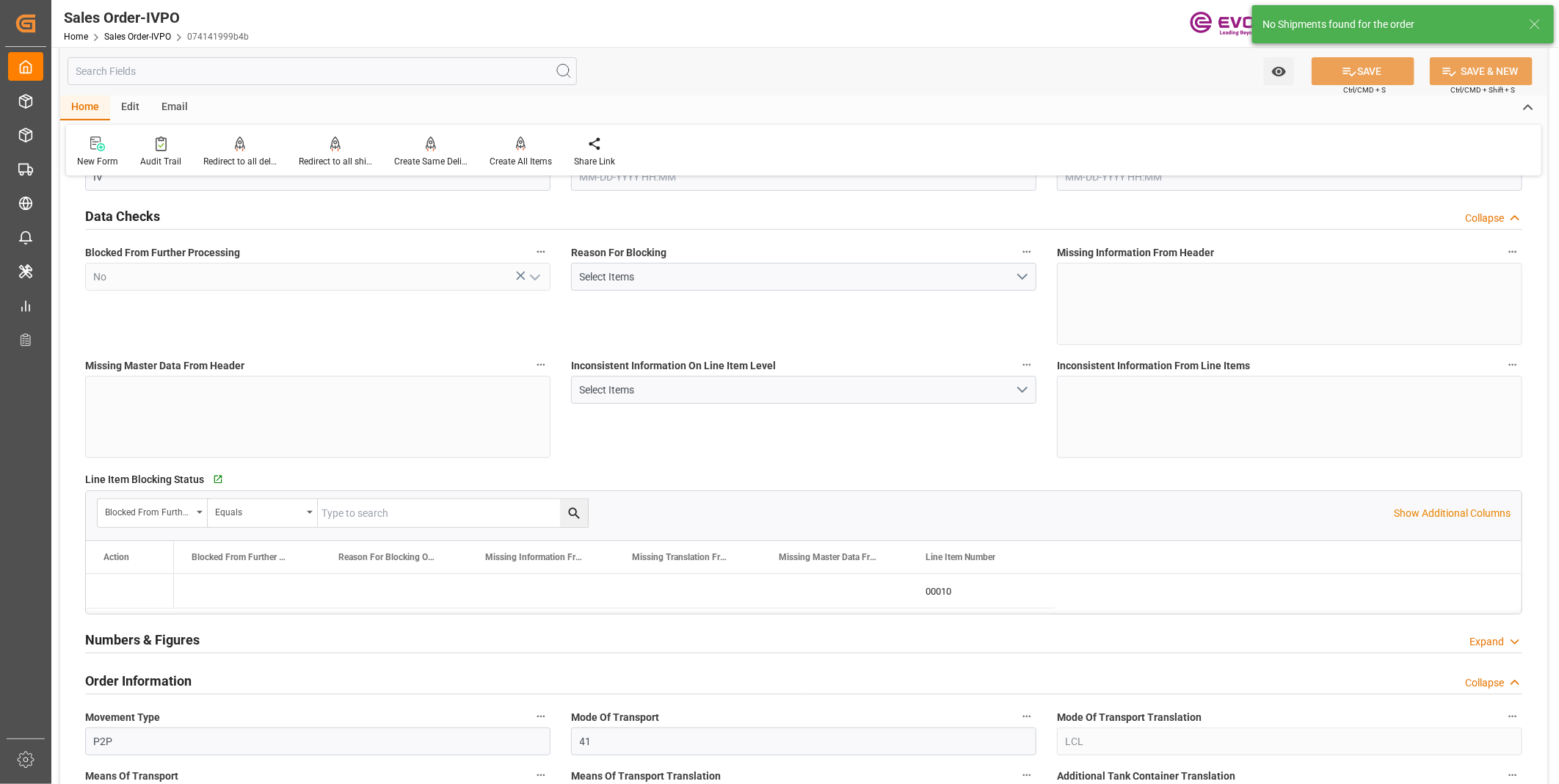
type input "CNSHA"
type input "0"
type input "1"
type input "2631.156"
type input "08-25-2025 11:47"
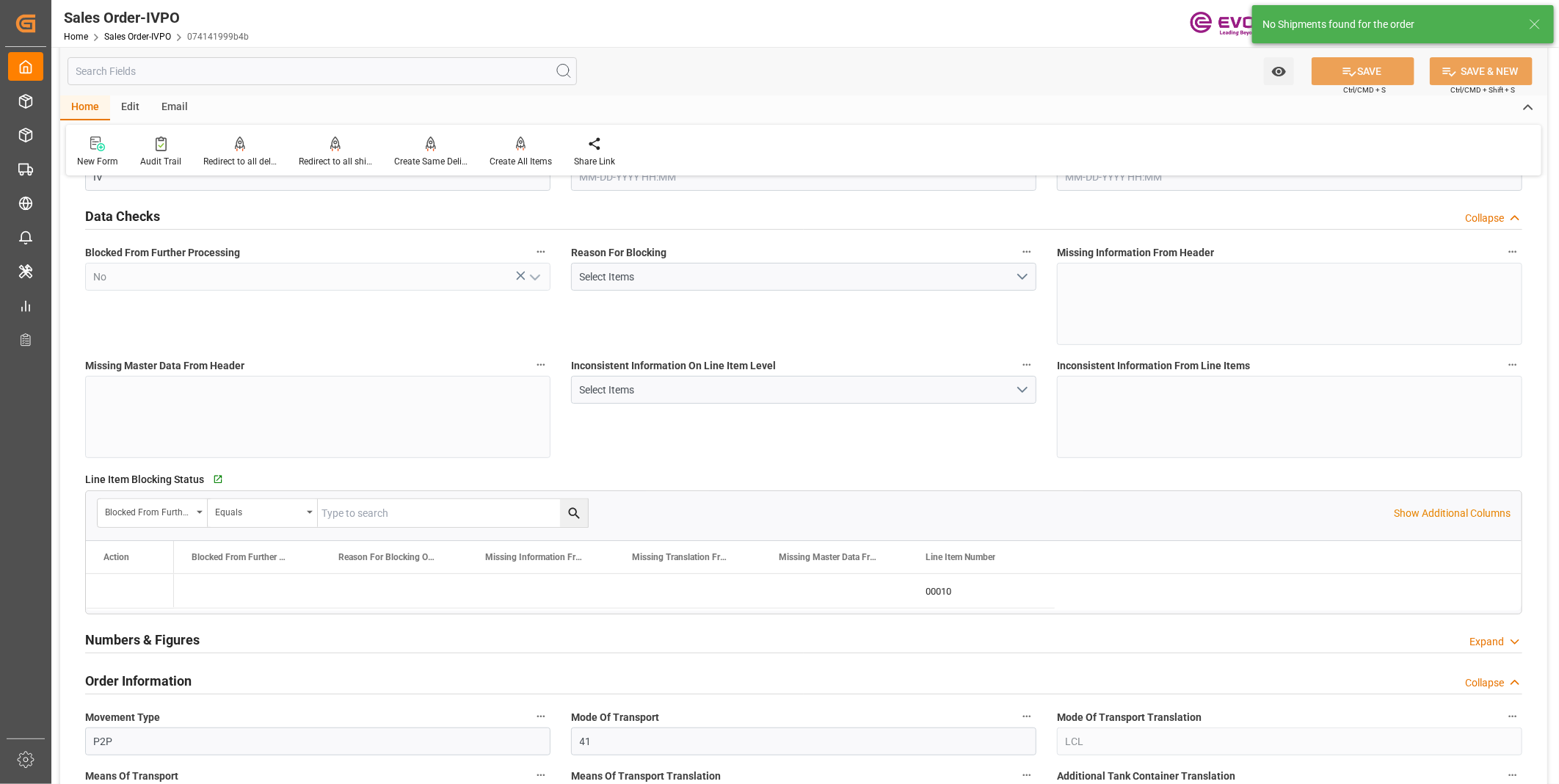
type input "08-25-2025 20:27"
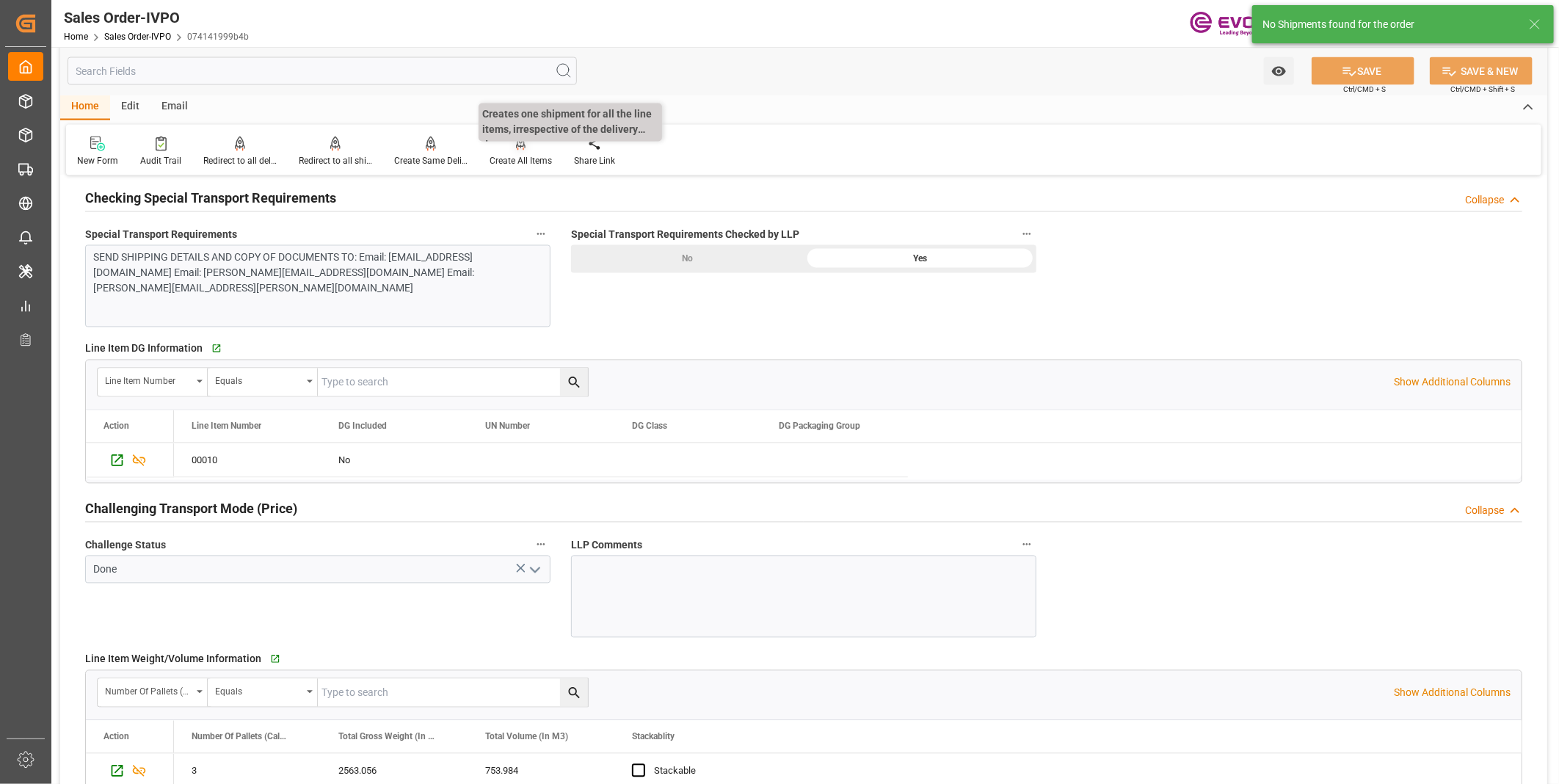
click at [512, 157] on div "Create All Items" at bounding box center [521, 161] width 62 height 13
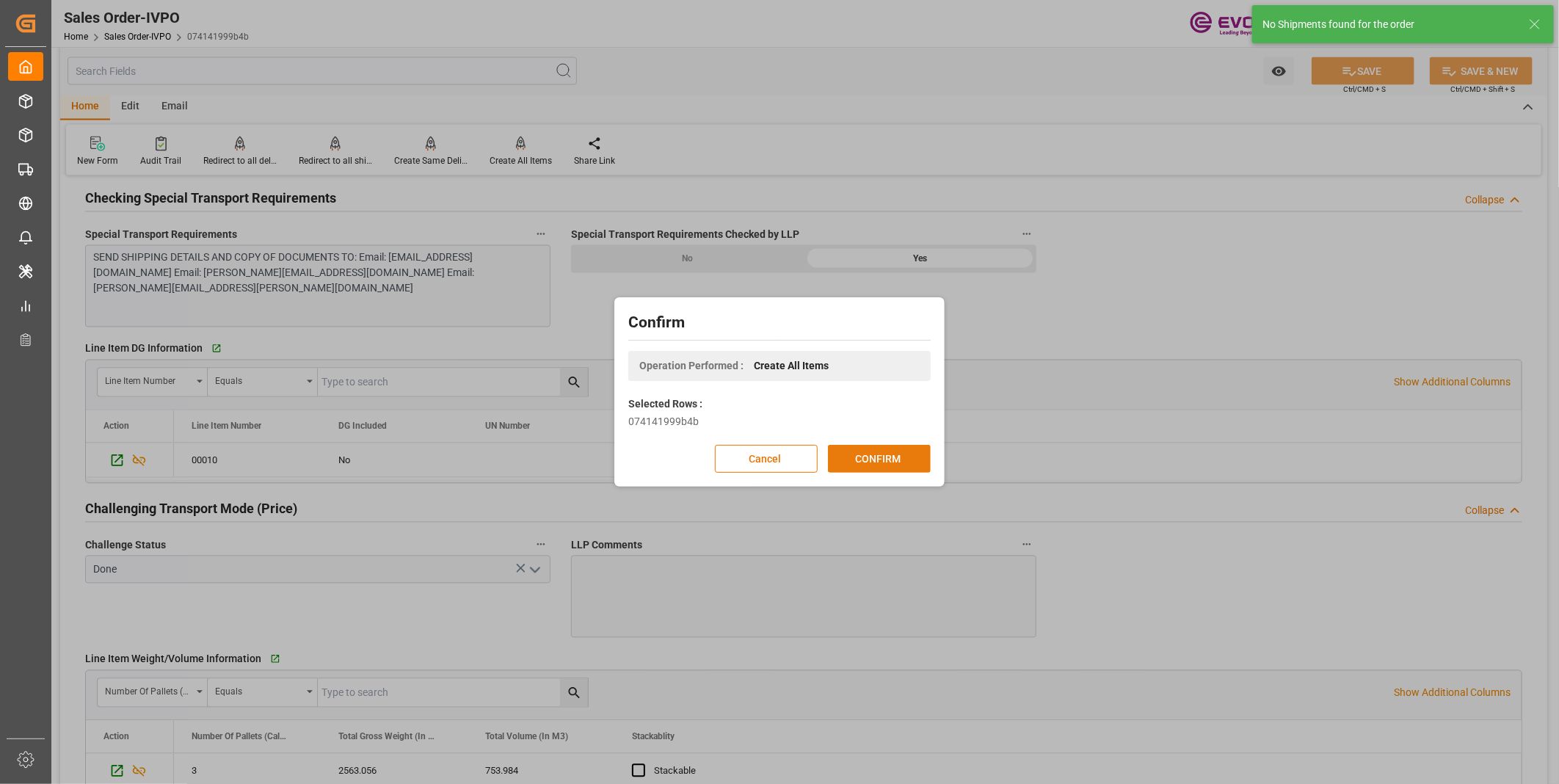
click at [884, 455] on button "CONFIRM" at bounding box center [879, 459] width 103 height 28
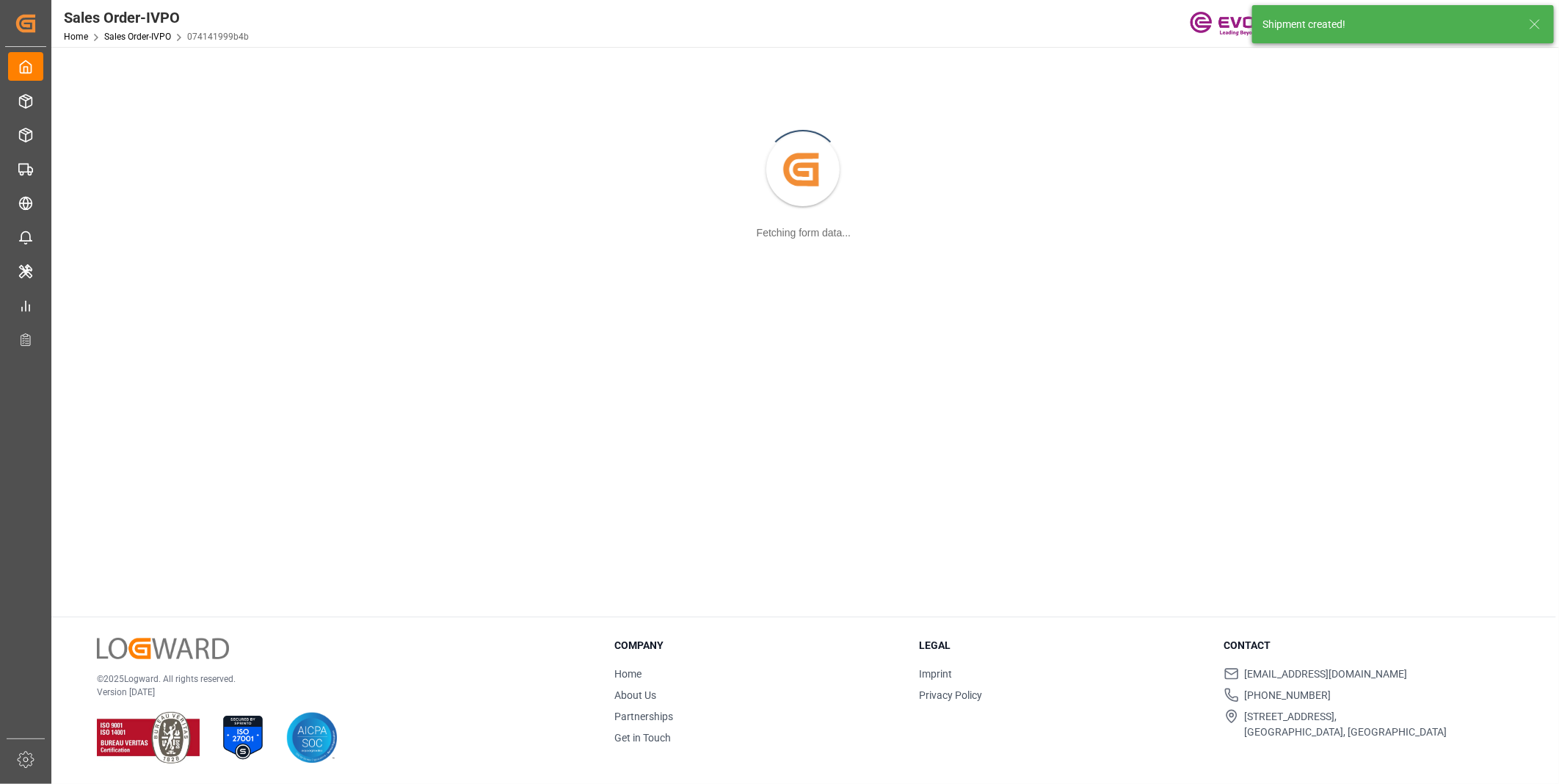
scroll to position [158, 0]
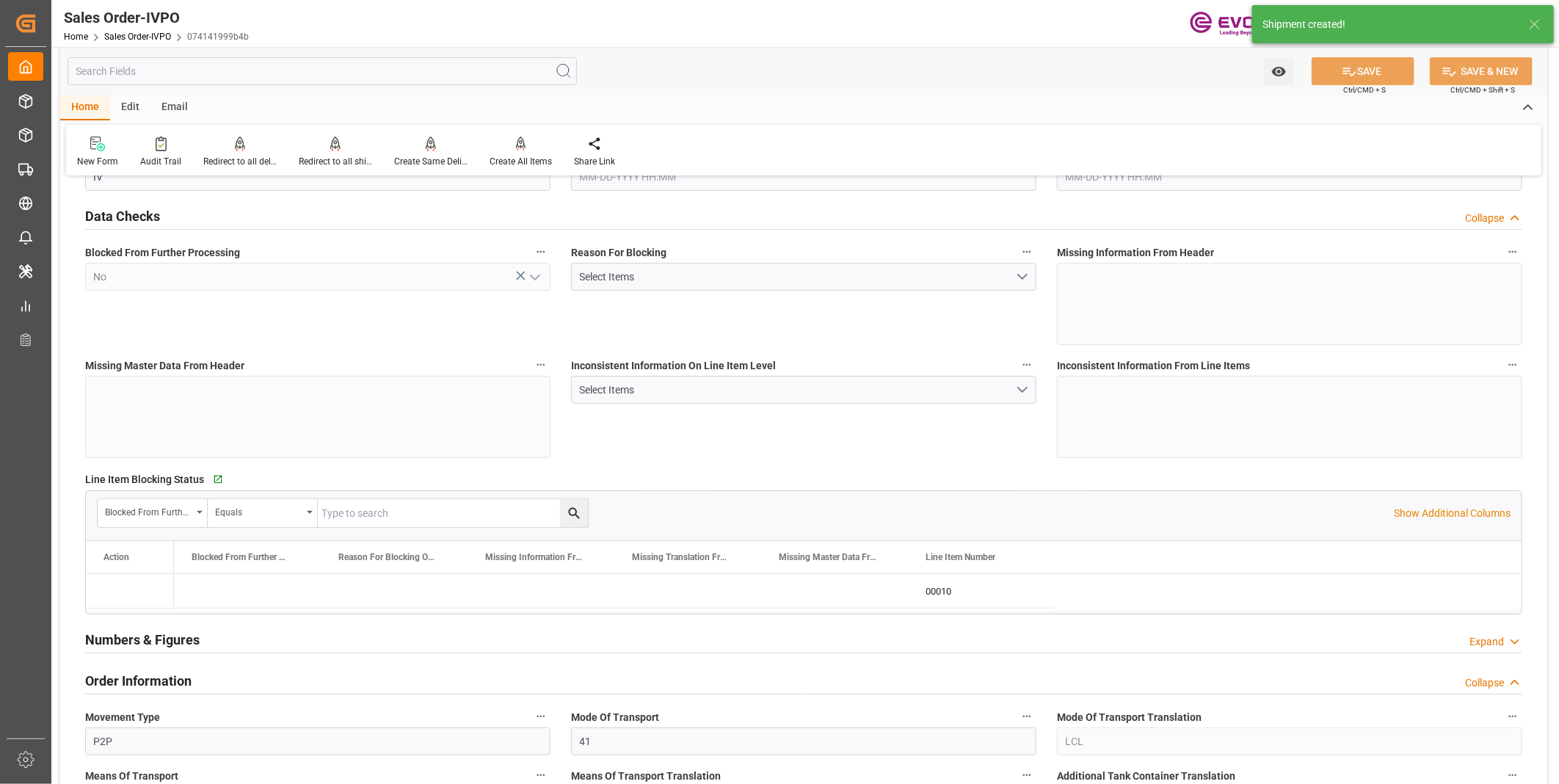
type input "CNSHA"
type input "0"
type input "1"
type input "2631.156"
type input "08-25-2025 11:47"
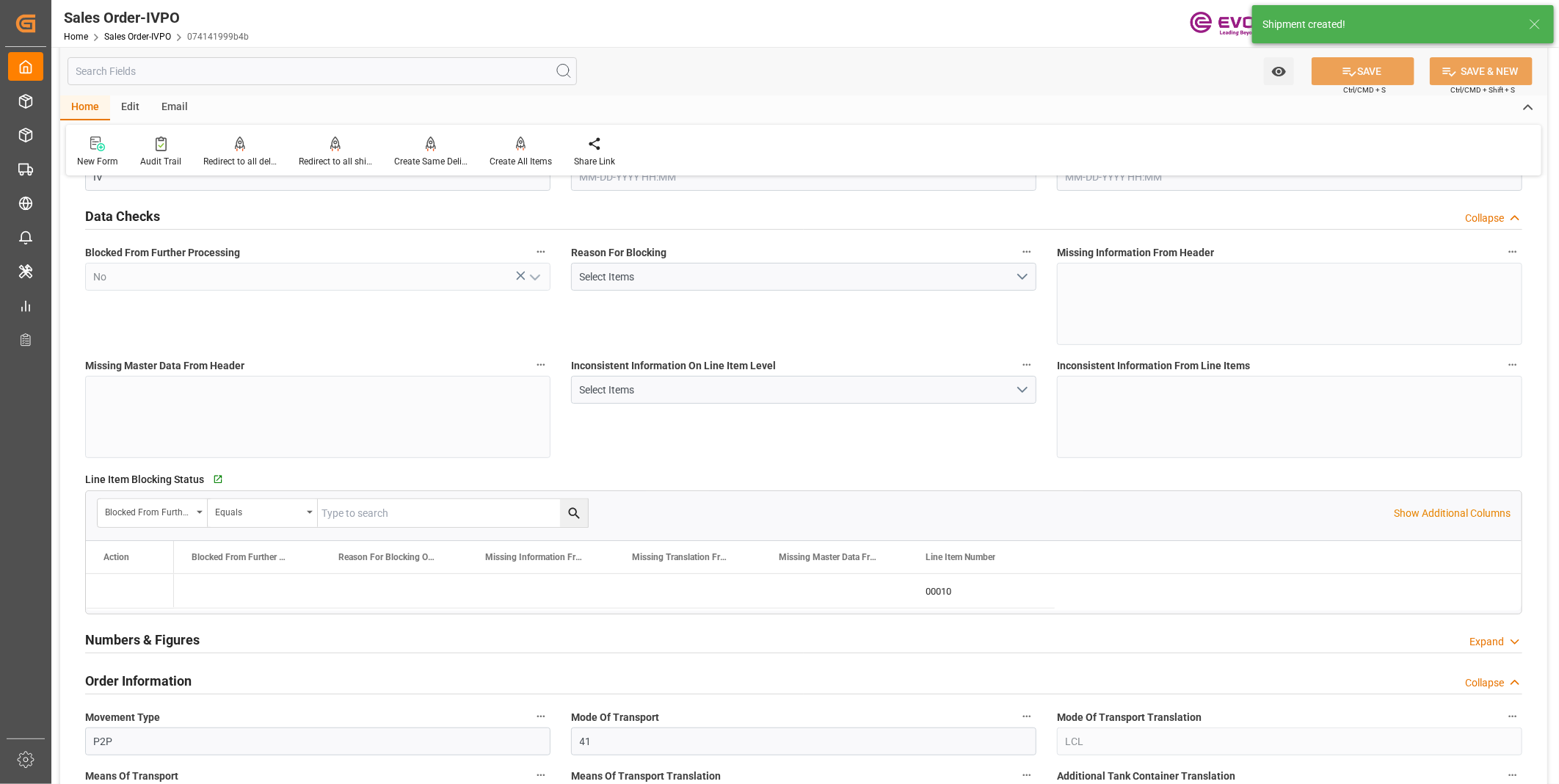
type input "08-25-2025 20:28"
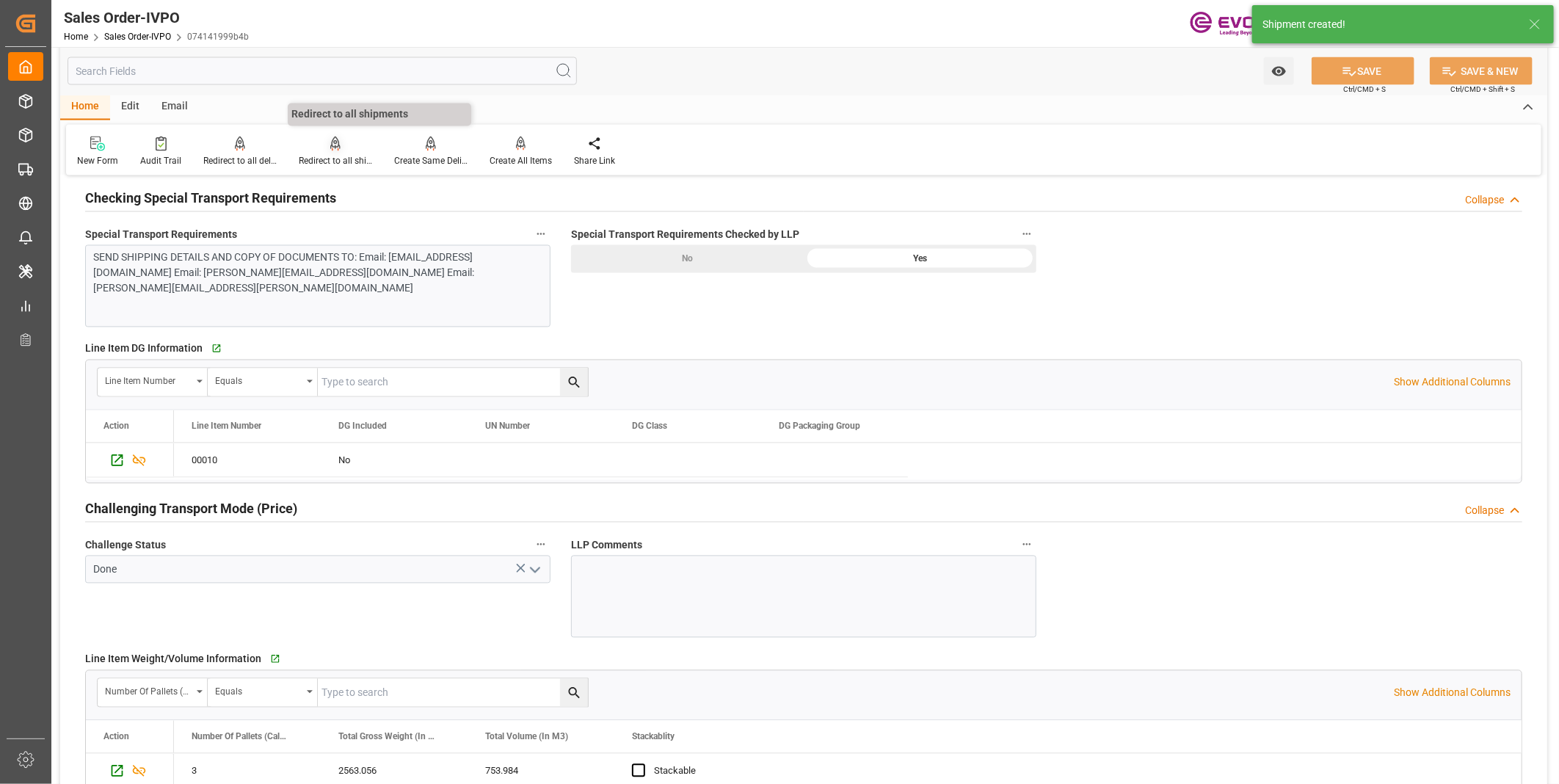
click at [334, 157] on div "Redirect to all shipments" at bounding box center [335, 161] width 73 height 13
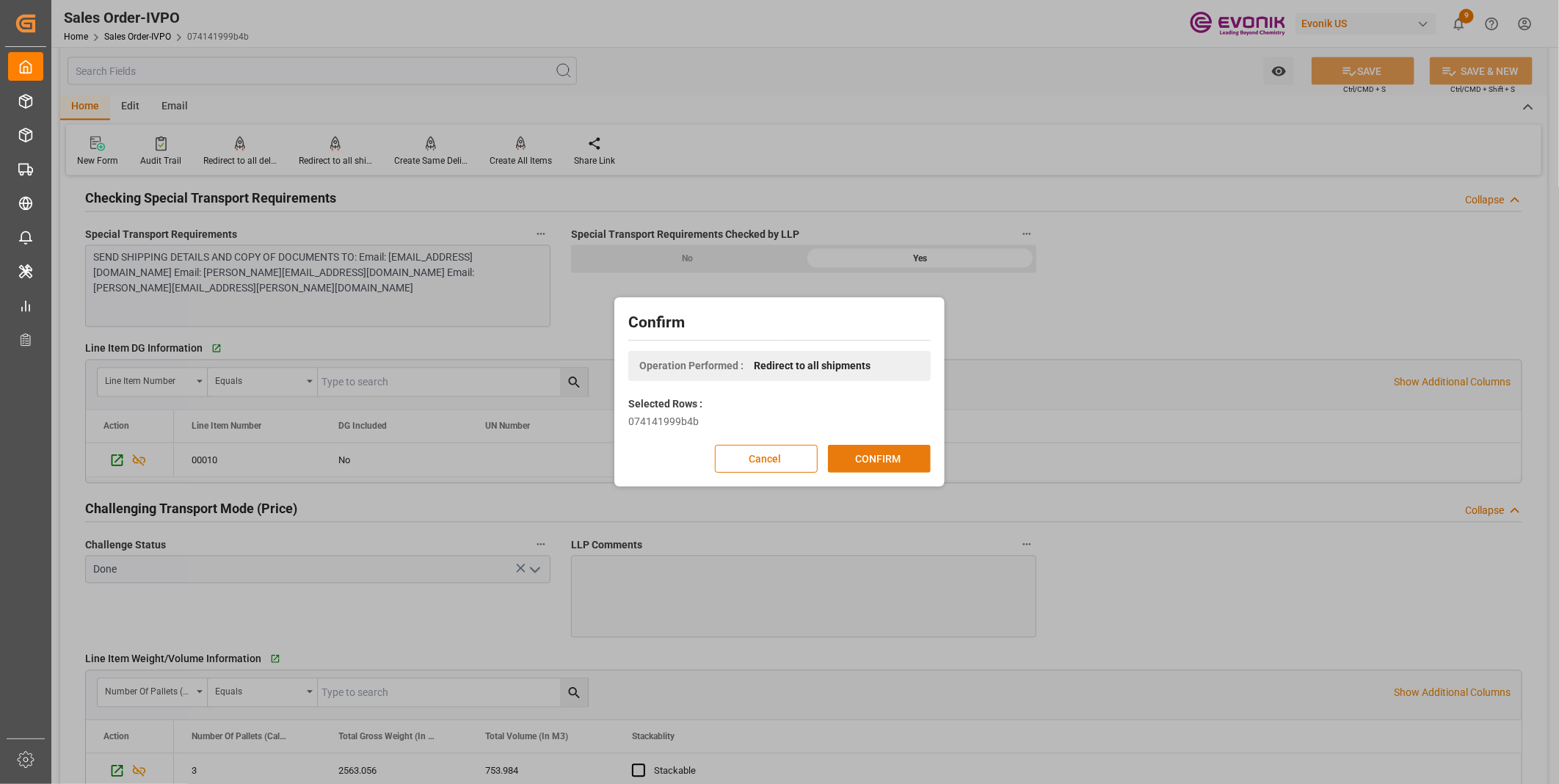
click at [873, 450] on button "CONFIRM" at bounding box center [879, 459] width 103 height 28
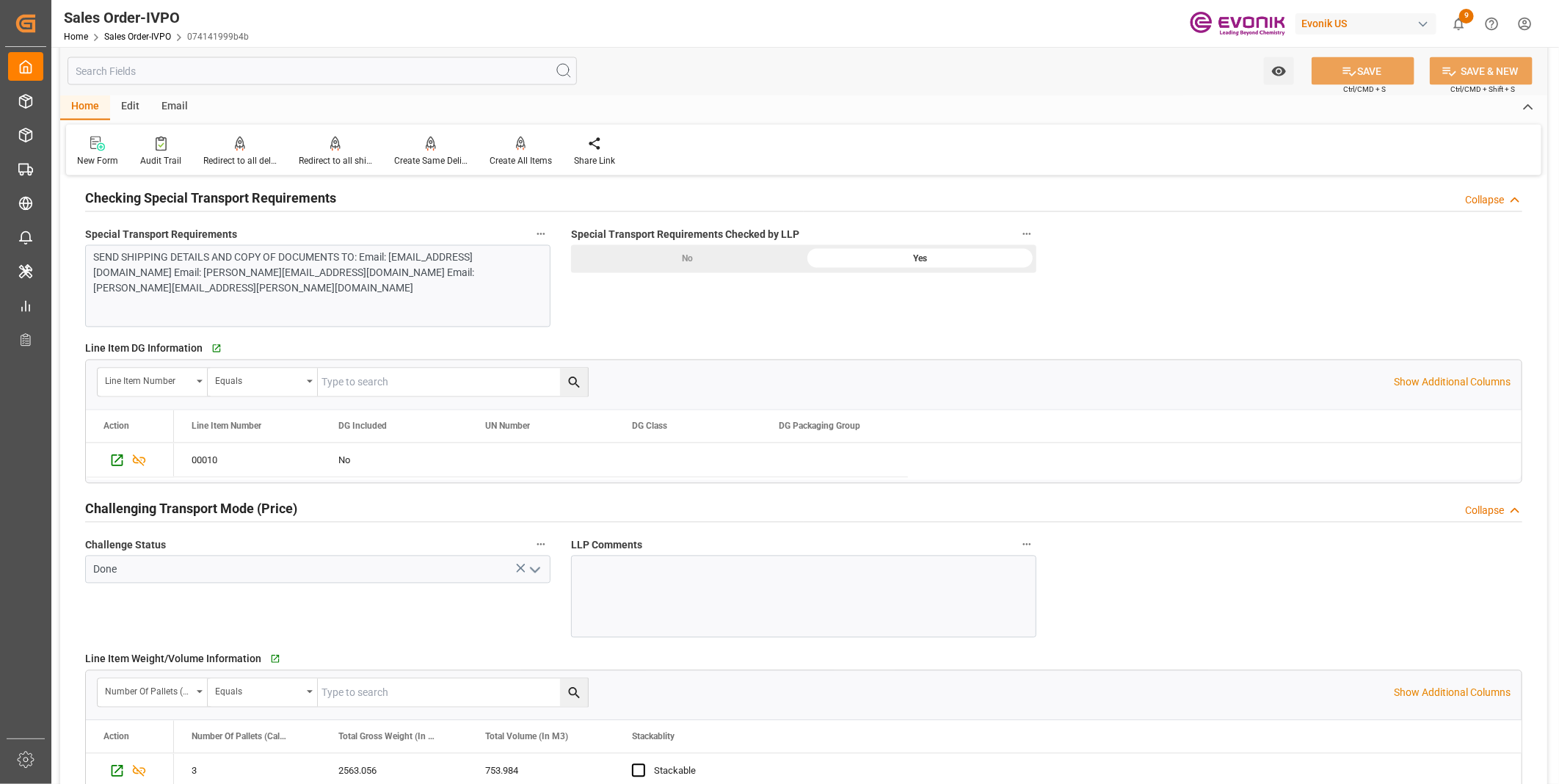
click at [133, 67] on input "text" at bounding box center [322, 71] width 509 height 28
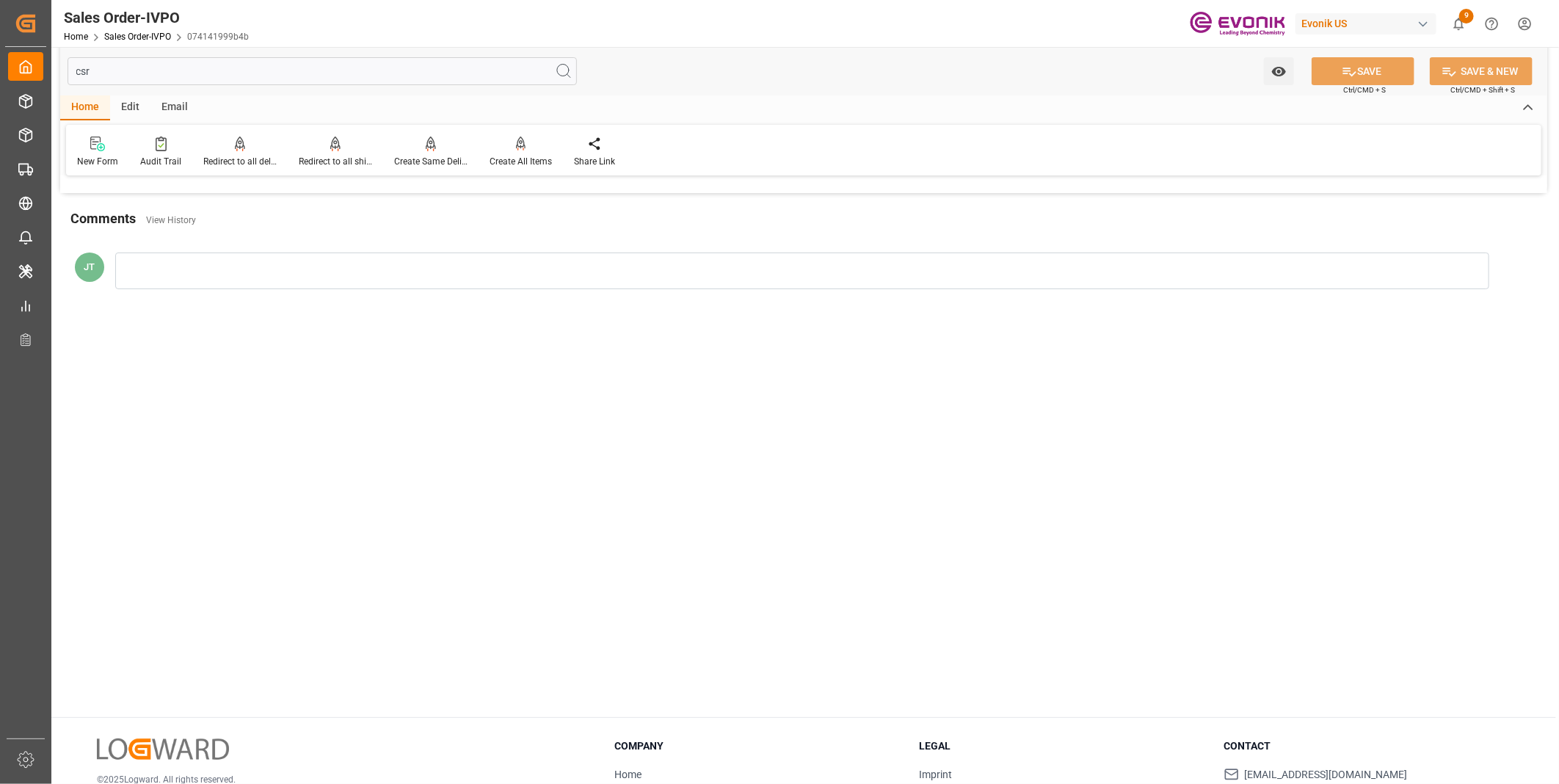
scroll to position [0, 0]
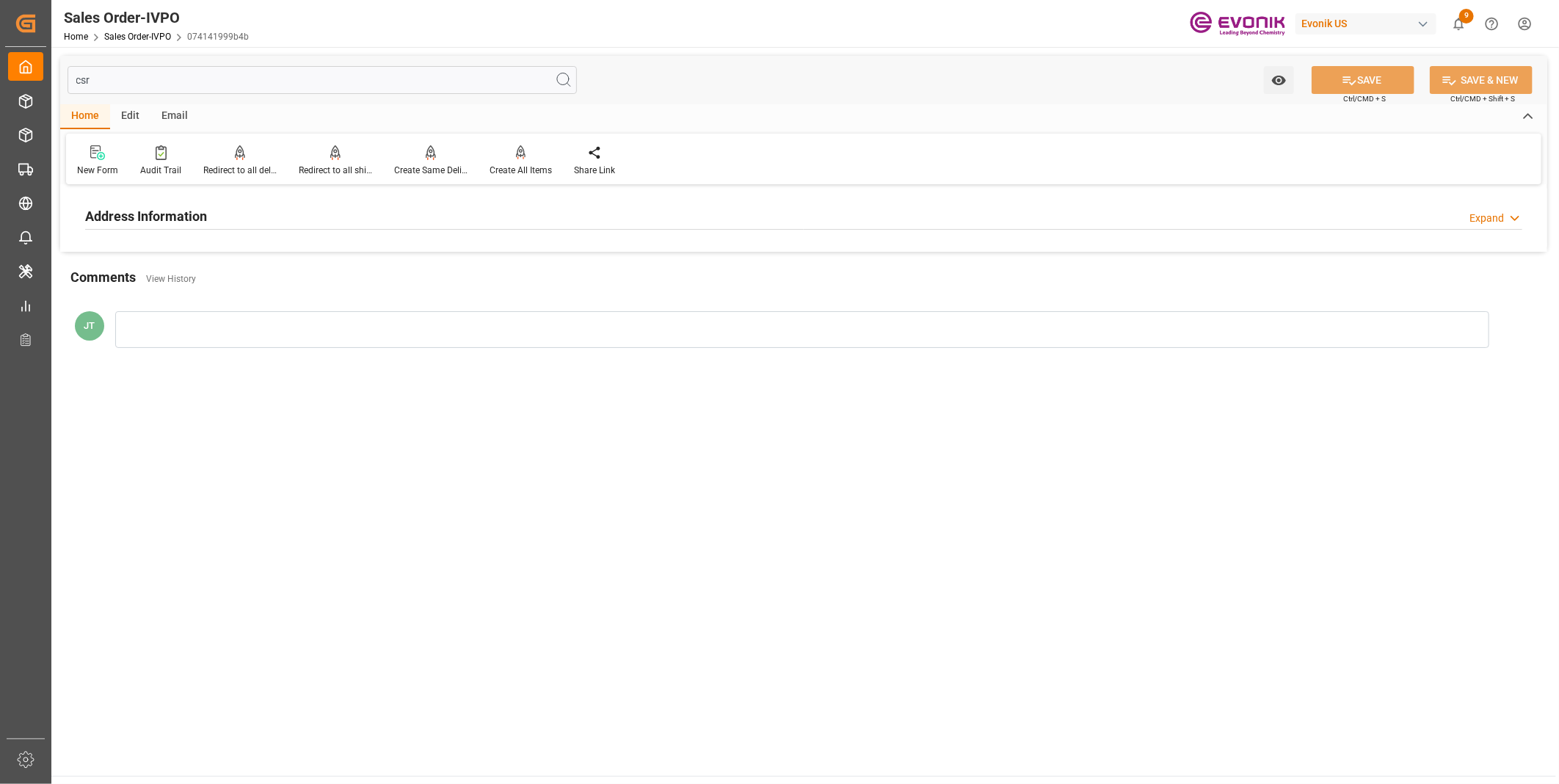
click at [238, 215] on div "Address Information Expand" at bounding box center [803, 215] width 1437 height 28
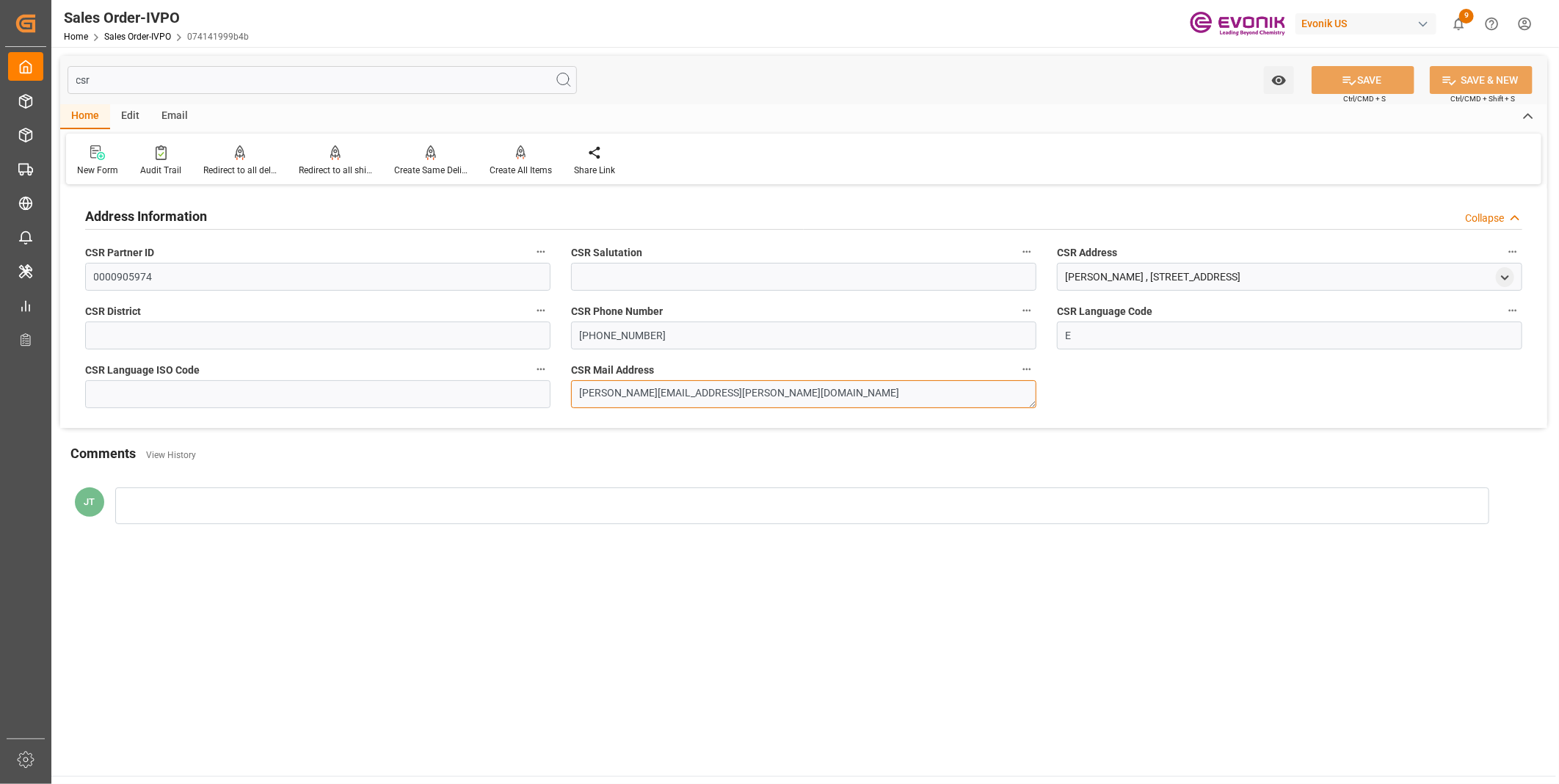
drag, startPoint x: 717, startPoint y: 389, endPoint x: 559, endPoint y: 387, distance: 158.0
click at [559, 387] on div "Address Information Collapse CSR Partner ID 0000905974 CSR Salutation CSR Addre…" at bounding box center [804, 308] width 1487 height 239
click at [104, 72] on input "csr" at bounding box center [322, 79] width 509 height 28
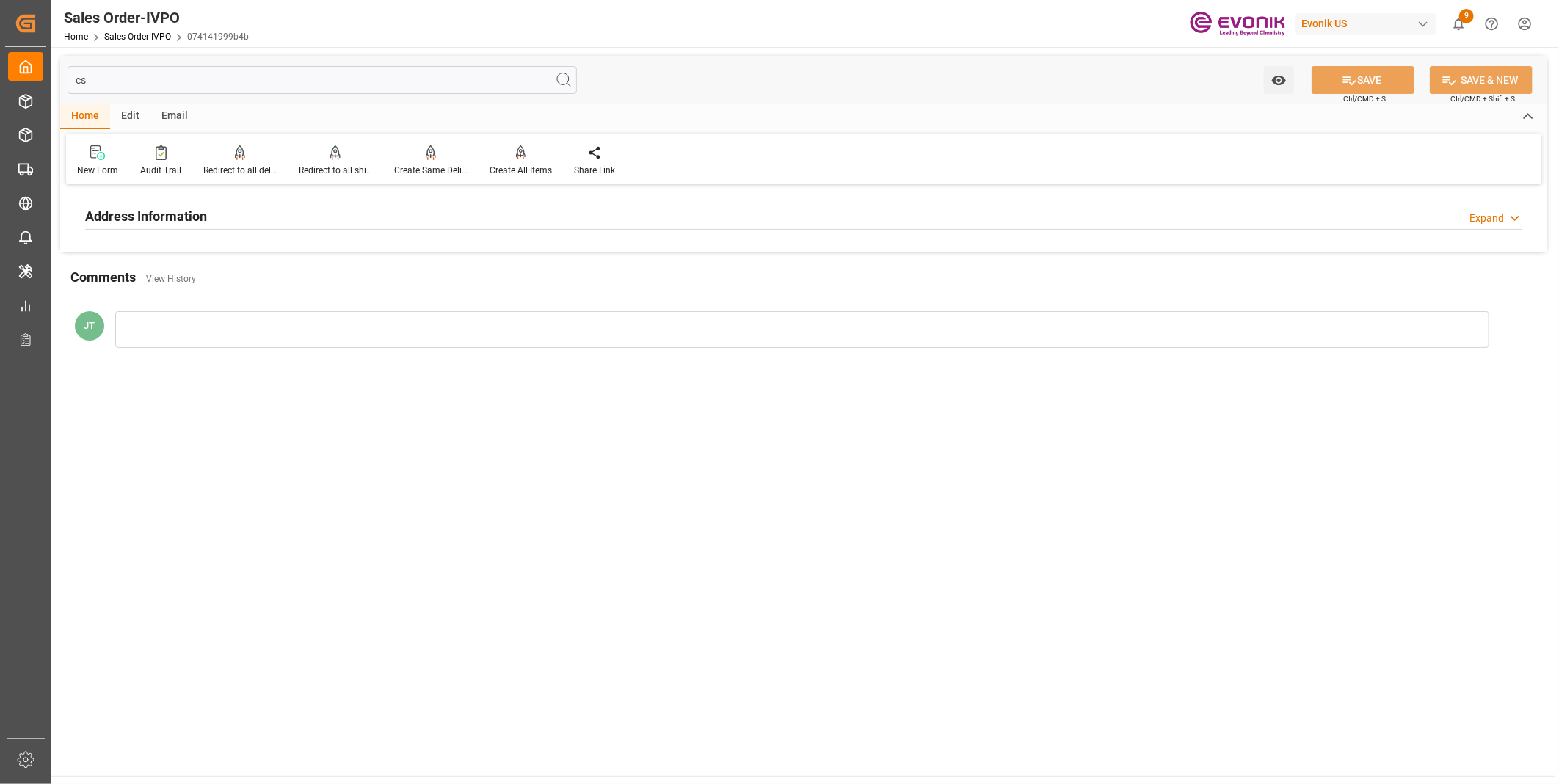
type input "c"
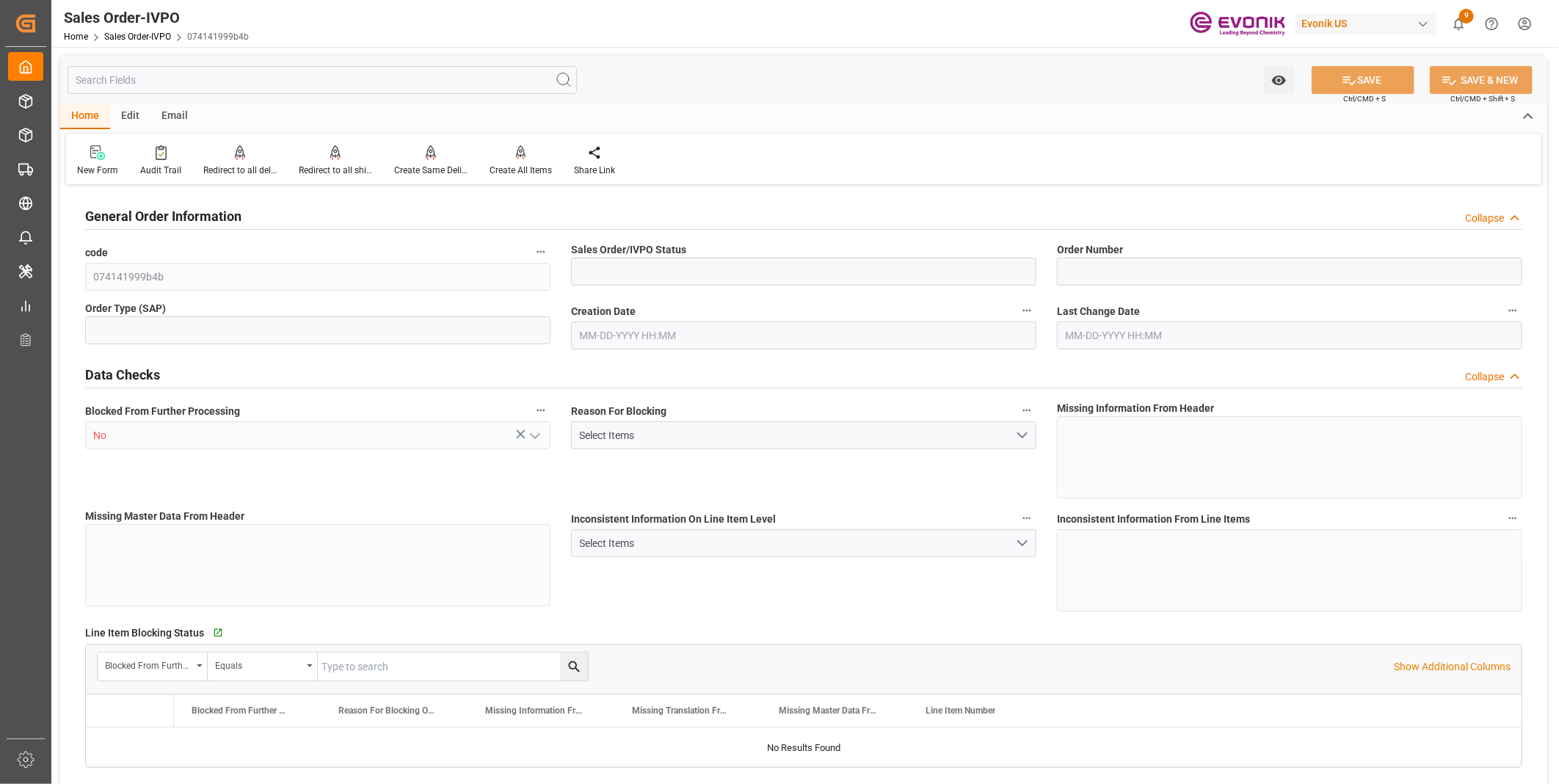
type input "Active"
type input "0046464075"
type input "IV"
type input "P2P"
type input "41"
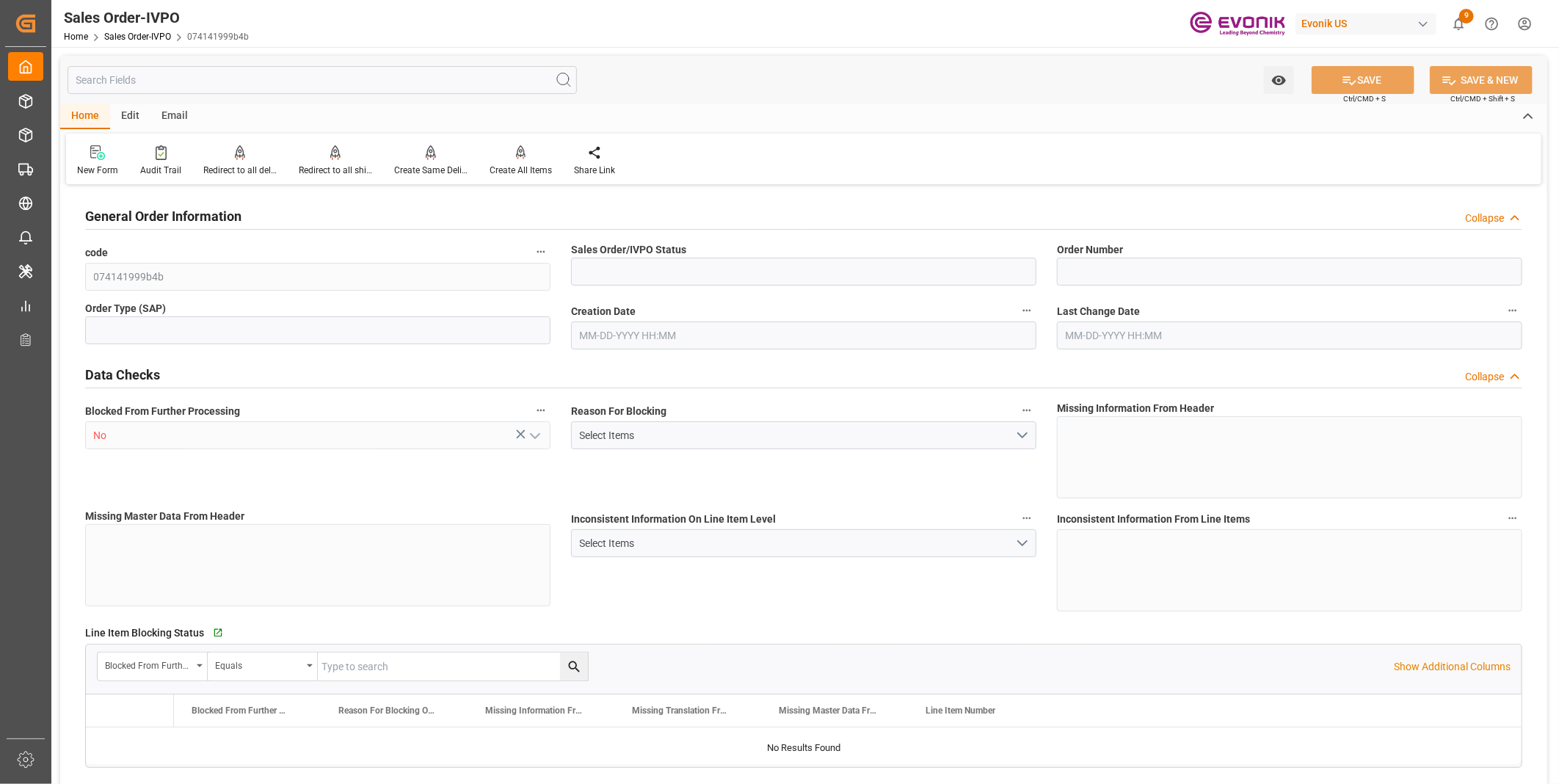
type input "LCL"
type input "0008"
type input "LCL"
type input "NC Care Solutions"
type input "Nutrition & Care"
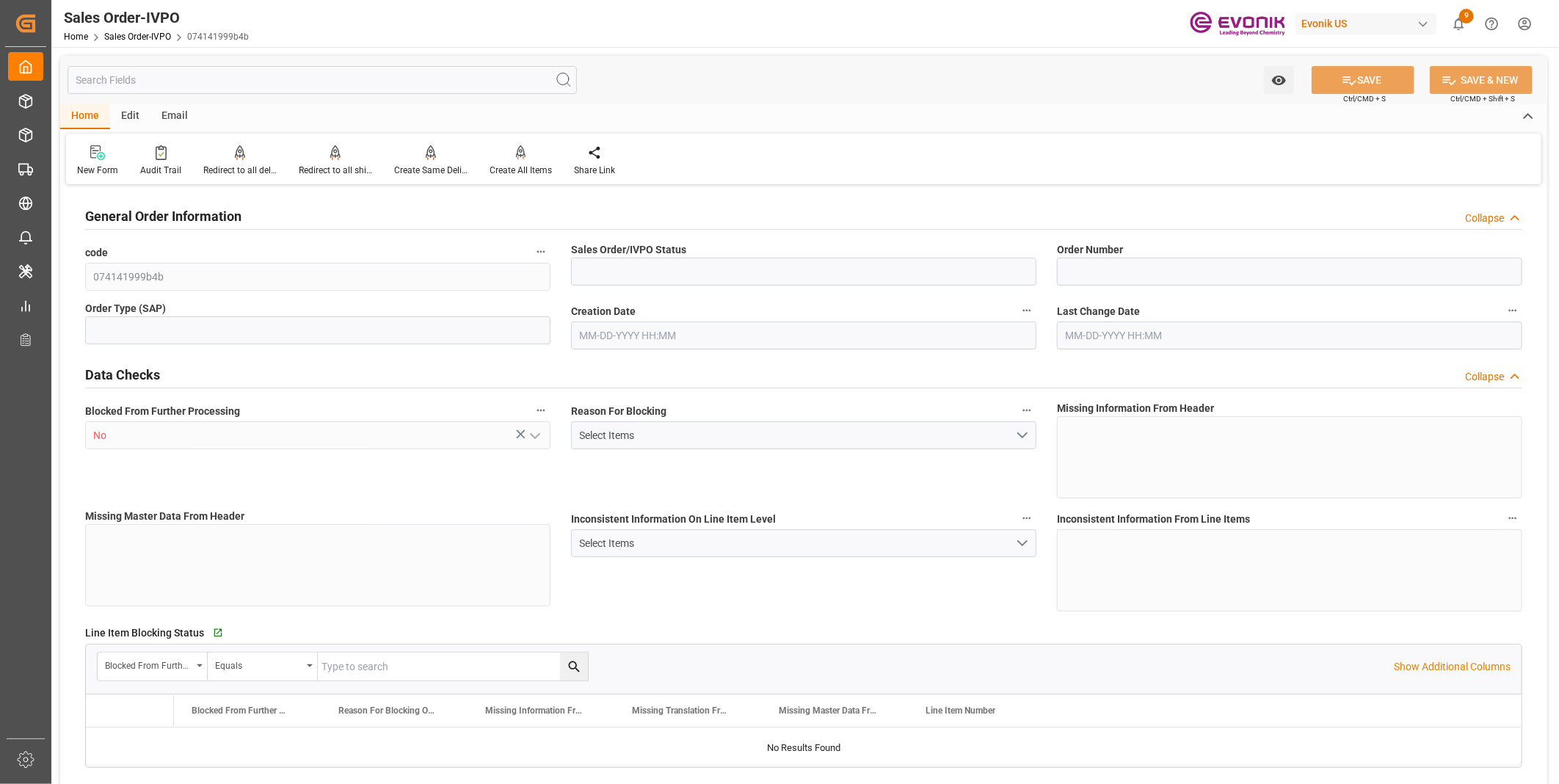
type input "0"
type input "1"
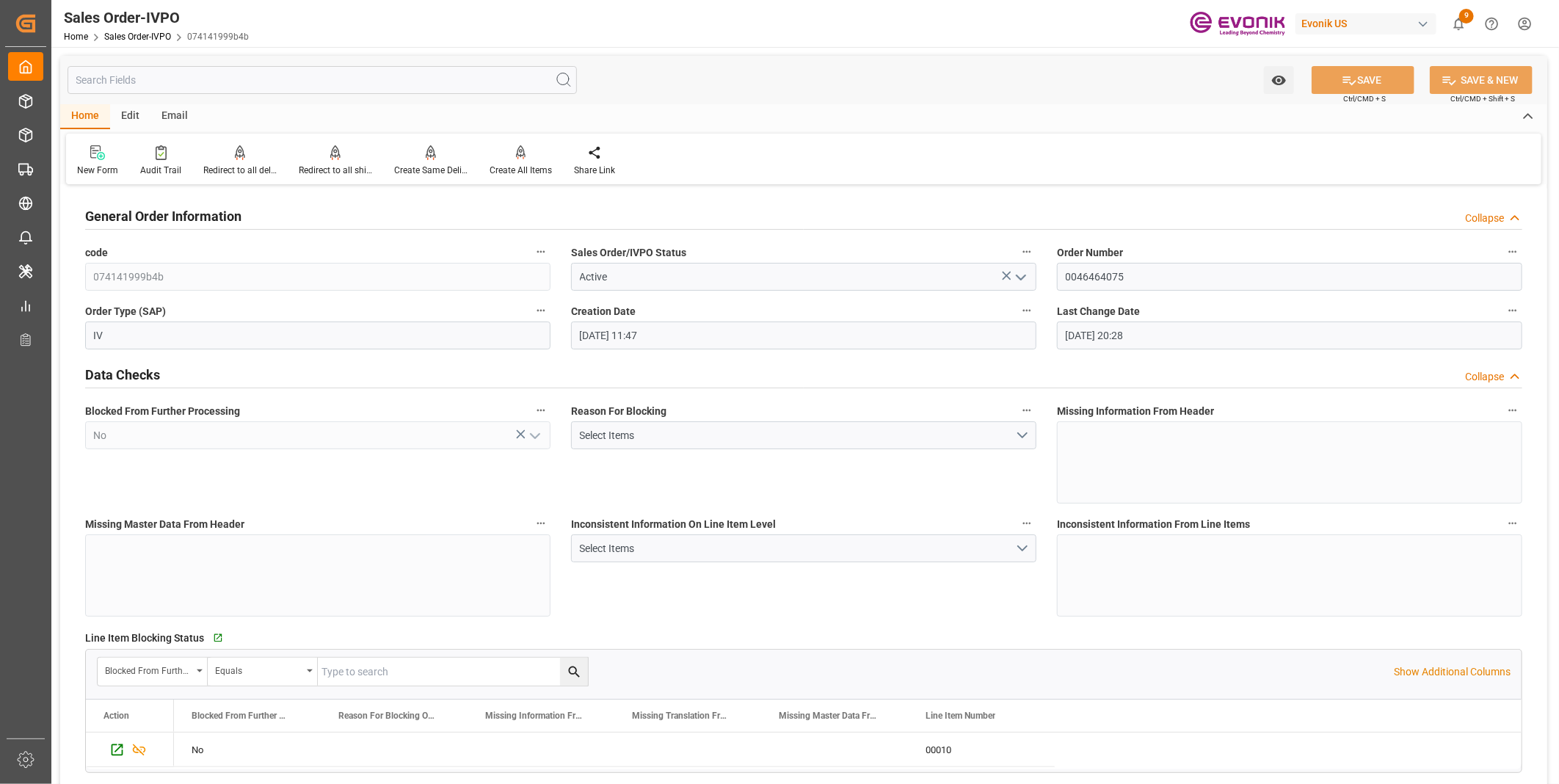
type input "08-25-2025 11:47"
type input "08-25-2025 20:28"
type input "2631.156"
click at [1101, 282] on input "0046464075" at bounding box center [1289, 276] width 465 height 28
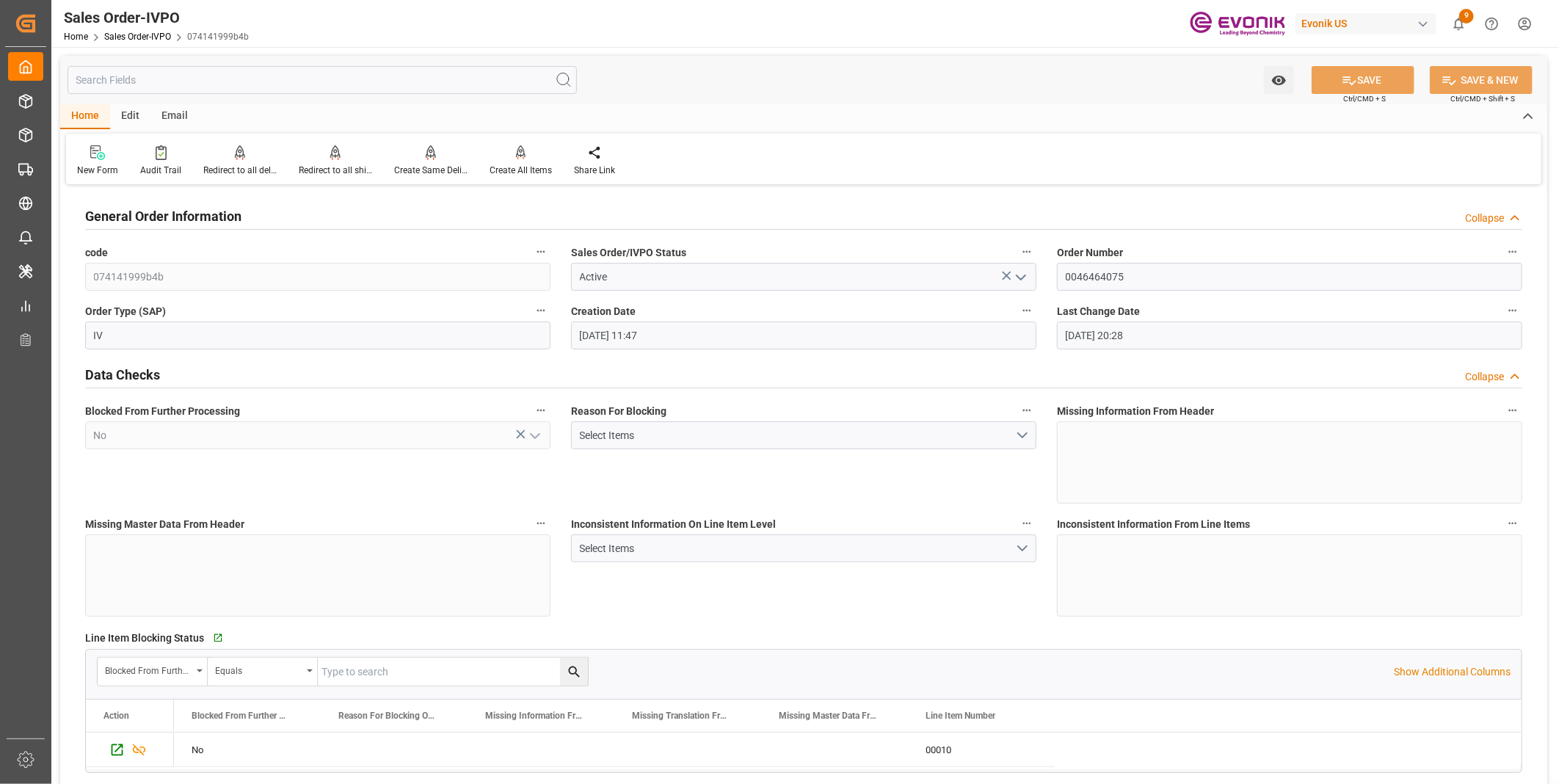
click at [261, 496] on div "Blocked From Further Processing No" at bounding box center [318, 452] width 486 height 113
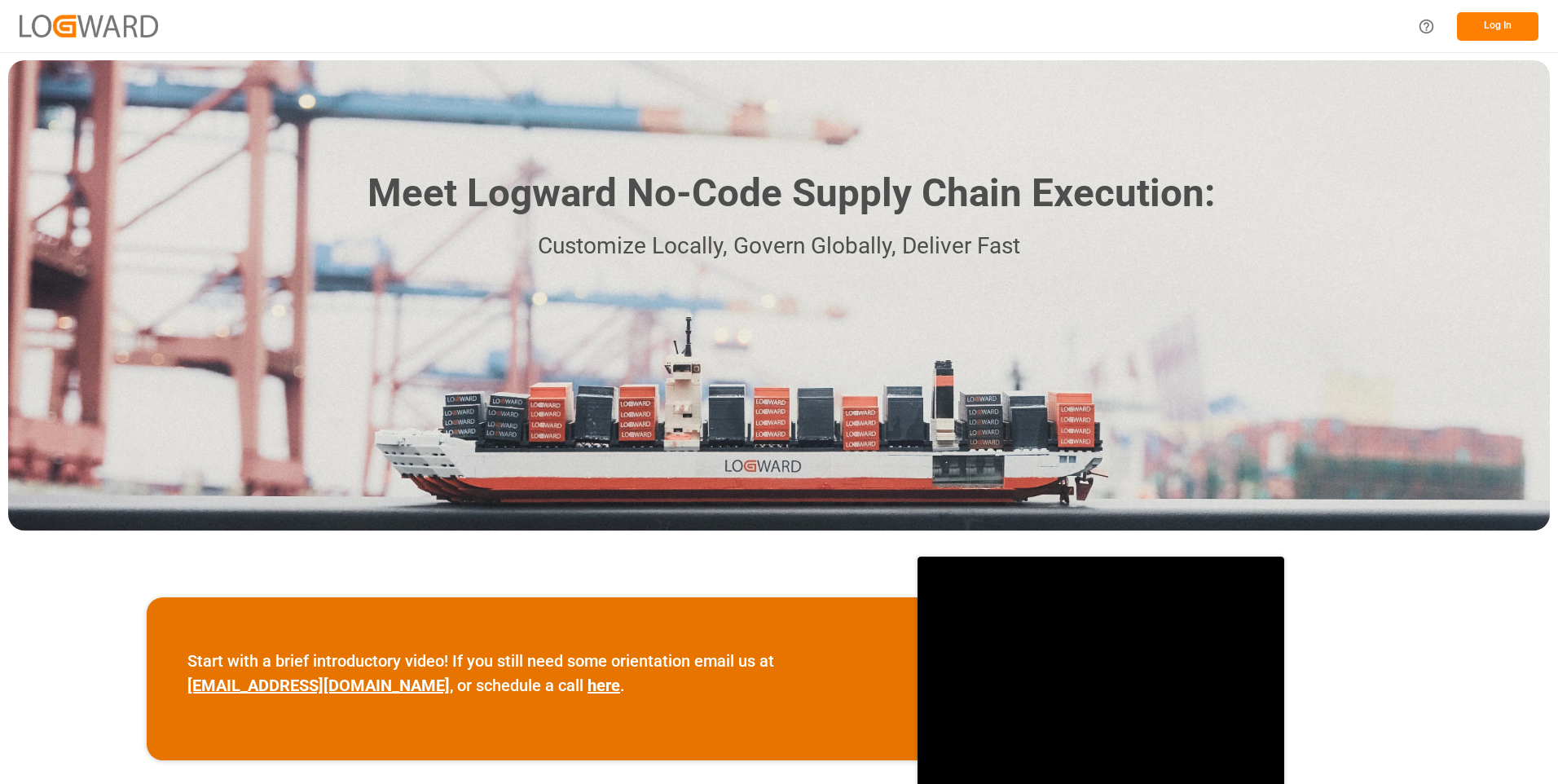
click at [1485, 26] on button "Log In" at bounding box center [1497, 27] width 82 height 29
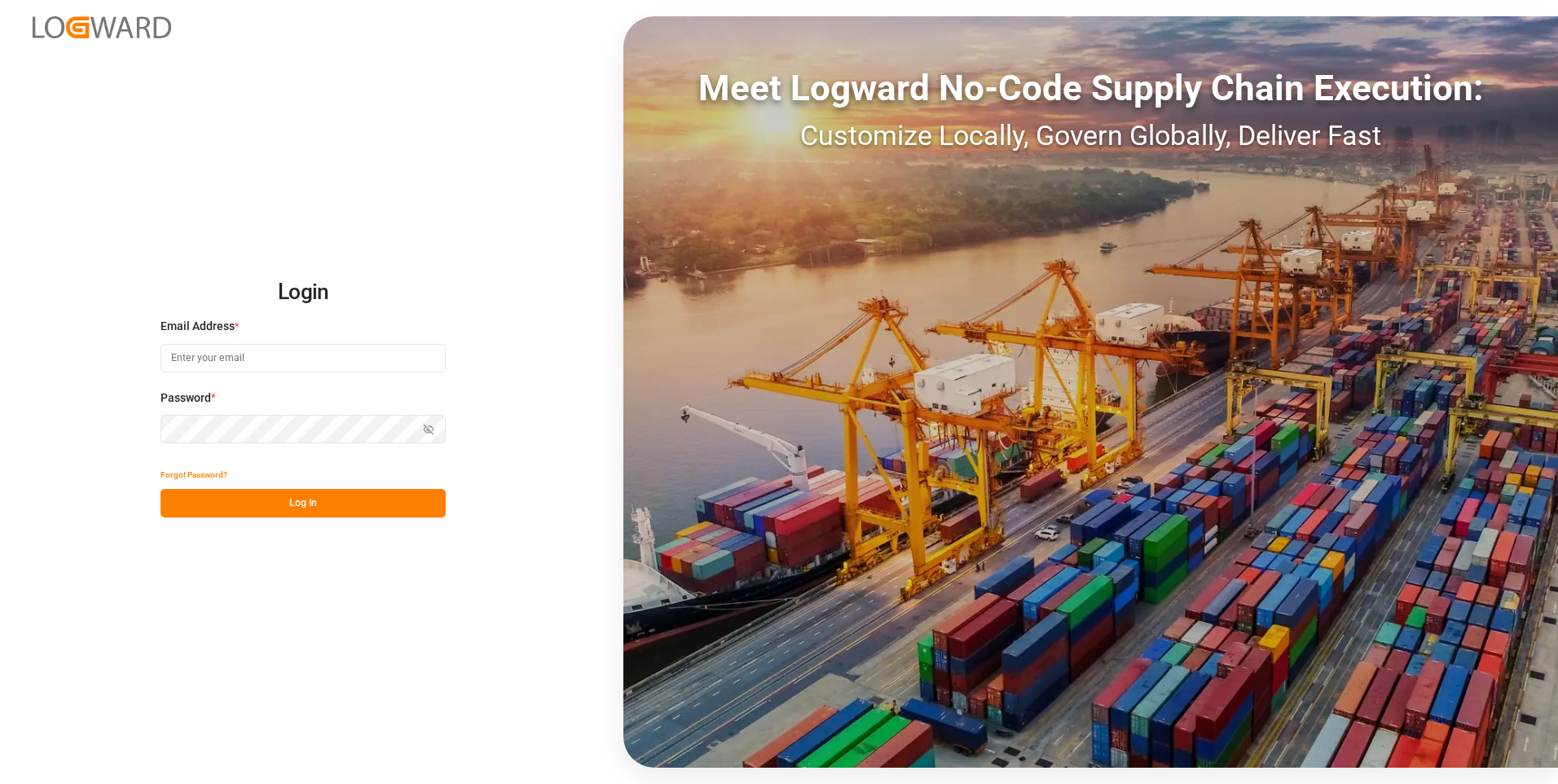
type input "[PERSON_NAME][EMAIL_ADDRESS][DOMAIN_NAME]"
click at [283, 502] on button "Log In" at bounding box center [303, 503] width 285 height 29
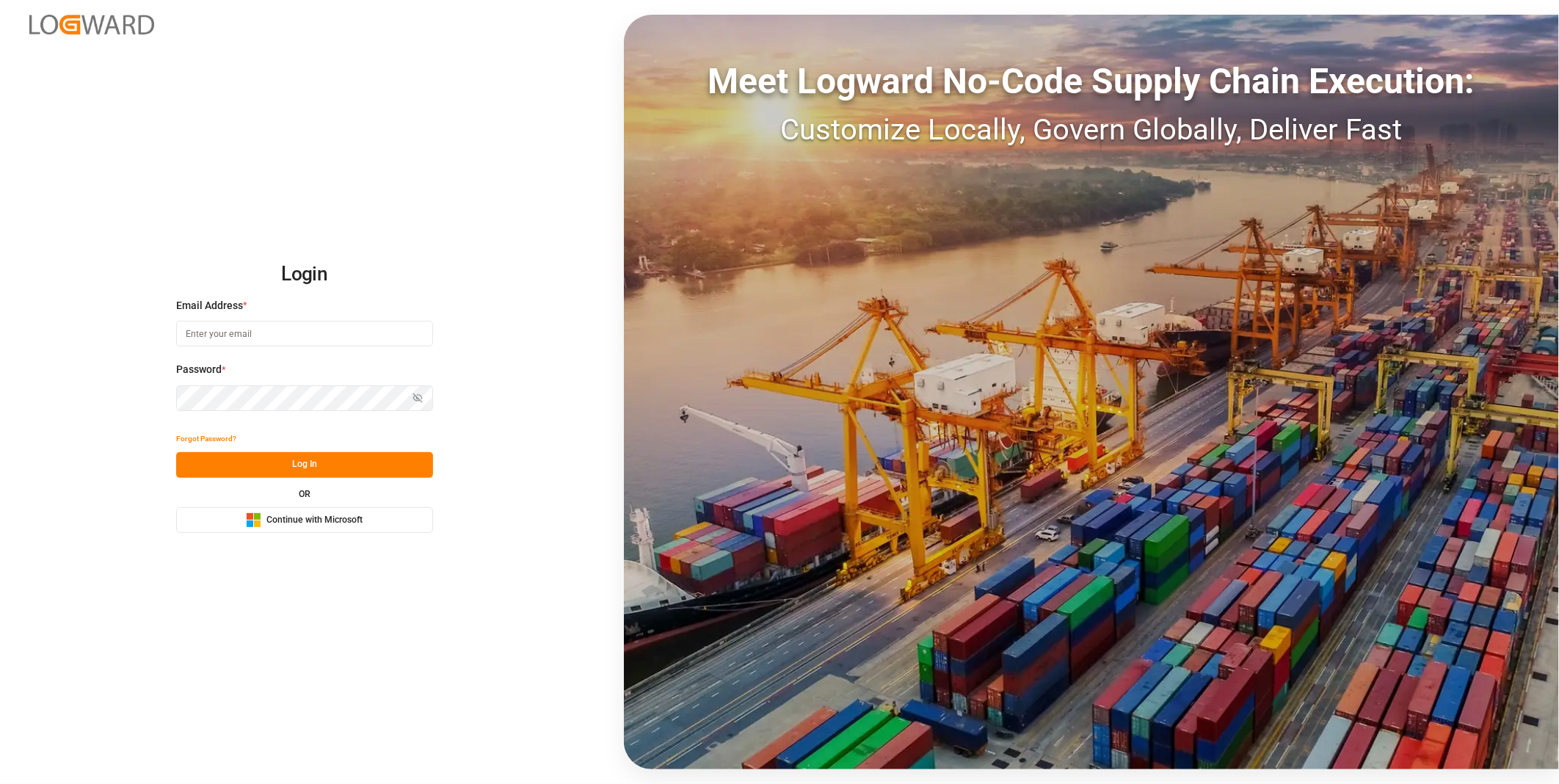
type input "[PERSON_NAME][EMAIL_ADDRESS][DOMAIN_NAME]"
drag, startPoint x: 0, startPoint y: 0, endPoint x: 247, endPoint y: 465, distance: 526.5
click at [247, 465] on button "Log In" at bounding box center [304, 465] width 257 height 26
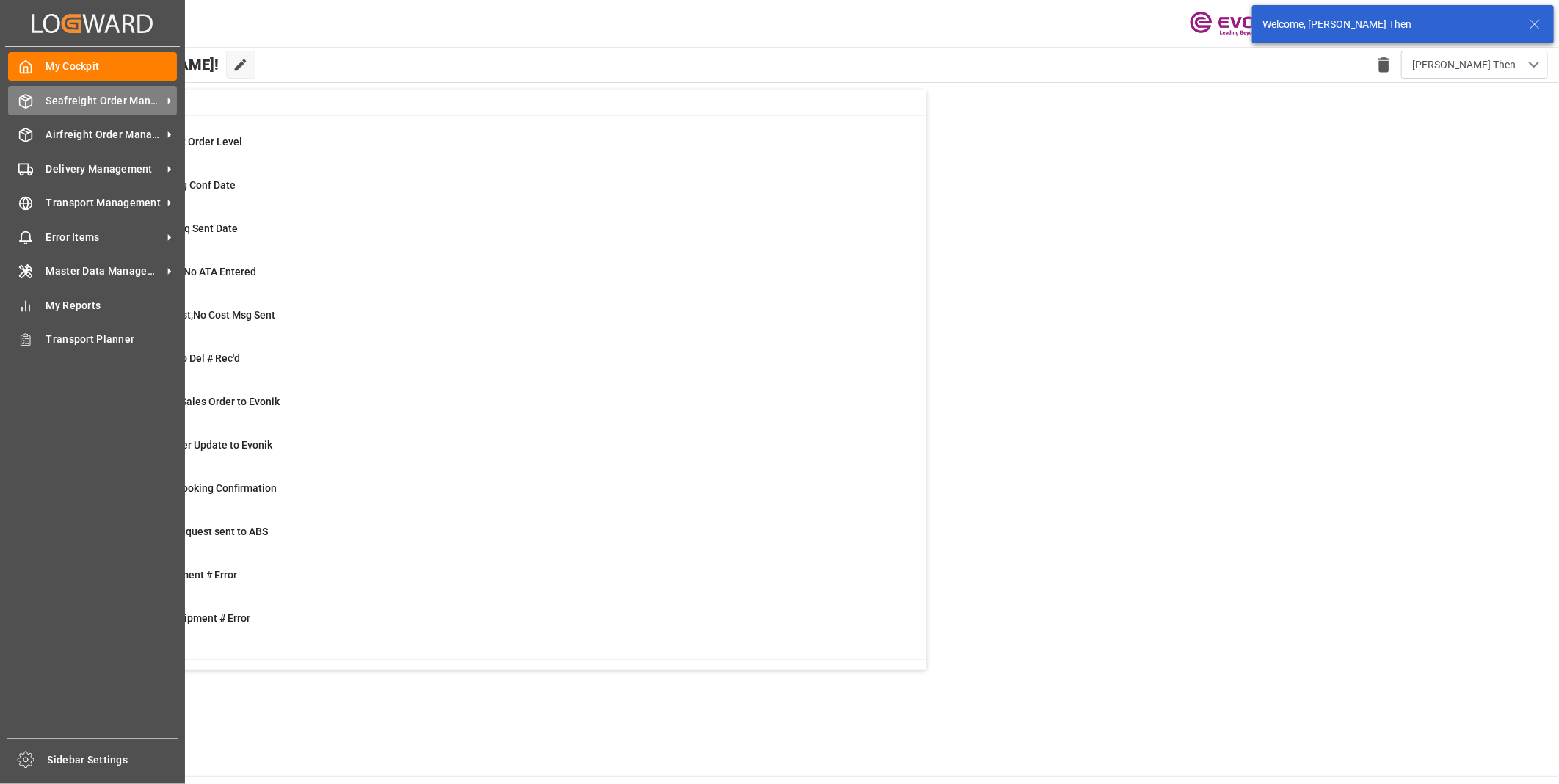
click at [96, 107] on span "Seafreight Order Management" at bounding box center [104, 101] width 116 height 15
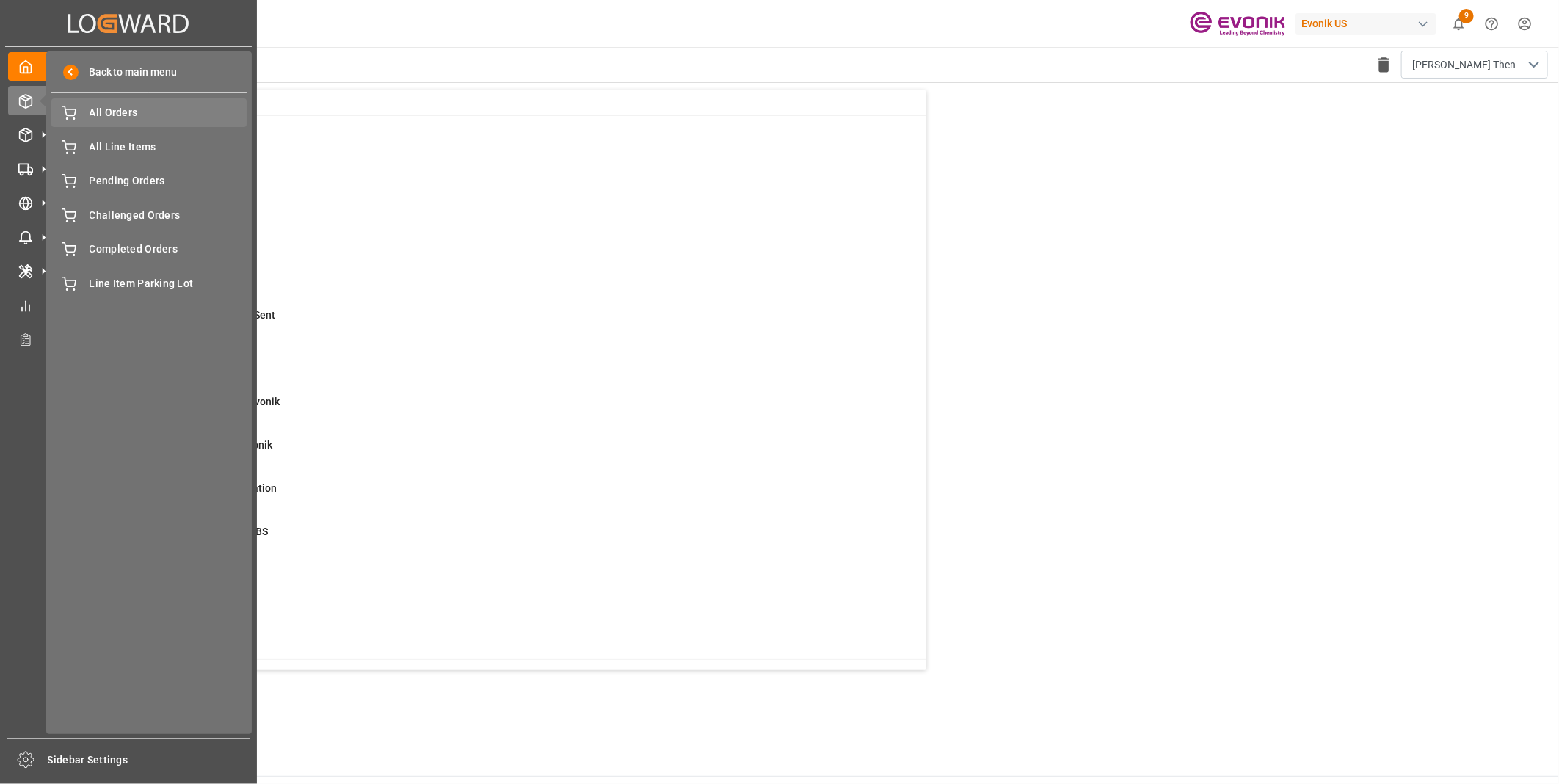
click at [125, 118] on span "All Orders" at bounding box center [168, 113] width 158 height 15
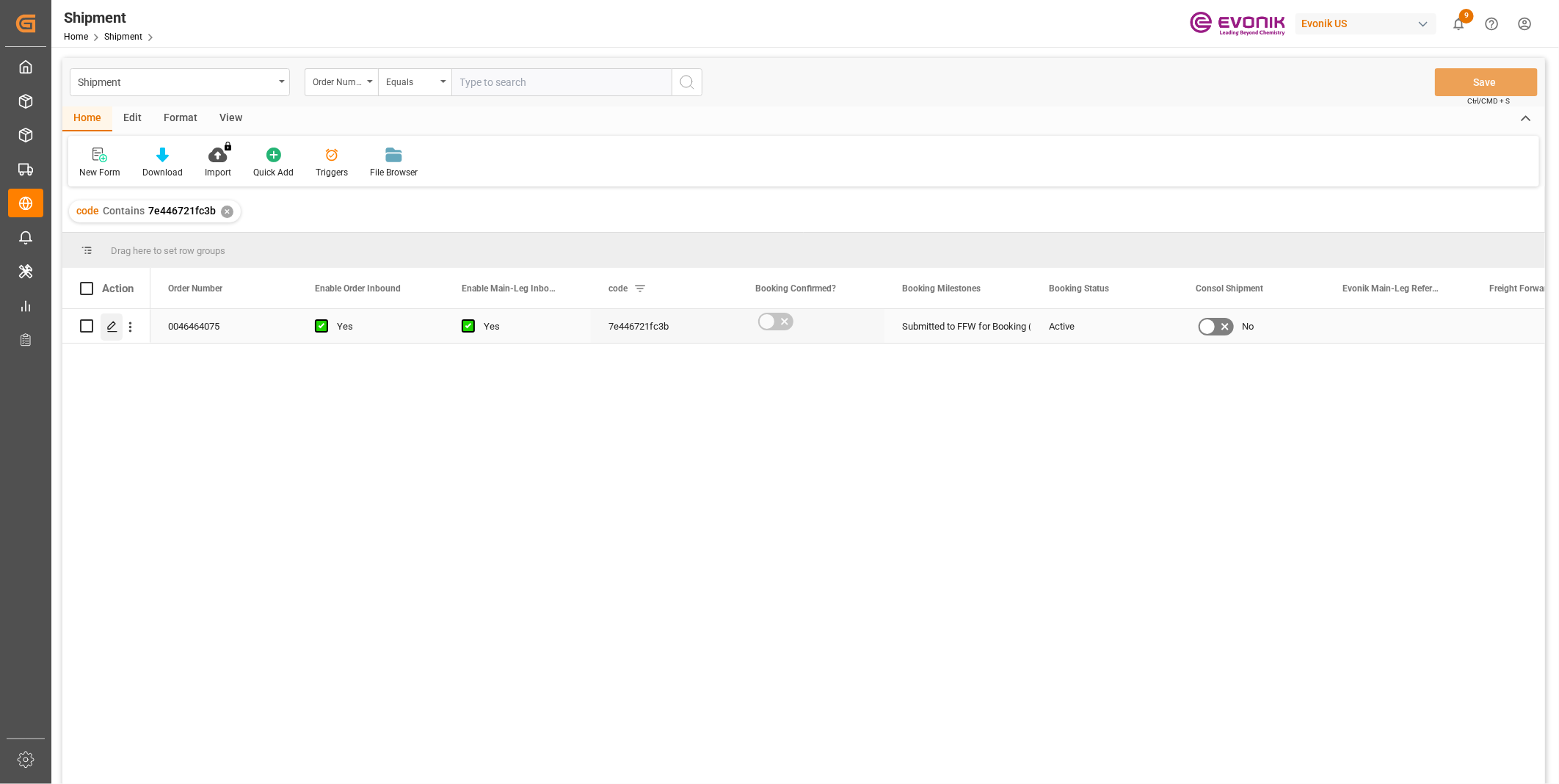
click at [109, 328] on icon "Press SPACE to select this row." at bounding box center [113, 327] width 12 height 12
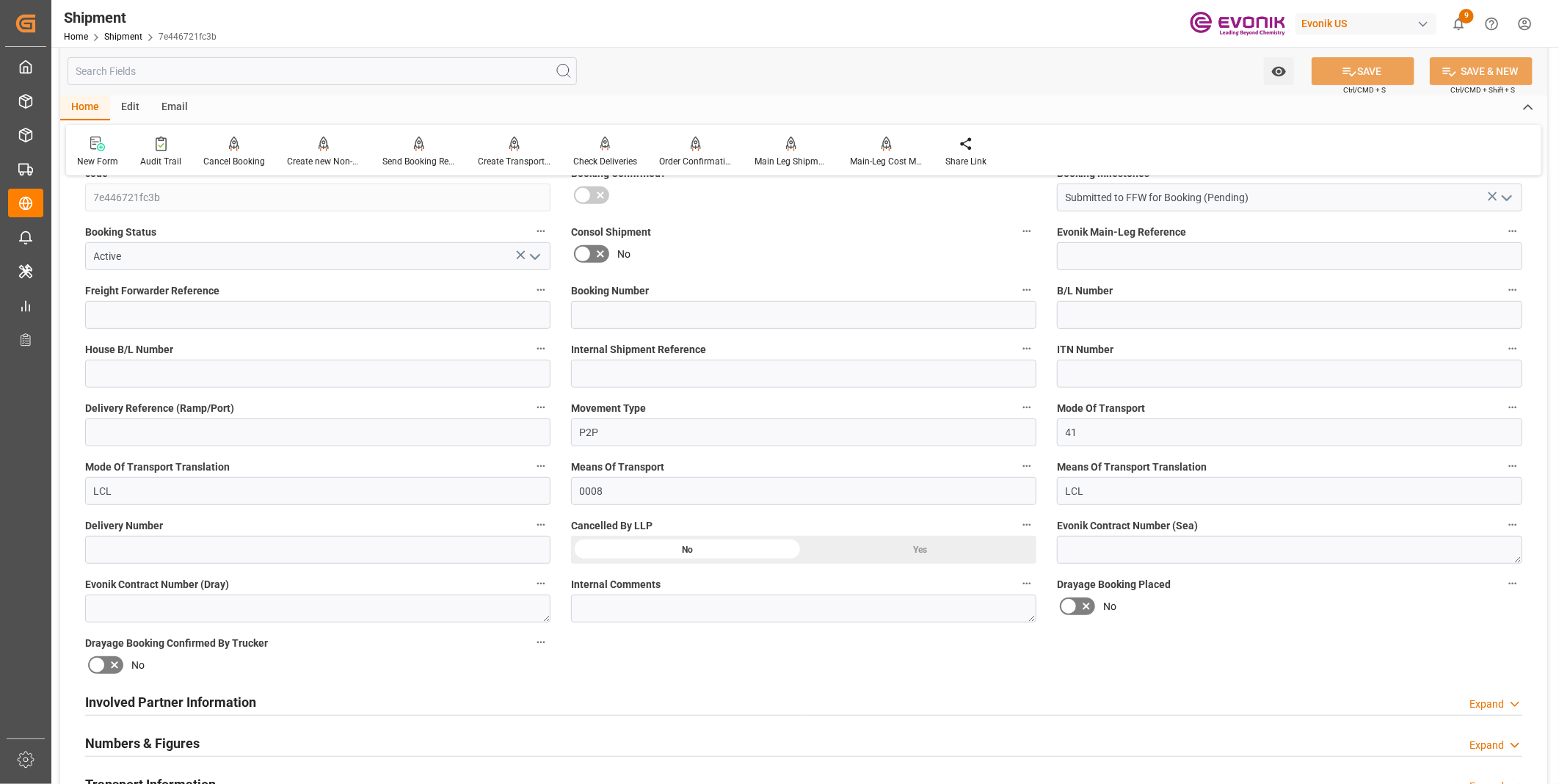
scroll to position [564, 0]
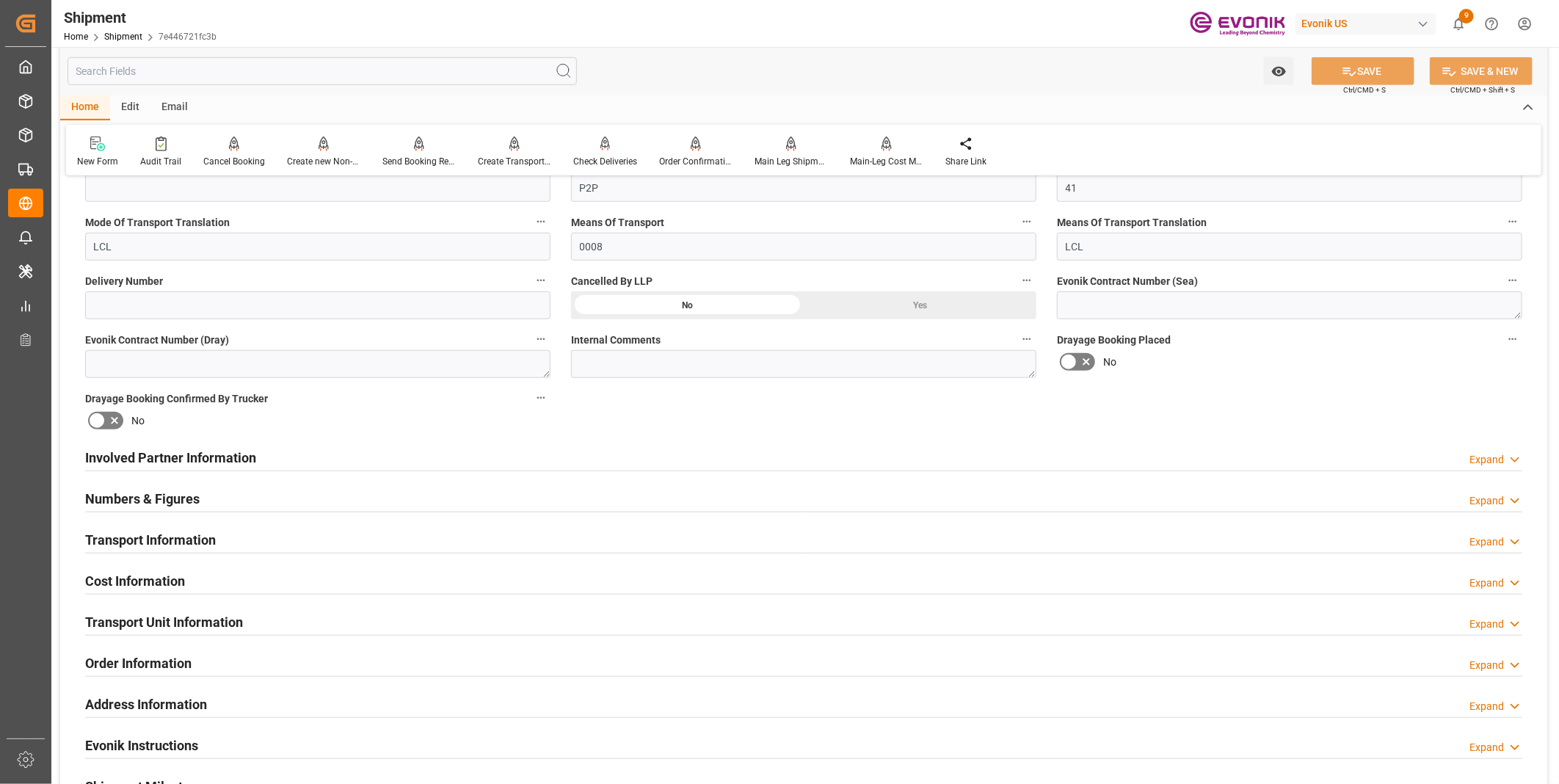
click at [622, 448] on div "Involved Partner Information Expand" at bounding box center [803, 456] width 1437 height 28
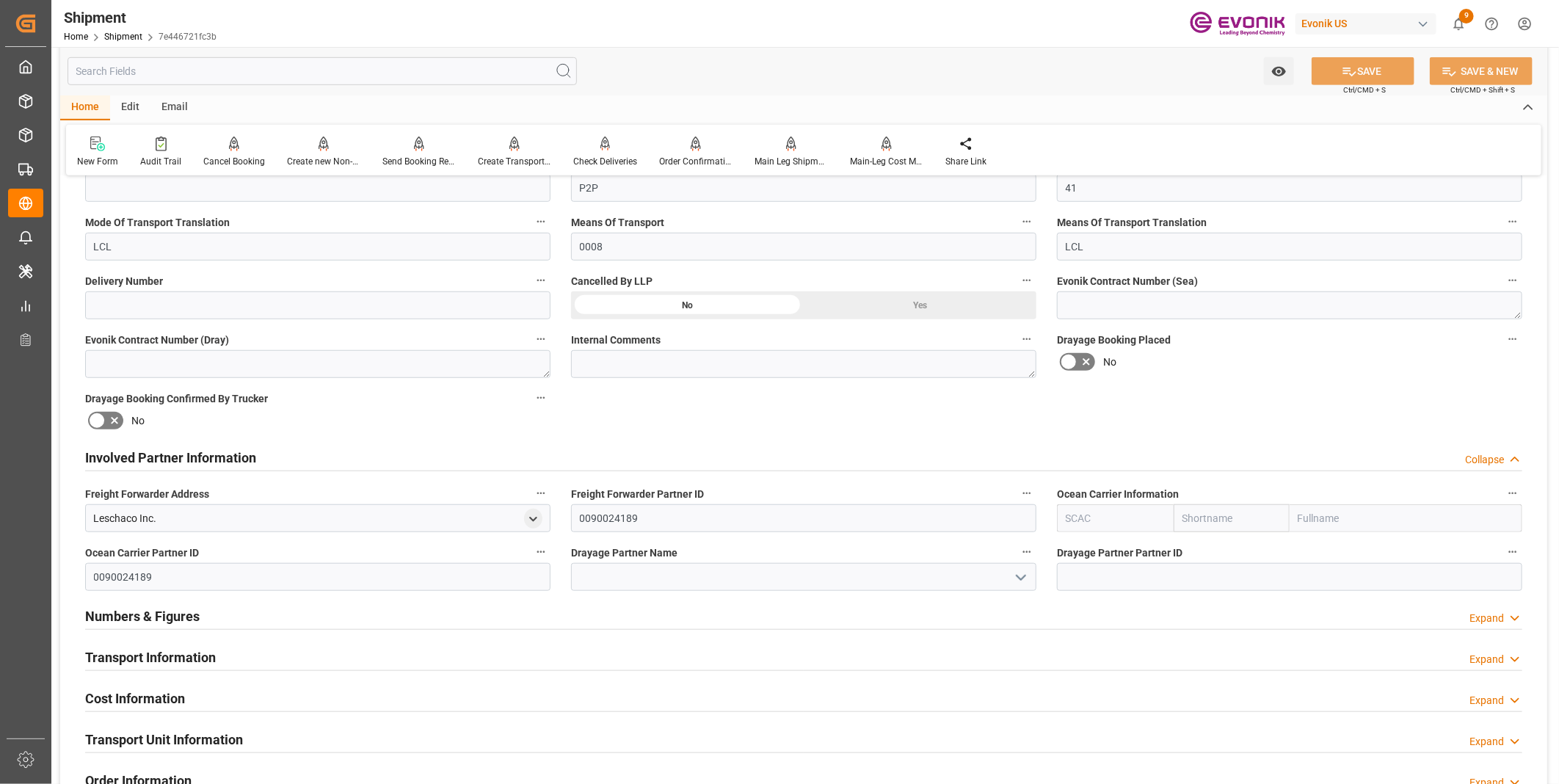
click at [1069, 504] on input "text" at bounding box center [1115, 518] width 117 height 28
click at [1081, 548] on b "ALRB" at bounding box center [1079, 551] width 26 height 12
type input "ALRB"
type input "AC Containerline"
type input "AC Containerline GmbH"
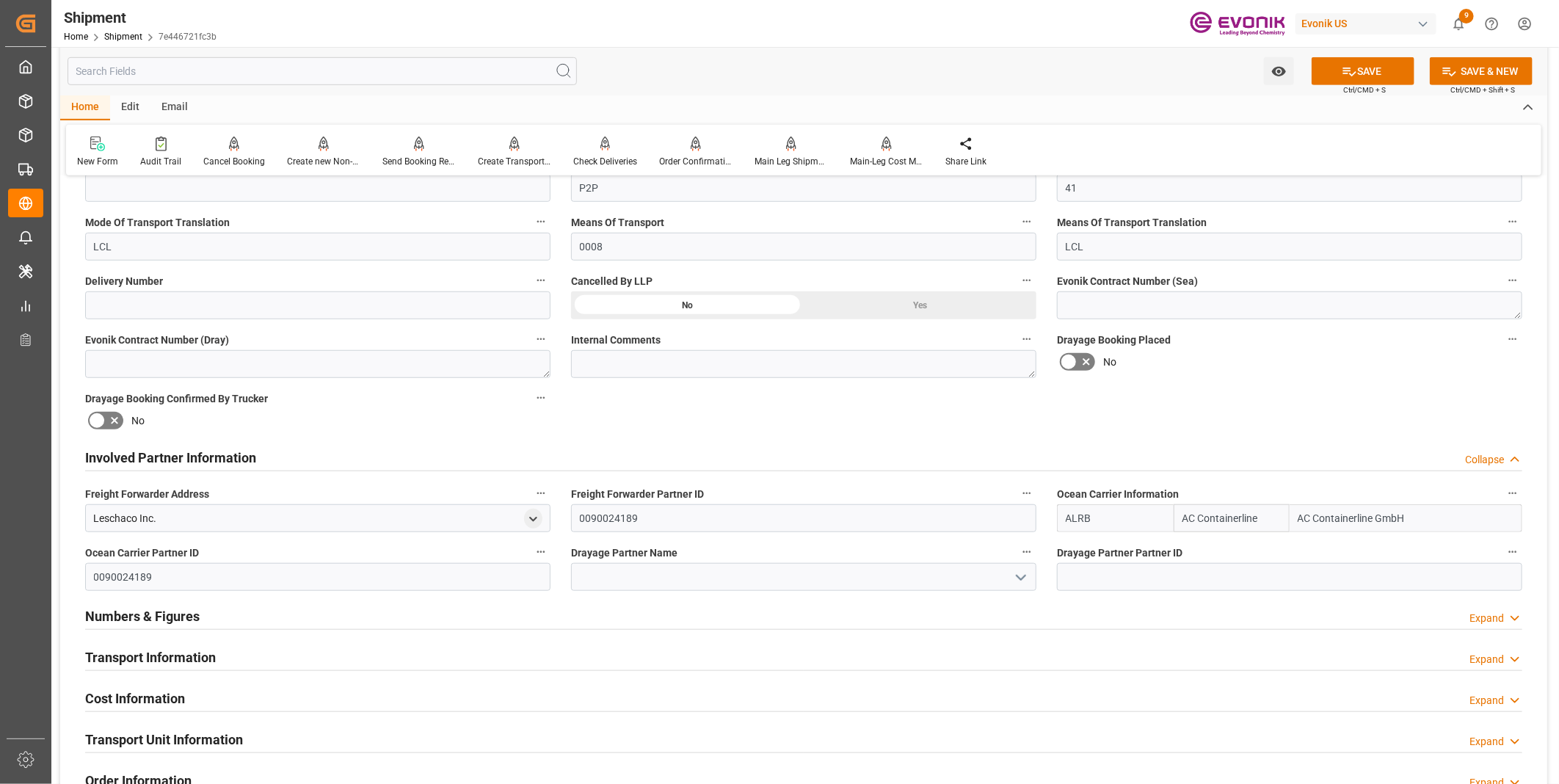
type input "ALRB"
click at [689, 577] on input at bounding box center [803, 577] width 465 height 28
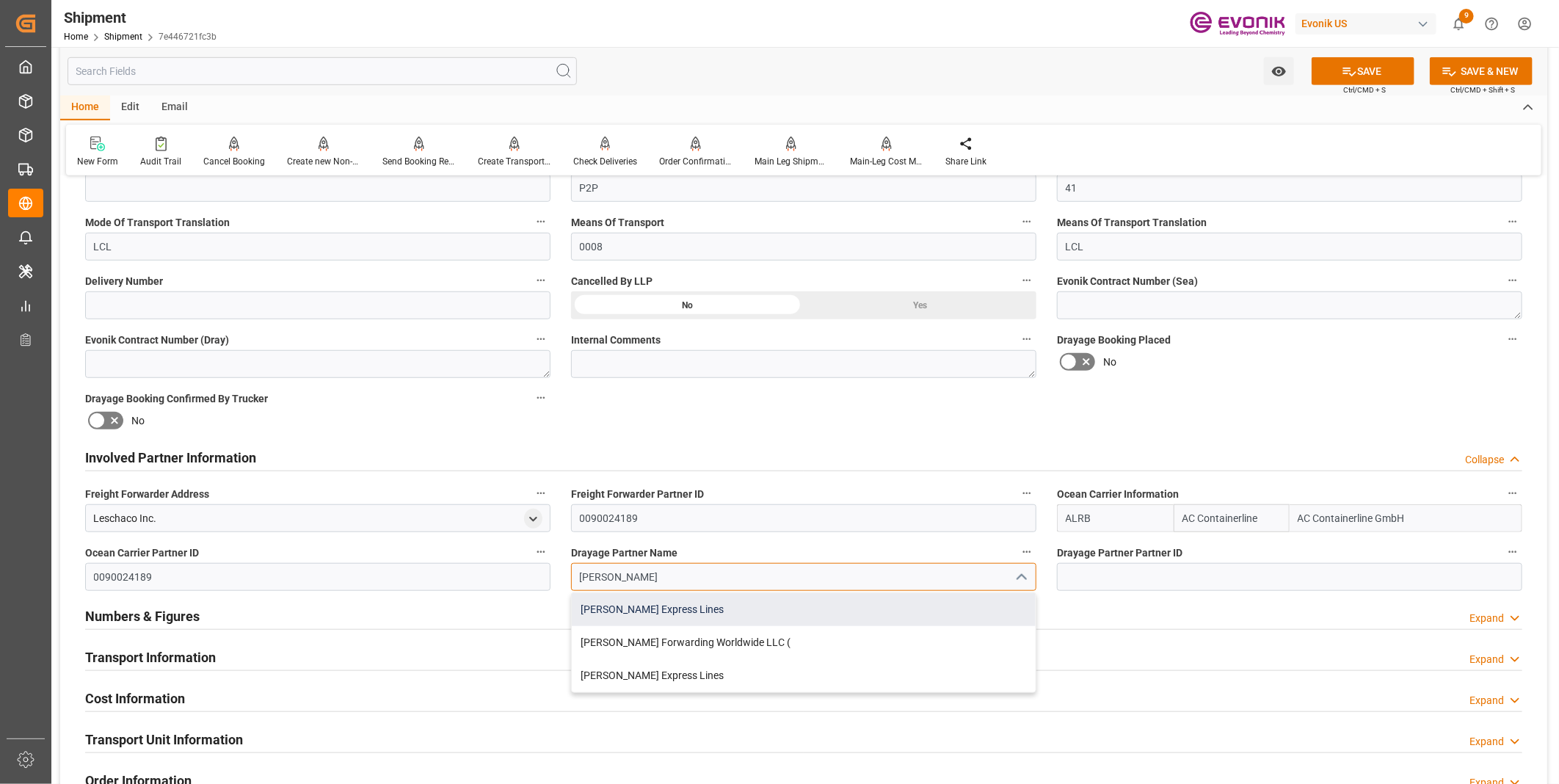
click at [634, 610] on div "Estes Express Lines" at bounding box center [803, 610] width 464 height 33
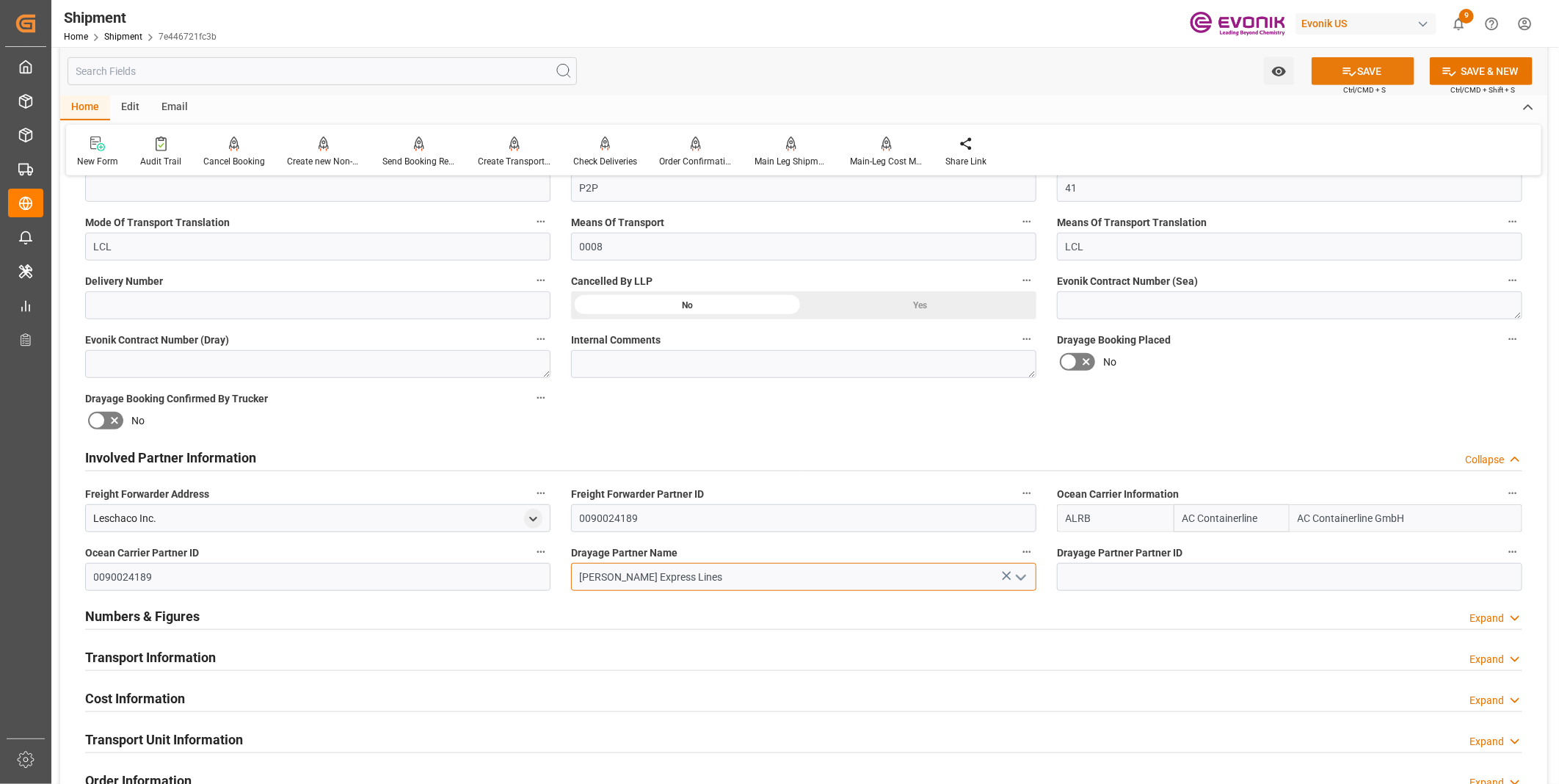
type input "Estes Express Lines"
click at [1356, 73] on button "SAVE" at bounding box center [1363, 71] width 103 height 28
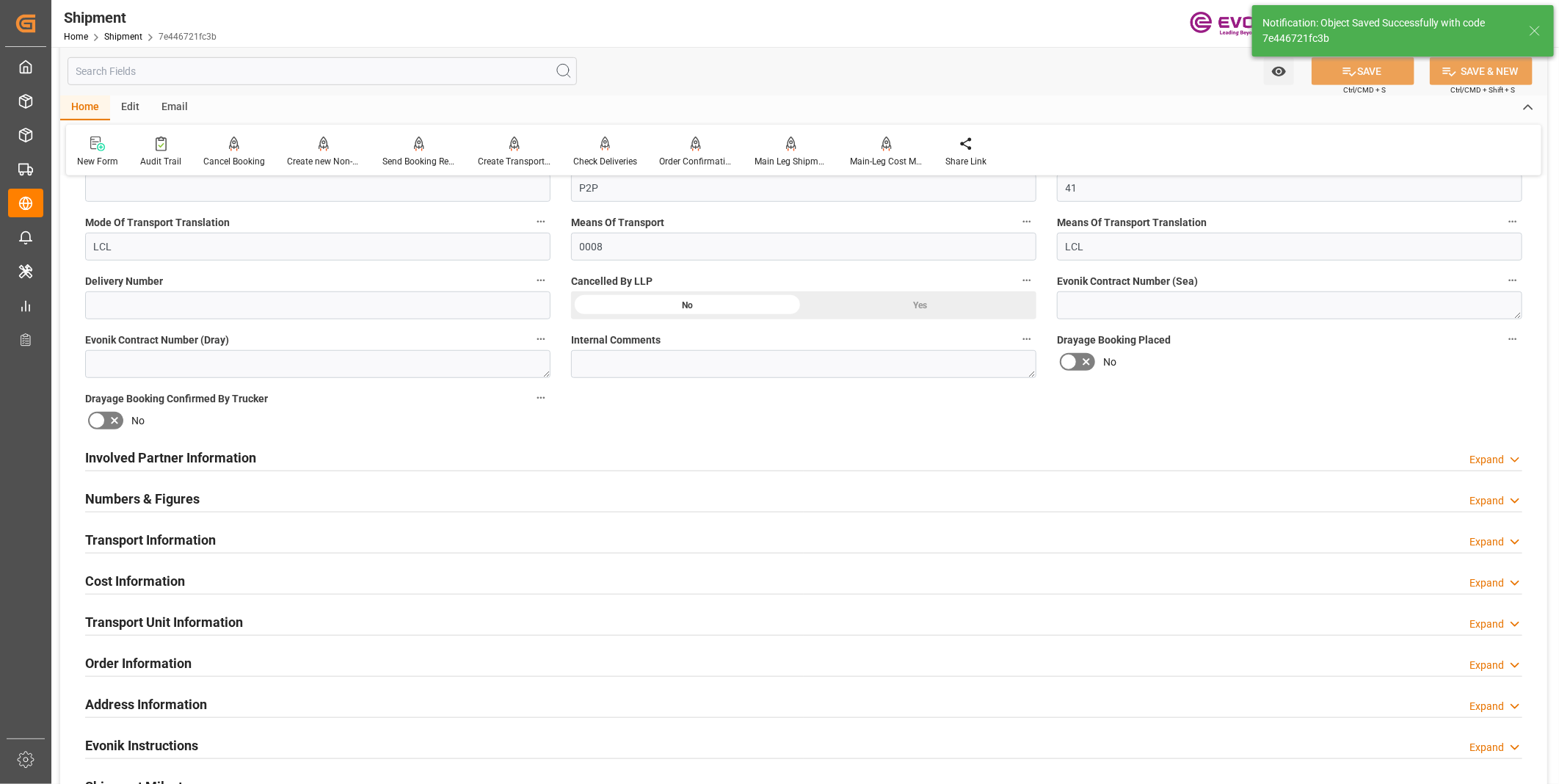
type textarea "China"
click at [223, 533] on div "Transport Information Expand" at bounding box center [803, 538] width 1437 height 28
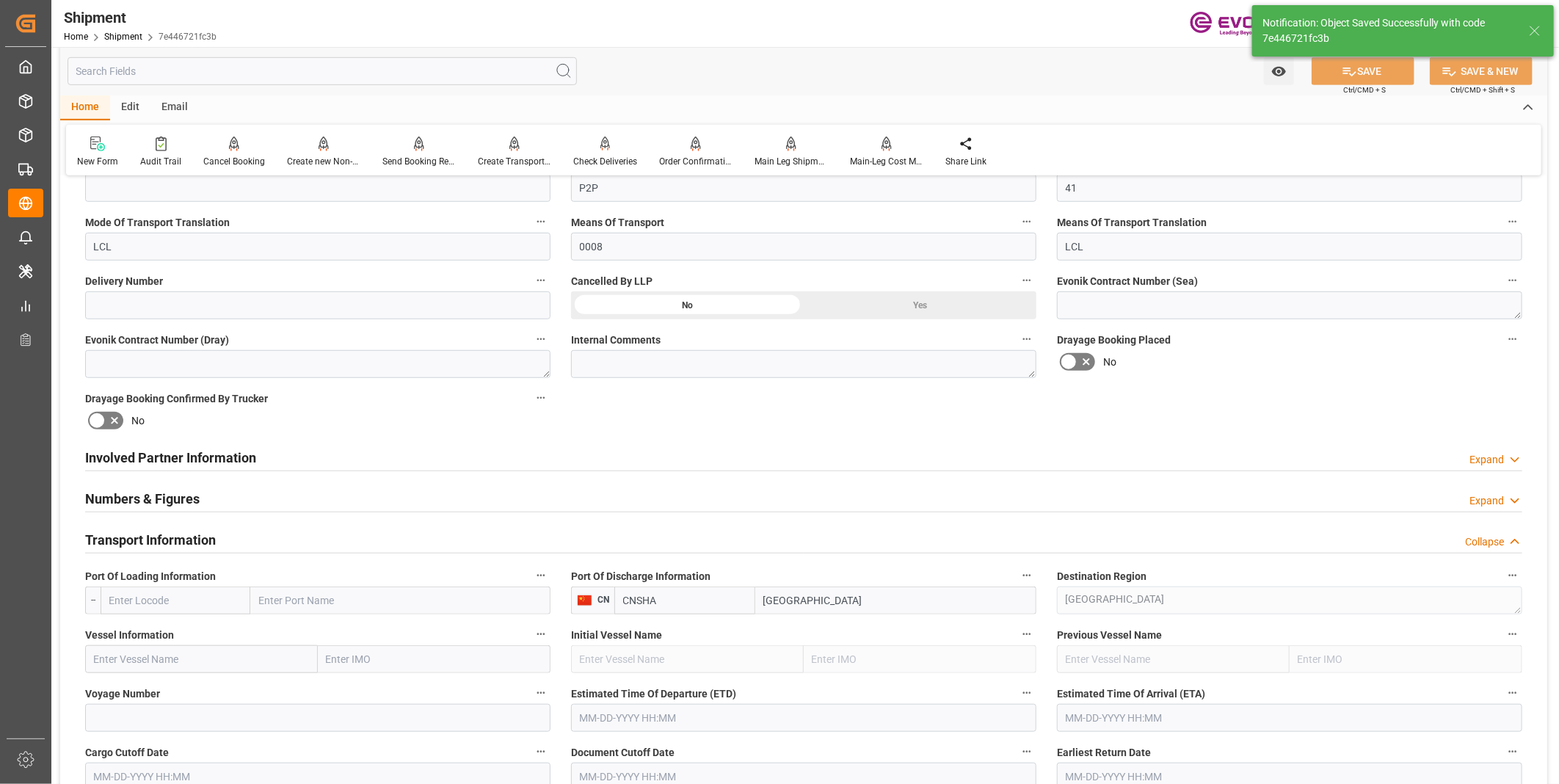
scroll to position [727, 0]
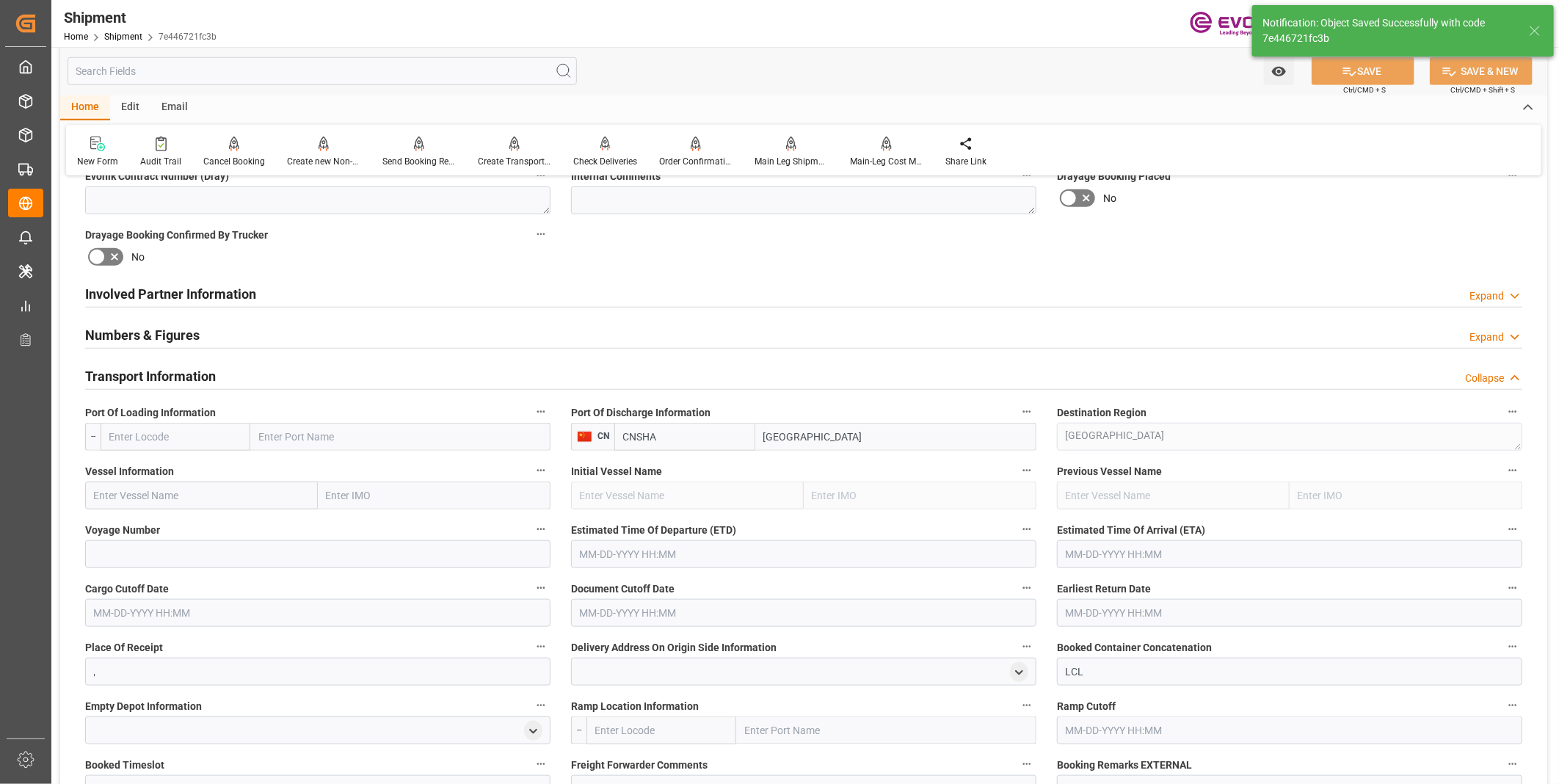
click at [135, 437] on input "text" at bounding box center [176, 437] width 150 height 28
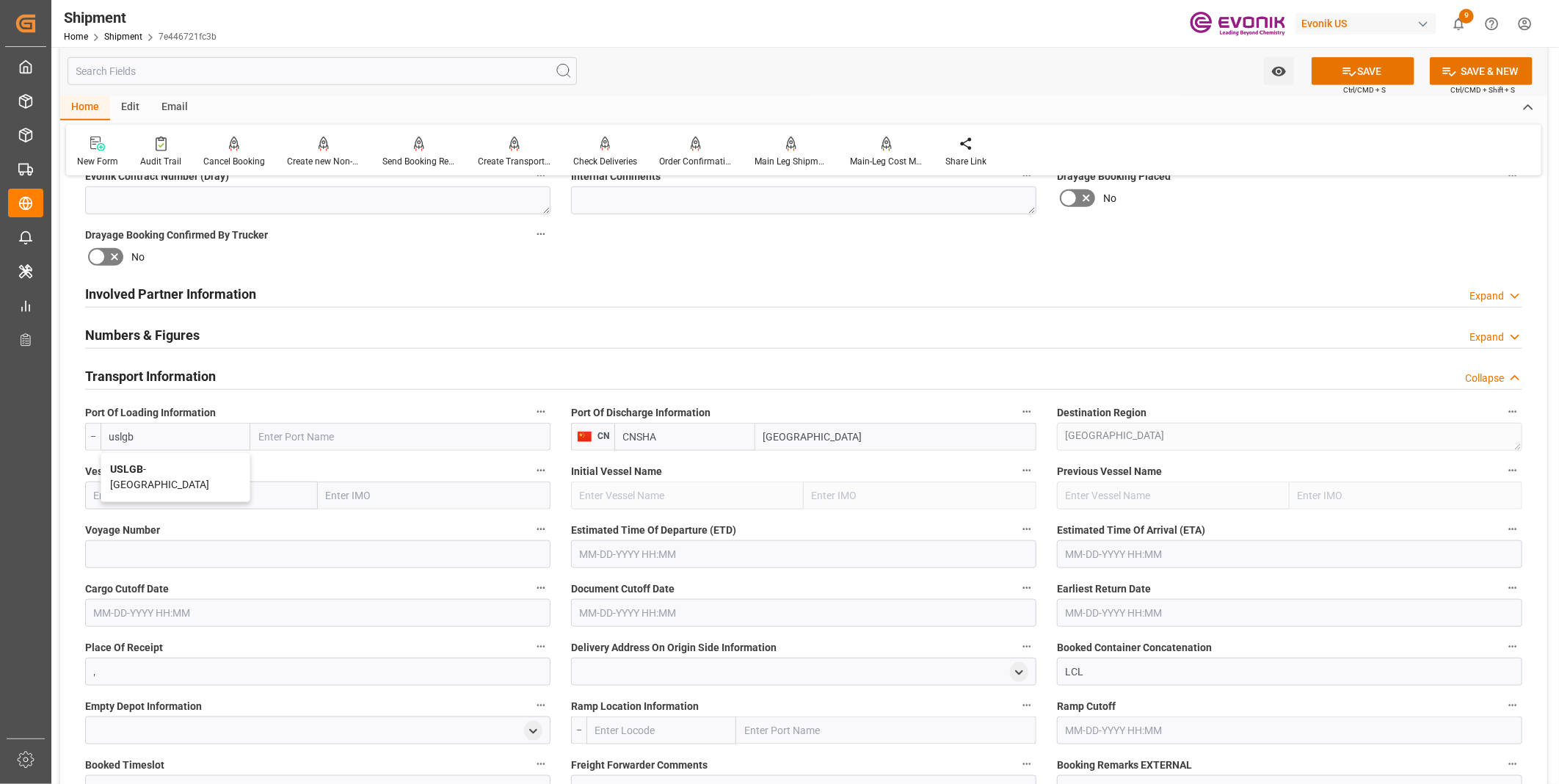
click at [140, 474] on div "USLGB - Long Beach" at bounding box center [176, 477] width 148 height 48
type input "USLGB"
type input "Long Beach"
type input "USLGB"
click at [166, 486] on input "text" at bounding box center [201, 495] width 232 height 28
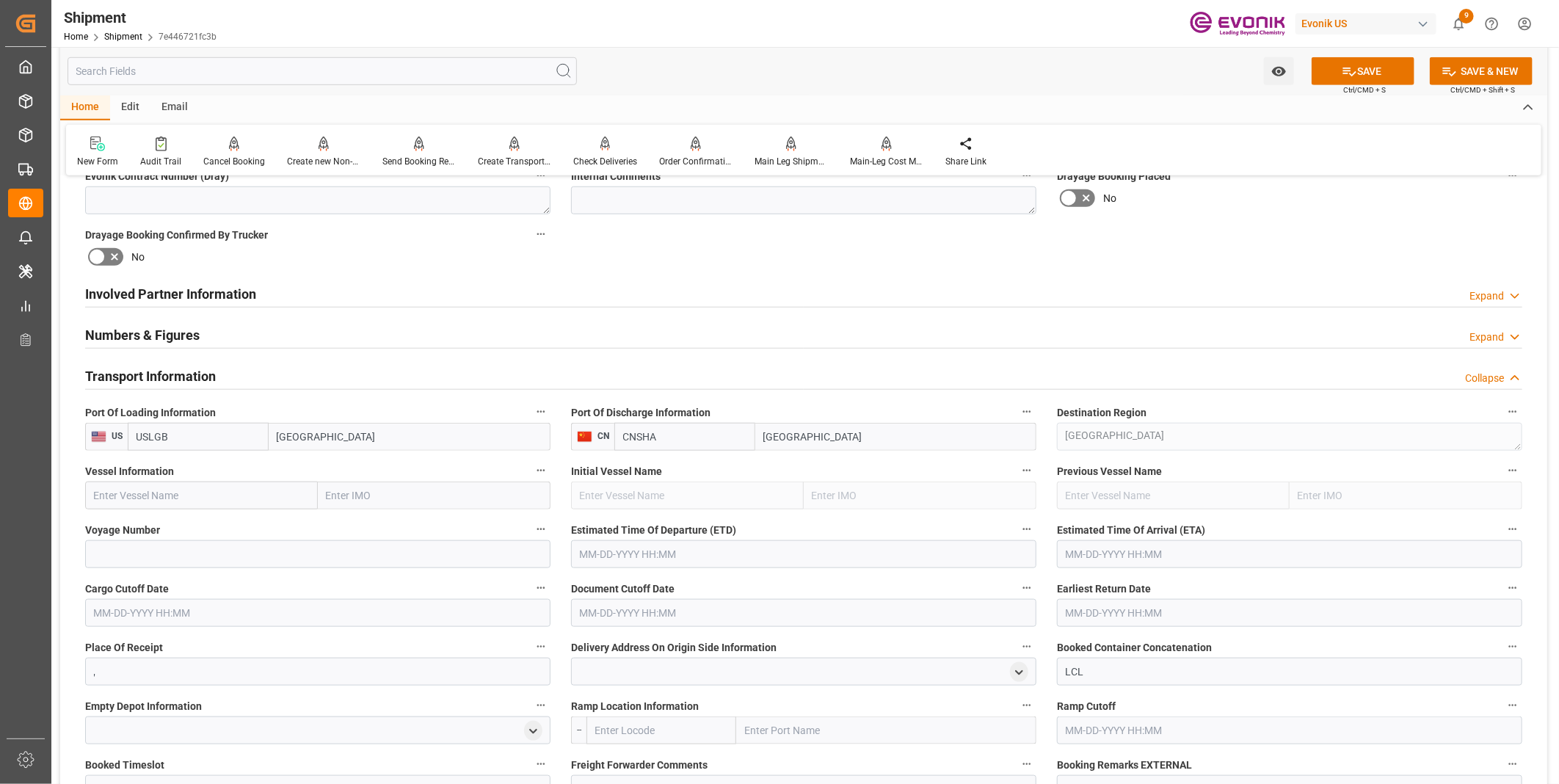
click at [210, 497] on input "text" at bounding box center [201, 495] width 232 height 28
paste input "YM WISDOM"
type input "YM WISDOM"
click at [158, 530] on span "YM WISDOM - 9757216" at bounding box center [146, 528] width 103 height 12
type input "9757216"
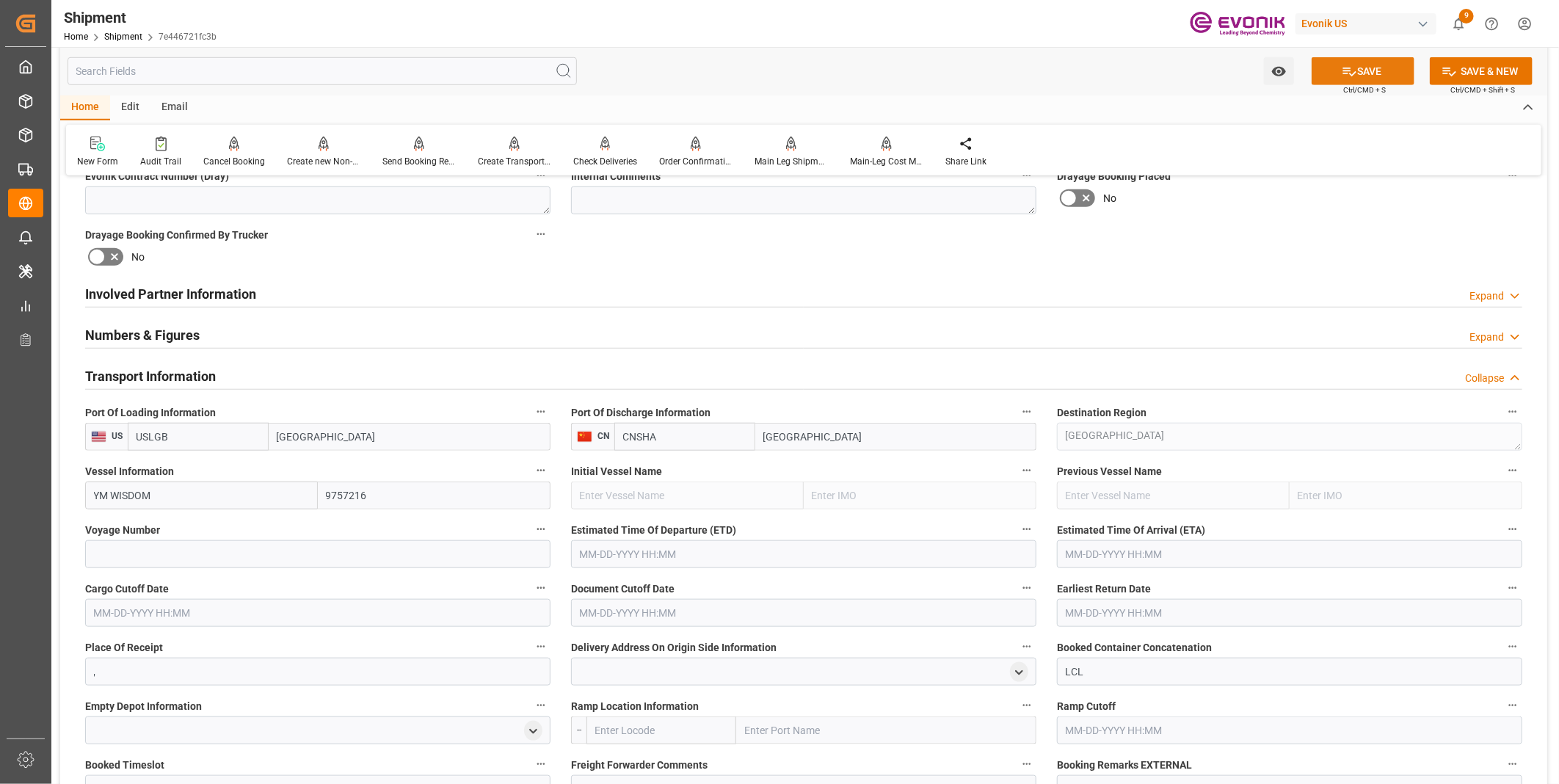
type input "YM WISDOM"
click at [1358, 70] on button "SAVE" at bounding box center [1363, 71] width 103 height 28
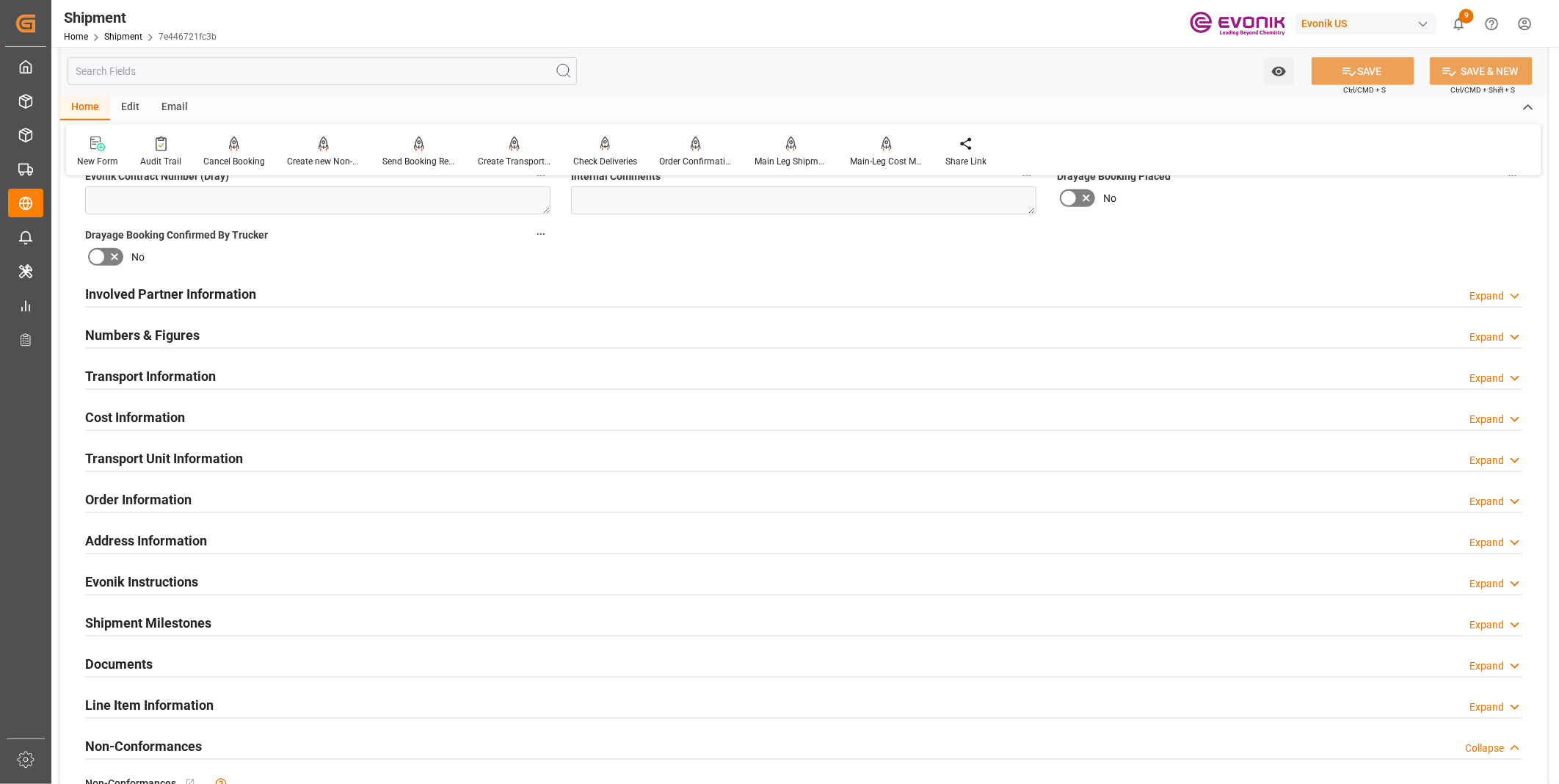
click at [226, 336] on div "Numbers & Figures Expand" at bounding box center [803, 334] width 1437 height 28
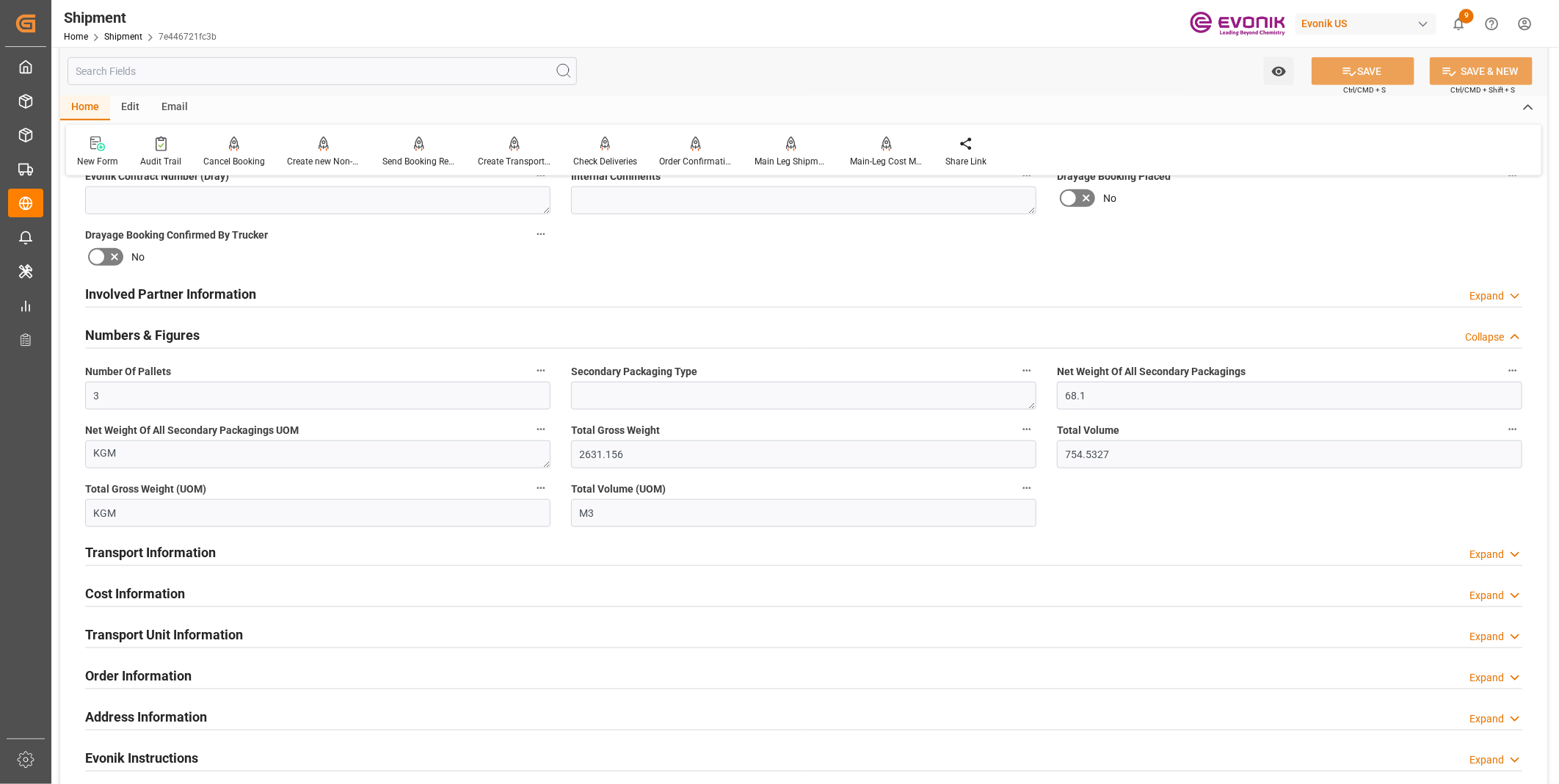
click at [226, 336] on div "Numbers & Figures Collapse" at bounding box center [803, 334] width 1437 height 28
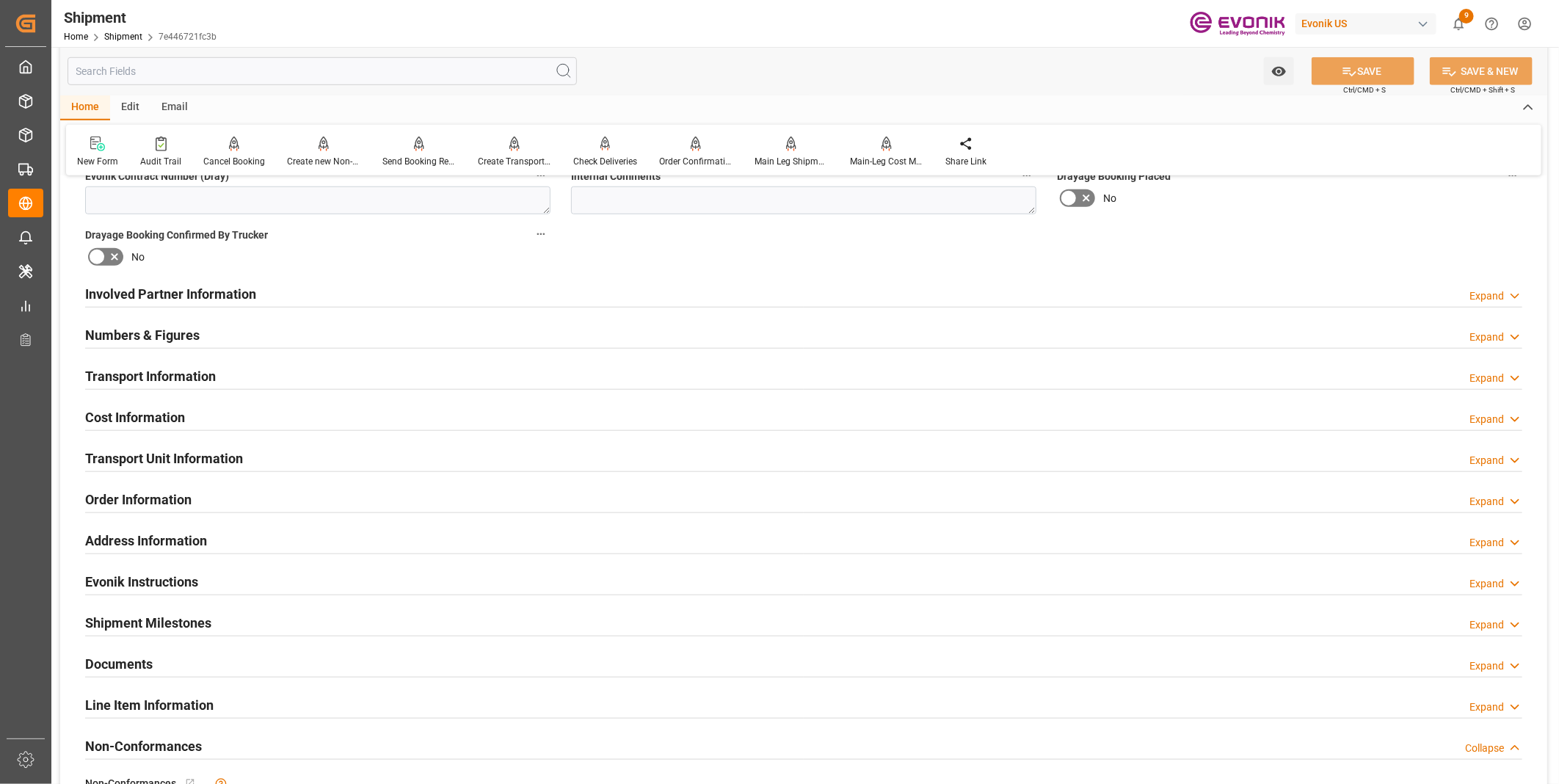
click at [232, 297] on h2 "Involved Partner Information" at bounding box center [170, 294] width 171 height 20
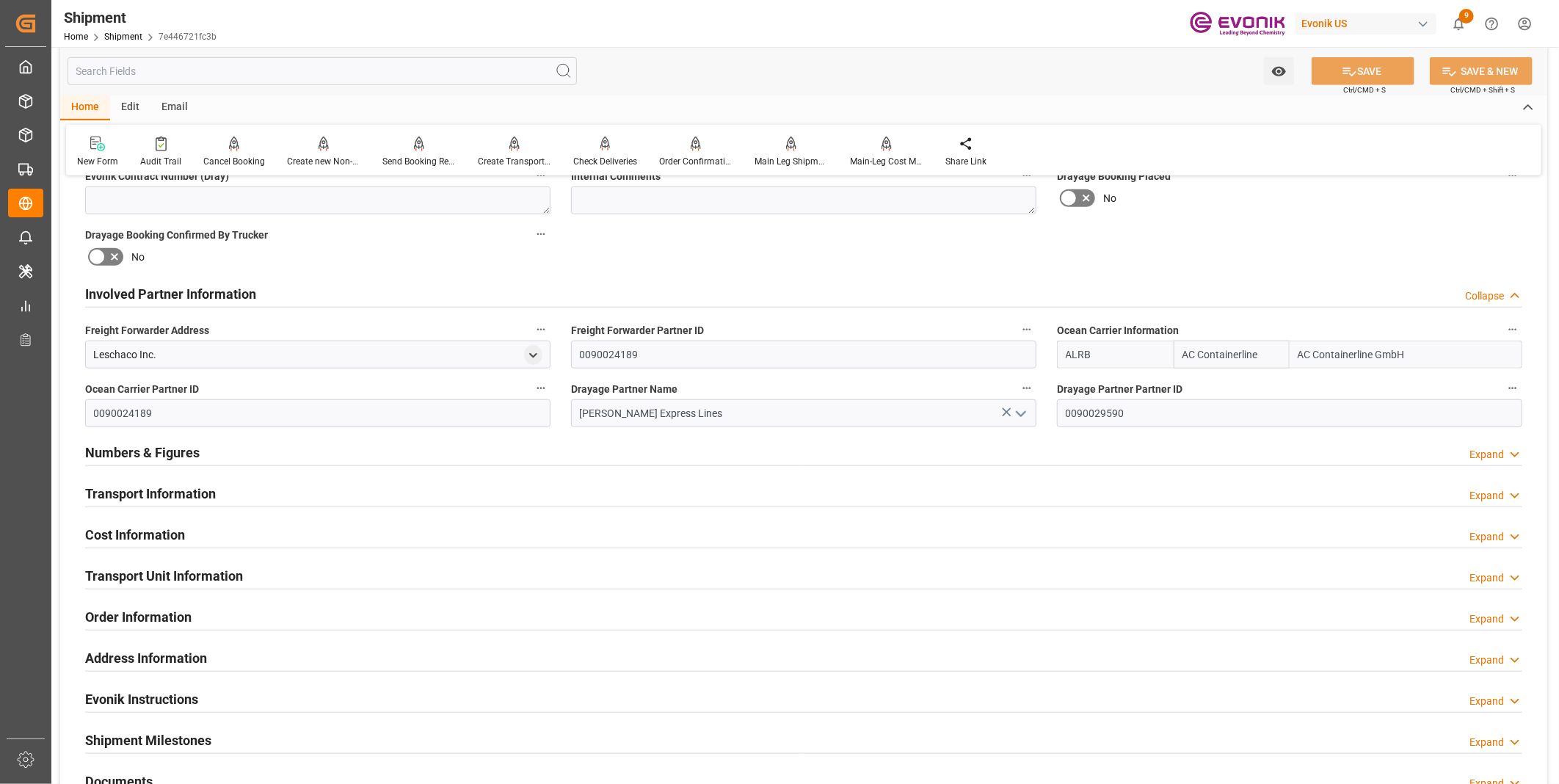
click at [217, 496] on div "Transport Information Expand" at bounding box center [803, 492] width 1437 height 28
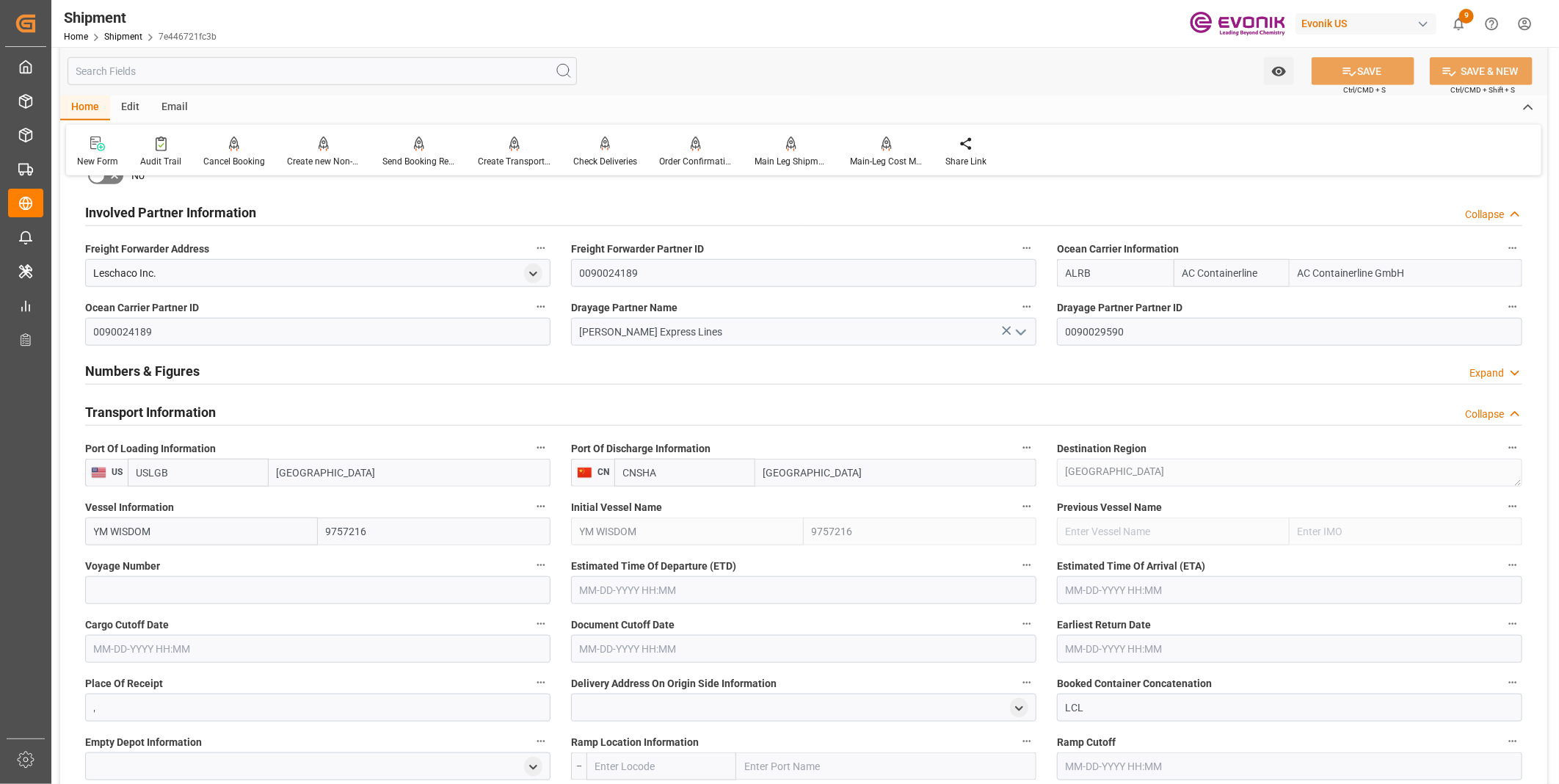
scroll to position [890, 0]
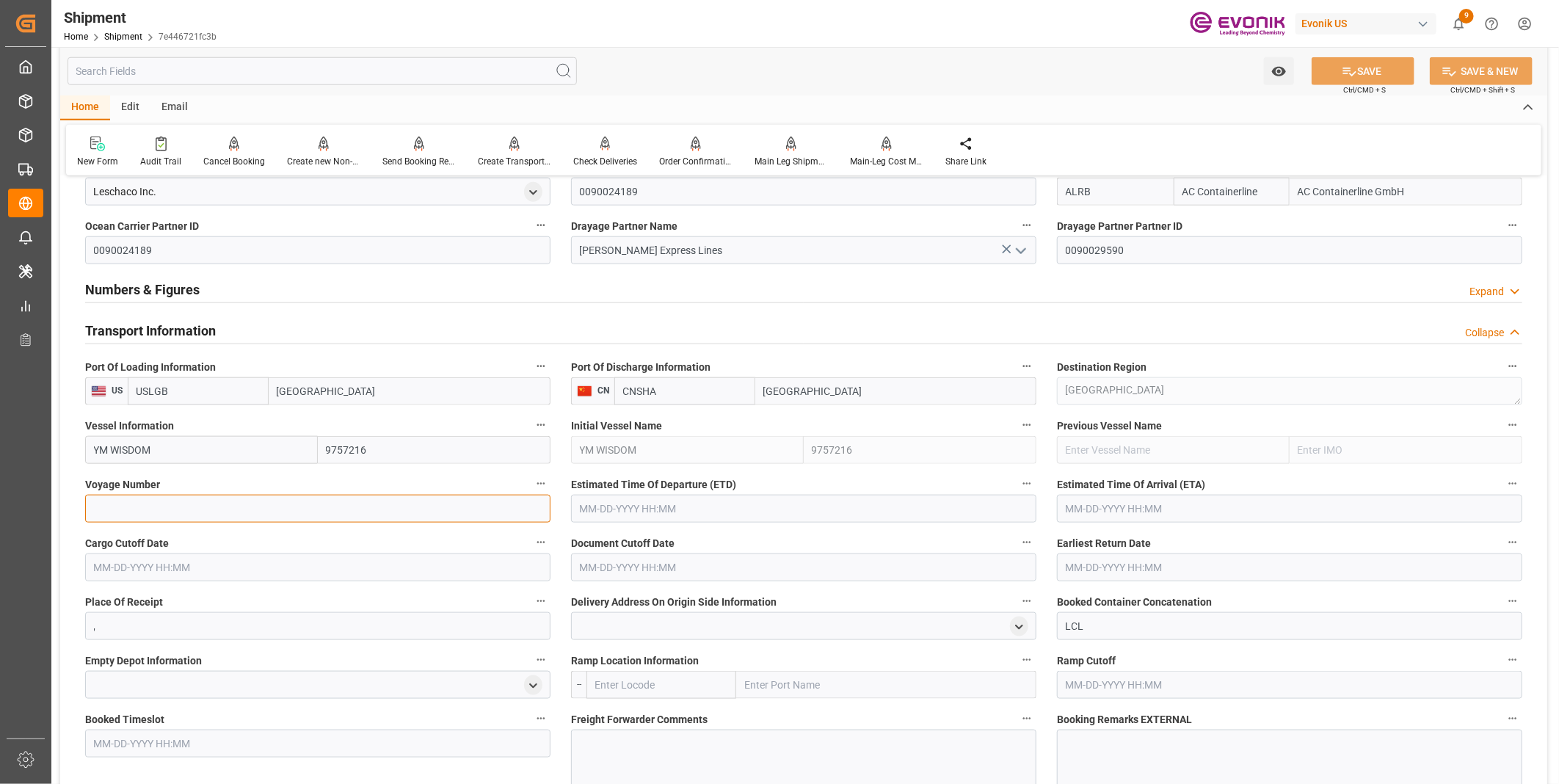
click at [218, 509] on input at bounding box center [317, 509] width 465 height 28
click at [242, 511] on input at bounding box center [317, 509] width 465 height 28
paste input "0028W"
type input "0028W"
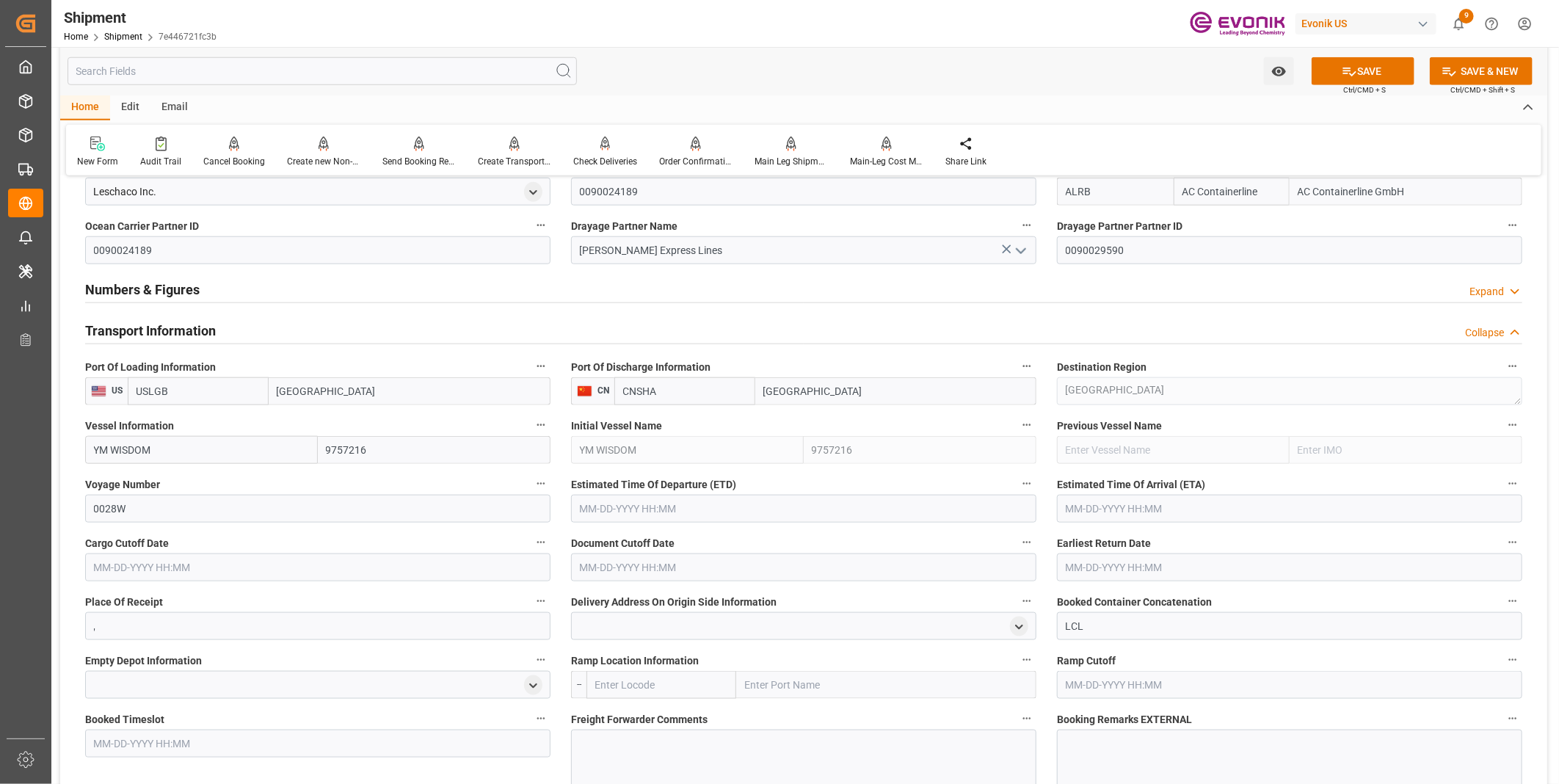
click at [622, 511] on input "text" at bounding box center [803, 509] width 465 height 28
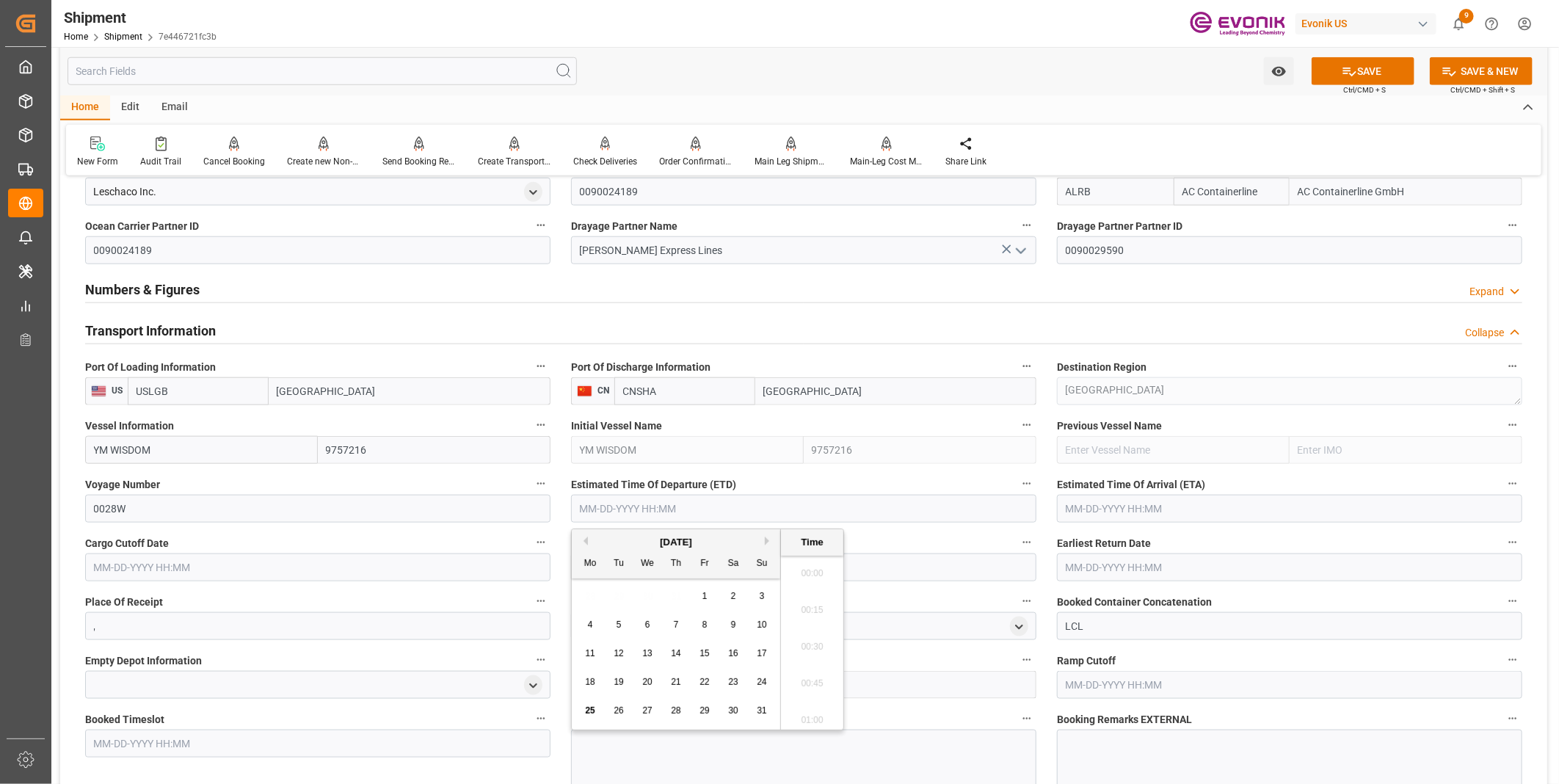
scroll to position [2353, 0]
click at [808, 640] on li "16:30" at bounding box center [812, 642] width 62 height 36
type input "10-12-2025 16:30"
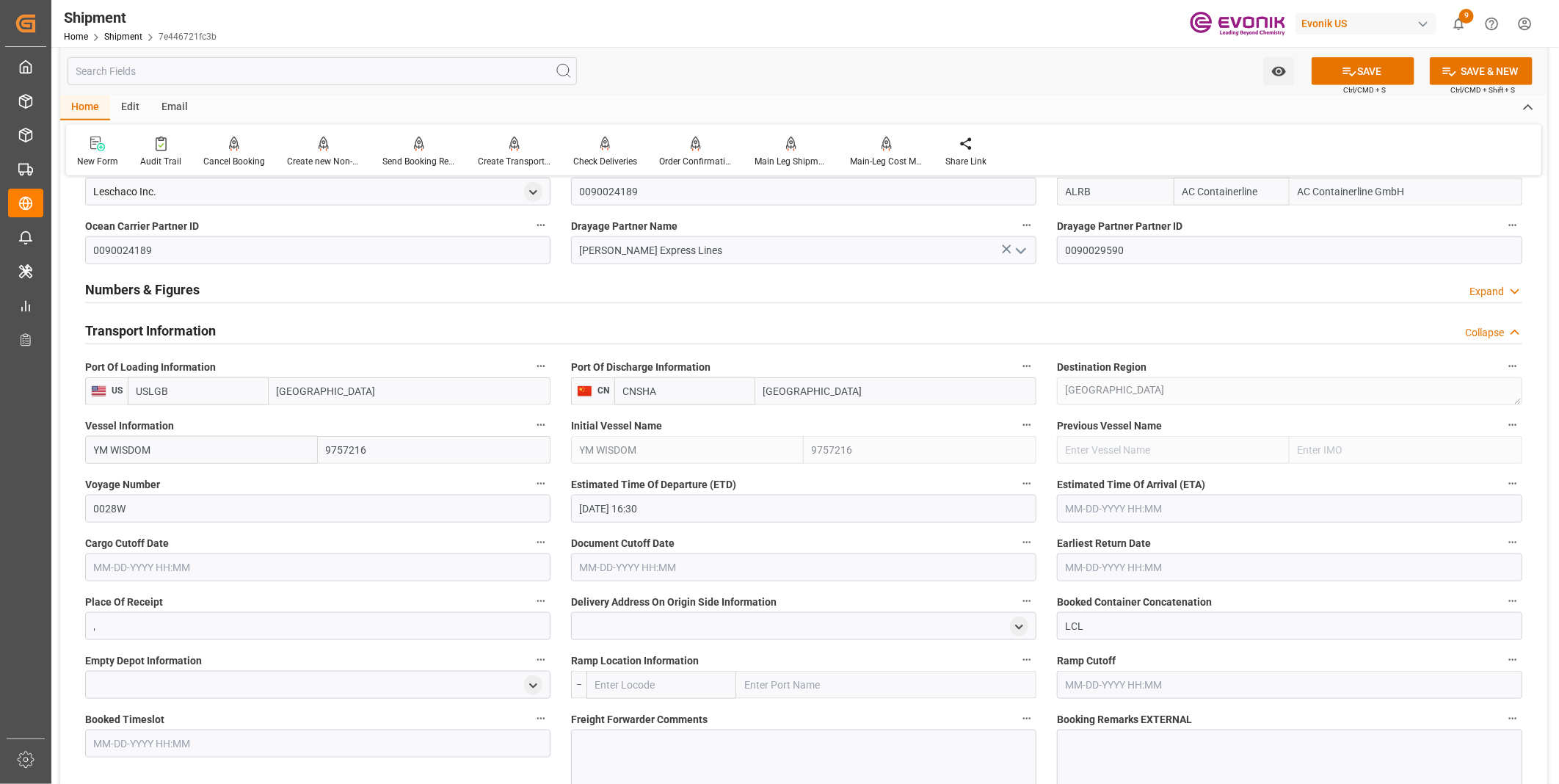
click at [1125, 506] on input "text" at bounding box center [1289, 509] width 465 height 28
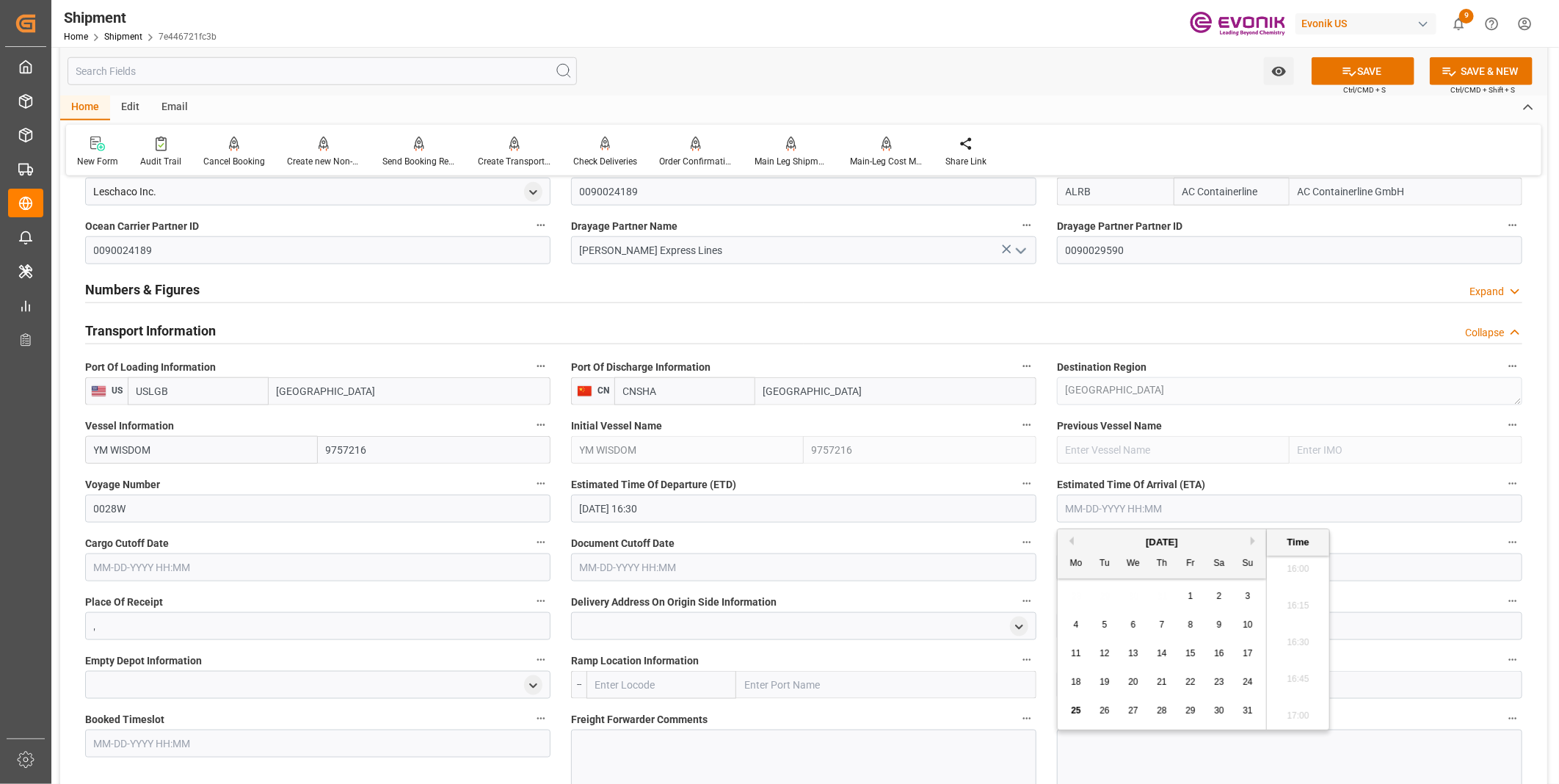
click at [1125, 506] on input "text" at bounding box center [1289, 509] width 465 height 28
click at [1295, 599] on li "16:15" at bounding box center [1298, 606] width 62 height 36
type input "11-07-2025 16:15"
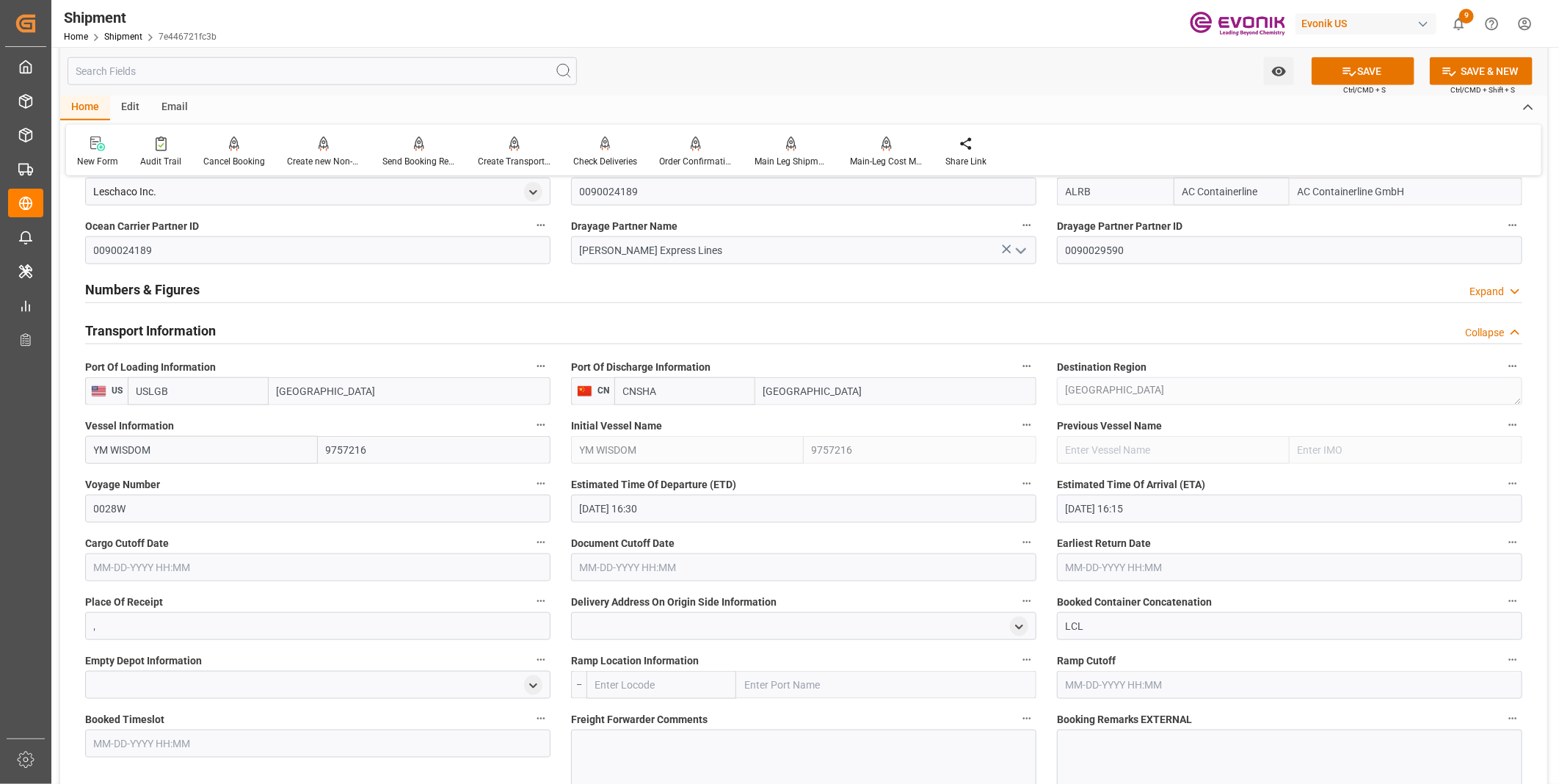
click at [181, 568] on input "text" at bounding box center [317, 567] width 465 height 28
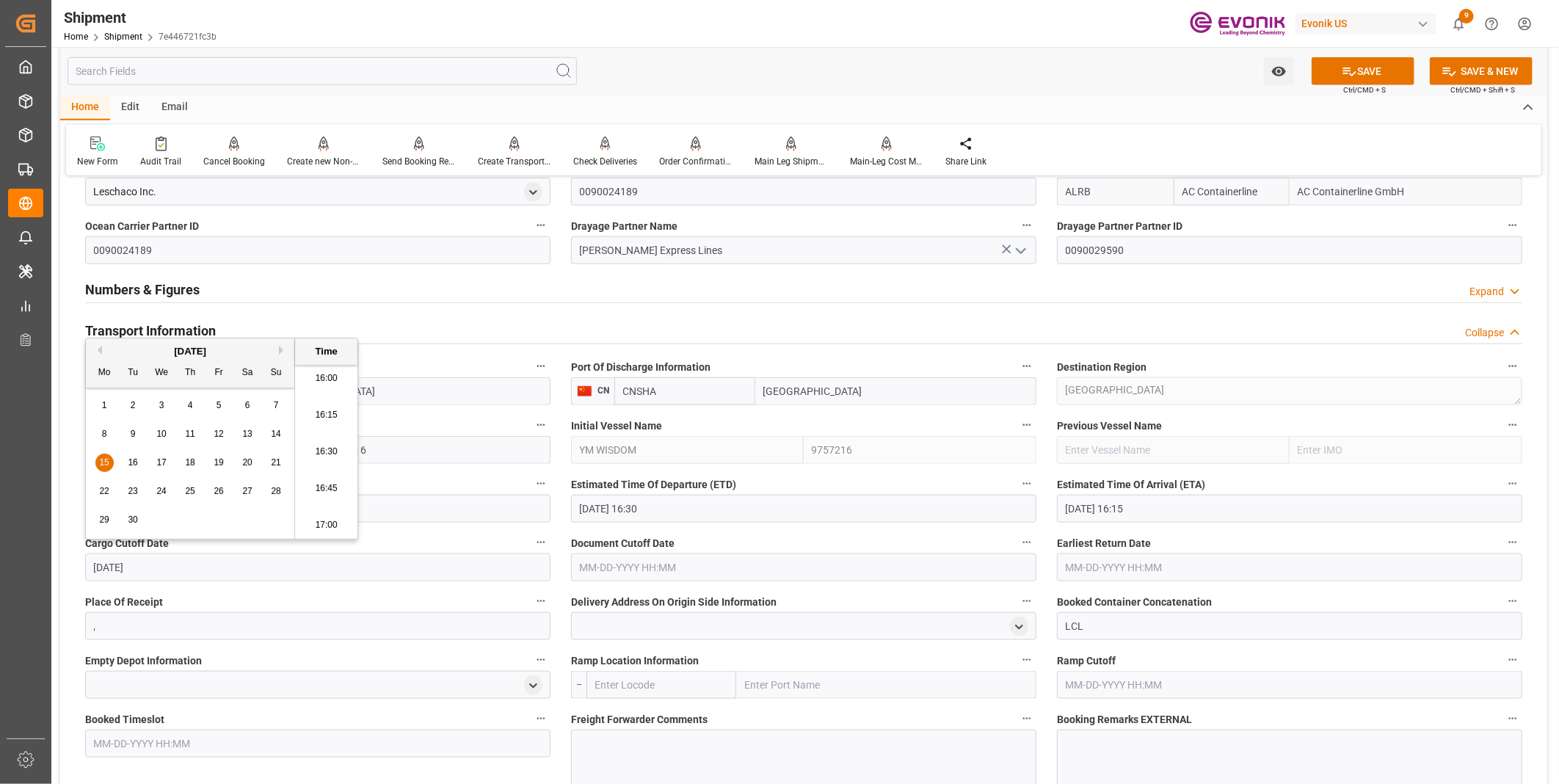
click at [313, 450] on li "16:30" at bounding box center [326, 452] width 62 height 36
type input "09-15-2025 16:30"
drag, startPoint x: 184, startPoint y: 568, endPoint x: -20, endPoint y: 554, distance: 204.5
click at [0, 554] on html "Created by potrace 1.15, written by Peter Selinger 2001-2017 Created by potrace…" at bounding box center [780, 392] width 1559 height 784
click at [608, 570] on input "text" at bounding box center [803, 567] width 465 height 28
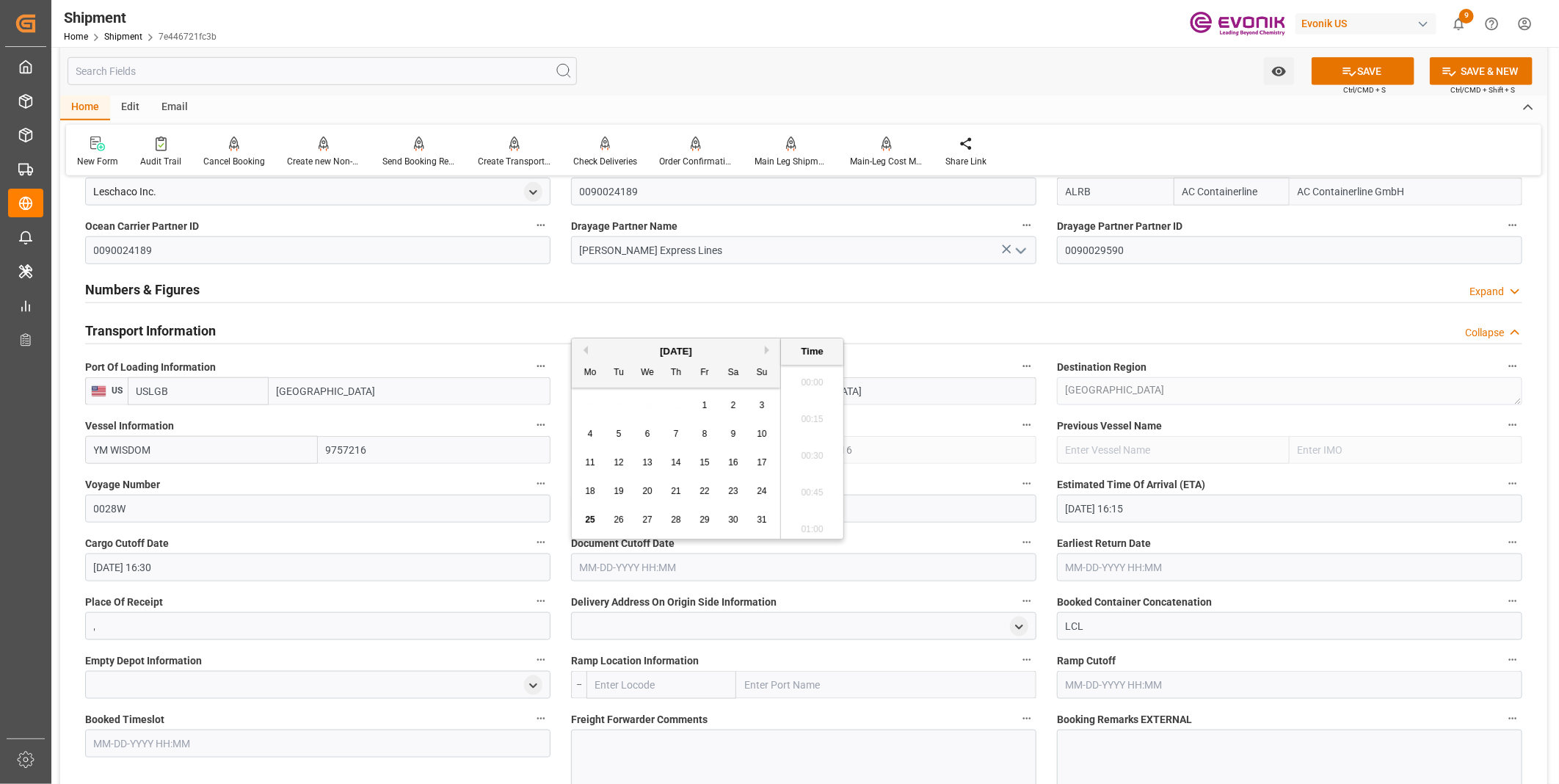
paste input "09-15-2025 16:30"
type input "09-15-2025 16:30"
click at [1086, 573] on input "text" at bounding box center [1289, 567] width 465 height 28
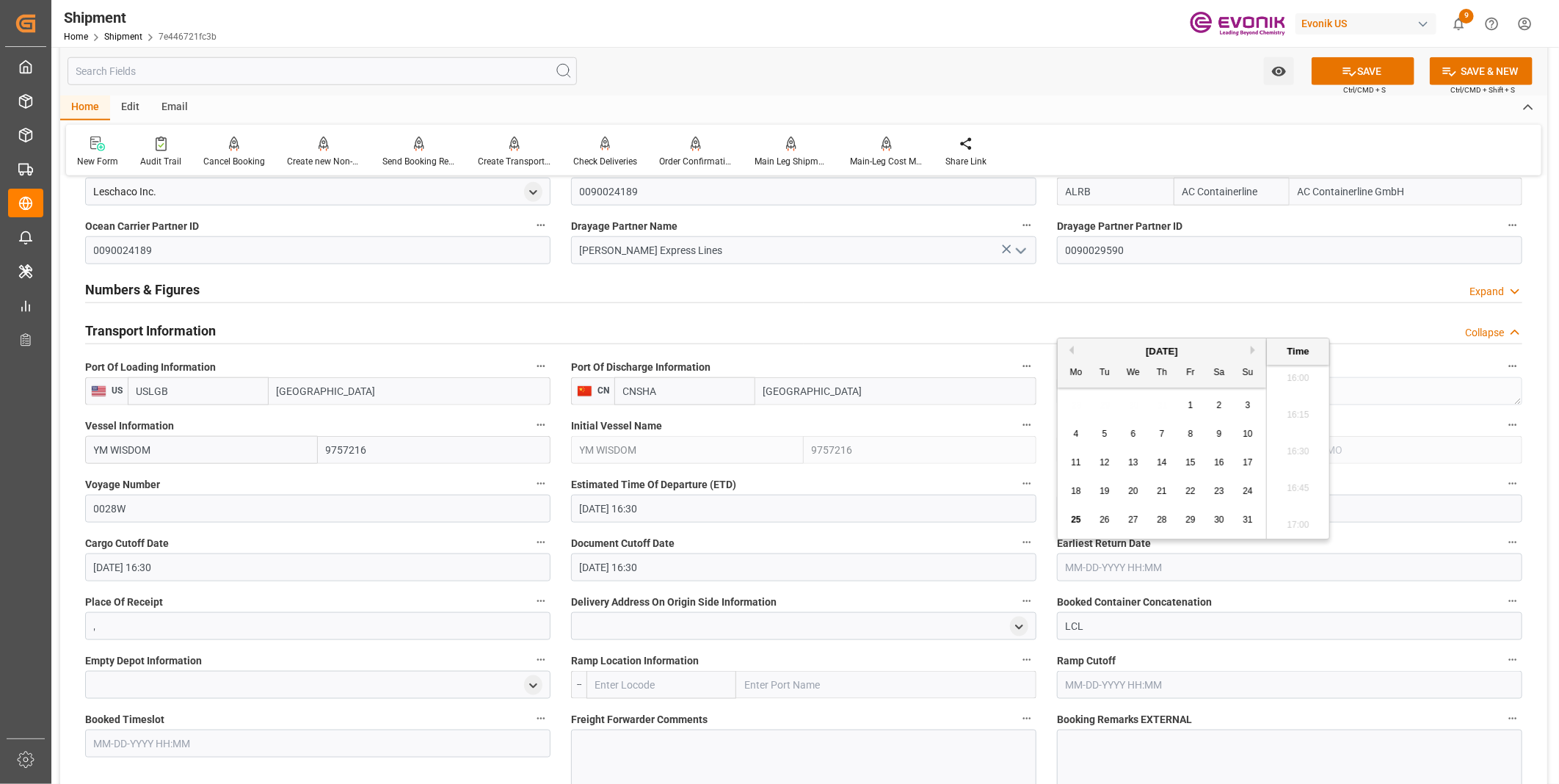
paste input "09-15-2025 16:30"
type input "09-15-2025 16:30"
click at [1299, 449] on li "16:30" at bounding box center [1298, 452] width 62 height 36
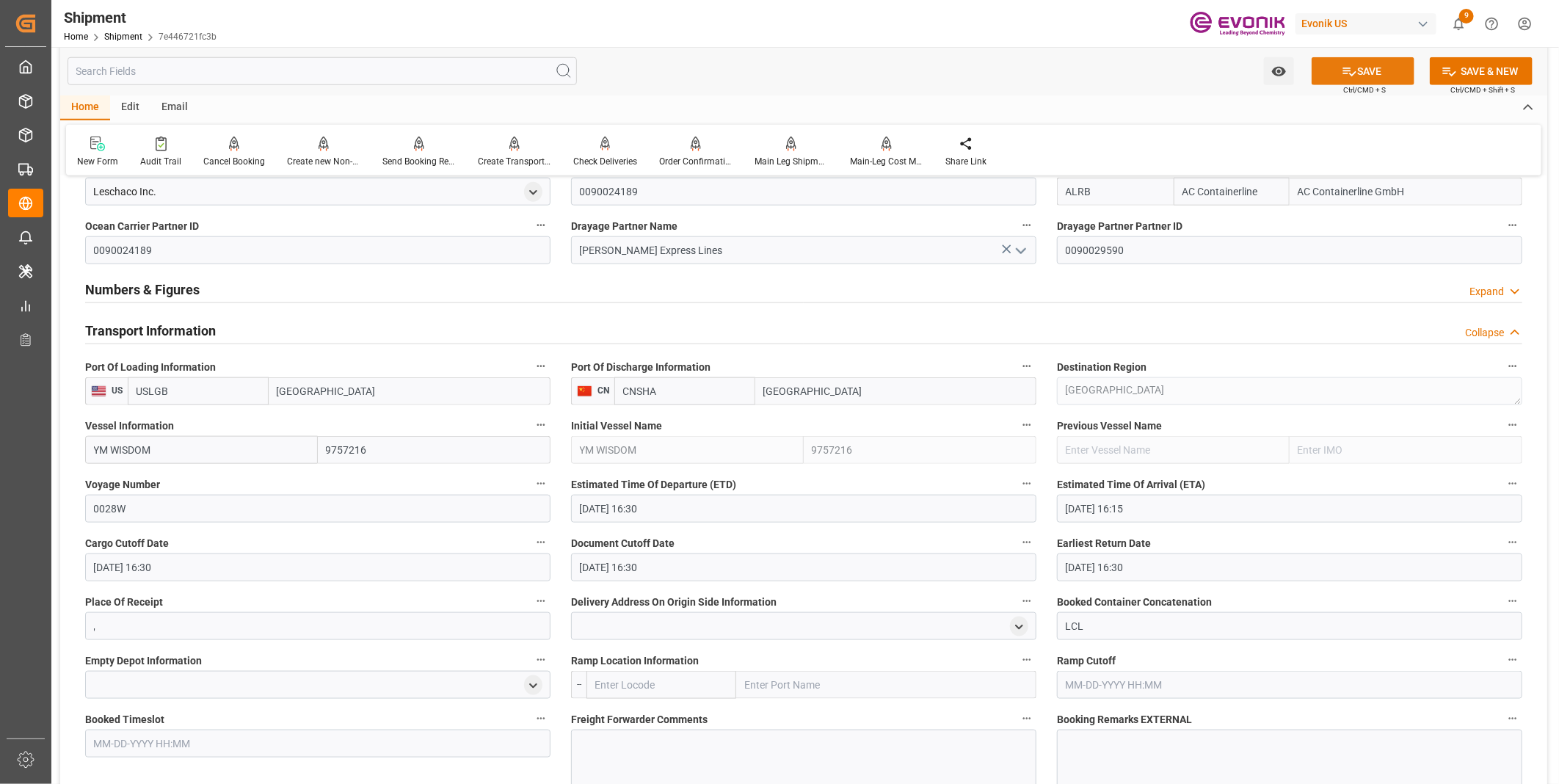
click at [1348, 68] on icon at bounding box center [1349, 72] width 13 height 9
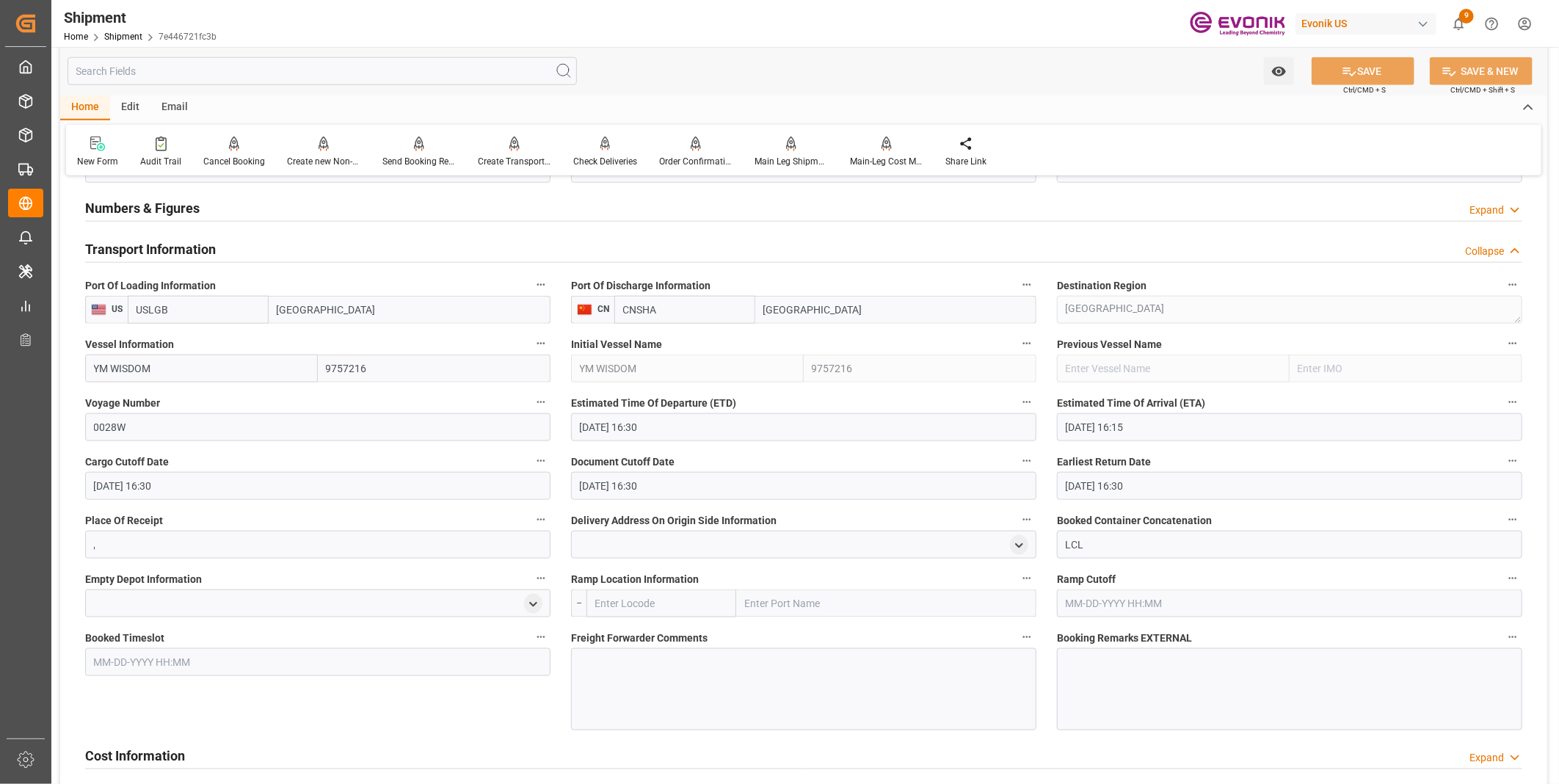
scroll to position [1053, 0]
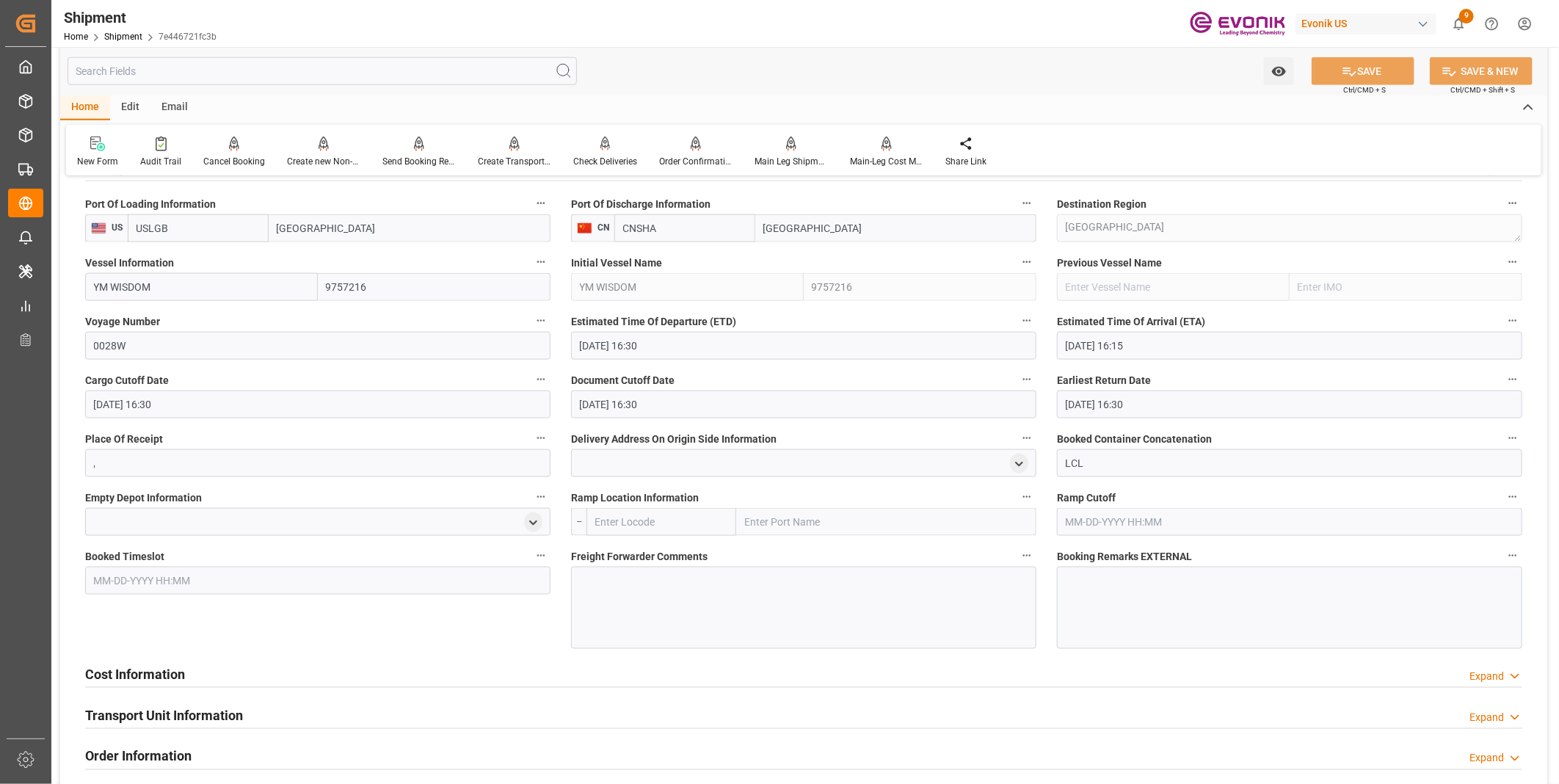
click at [622, 522] on input "text" at bounding box center [661, 521] width 150 height 28
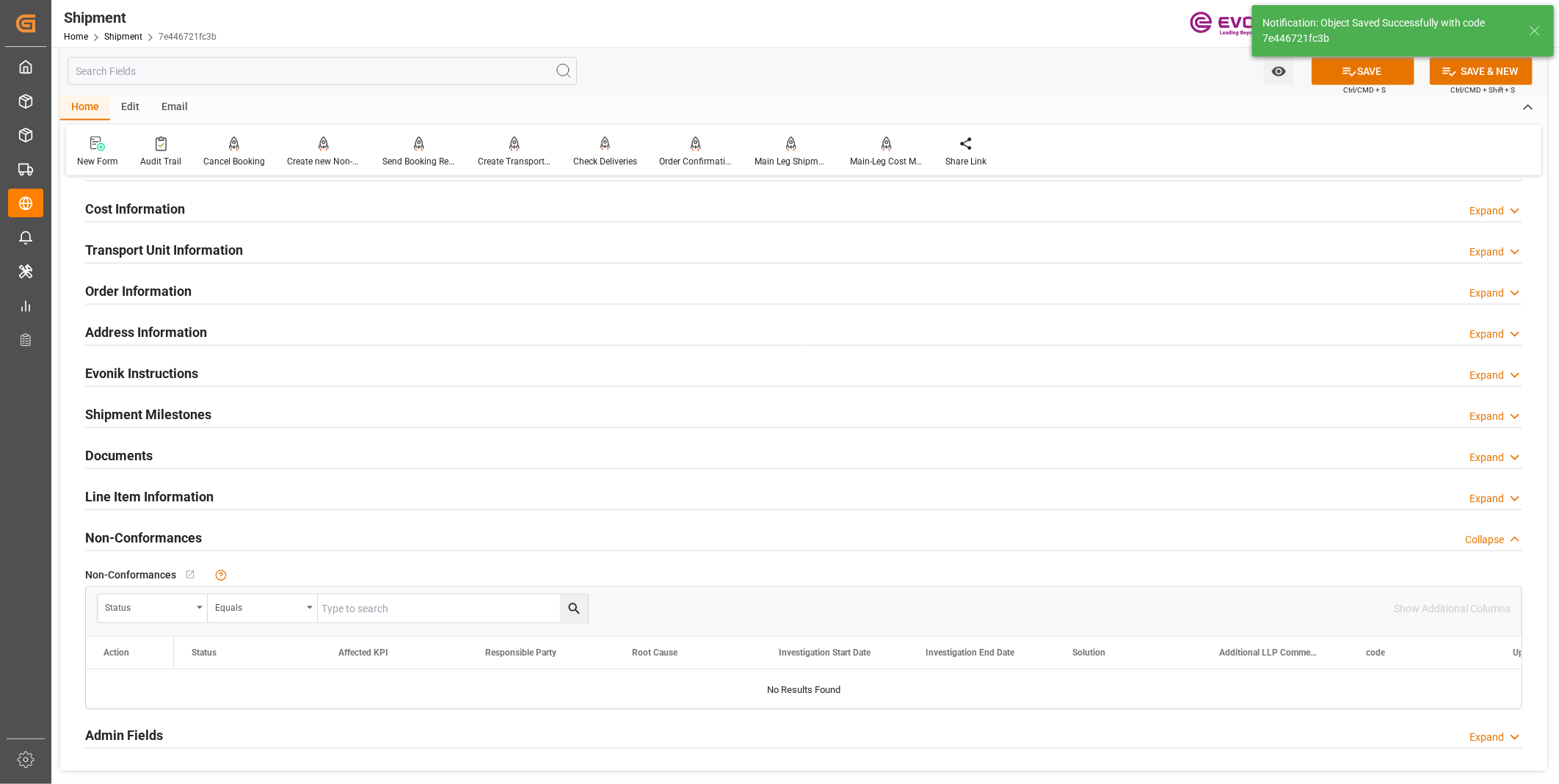
scroll to position [692, 0]
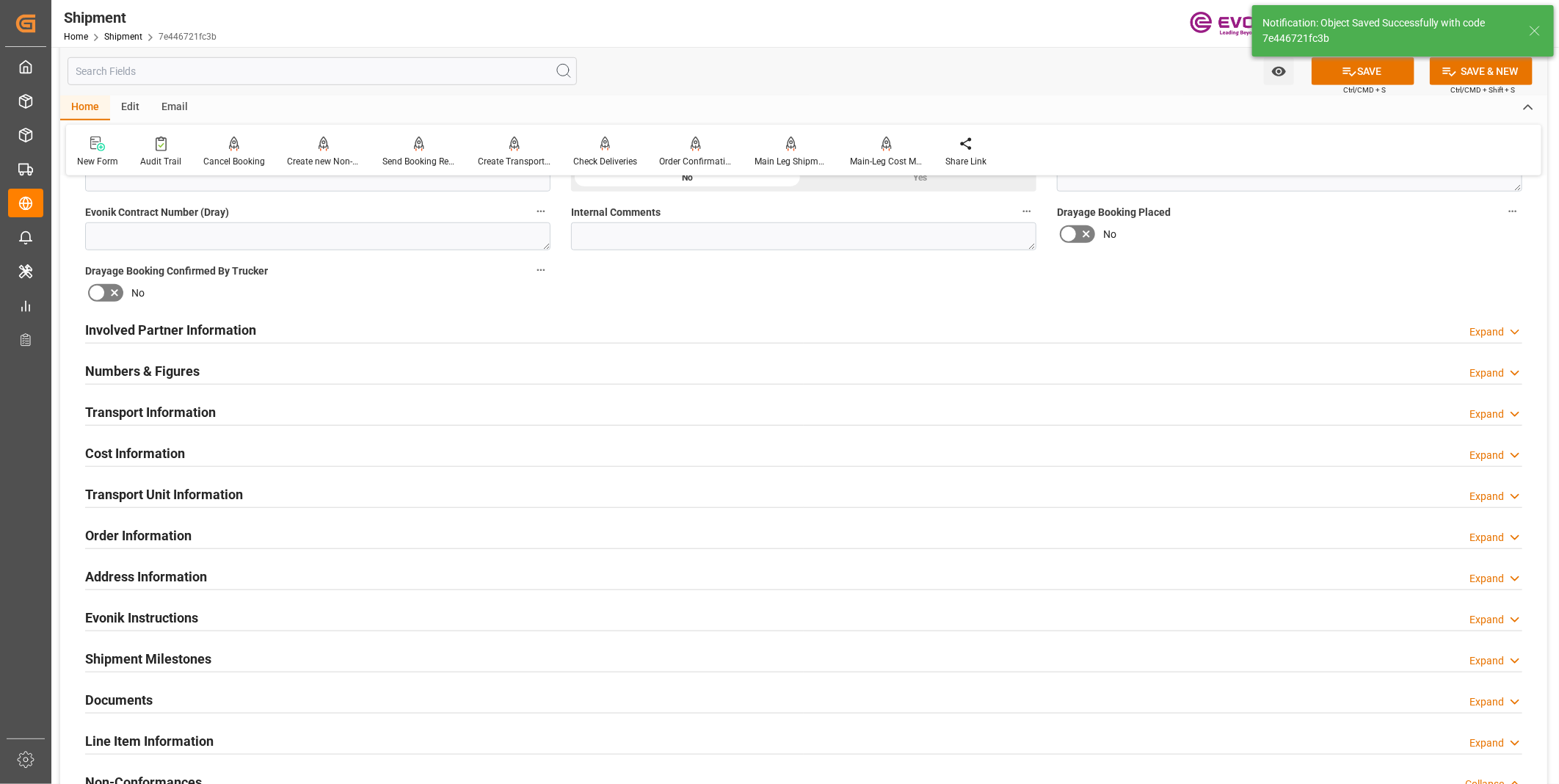
click at [419, 489] on div "Transport Unit Information Expand" at bounding box center [803, 493] width 1437 height 28
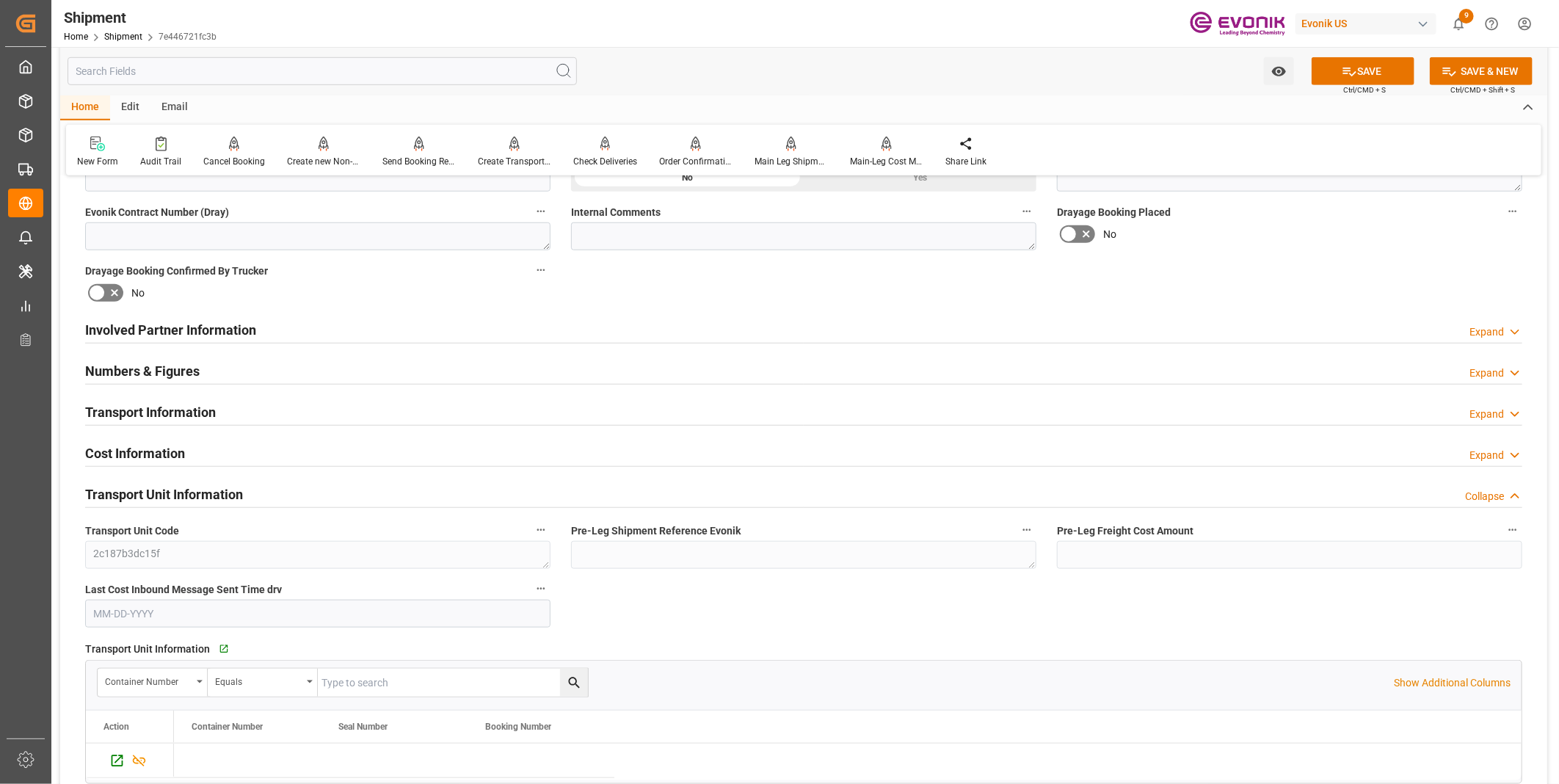
scroll to position [773, 0]
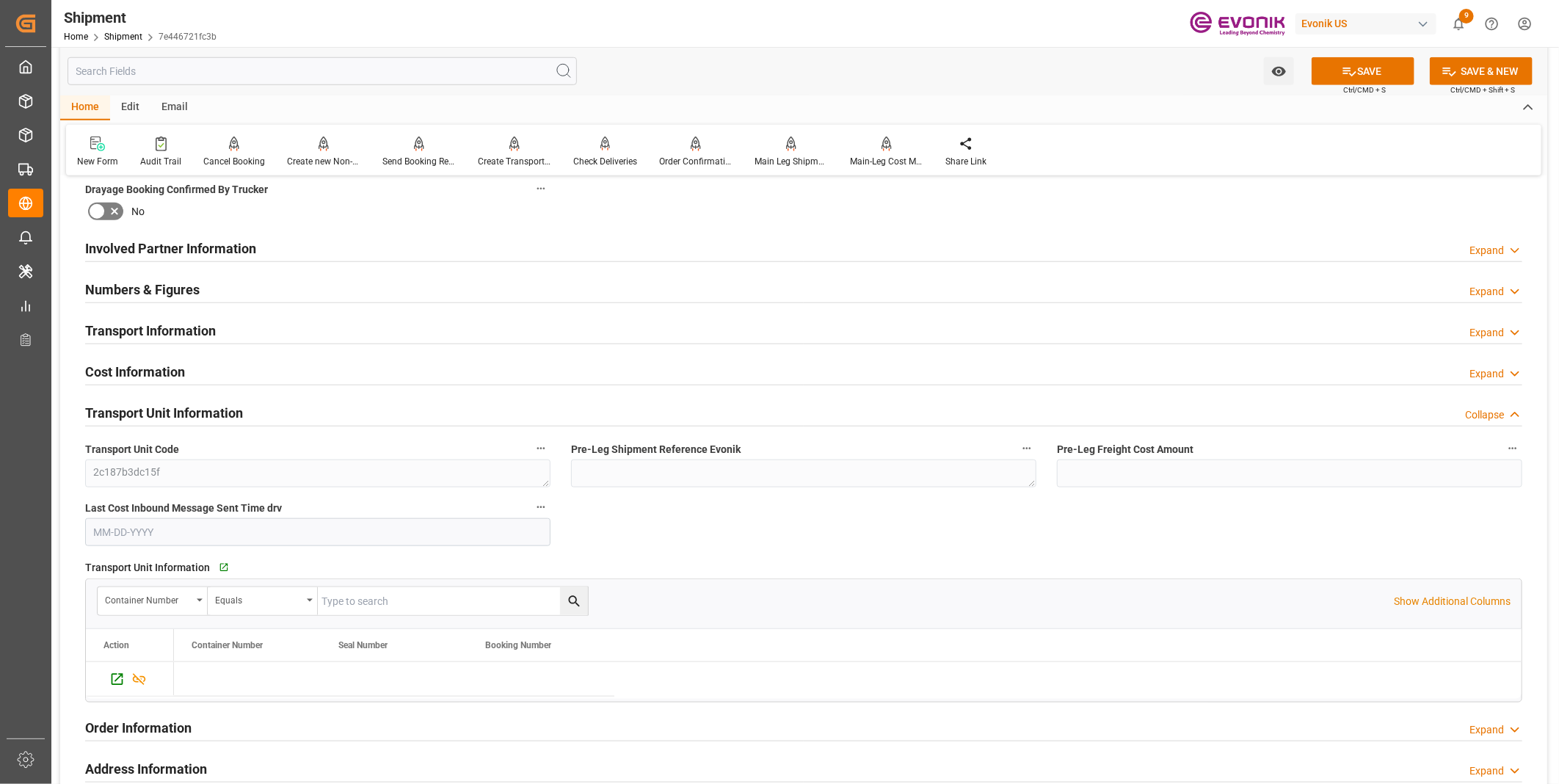
click at [384, 376] on div "Cost Information Expand" at bounding box center [803, 370] width 1437 height 28
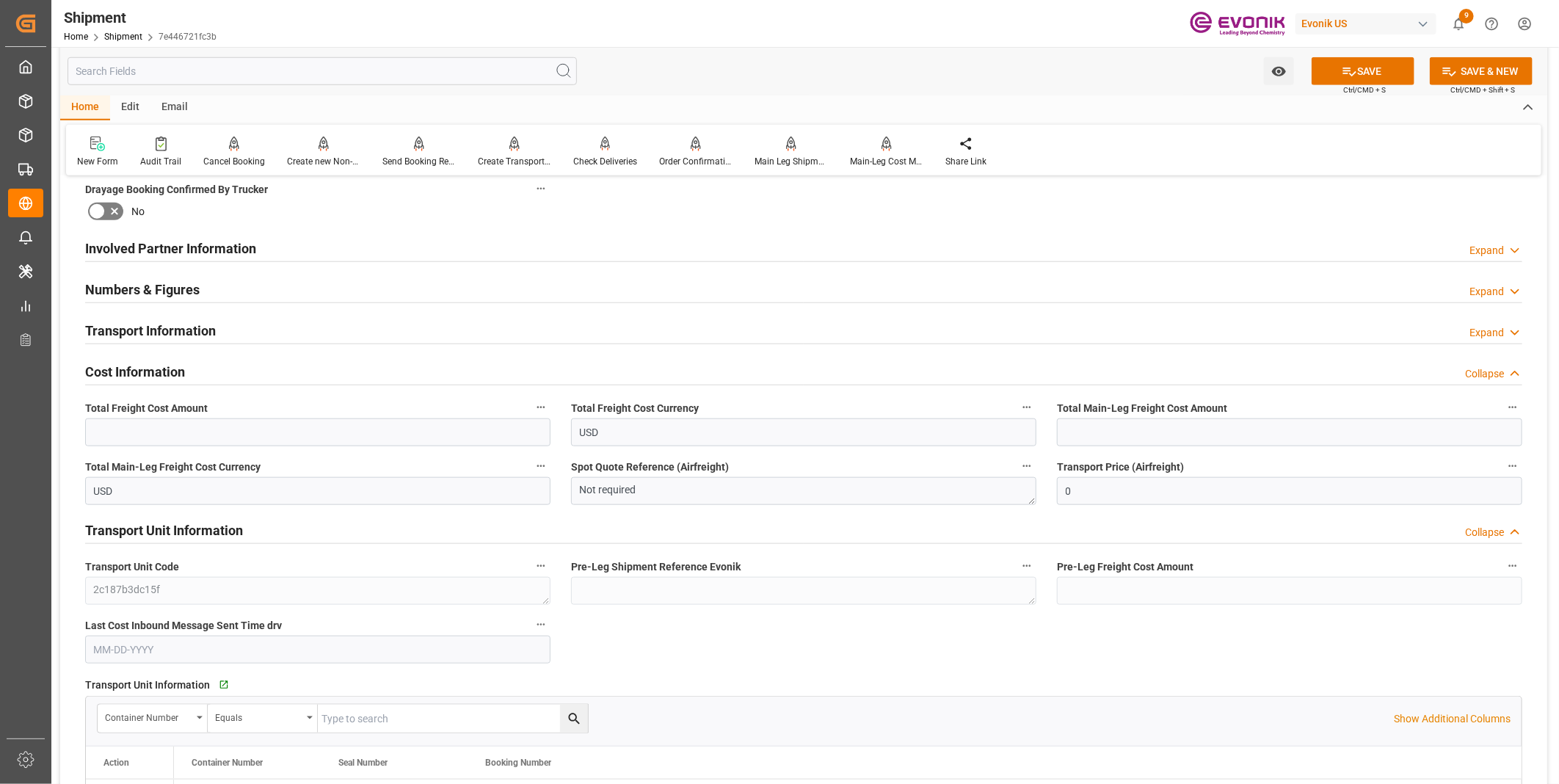
click at [394, 330] on div "Transport Information Expand" at bounding box center [803, 329] width 1437 height 28
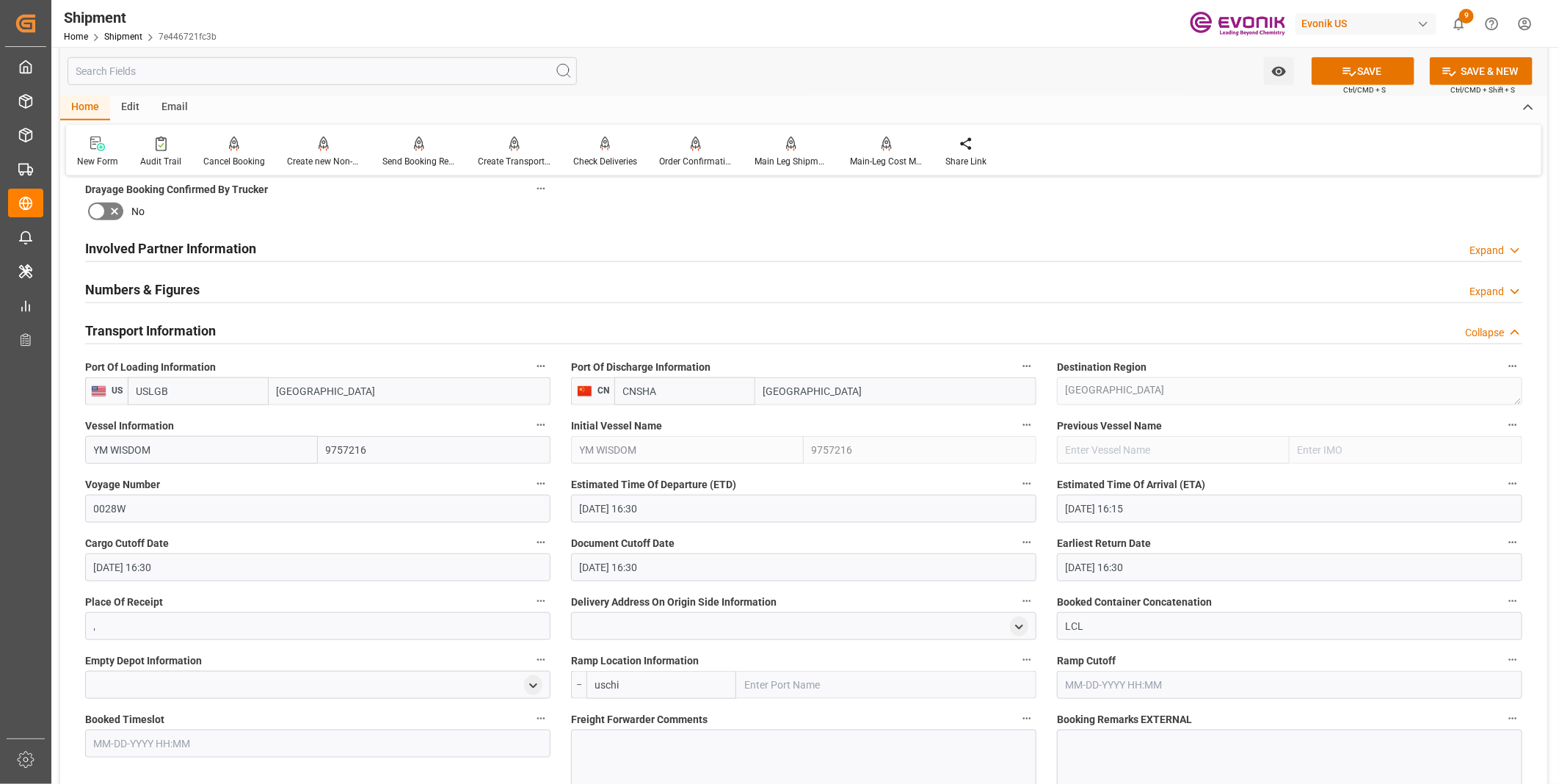
scroll to position [854, 0]
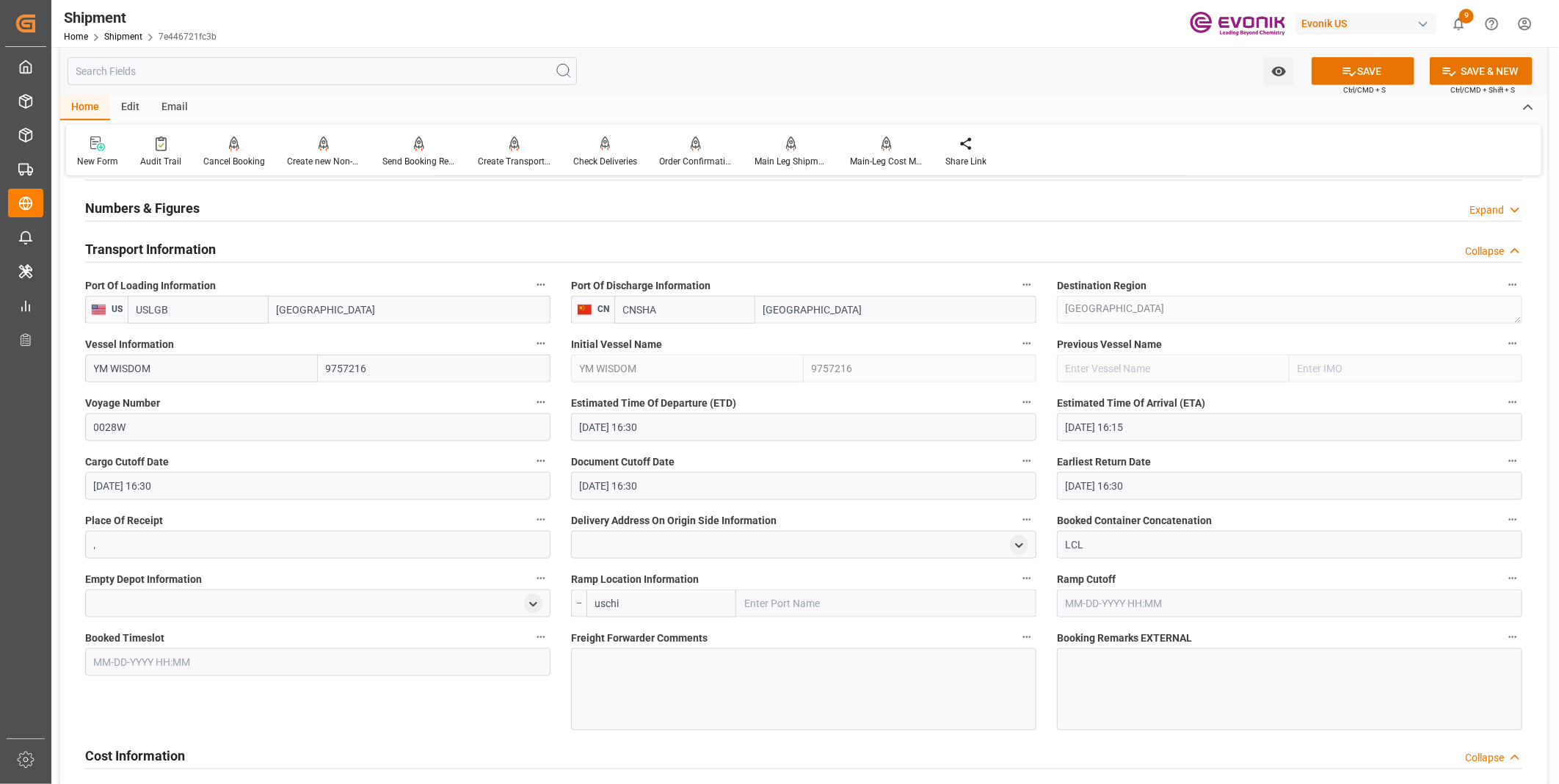
click at [654, 602] on input "uschi" at bounding box center [661, 603] width 150 height 28
type input "u"
click at [637, 642] on div "USCHI - Chicago" at bounding box center [661, 643] width 148 height 48
type input "USCHI"
type input "Chicago"
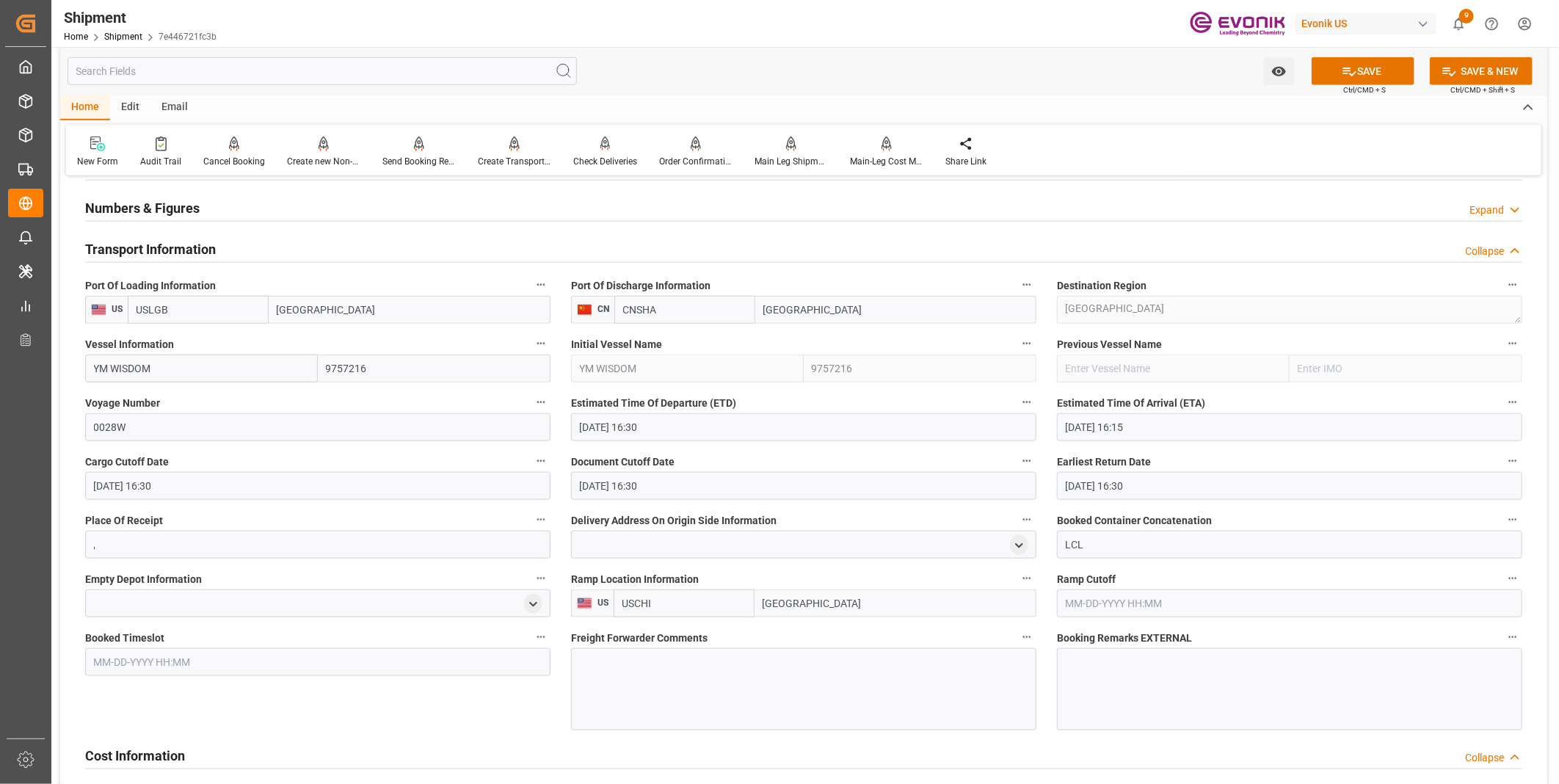
click at [631, 671] on div at bounding box center [803, 689] width 465 height 82
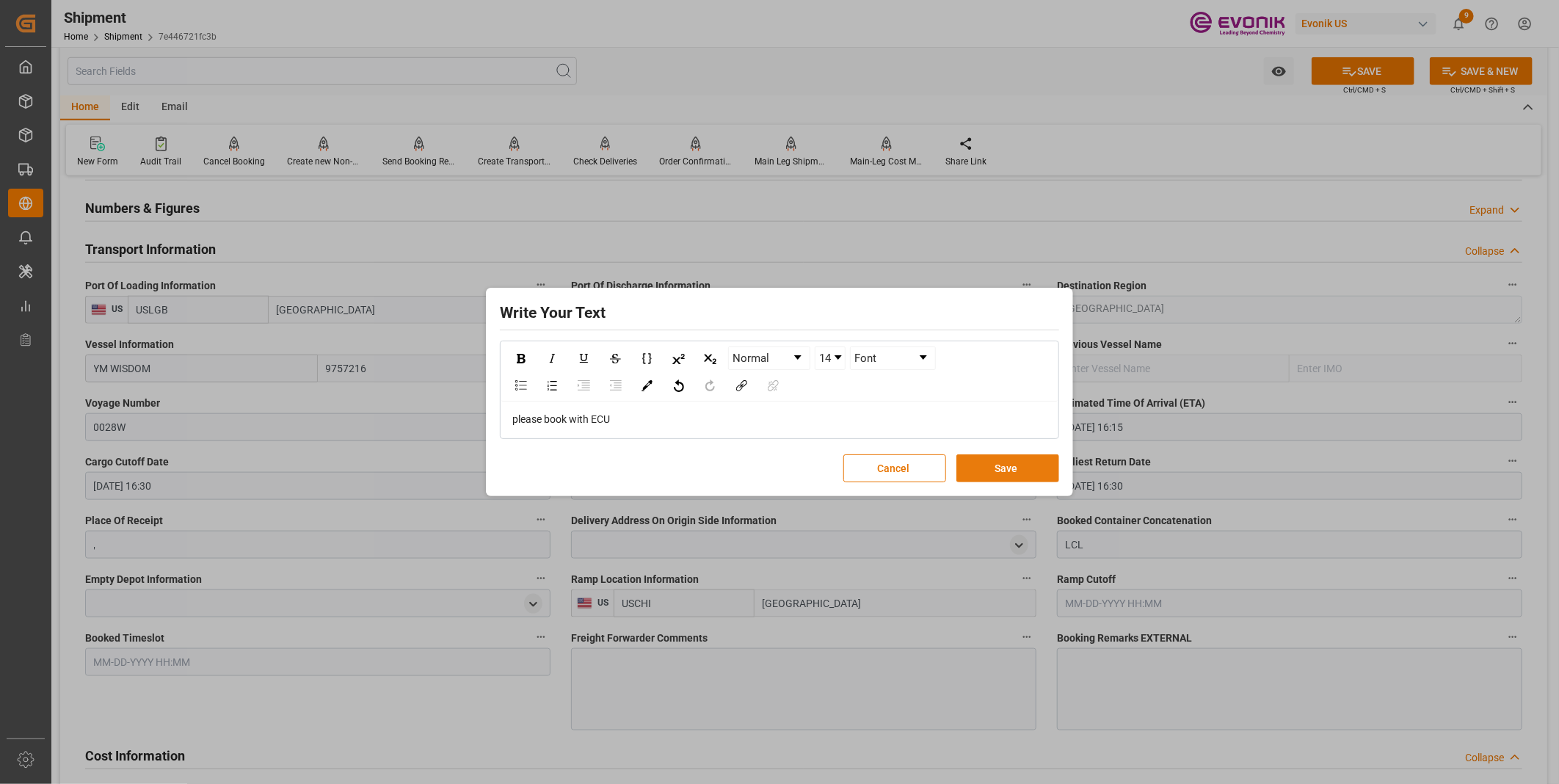
click at [1002, 468] on button "Save" at bounding box center [1008, 468] width 103 height 28
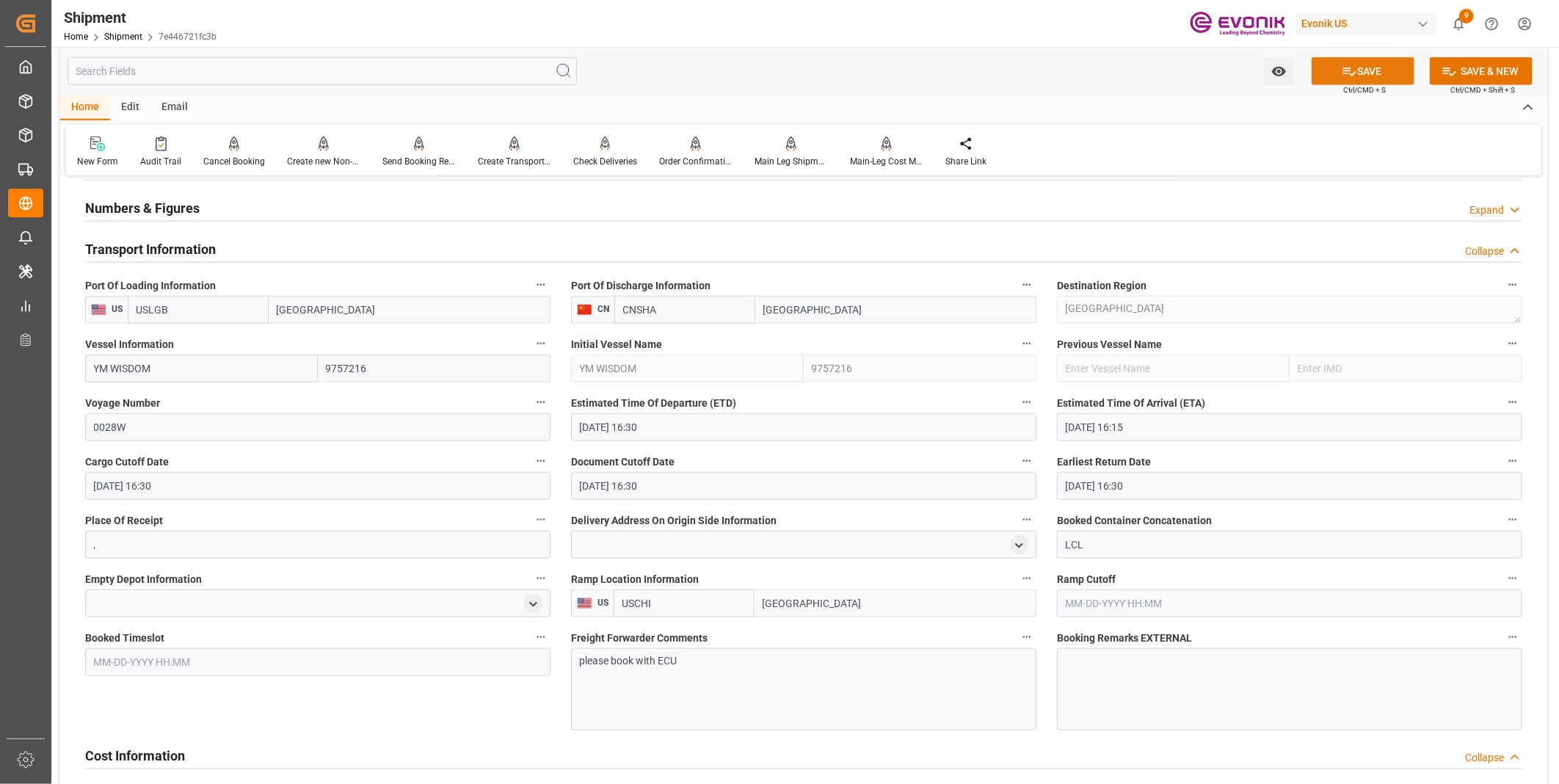
click at [1355, 64] on button "SAVE" at bounding box center [1363, 71] width 103 height 28
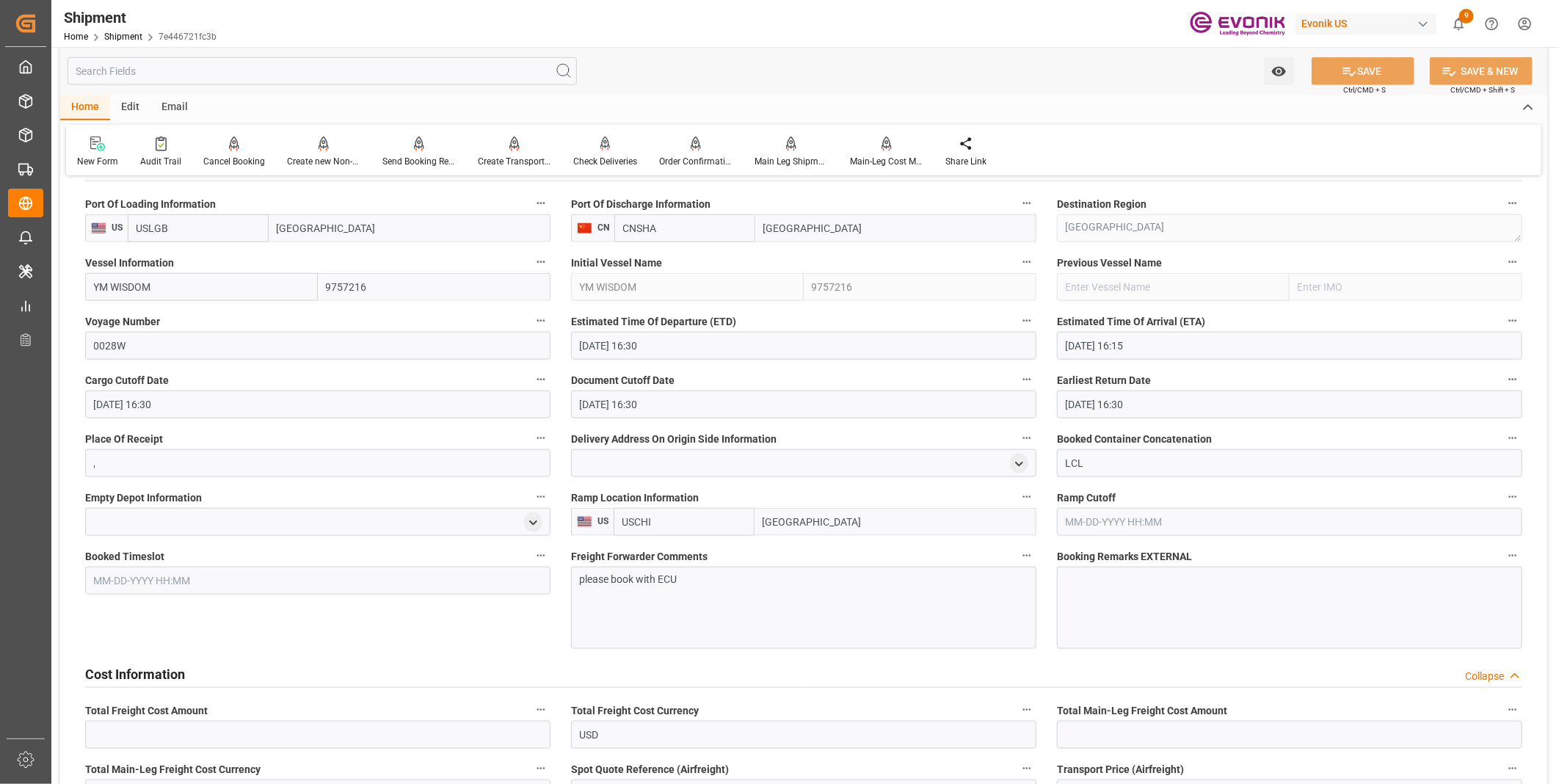
scroll to position [1017, 0]
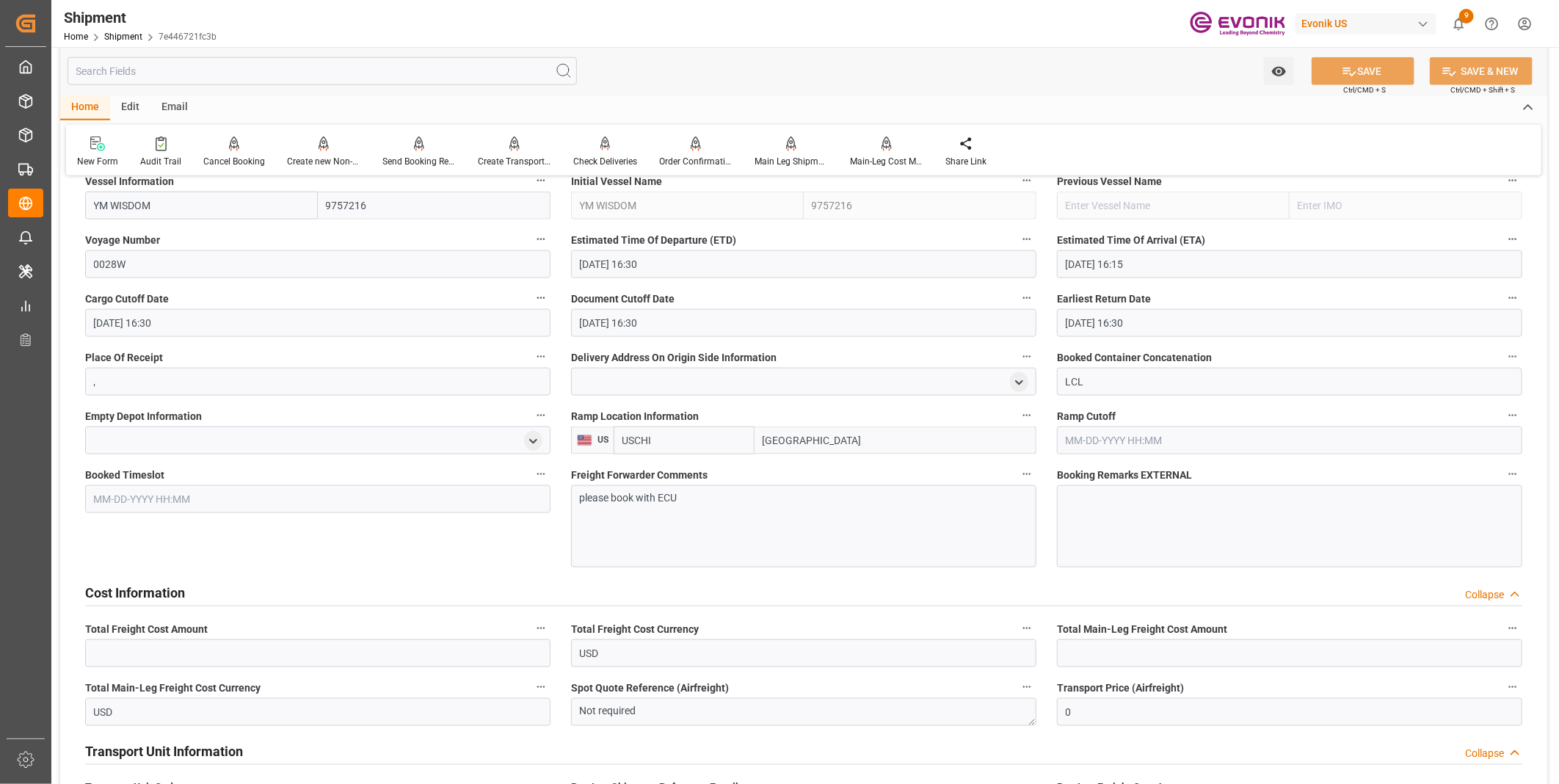
click at [743, 596] on div "Cost Information Collapse" at bounding box center [803, 591] width 1437 height 28
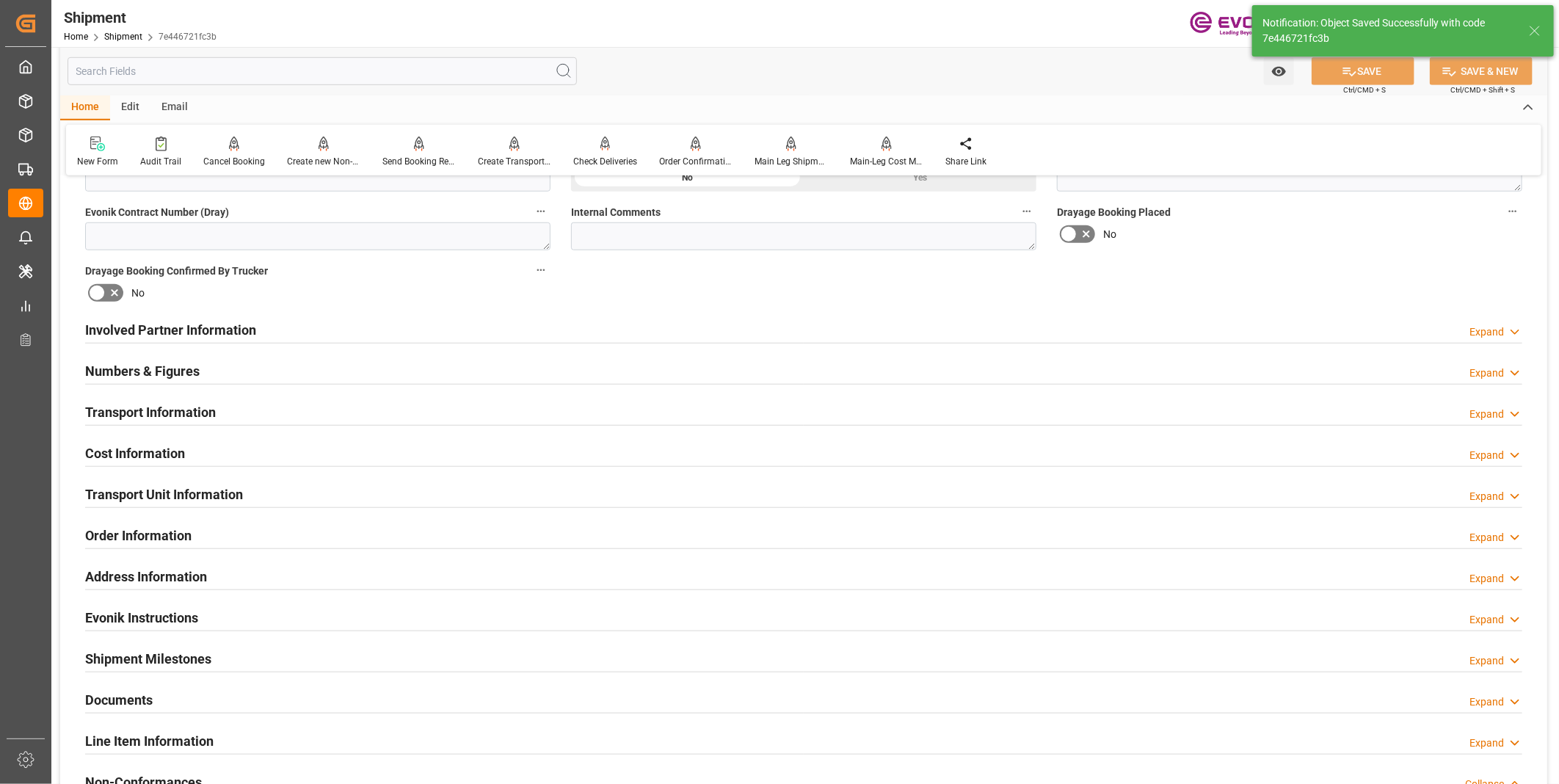
scroll to position [610, 0]
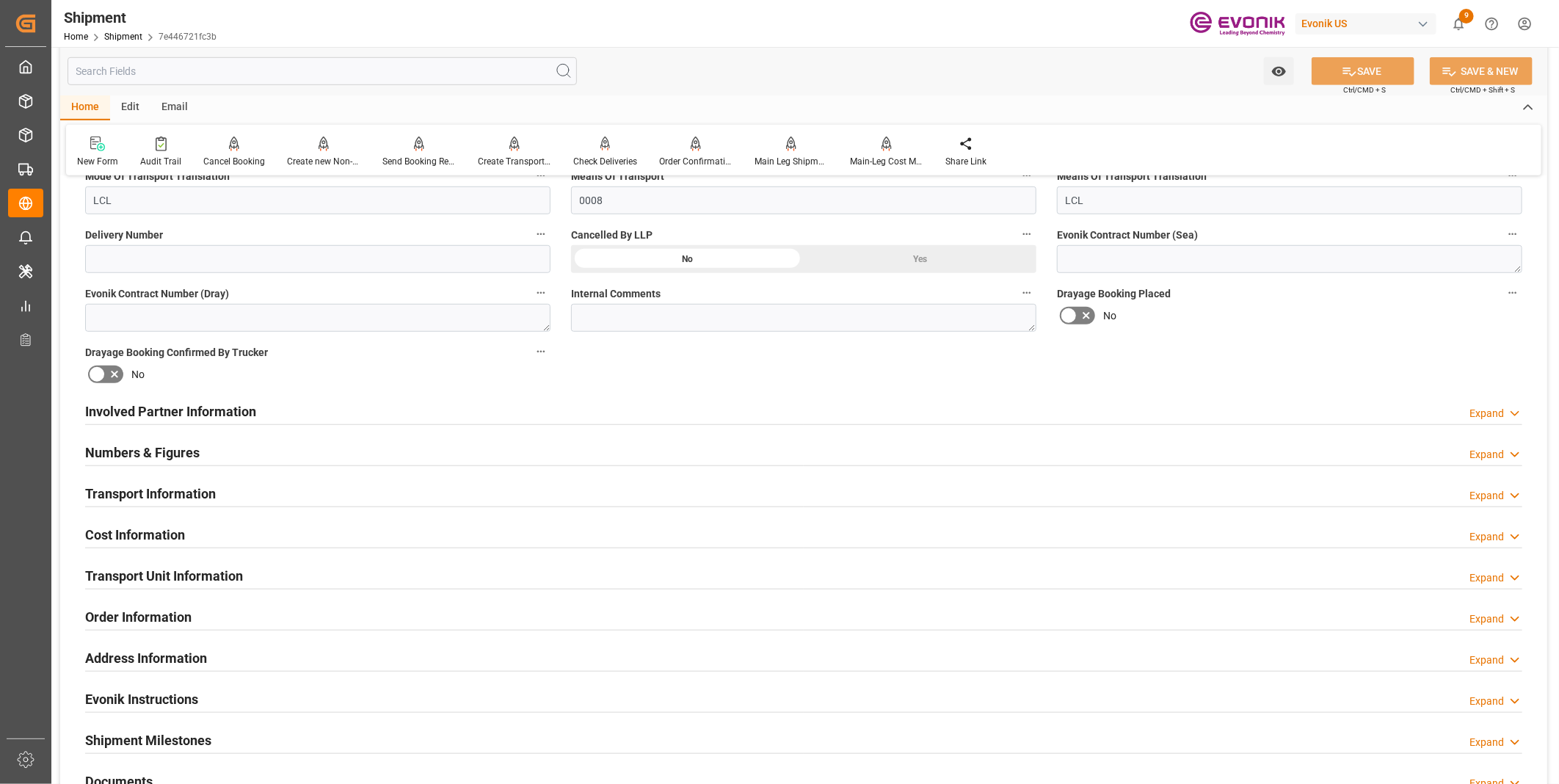
click at [352, 575] on div "Transport Unit Information Expand" at bounding box center [803, 574] width 1437 height 28
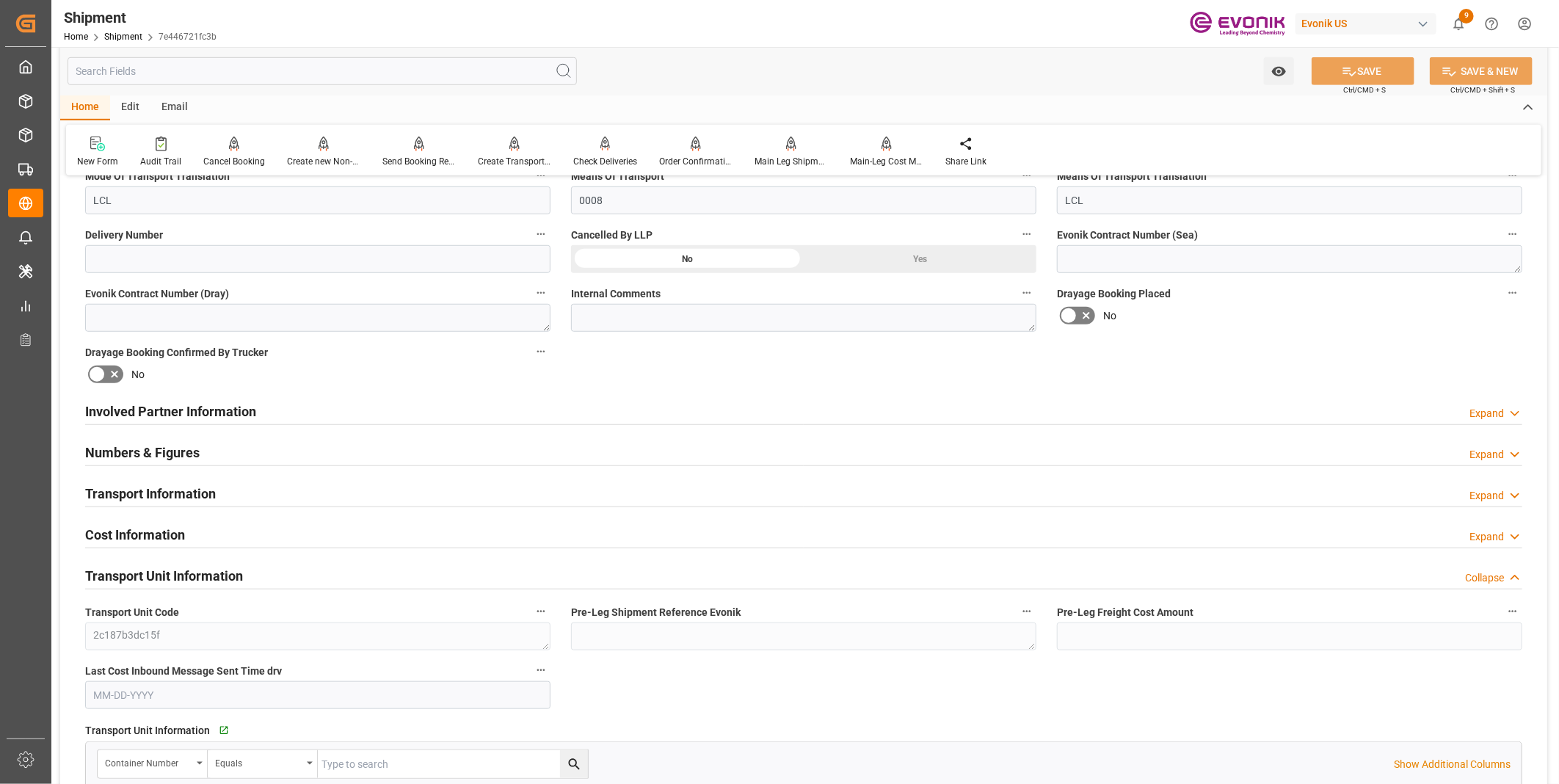
click at [352, 575] on div "Transport Unit Information Collapse" at bounding box center [803, 574] width 1437 height 28
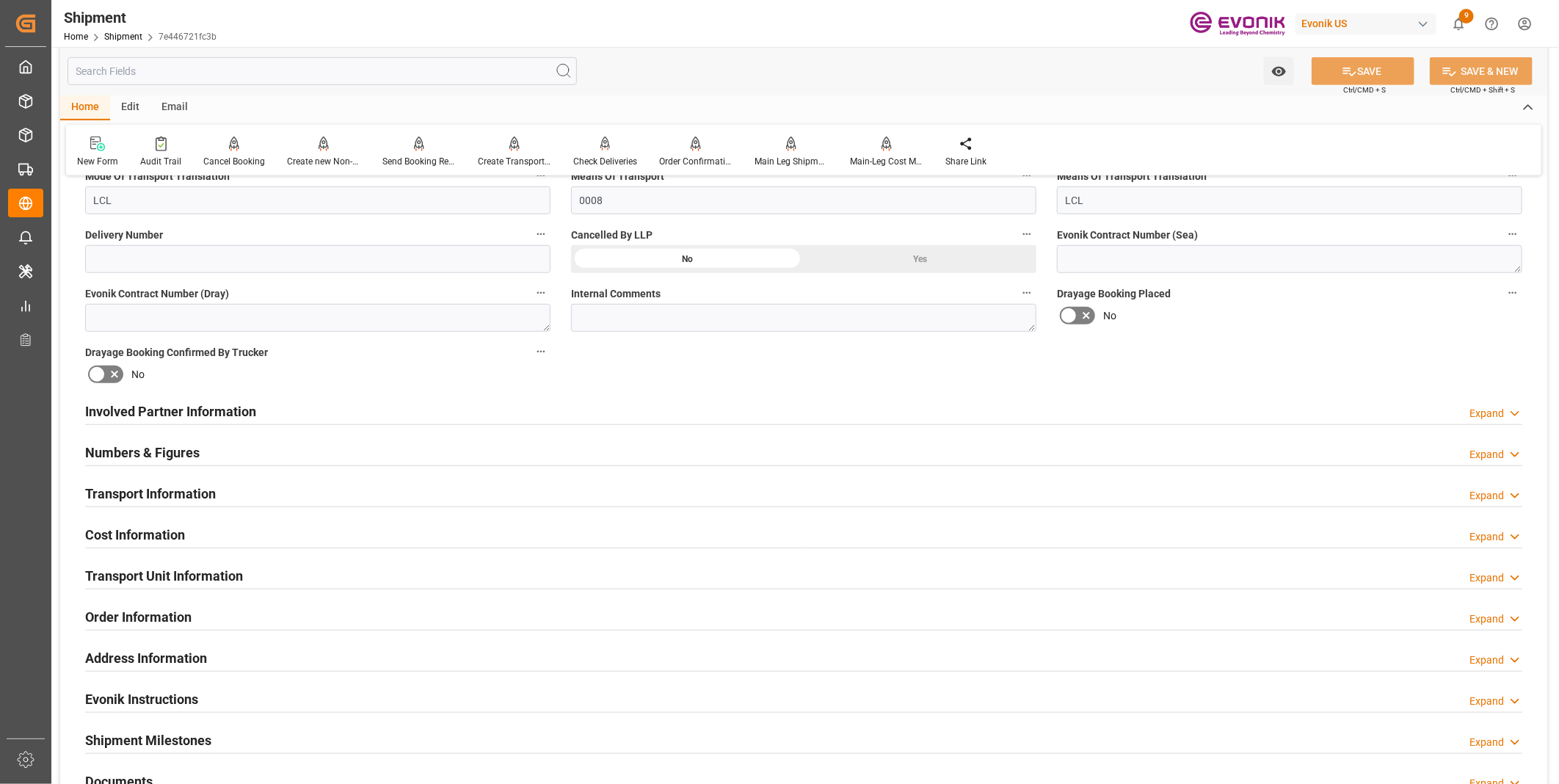
click at [378, 449] on div "Numbers & Figures Expand" at bounding box center [803, 451] width 1437 height 28
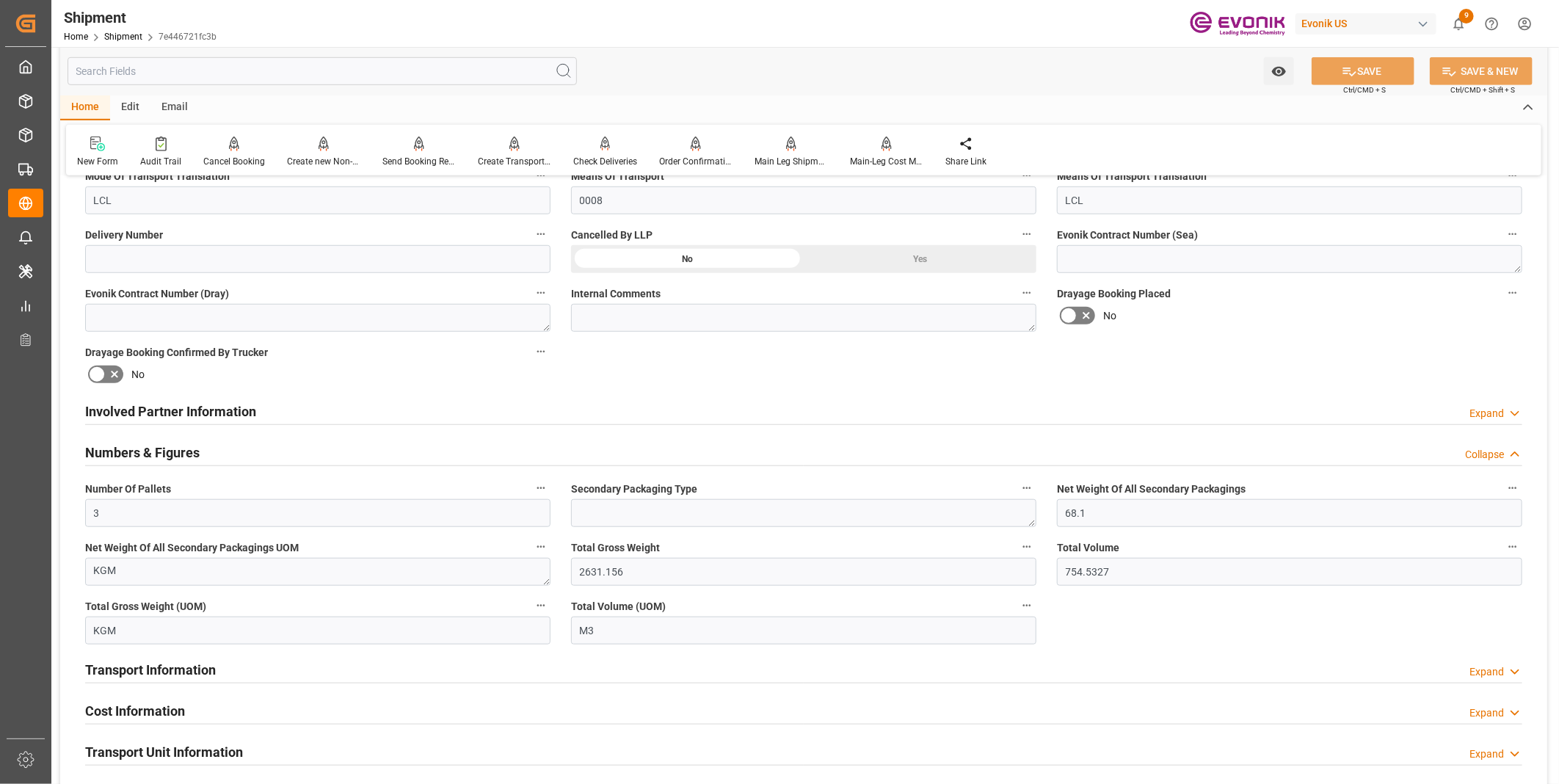
click at [343, 372] on div "No" at bounding box center [317, 374] width 465 height 23
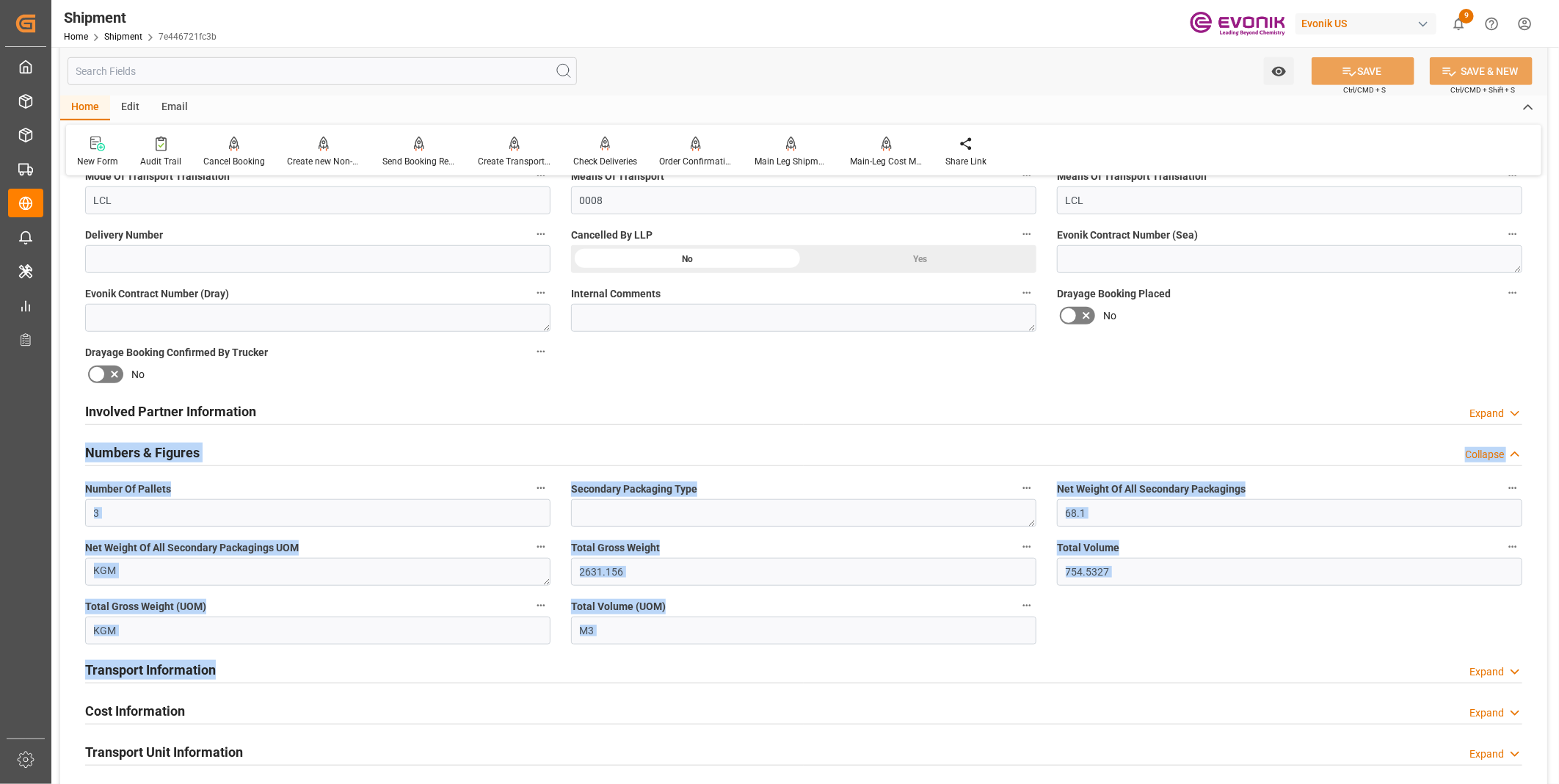
drag, startPoint x: 71, startPoint y: 428, endPoint x: 429, endPoint y: 657, distance: 425.0
click at [429, 657] on div "Booking Confirmation Milestone Bar Collapse Submitted to FFW for Booking (Pendi…" at bounding box center [804, 425] width 1487 height 1694
drag, startPoint x: 429, startPoint y: 657, endPoint x: 607, endPoint y: 397, distance: 315.1
click at [607, 397] on div "Involved Partner Information Expand" at bounding box center [803, 410] width 1437 height 28
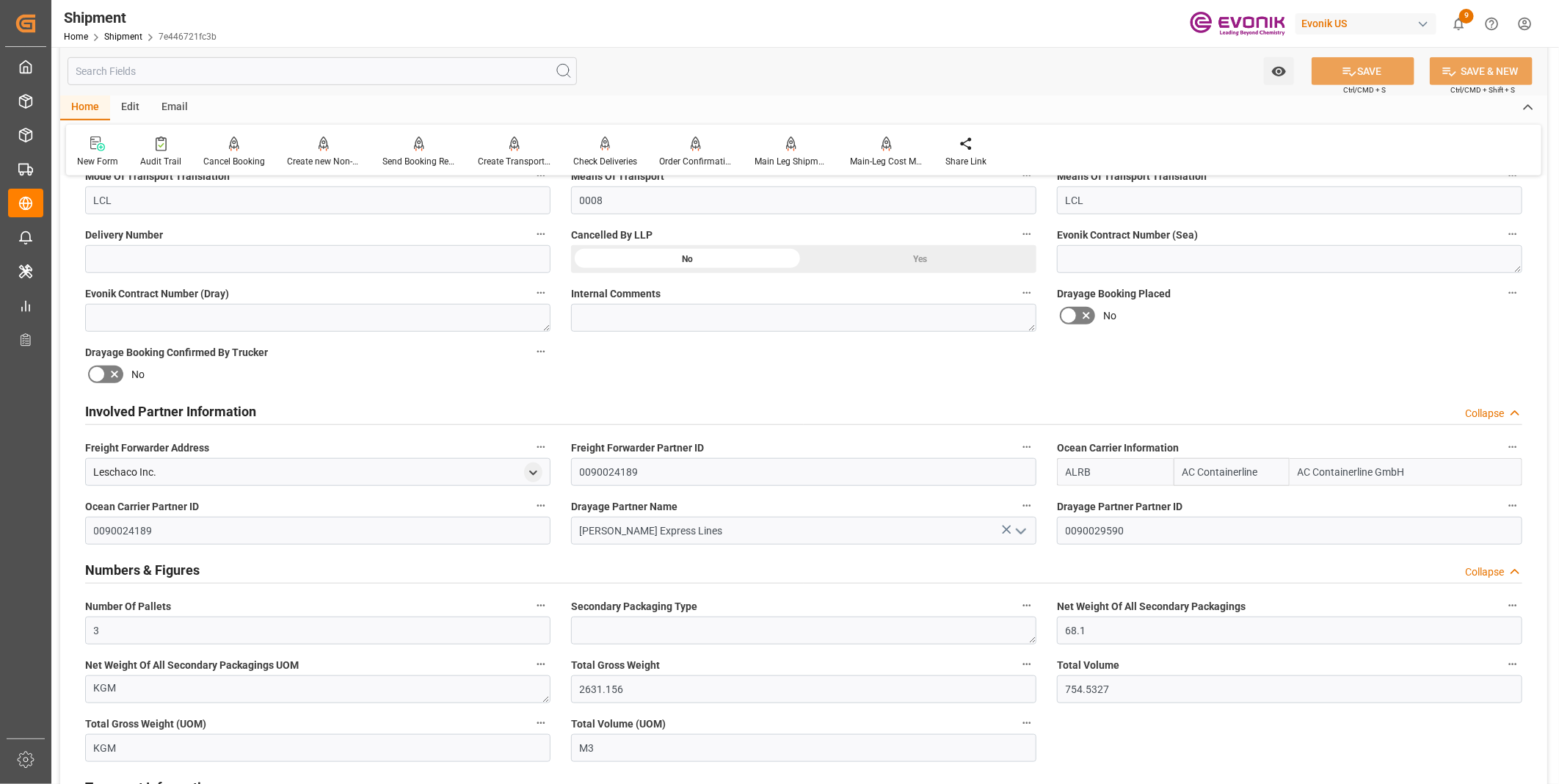
click at [176, 409] on h2 "Involved Partner Information" at bounding box center [170, 411] width 171 height 20
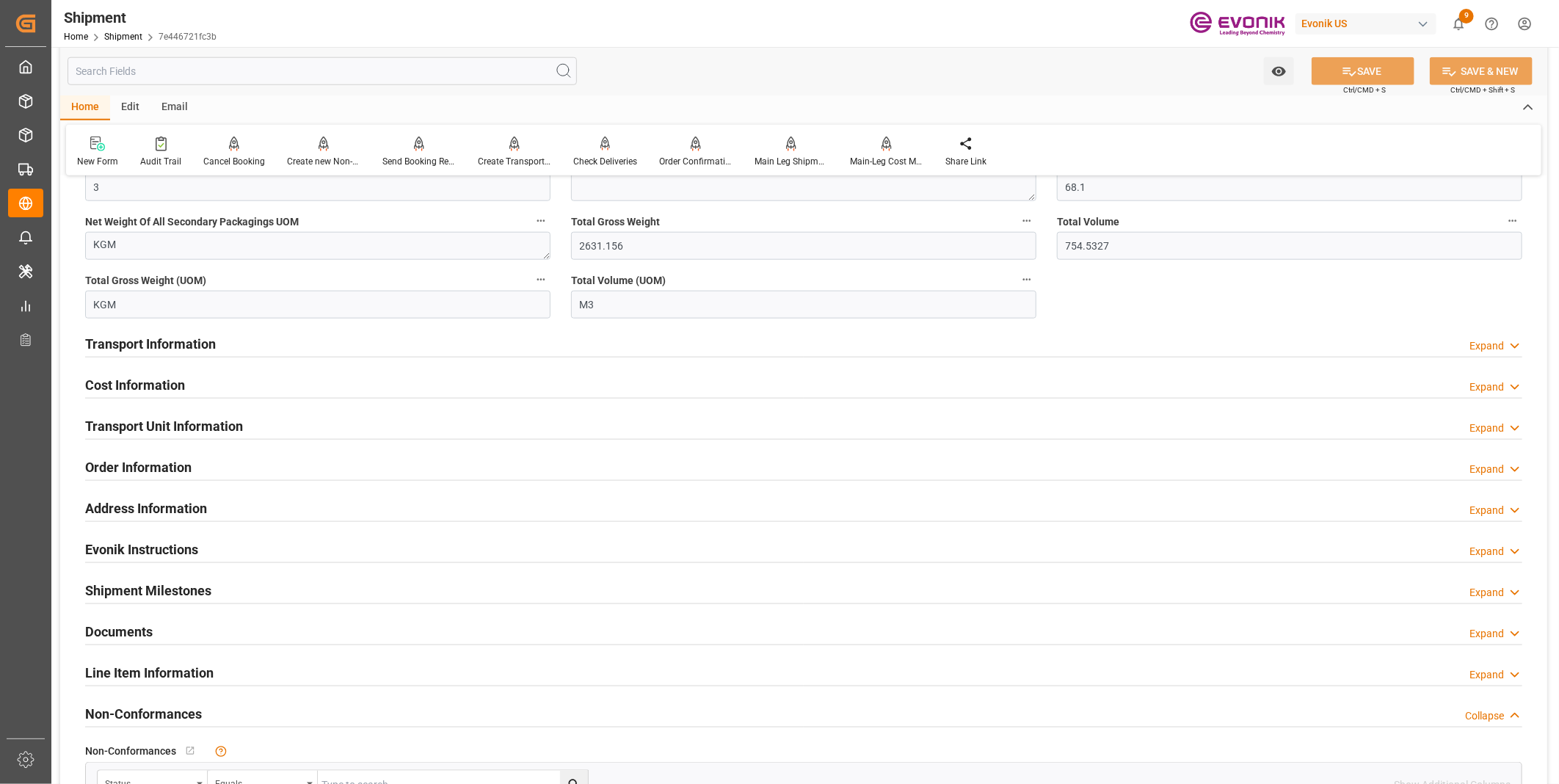
scroll to position [1099, 0]
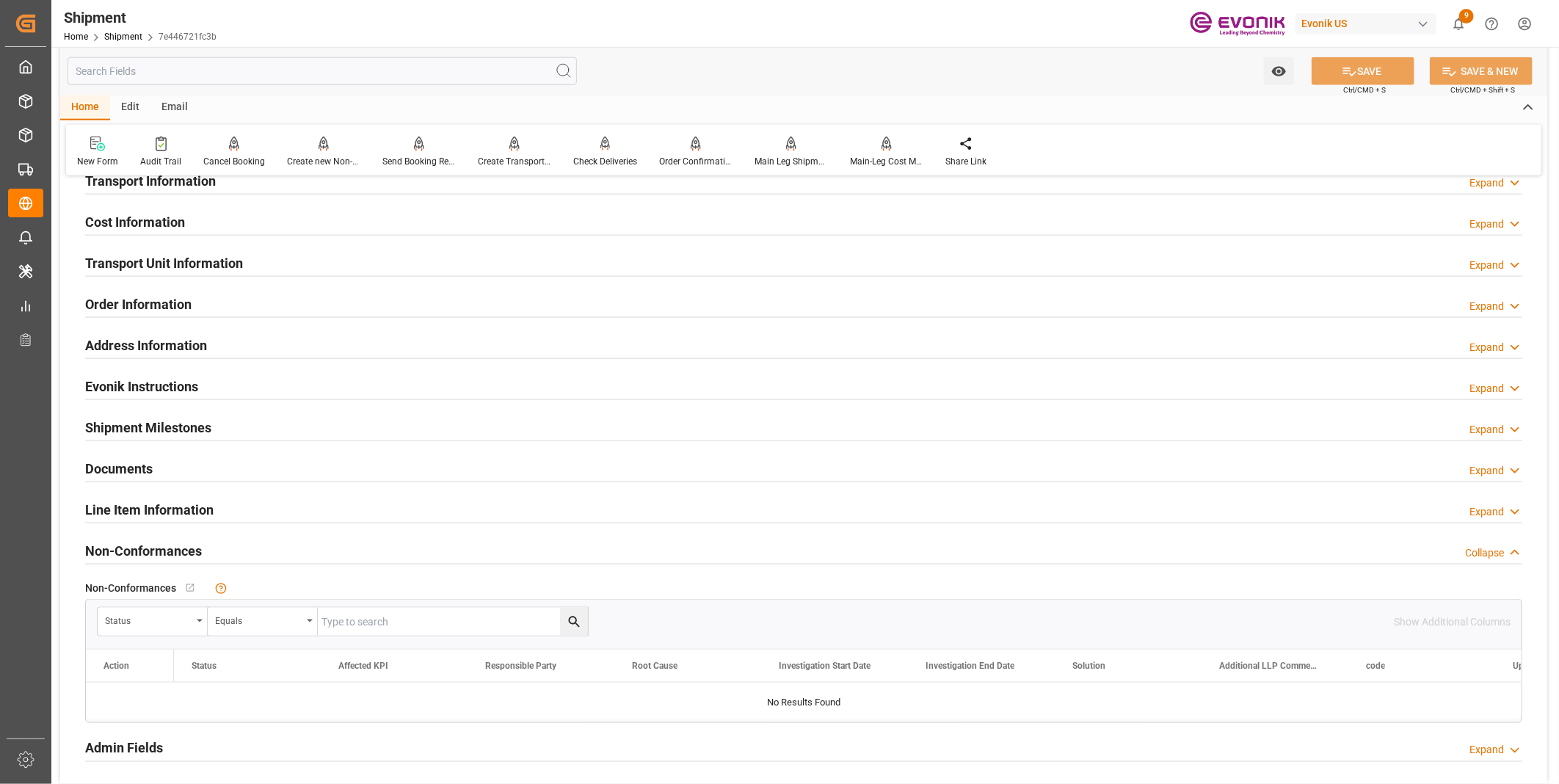
click at [196, 296] on div "Order Information Expand" at bounding box center [803, 303] width 1437 height 28
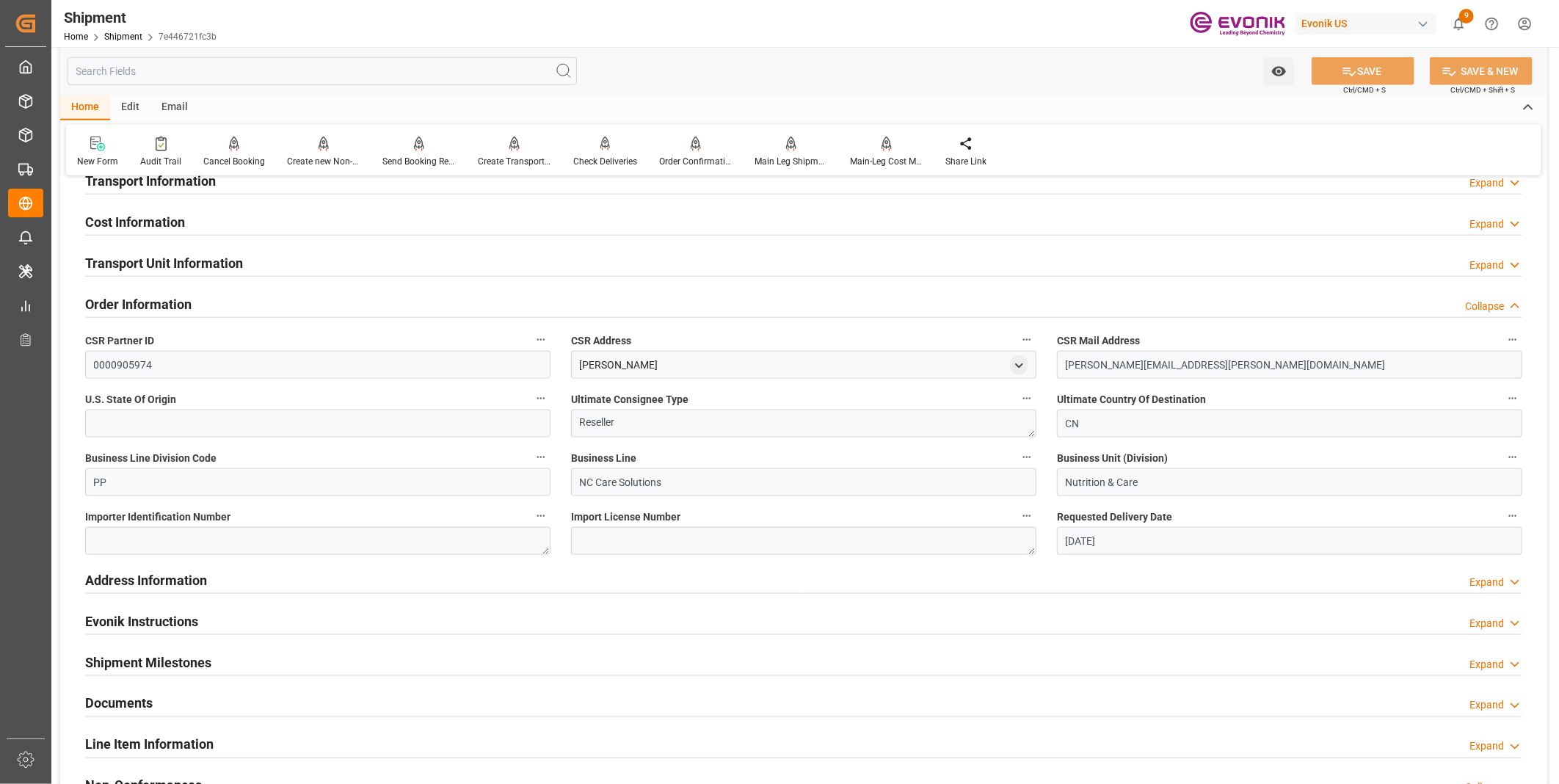
click at [210, 299] on div "Order Information Collapse" at bounding box center [803, 303] width 1437 height 28
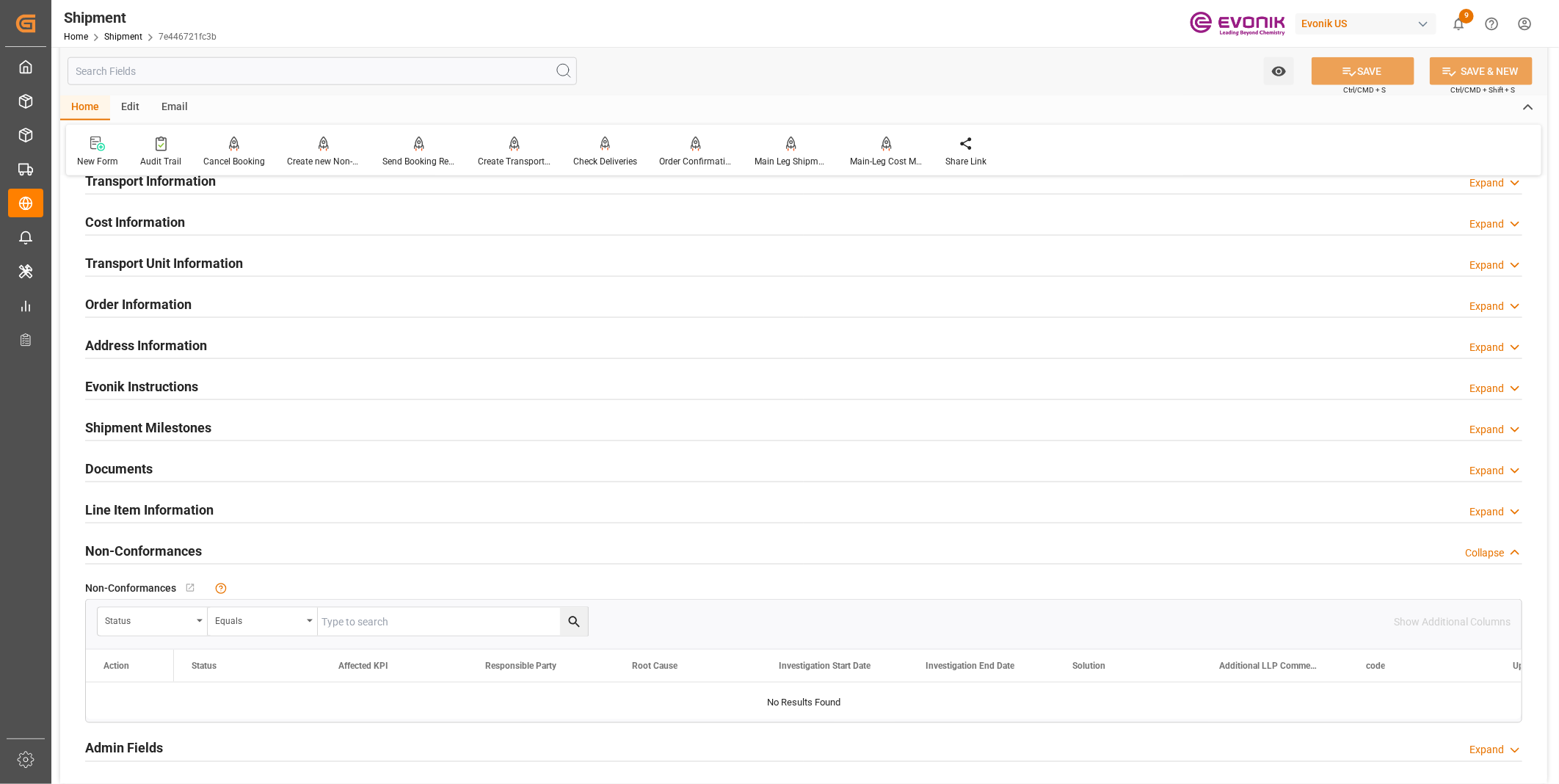
click at [252, 257] on div "Transport Unit Information Expand" at bounding box center [803, 262] width 1437 height 28
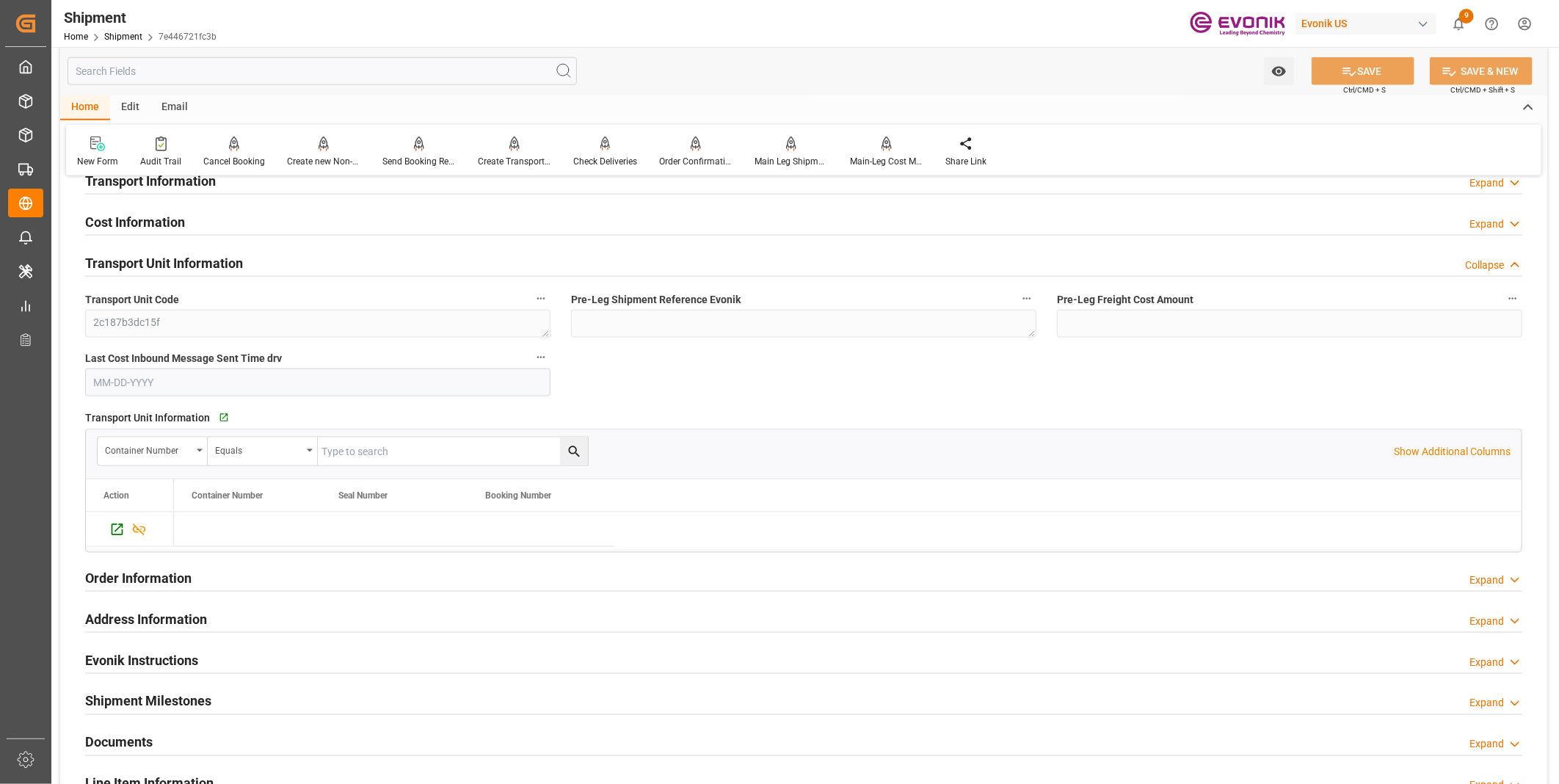
click at [288, 261] on div "Transport Unit Information Collapse" at bounding box center [803, 262] width 1437 height 28
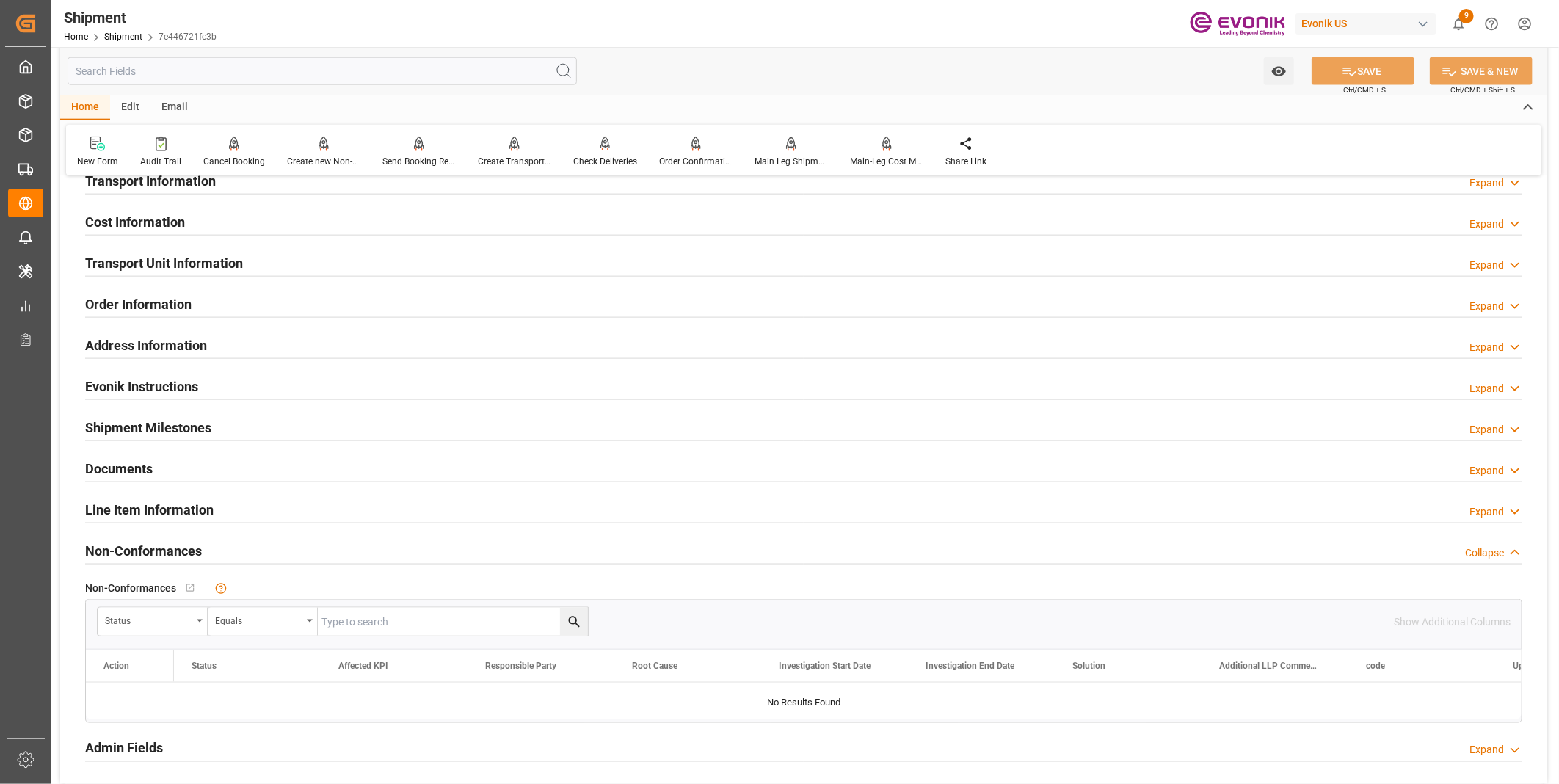
click at [289, 222] on div "Cost Information Expand" at bounding box center [803, 220] width 1437 height 28
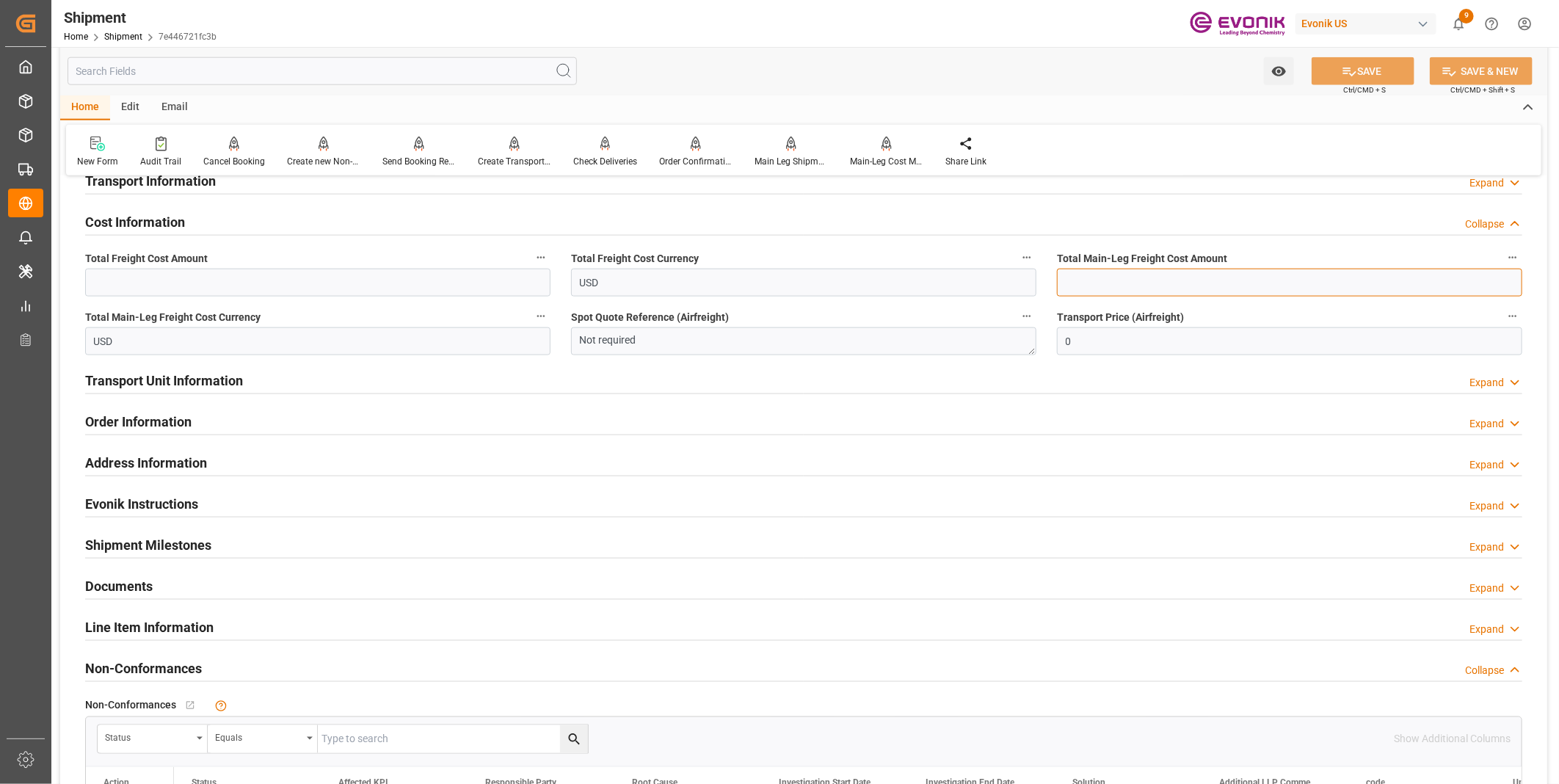
click at [1117, 279] on input "text" at bounding box center [1289, 282] width 465 height 28
click at [1140, 279] on input "text" at bounding box center [1289, 282] width 465 height 28
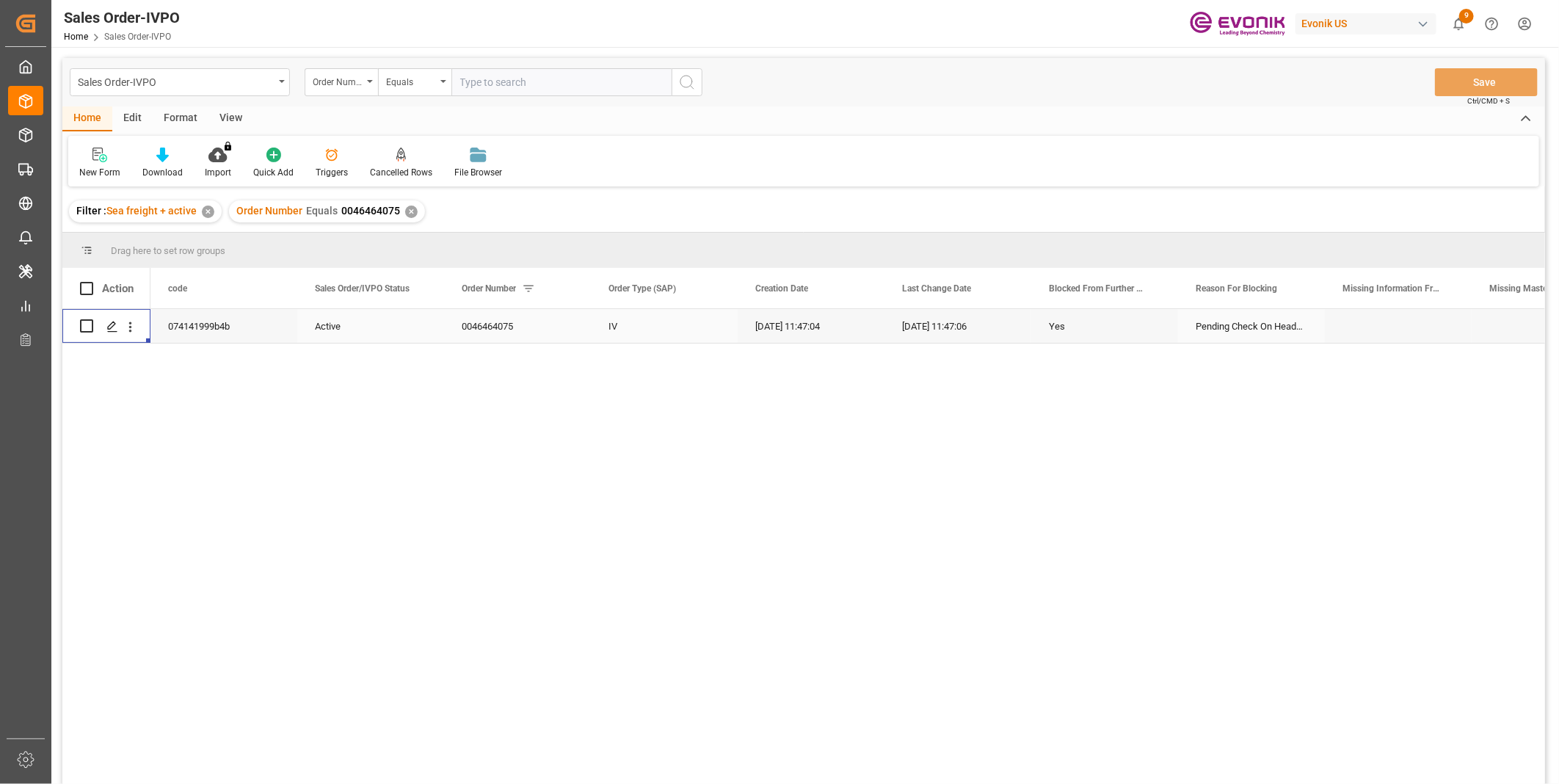
click at [492, 79] on input "text" at bounding box center [561, 82] width 220 height 28
paste input "88ea810db248"
type input "88ea810db248"
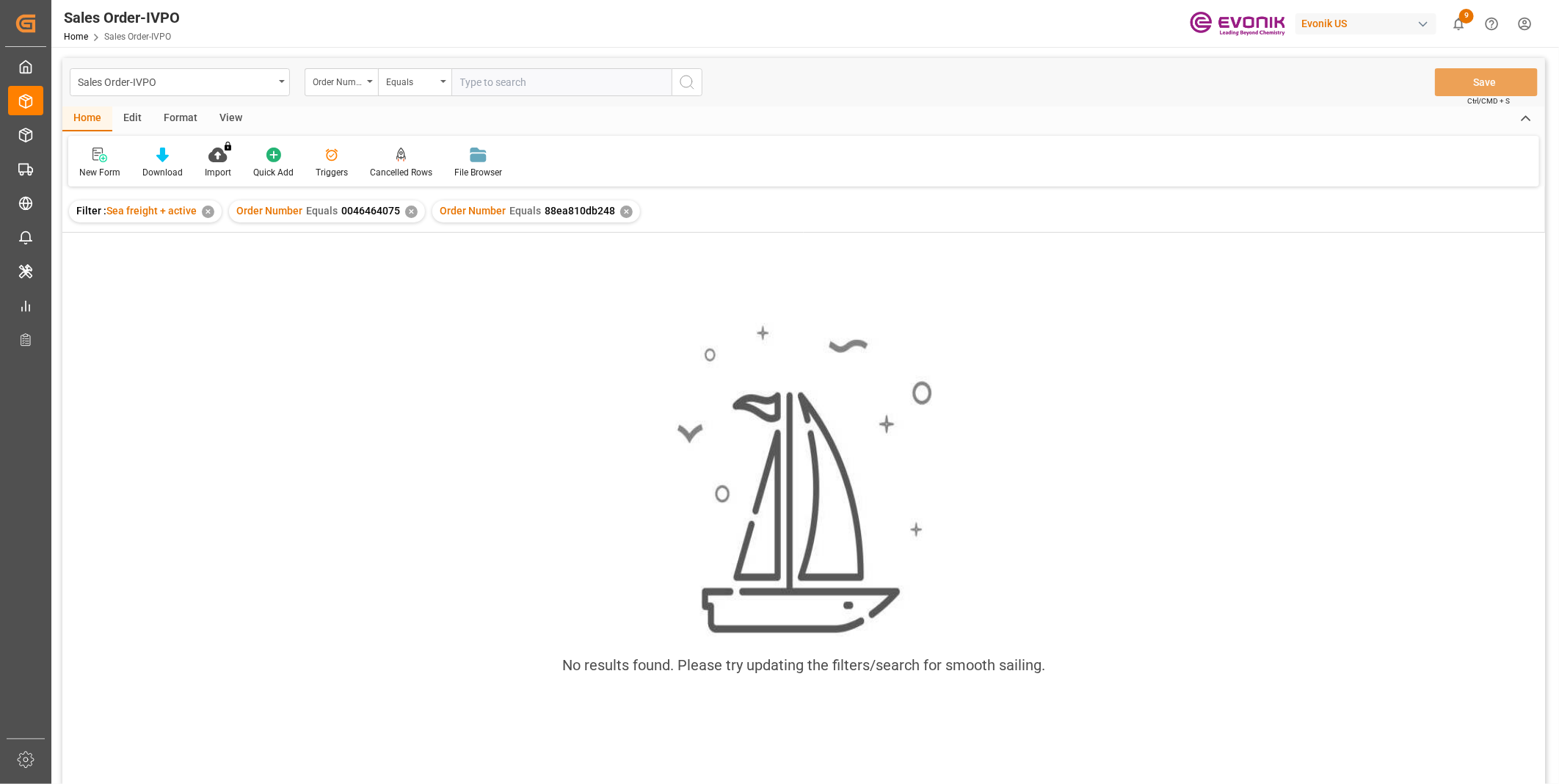
click at [407, 209] on div "✕" at bounding box center [411, 212] width 12 height 12
click at [353, 33] on div "Sales Order-IVPO Home Sales Order-IVPO Evonik US 9 Notifications Only show unre…" at bounding box center [799, 23] width 1517 height 47
click at [515, 79] on input "text" at bounding box center [561, 82] width 220 height 28
paste input "0046470108"
type input "0046470108"
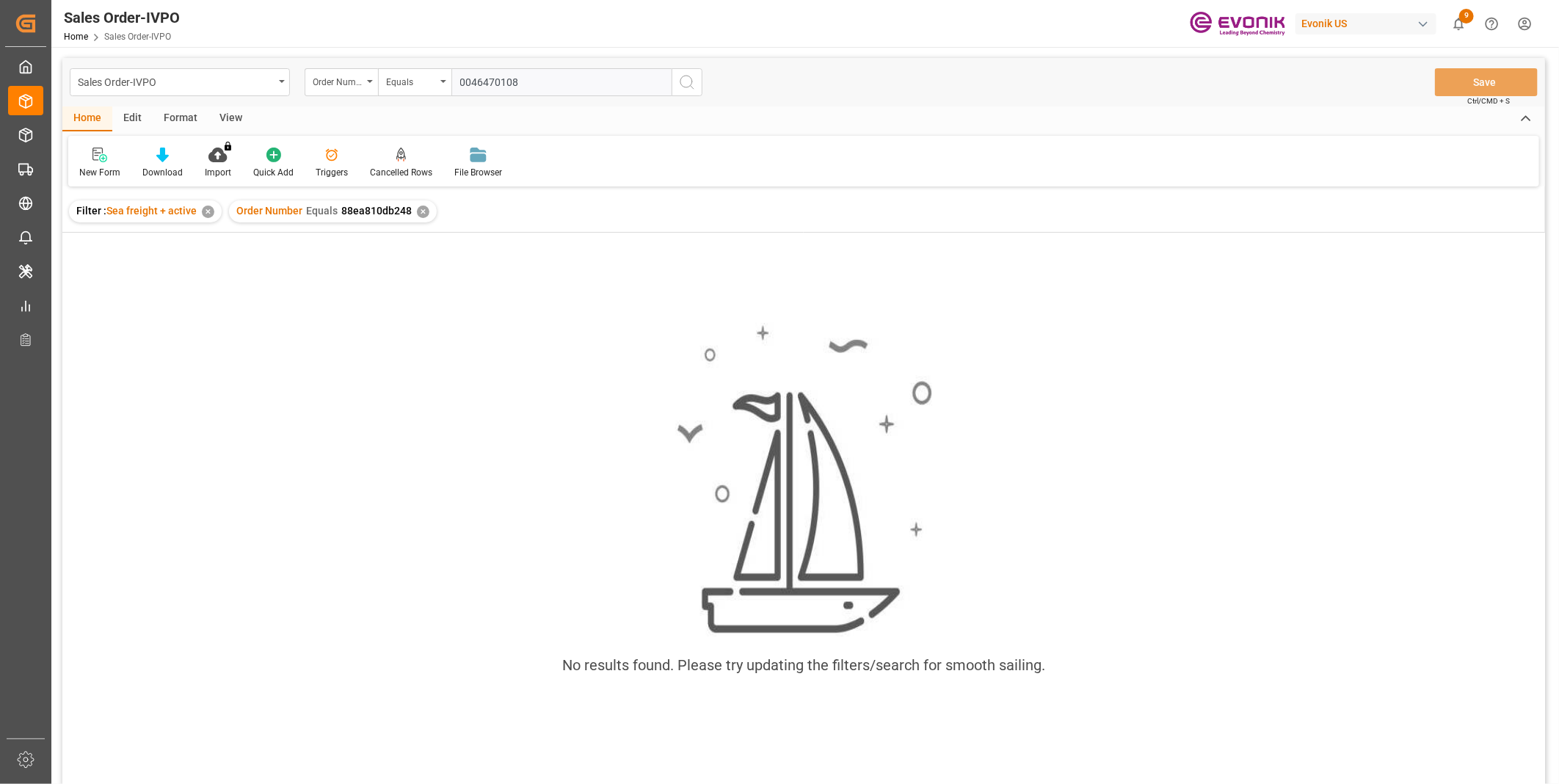
click at [683, 82] on icon "search button" at bounding box center [686, 82] width 17 height 17
click at [424, 207] on div "✕" at bounding box center [423, 212] width 12 height 12
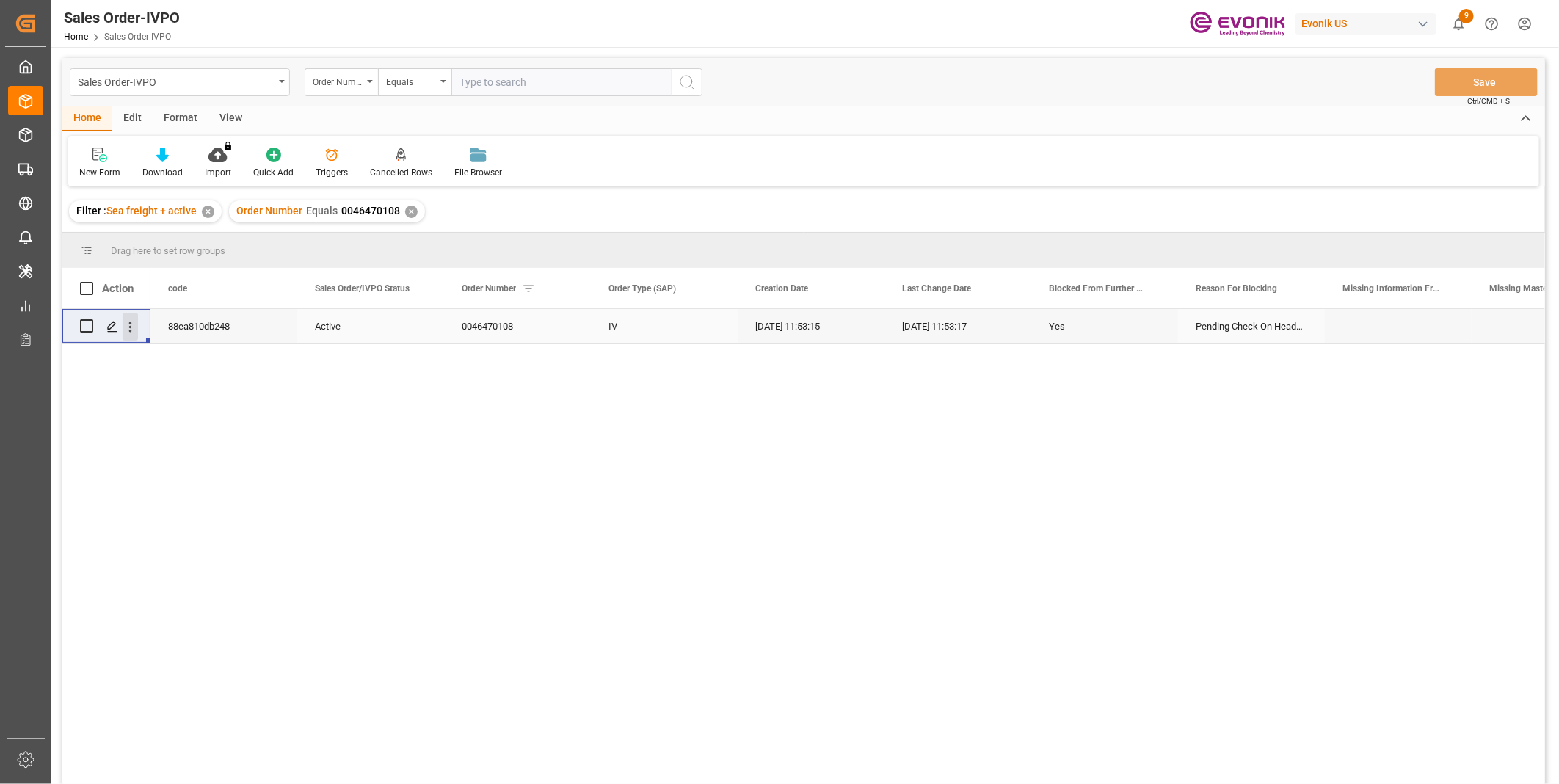
click at [135, 325] on icon "open menu" at bounding box center [130, 327] width 15 height 15
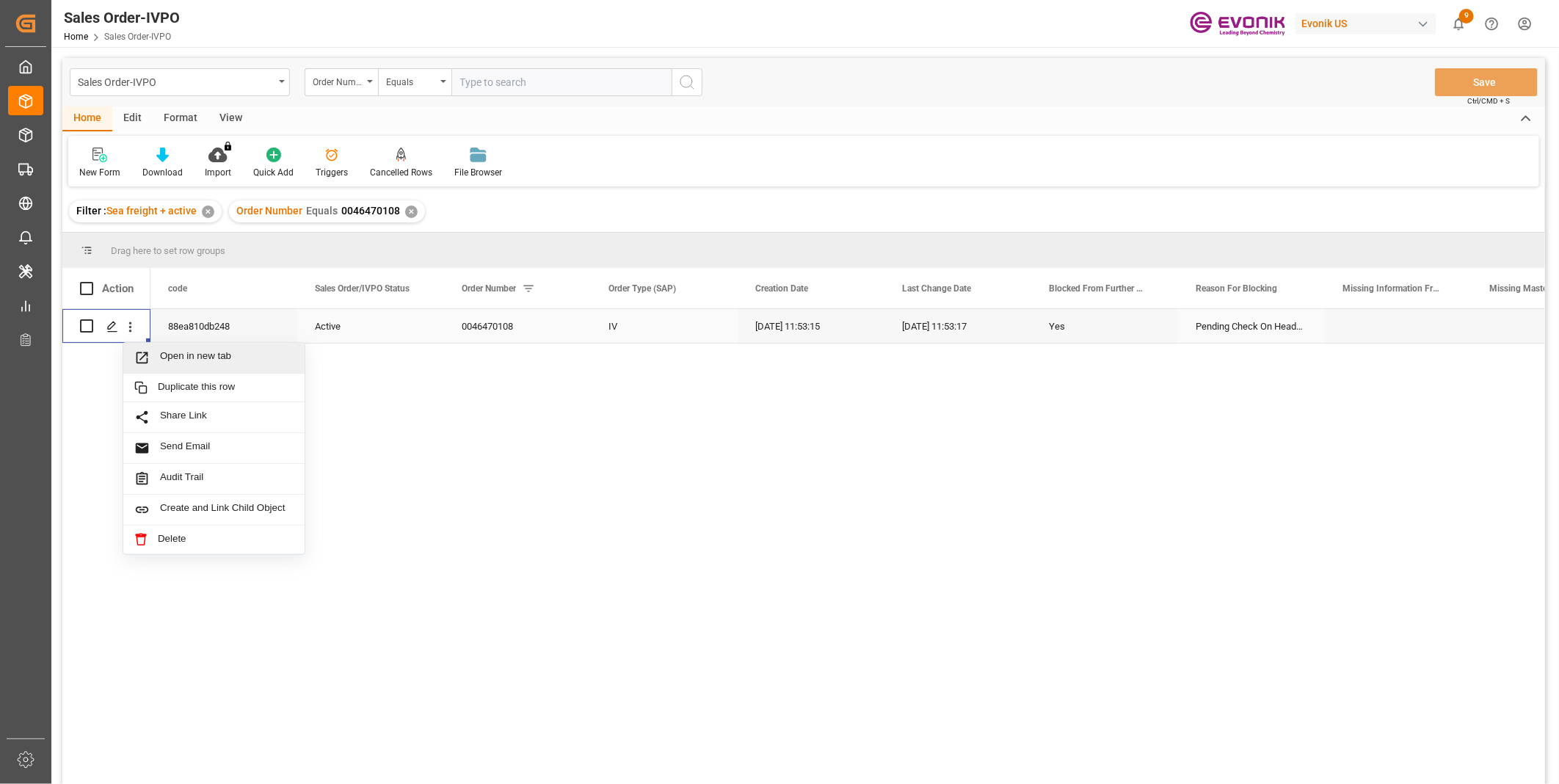
click at [194, 352] on span "Open in new tab" at bounding box center [226, 358] width 133 height 15
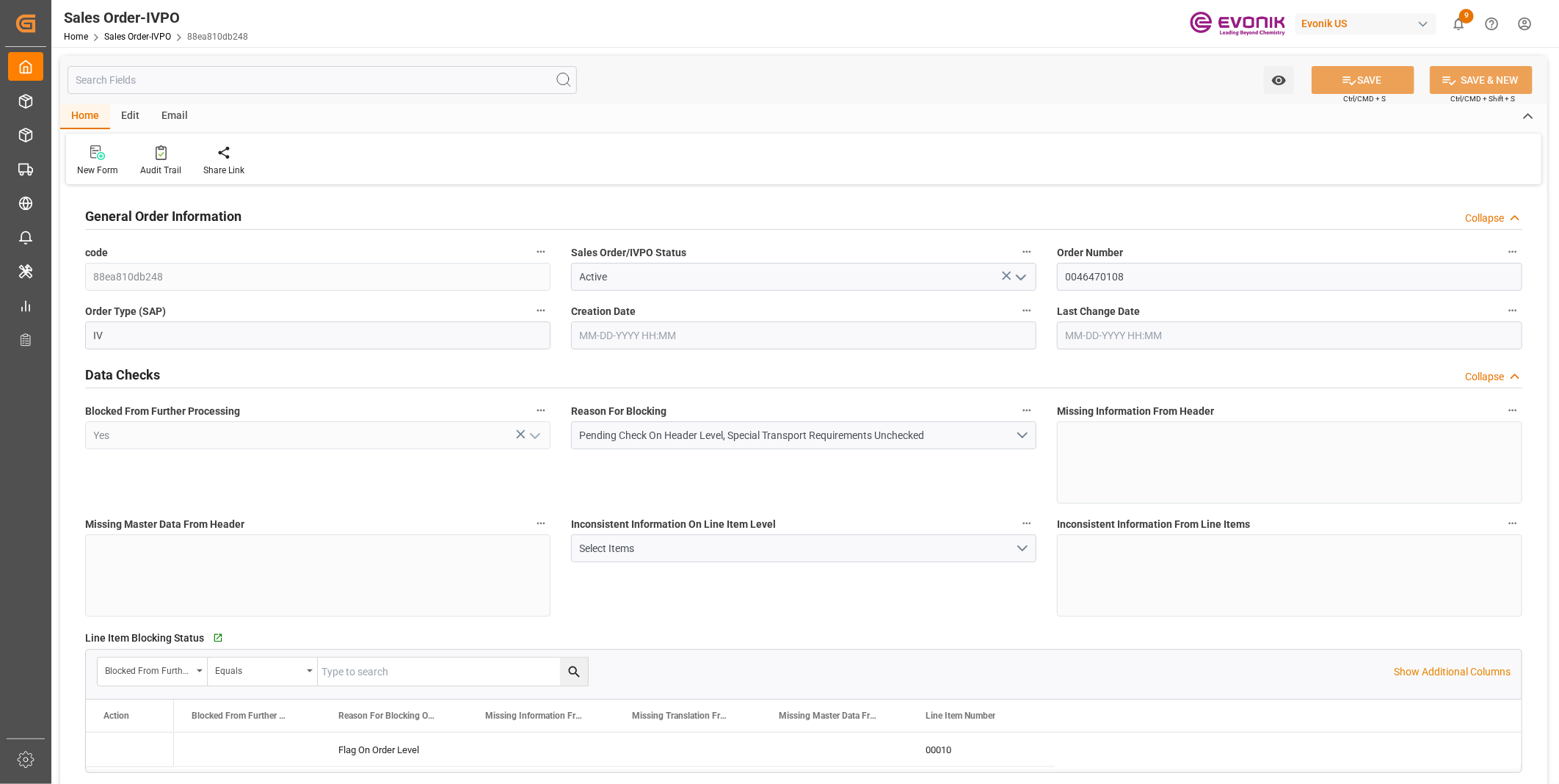
type input "INNSA"
type input "0"
type input "1"
type input "1754.104"
type input "[DATE] 11:53"
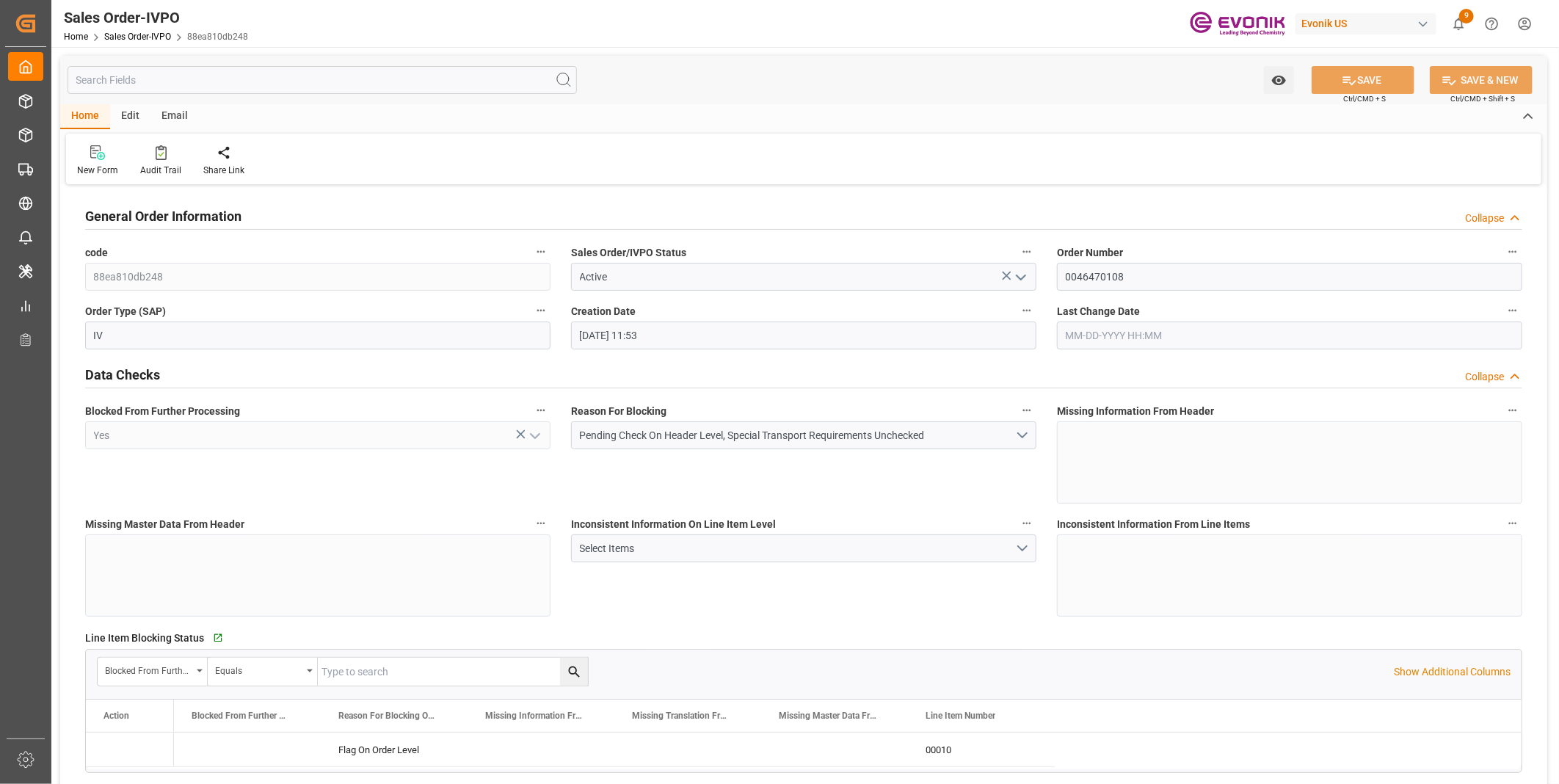
type input "[DATE] 11:53"
click at [1098, 283] on input "0046470108" at bounding box center [1289, 276] width 465 height 28
click at [1098, 282] on input "0046470108" at bounding box center [1289, 276] width 465 height 28
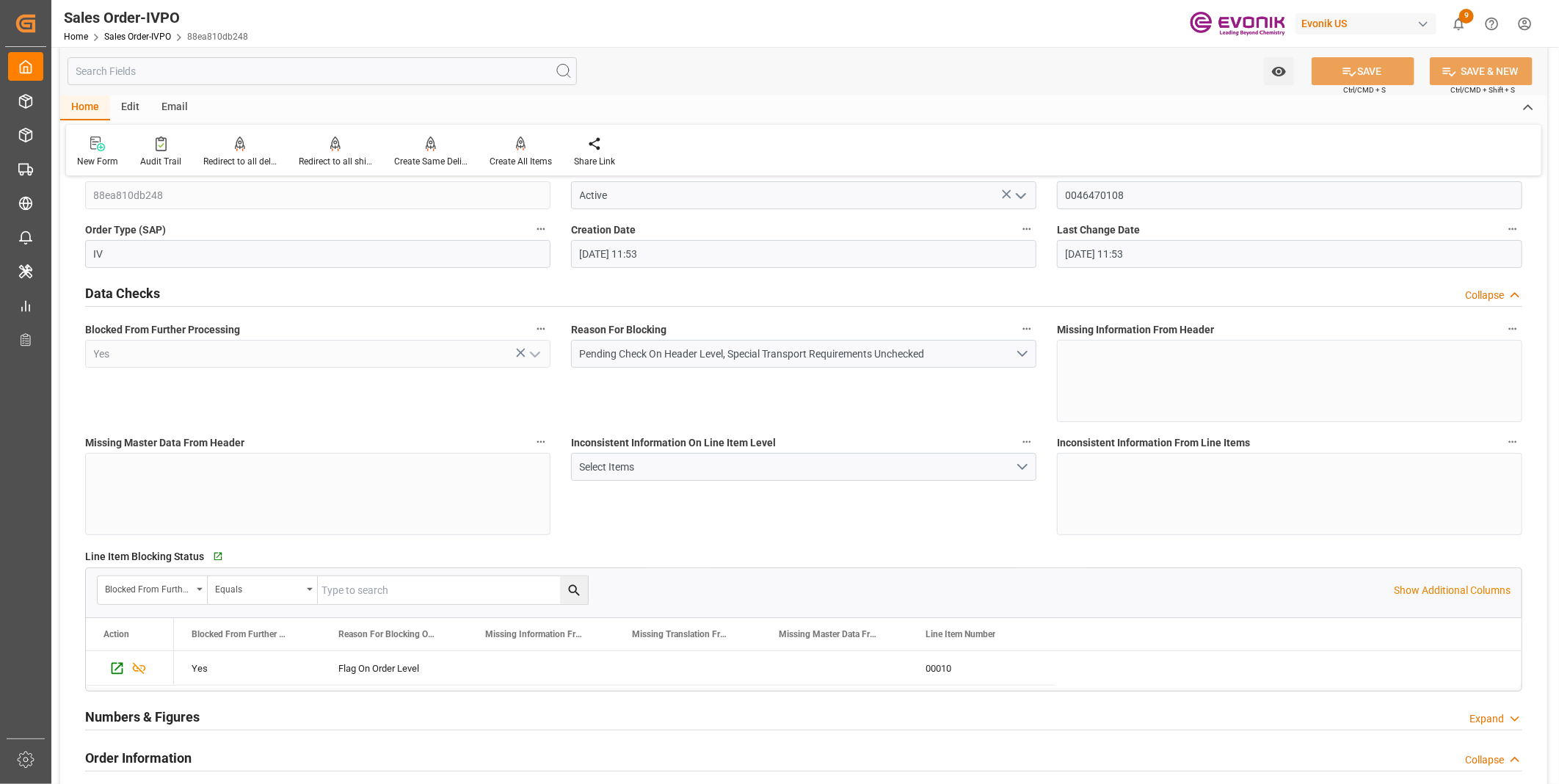
scroll to position [163, 0]
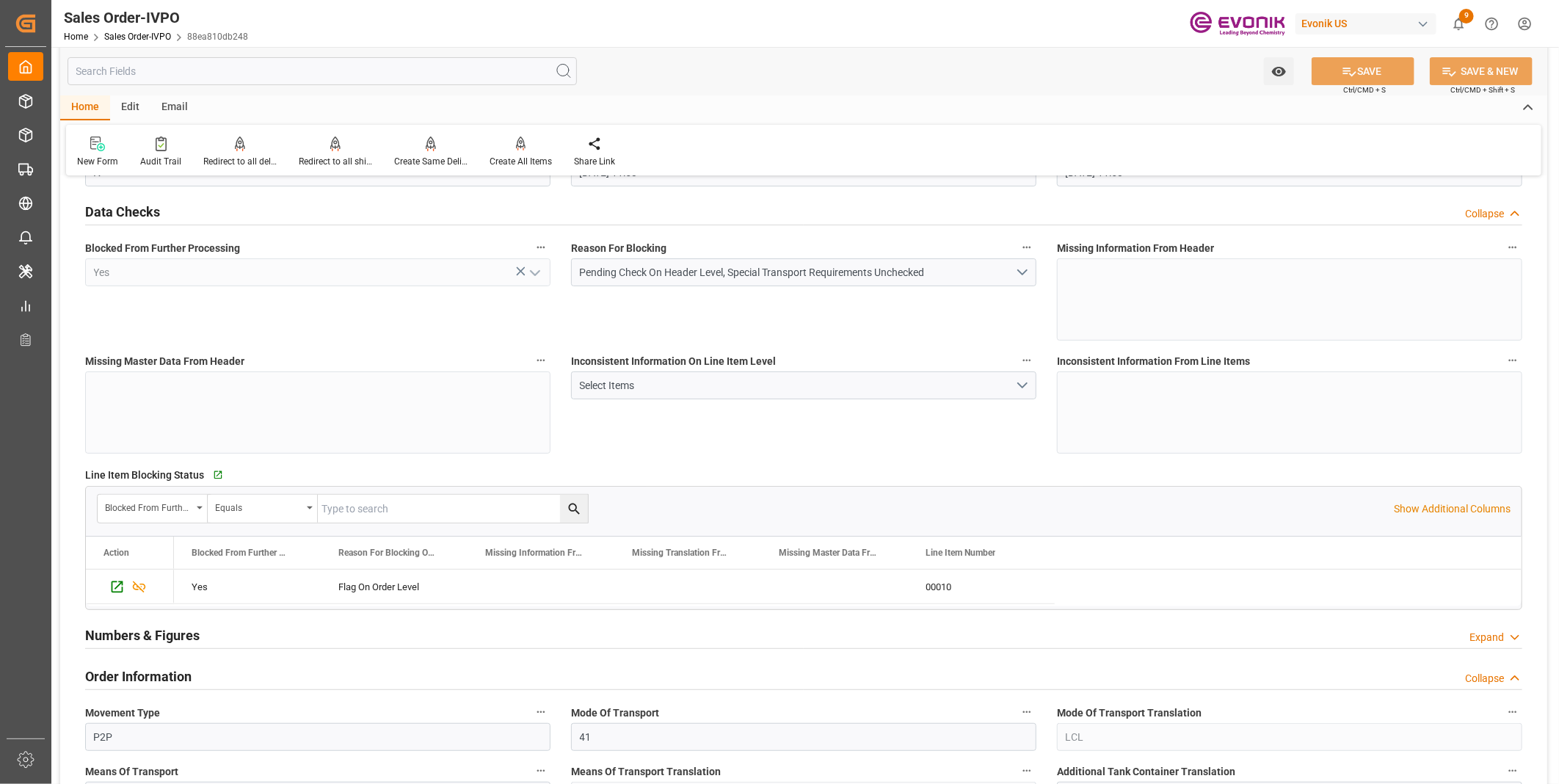
click at [141, 302] on div "Blocked From Further Processing Yes" at bounding box center [318, 288] width 486 height 113
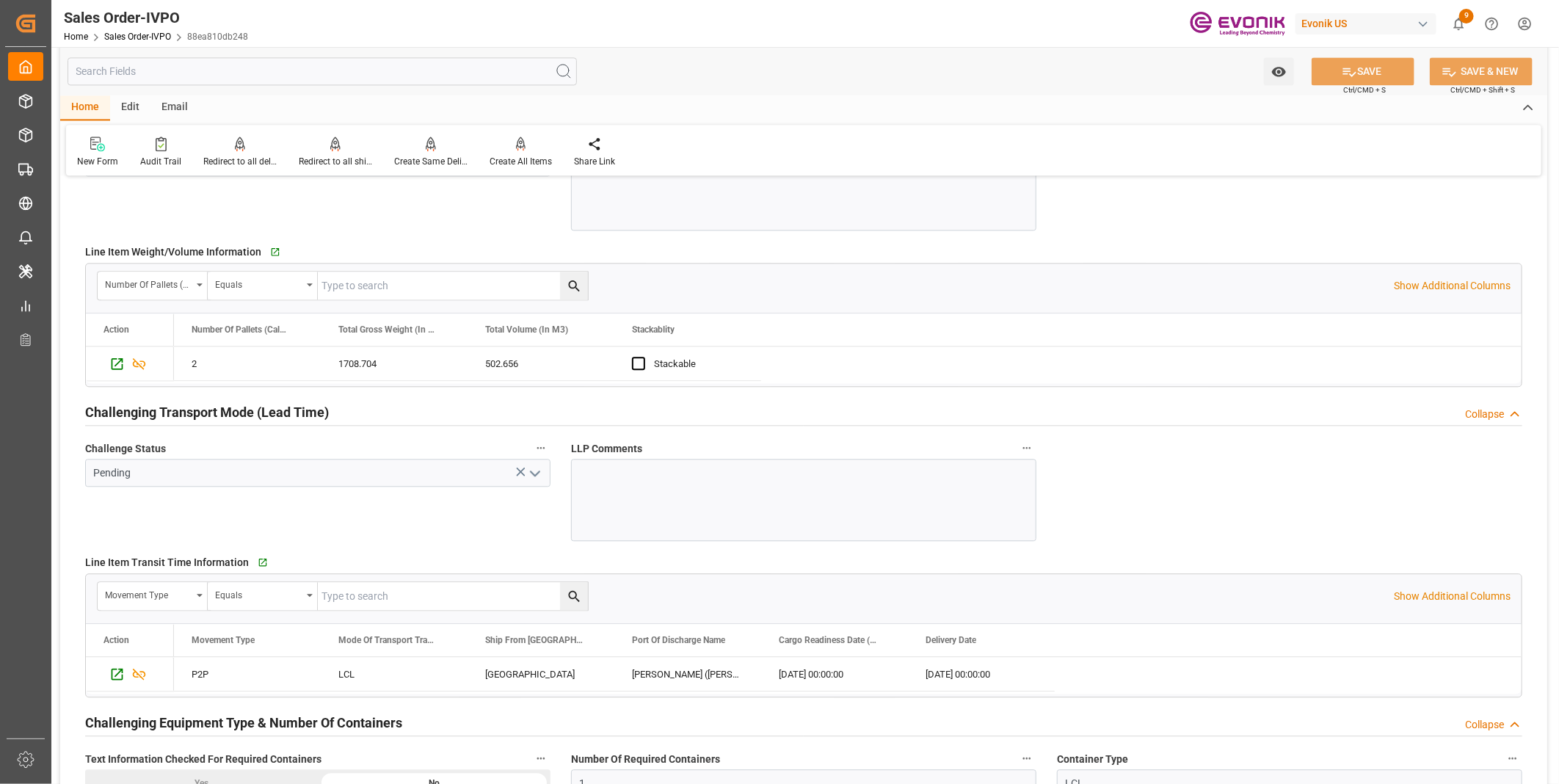
scroll to position [1875, 0]
